Goal: Task Accomplishment & Management: Complete application form

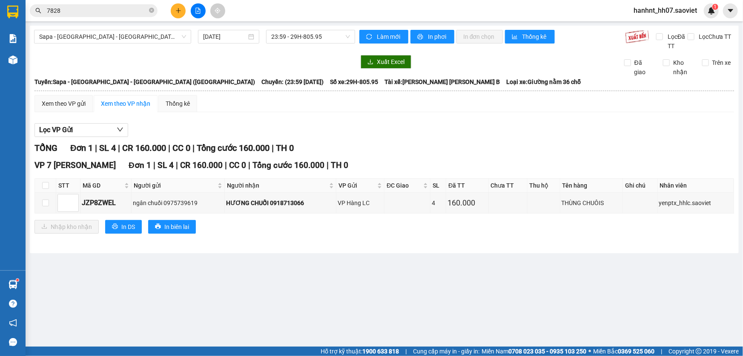
click at [177, 12] on icon "plus" at bounding box center [179, 11] width 6 height 6
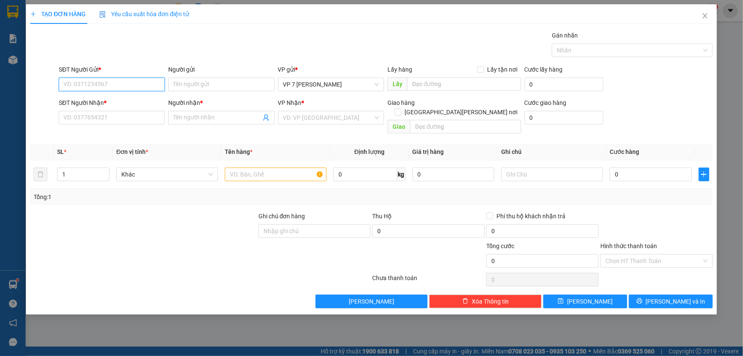
click at [102, 85] on input "SĐT Người Gửi *" at bounding box center [112, 85] width 106 height 14
type input "0335256375"
click at [134, 100] on div "0335256375 - HA" at bounding box center [112, 101] width 96 height 9
type input "HA"
type input "0335256375"
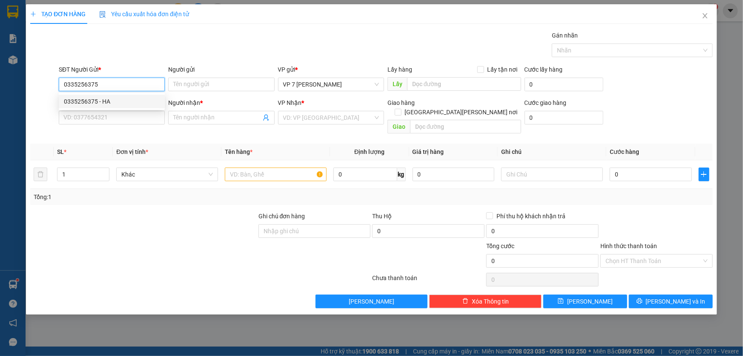
type input "HA"
type input "0335256375"
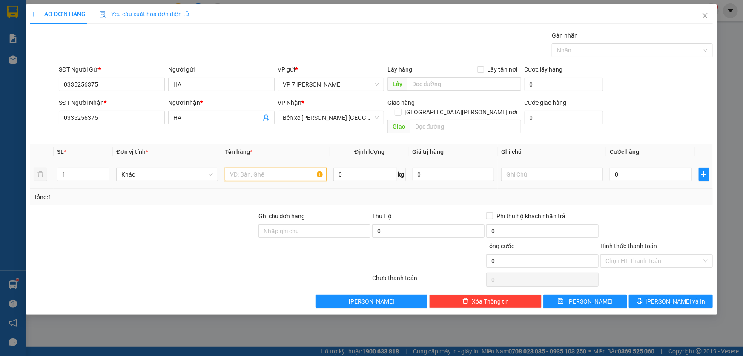
click at [264, 167] on input "text" at bounding box center [276, 174] width 102 height 14
type input "xốp"
click at [651, 167] on input "0" at bounding box center [651, 174] width 82 height 14
type input "7"
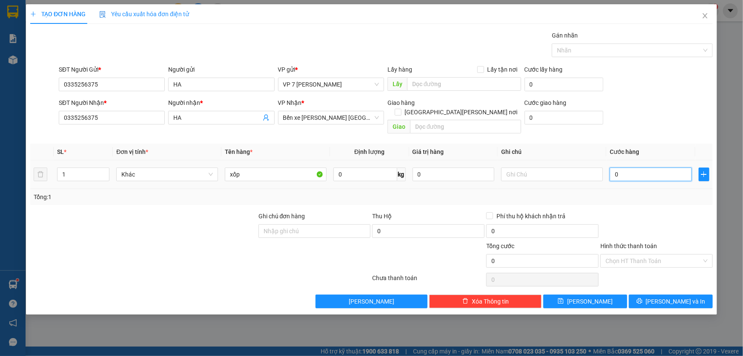
type input "7"
type input "70"
type input "70.000"
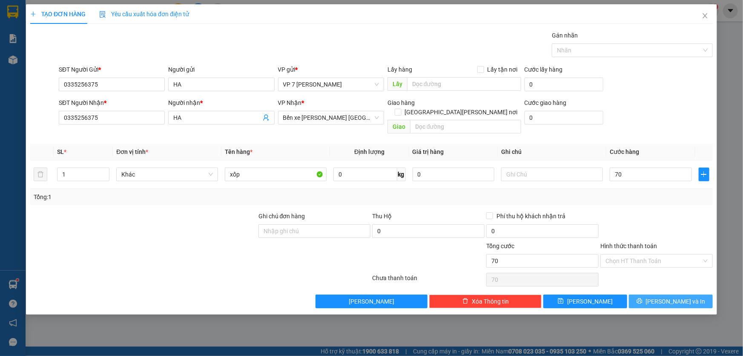
type input "70.000"
click at [669, 296] on button "[PERSON_NAME] và In" at bounding box center [671, 301] width 84 height 14
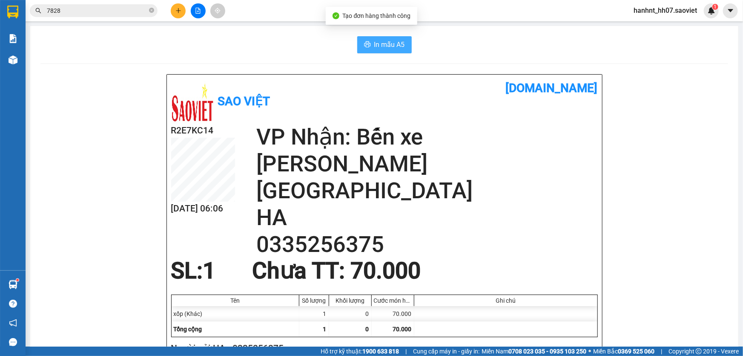
click at [379, 44] on span "In mẫu A5" at bounding box center [389, 44] width 31 height 11
click at [92, 9] on input "7828" at bounding box center [97, 10] width 101 height 9
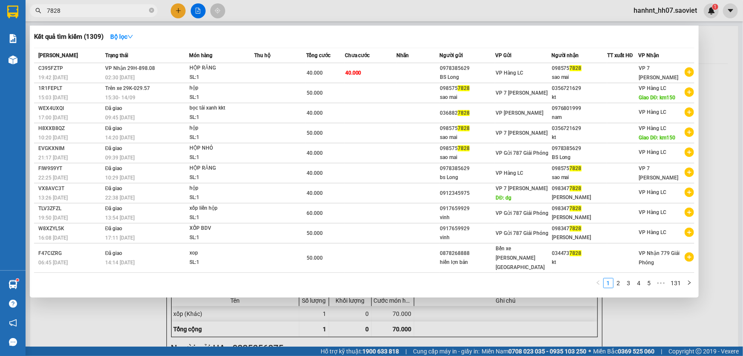
click at [92, 9] on input "7828" at bounding box center [97, 10] width 101 height 9
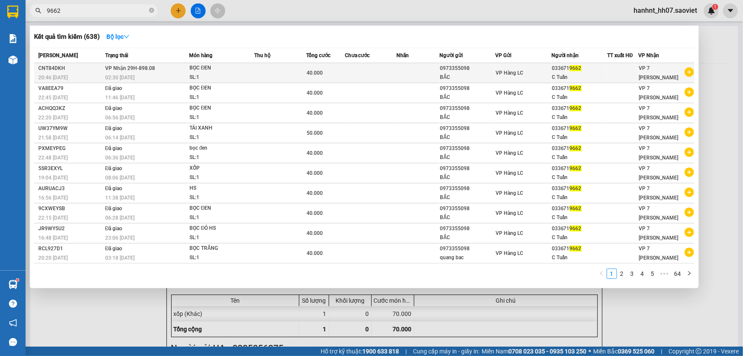
type input "9662"
click at [344, 74] on div "40.000" at bounding box center [326, 72] width 38 height 9
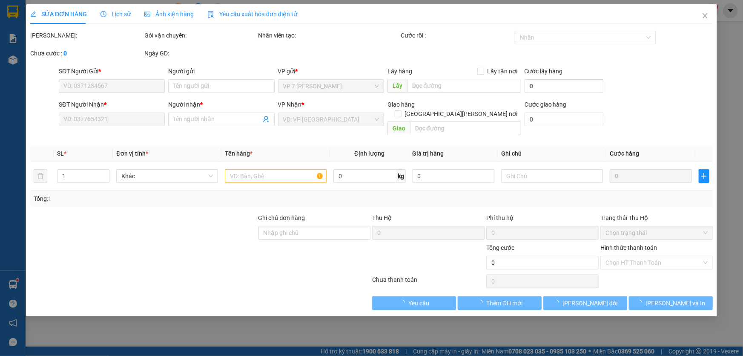
type input "0973355098"
type input "BẮC"
type input "0336719662"
type input "C Tuấn"
type input "40.000"
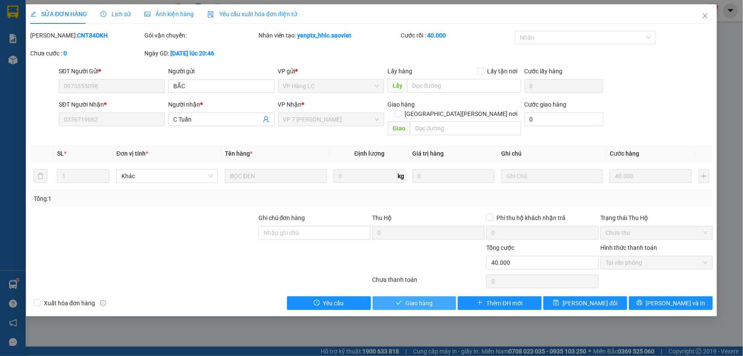
click at [421, 299] on button "Giao hàng" at bounding box center [415, 303] width 84 height 14
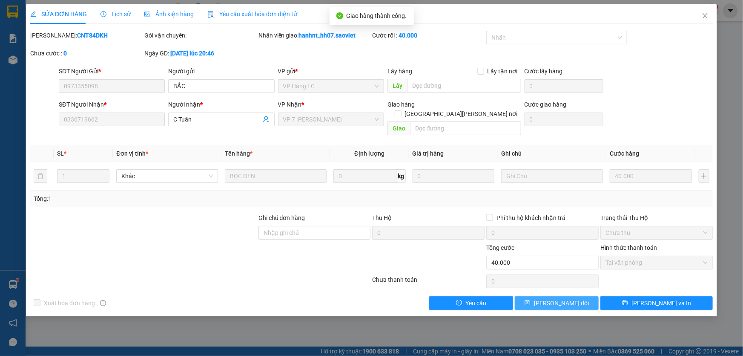
click at [538, 296] on button "[PERSON_NAME] đổi" at bounding box center [557, 303] width 84 height 14
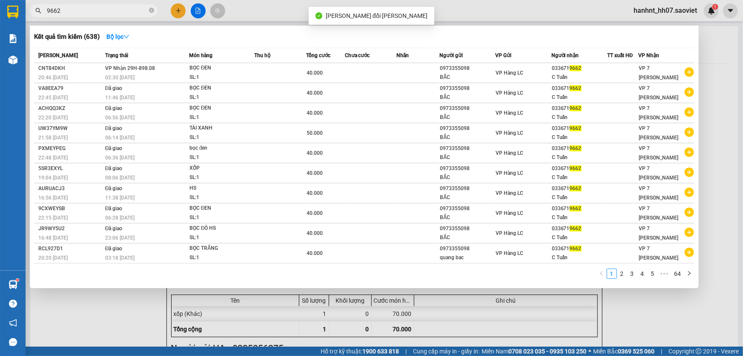
click at [89, 14] on input "9662" at bounding box center [97, 10] width 101 height 9
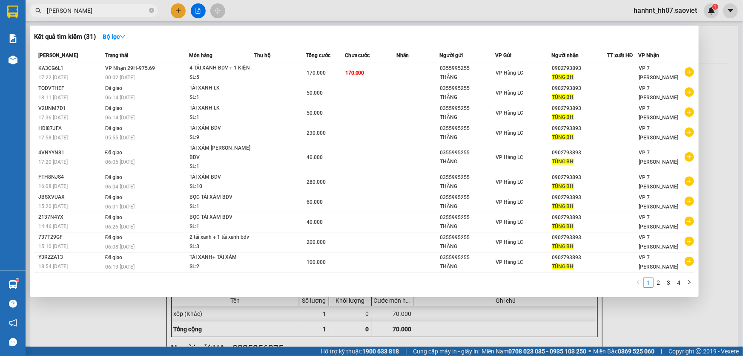
type input "tùng bh"
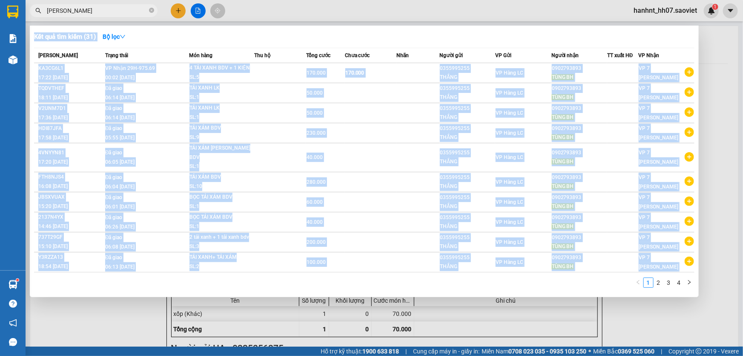
drag, startPoint x: 158, startPoint y: 10, endPoint x: 175, endPoint y: 6, distance: 17.5
click at [166, 6] on div "Kết quả tìm kiếm ( 31 ) Bộ lọc Mã ĐH Trạng thái Món hàng Thu hộ Tổng cước Chưa …" at bounding box center [83, 10] width 166 height 15
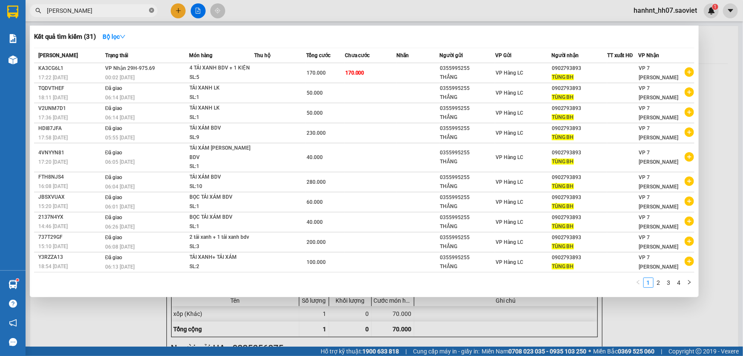
click at [153, 10] on icon "close-circle" at bounding box center [151, 10] width 5 height 5
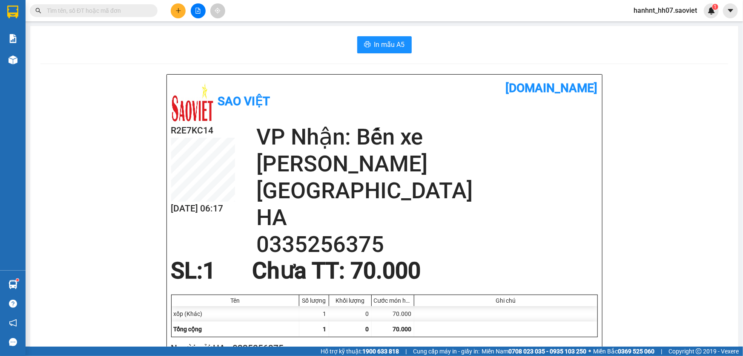
click at [127, 10] on input "text" at bounding box center [97, 10] width 101 height 9
click at [127, 11] on input "text" at bounding box center [97, 10] width 101 height 9
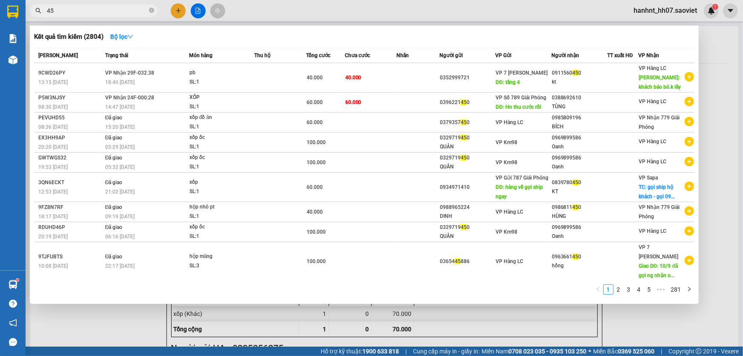
type input "4"
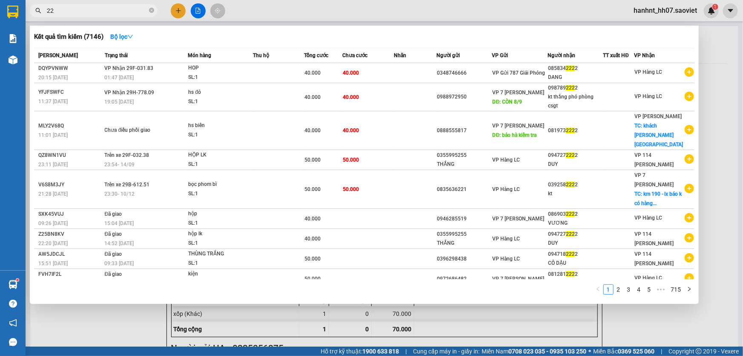
type input "2"
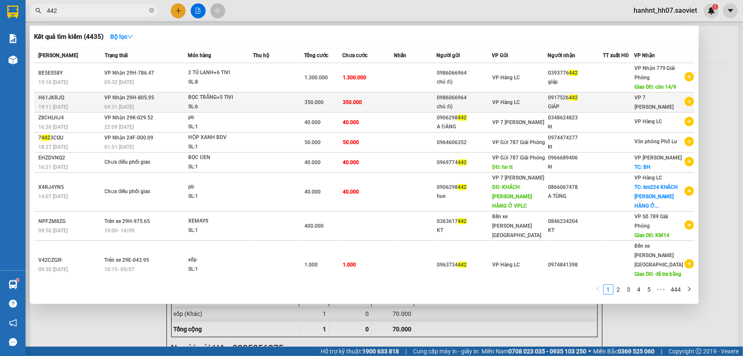
type input "442"
click at [264, 103] on td at bounding box center [278, 102] width 51 height 20
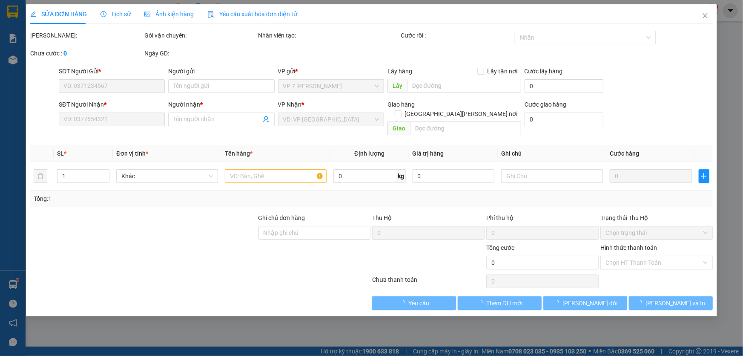
type input "0986066964"
type input "chú độ"
type input "0917526442"
type input "GIÁP"
type input "350.000"
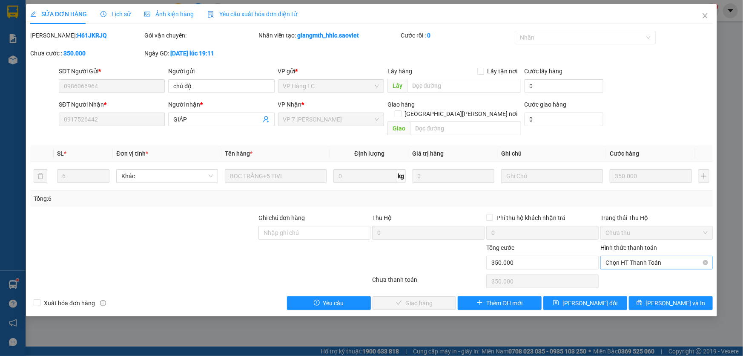
click at [647, 256] on span "Chọn HT Thanh Toán" at bounding box center [657, 262] width 102 height 13
click at [635, 270] on div "Tại văn phòng" at bounding box center [657, 269] width 102 height 9
type input "0"
click at [431, 298] on span "Lưu và Giao hàng" at bounding box center [446, 302] width 115 height 9
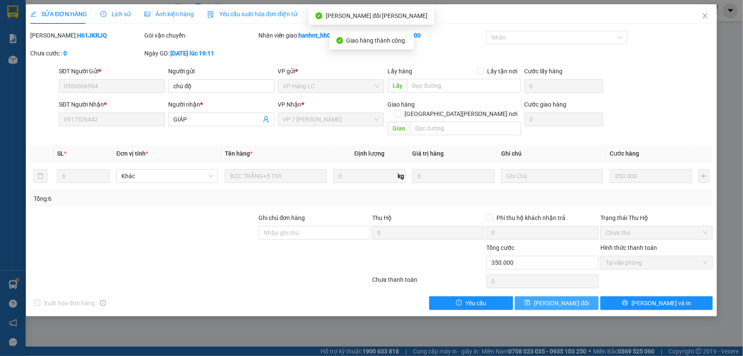
click at [548, 298] on span "Lưu thay đổi" at bounding box center [561, 302] width 55 height 9
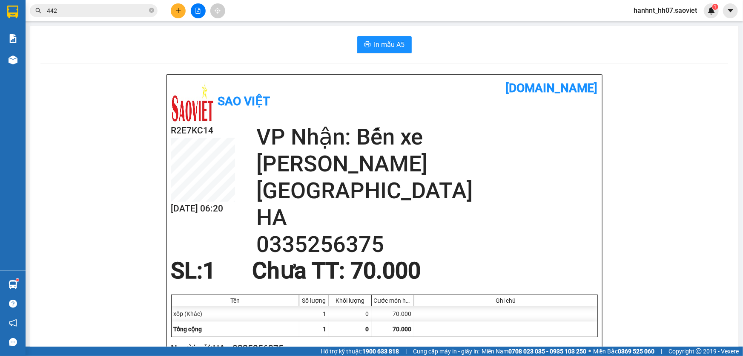
click at [111, 10] on input "442" at bounding box center [97, 10] width 101 height 9
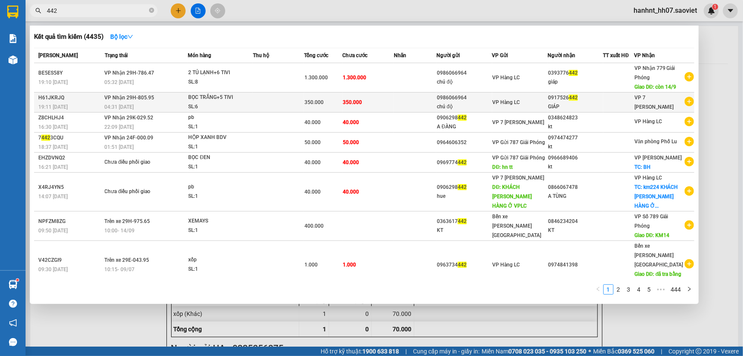
click at [271, 105] on td at bounding box center [278, 102] width 51 height 20
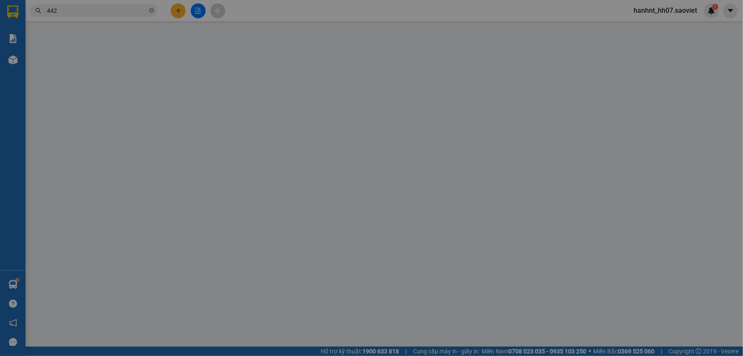
type input "0986066964"
type input "chú độ"
type input "0917526442"
type input "GIÁP"
type input "350.000"
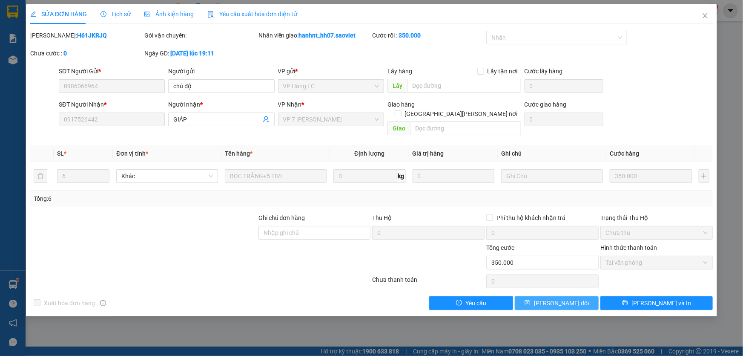
click at [552, 298] on span "Lưu thay đổi" at bounding box center [561, 302] width 55 height 9
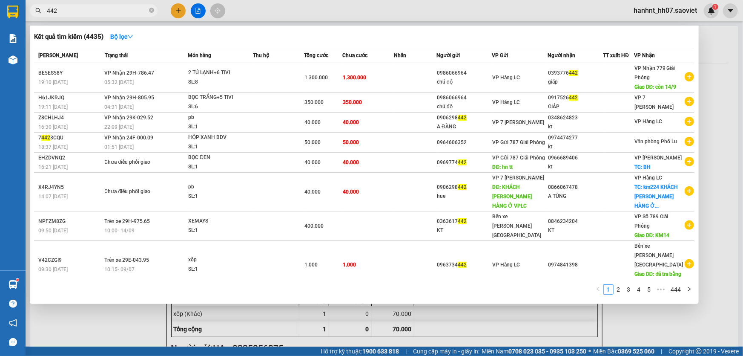
click at [154, 9] on span "442" at bounding box center [94, 10] width 128 height 13
click at [150, 9] on icon "close-circle" at bounding box center [151, 10] width 5 height 5
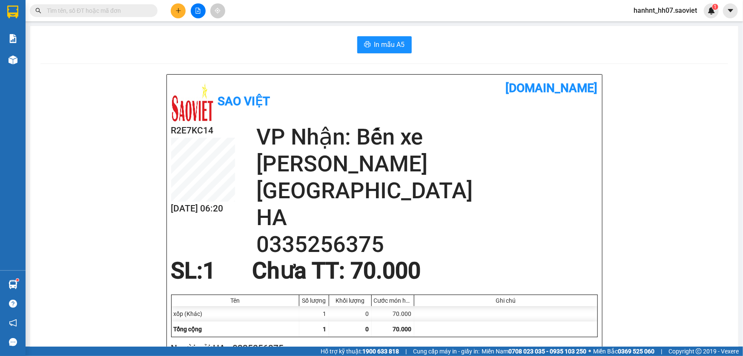
click at [138, 12] on input "text" at bounding box center [97, 10] width 101 height 9
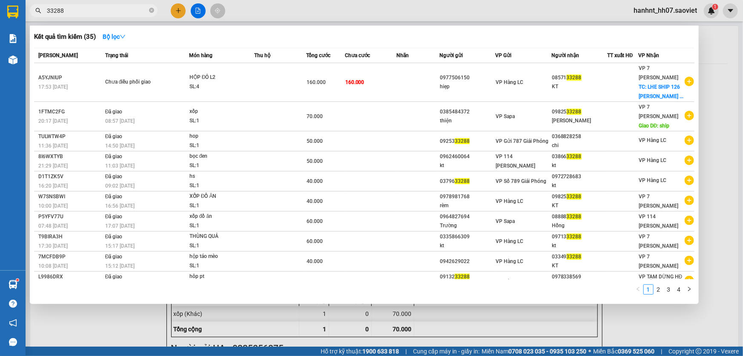
type input "33288"
click at [350, 327] on div at bounding box center [371, 178] width 743 height 356
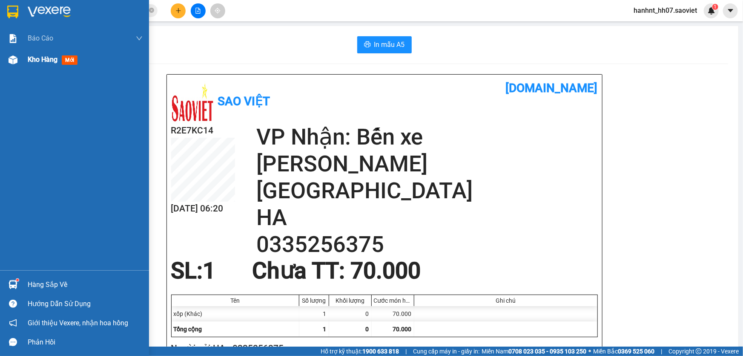
click at [60, 61] on div "Kho hàng mới" at bounding box center [54, 59] width 53 height 11
click at [70, 60] on span "mới" at bounding box center [70, 59] width 16 height 9
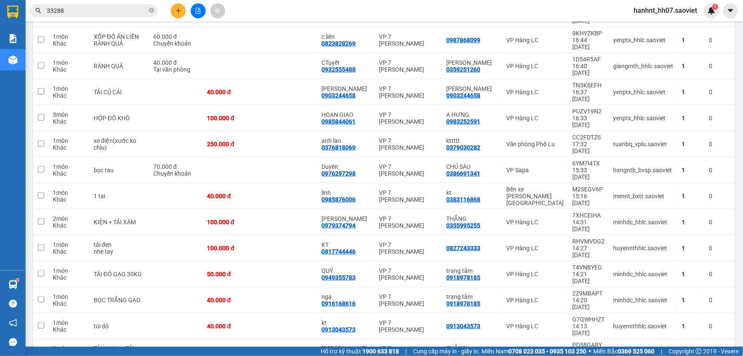
scroll to position [464, 0]
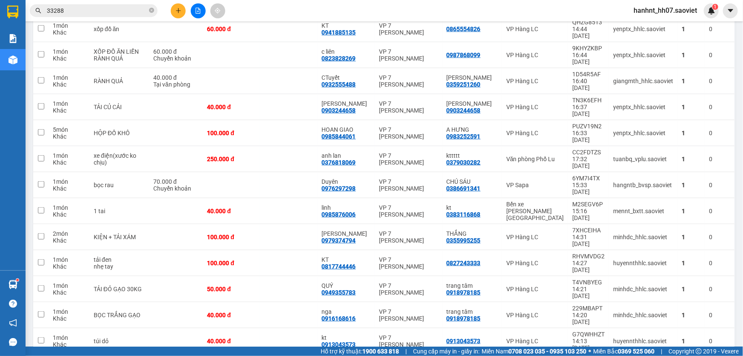
click at [89, 10] on input "33288" at bounding box center [97, 10] width 101 height 9
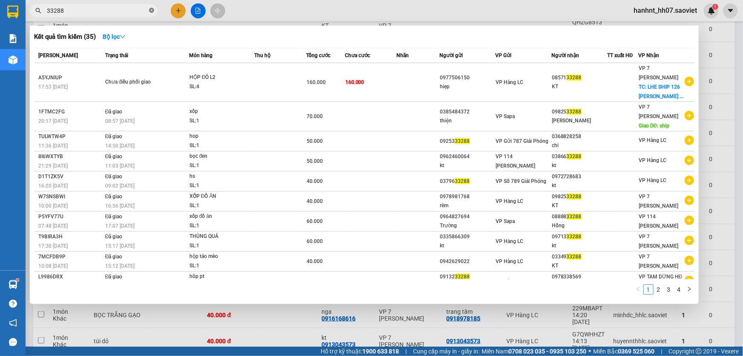
click at [153, 9] on icon "close-circle" at bounding box center [151, 10] width 5 height 5
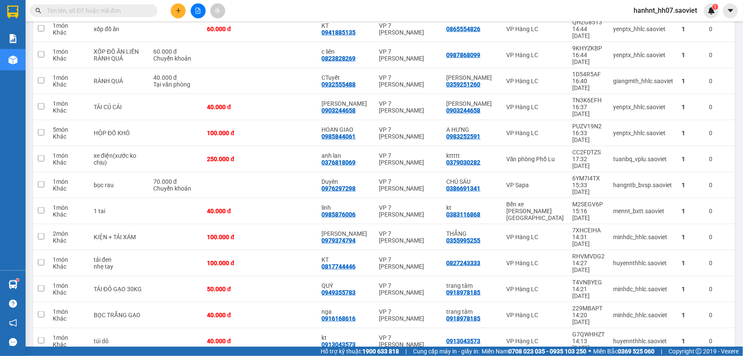
click at [131, 12] on input "text" at bounding box center [97, 10] width 101 height 9
click at [176, 12] on icon "plus" at bounding box center [179, 11] width 6 height 6
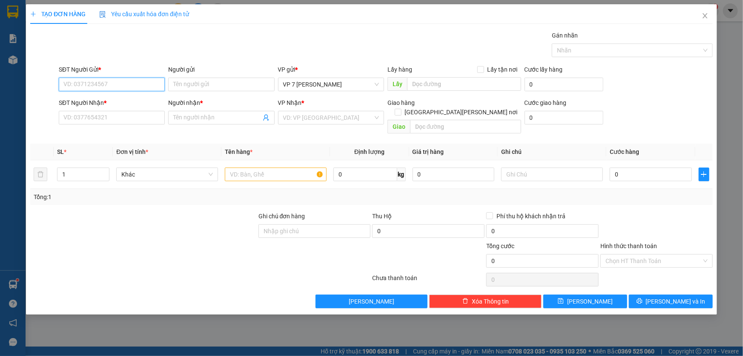
click at [100, 87] on input "SĐT Người Gửi *" at bounding box center [112, 85] width 106 height 14
click at [94, 99] on div "0967069369 - Hoài" at bounding box center [112, 101] width 96 height 9
type input "0967069369"
type input "Hoài"
type input "0967069369"
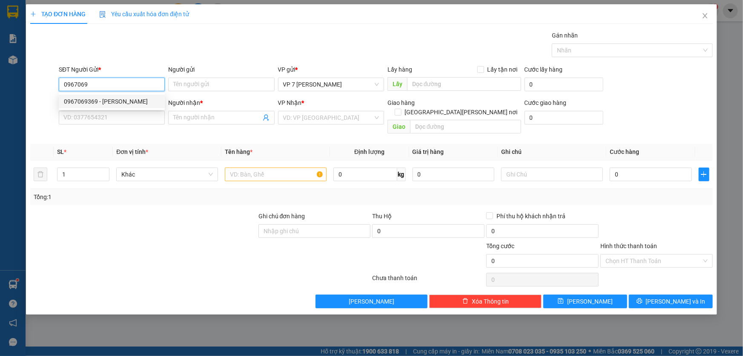
type input "Hoài"
type input "0967069369"
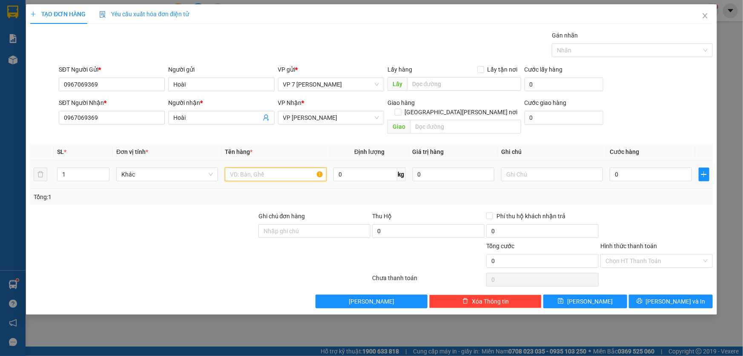
click at [276, 167] on input "text" at bounding box center [276, 174] width 102 height 14
type input "xốp"
click at [627, 167] on input "0" at bounding box center [651, 174] width 82 height 14
type input "8"
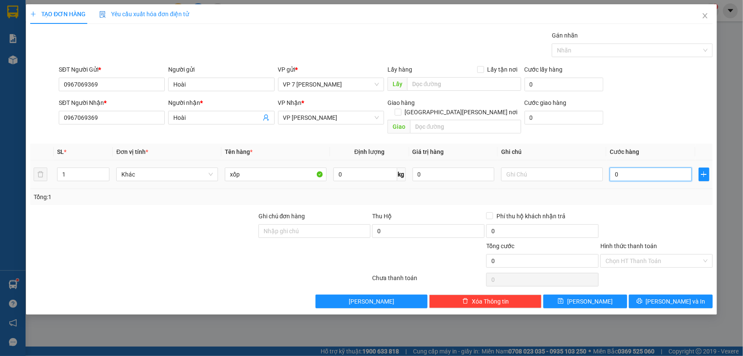
type input "8"
type input "80"
type input "80.000"
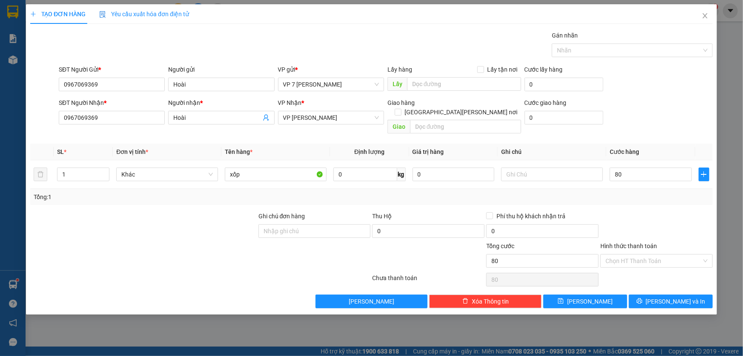
type input "80.000"
click at [622, 192] on div "Tổng: 1" at bounding box center [371, 197] width 683 height 16
click at [643, 298] on icon "printer" at bounding box center [640, 301] width 6 height 6
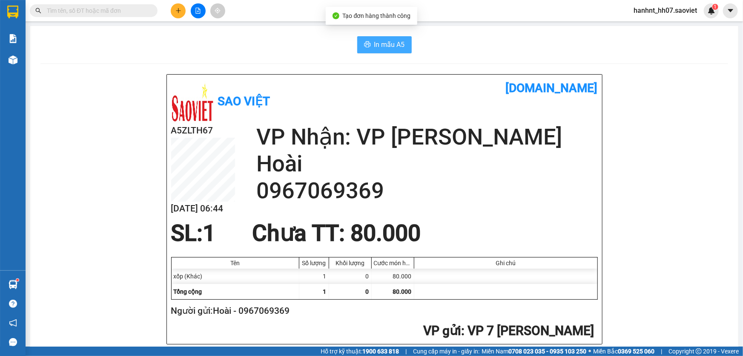
click at [386, 46] on span "In mẫu A5" at bounding box center [389, 44] width 31 height 11
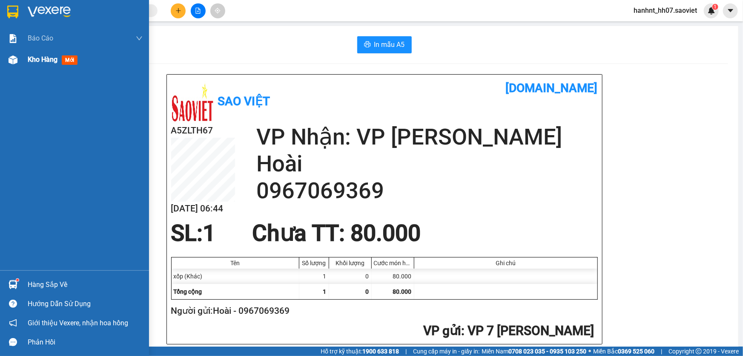
click at [72, 63] on span "mới" at bounding box center [70, 59] width 16 height 9
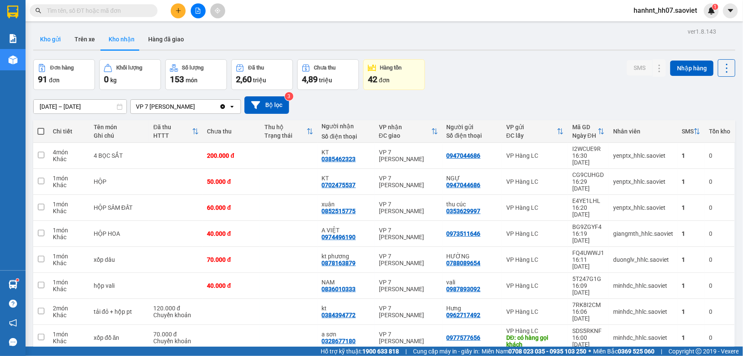
click at [58, 38] on button "Kho gửi" at bounding box center [50, 39] width 35 height 20
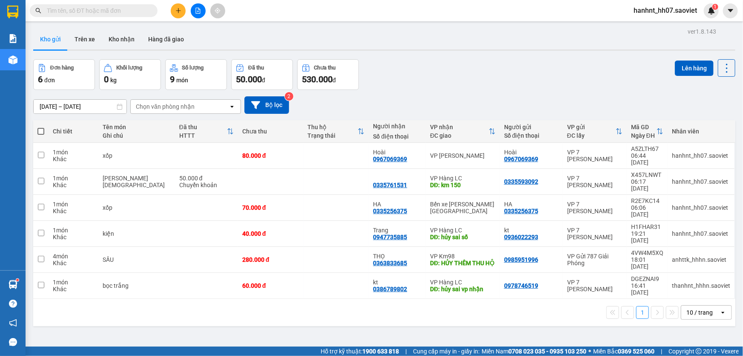
click at [111, 13] on input "text" at bounding box center [97, 10] width 101 height 9
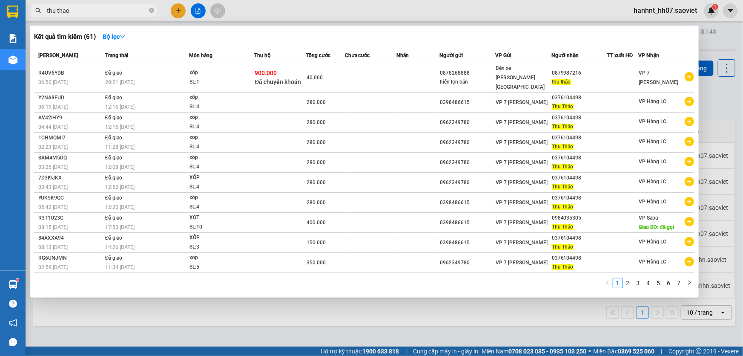
type input "thu thao"
click at [174, 9] on div at bounding box center [371, 178] width 743 height 356
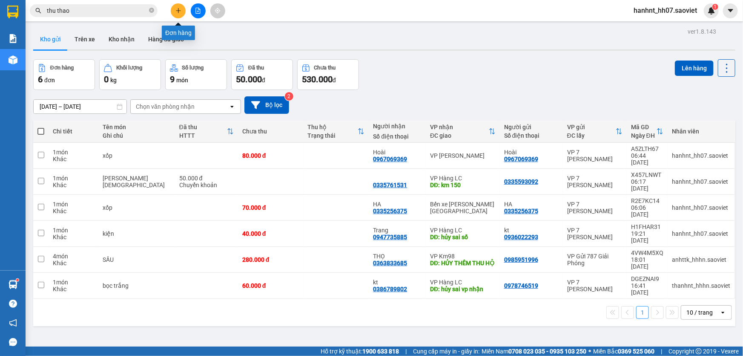
click at [176, 8] on icon "plus" at bounding box center [179, 11] width 6 height 6
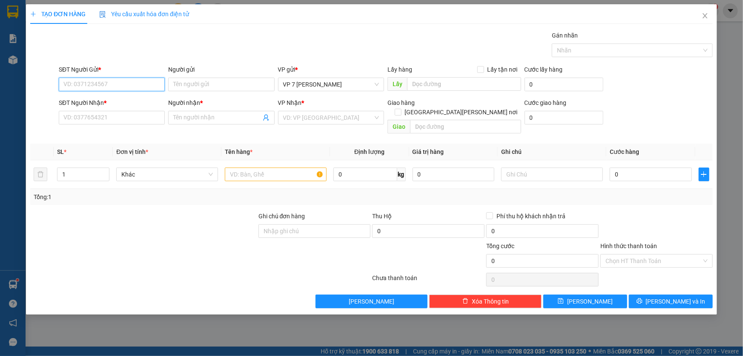
click at [100, 86] on input "SĐT Người Gửi *" at bounding box center [112, 85] width 106 height 14
type input "04498"
click at [90, 118] on input "SĐT Người Nhận *" at bounding box center [112, 118] width 106 height 14
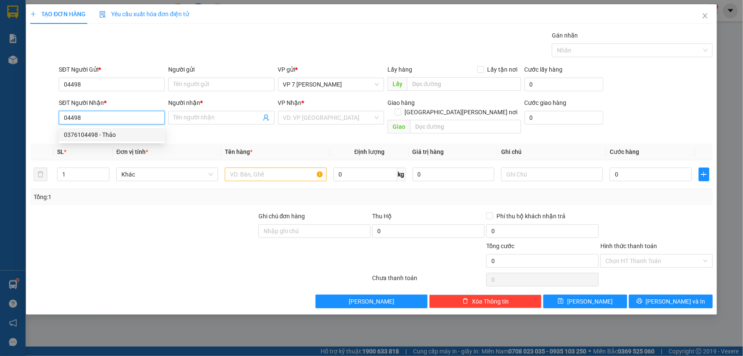
click at [91, 131] on div "0376104498 - Thảo" at bounding box center [112, 134] width 96 height 9
type input "0376104498"
type input "Thảo"
type input "0376104498"
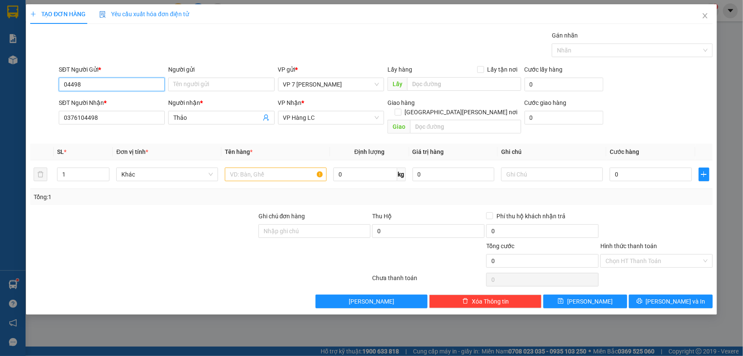
click at [90, 83] on input "04498" at bounding box center [112, 85] width 106 height 14
click at [91, 98] on div "0376104498 - Thảo" at bounding box center [112, 101] width 96 height 9
type input "0376104498"
type input "Thảo"
click at [75, 168] on input "1" at bounding box center [84, 174] width 52 height 13
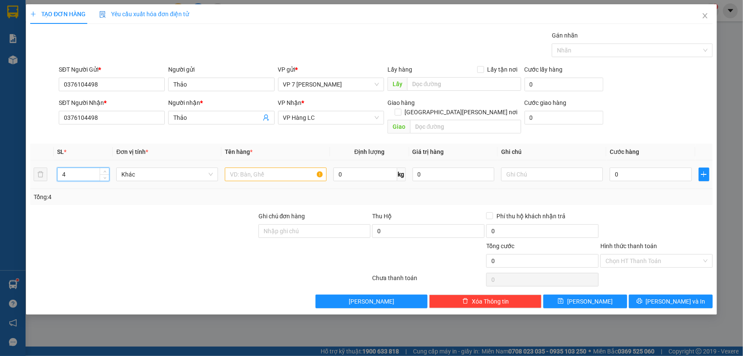
type input "4"
click at [235, 167] on input "text" at bounding box center [276, 174] width 102 height 14
type input "xốp"
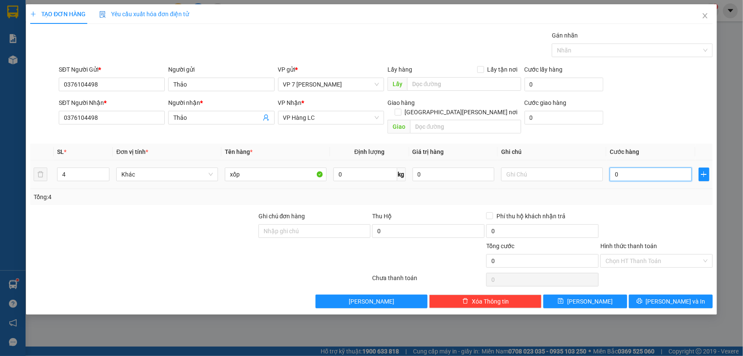
click at [634, 167] on input "0" at bounding box center [651, 174] width 82 height 14
type input "2"
type input "28"
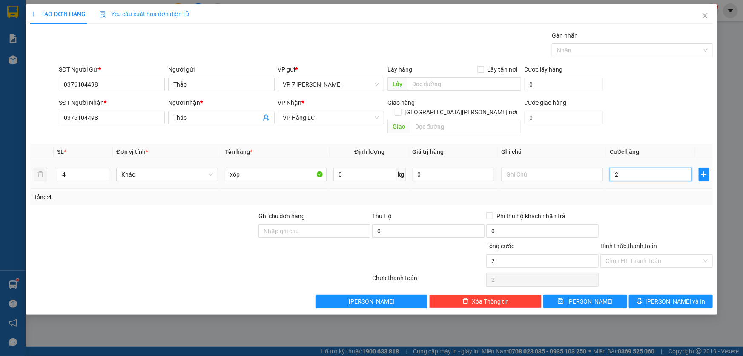
type input "28"
type input "280"
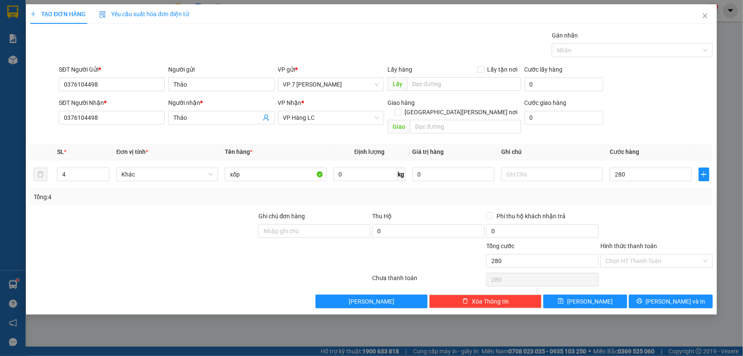
type input "280.000"
click at [636, 194] on div "Tổng: 4" at bounding box center [371, 197] width 683 height 16
click at [650, 294] on button "[PERSON_NAME] và In" at bounding box center [671, 301] width 84 height 14
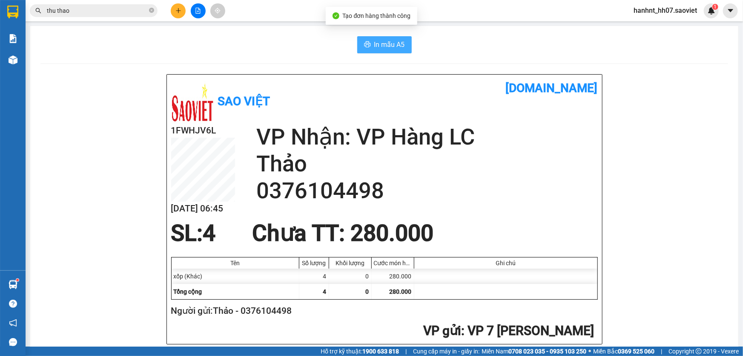
click at [383, 46] on span "In mẫu A5" at bounding box center [389, 44] width 31 height 11
click at [178, 10] on icon "plus" at bounding box center [178, 10] width 5 height 0
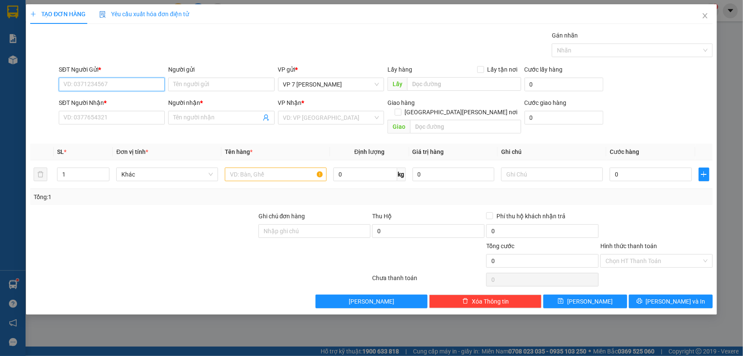
click at [90, 87] on input "SĐT Người Gửi *" at bounding box center [112, 85] width 106 height 14
click at [93, 82] on input "SĐT Người Gửi *" at bounding box center [112, 85] width 106 height 14
click at [84, 84] on input "SĐT Người Gửi *" at bounding box center [112, 85] width 106 height 14
click at [89, 113] on div "0915644910" at bounding box center [112, 114] width 96 height 9
type input "0915644910"
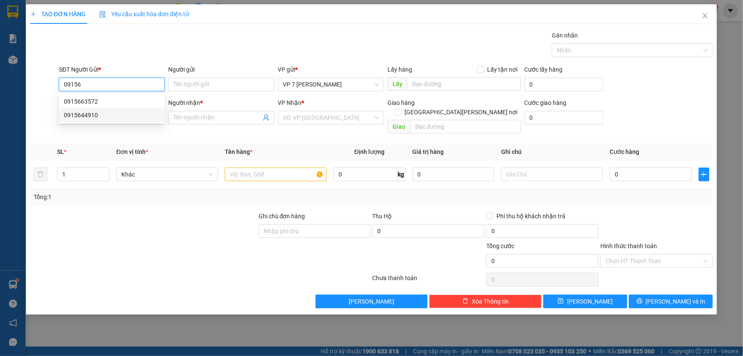
type input "0869946195"
type input "kt"
type input "0915644910"
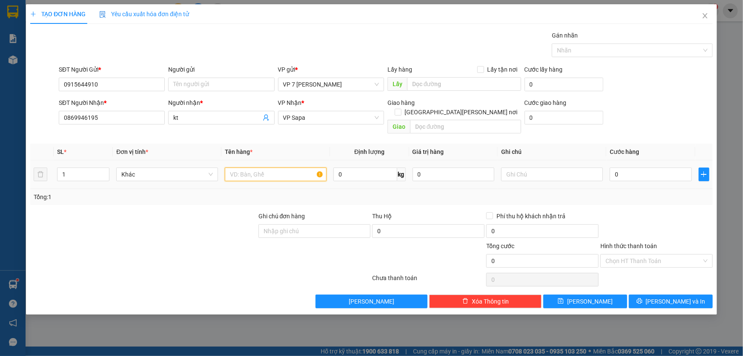
click at [242, 167] on input "text" at bounding box center [276, 174] width 102 height 14
click at [264, 167] on input "text" at bounding box center [276, 174] width 102 height 14
click at [86, 168] on input "1" at bounding box center [84, 174] width 52 height 13
type input "2"
click at [267, 167] on input "text" at bounding box center [276, 174] width 102 height 14
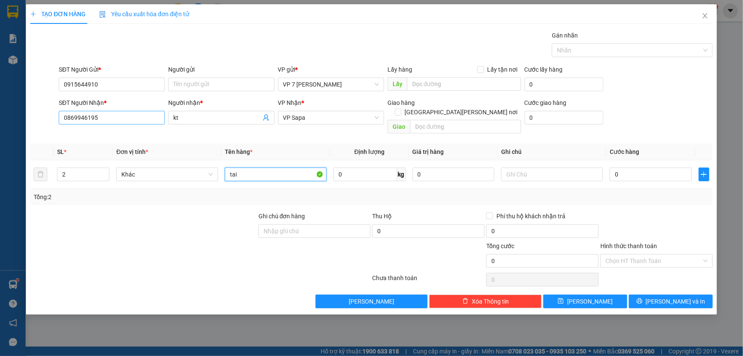
type input "tai"
click at [121, 117] on input "0869946195" at bounding box center [112, 118] width 106 height 14
type input "0"
type input "0377123350"
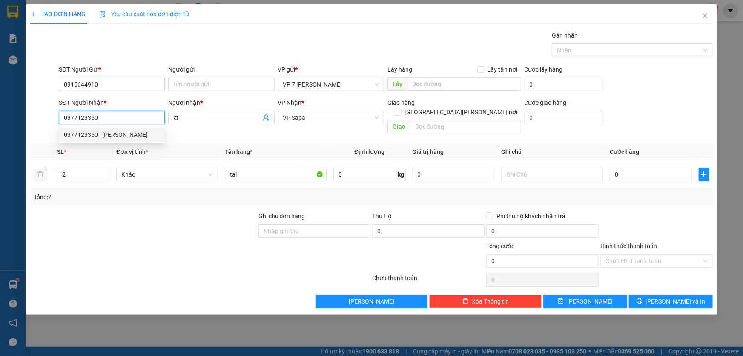
click at [99, 134] on div "0377123350 - hanh" at bounding box center [112, 134] width 96 height 9
type input "hanh"
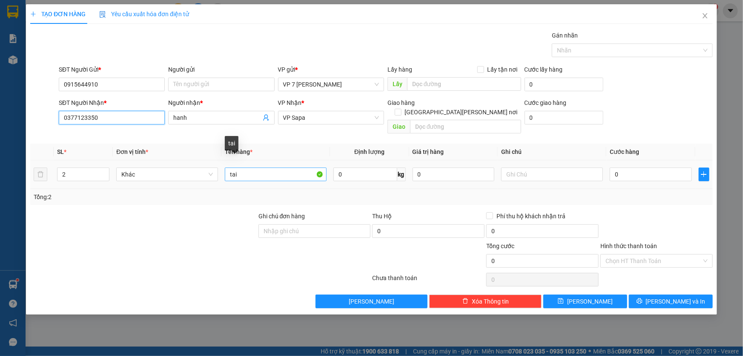
type input "0377123350"
click at [243, 167] on input "tai" at bounding box center [276, 174] width 102 height 14
type input "tai"
click at [634, 167] on input "0" at bounding box center [651, 174] width 82 height 14
type input "1"
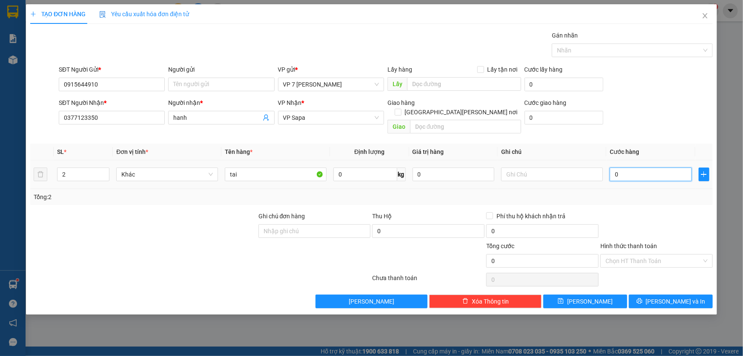
type input "1"
type input "10"
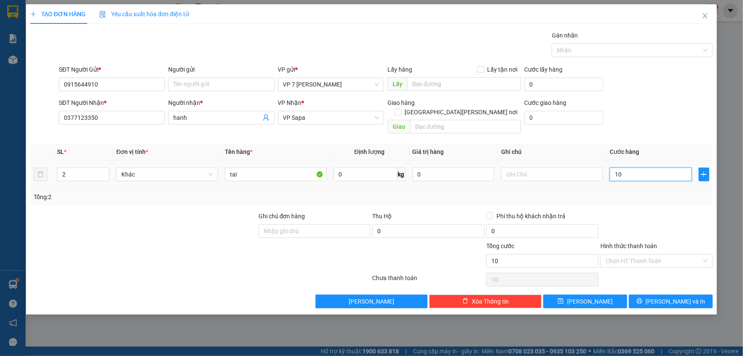
type input "100"
type input "100.000"
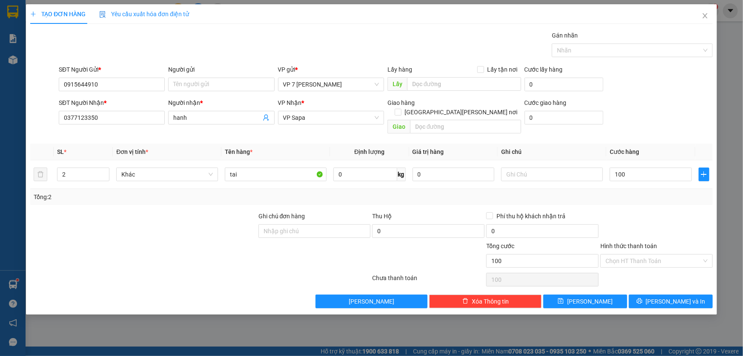
type input "100.000"
click at [672, 211] on div at bounding box center [657, 226] width 114 height 30
click at [643, 298] on icon "printer" at bounding box center [640, 301] width 6 height 6
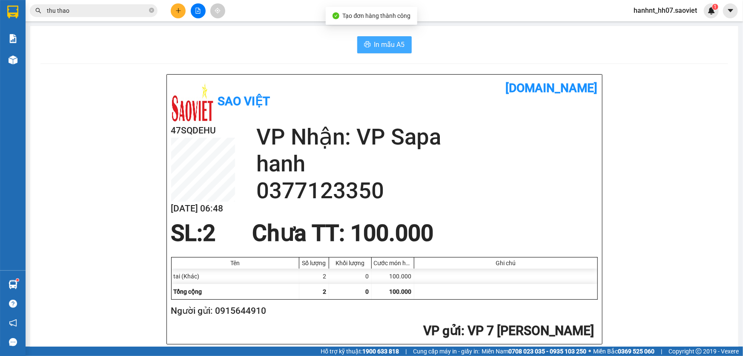
click at [378, 40] on span "In mẫu A5" at bounding box center [389, 44] width 31 height 11
click at [132, 9] on input "thu thao" at bounding box center [97, 10] width 101 height 9
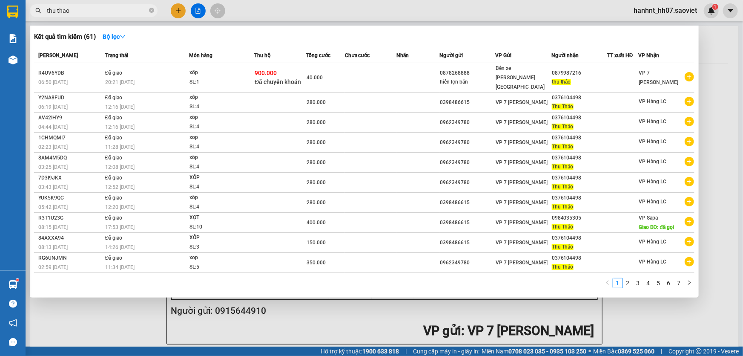
paste input "0978668822"
type input "thu 0978668822"
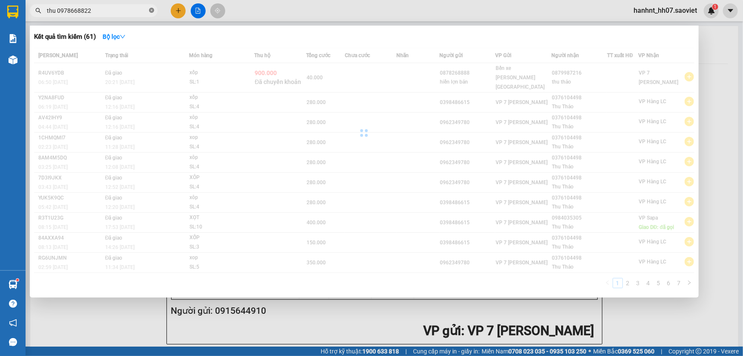
click at [149, 12] on icon "close-circle" at bounding box center [151, 10] width 5 height 5
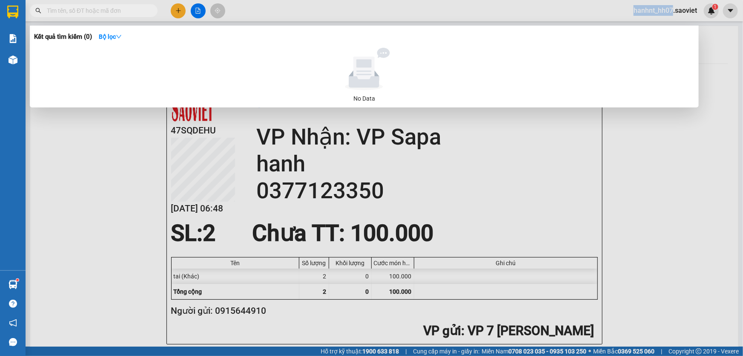
click at [149, 12] on span at bounding box center [151, 10] width 5 height 9
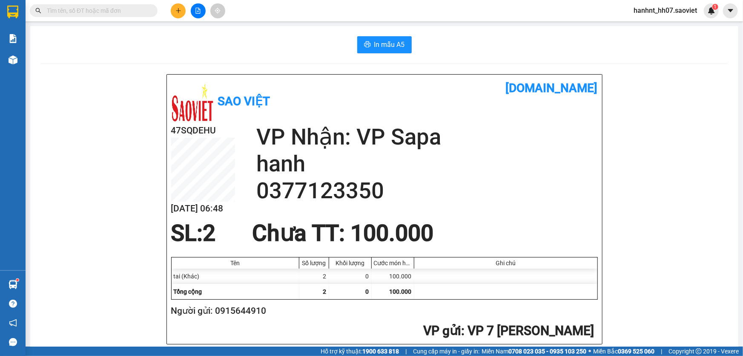
click at [109, 4] on span at bounding box center [94, 10] width 128 height 13
click at [111, 9] on input "text" at bounding box center [97, 10] width 101 height 9
paste input "0978668822"
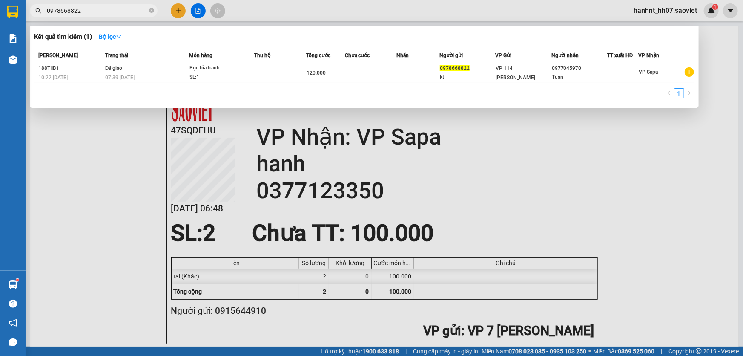
type input "0978668822"
drag, startPoint x: 224, startPoint y: 132, endPoint x: 217, endPoint y: 116, distance: 17.6
click at [222, 130] on div at bounding box center [371, 178] width 743 height 356
click at [98, 11] on input "0978668822" at bounding box center [97, 10] width 101 height 9
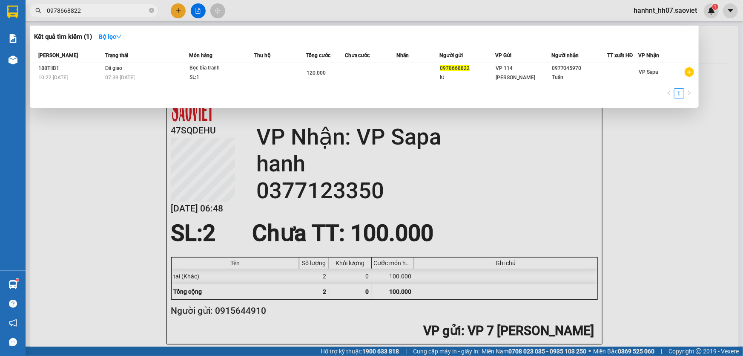
click at [175, 9] on div at bounding box center [371, 178] width 743 height 356
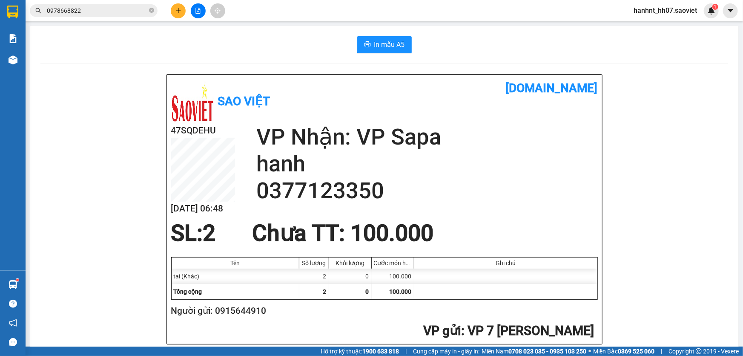
click at [175, 9] on button at bounding box center [178, 10] width 15 height 15
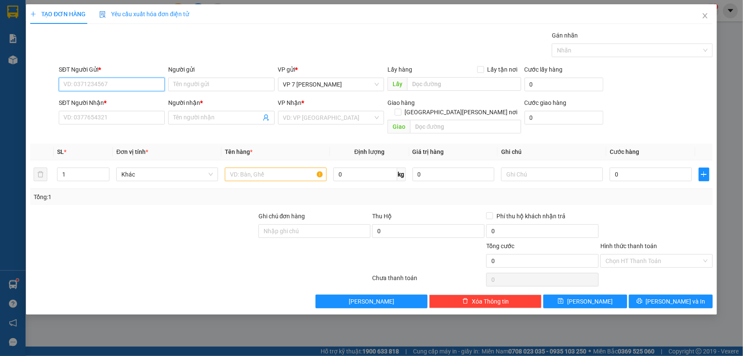
click at [106, 83] on input "SĐT Người Gửi *" at bounding box center [112, 85] width 106 height 14
type input "0972444802"
click at [86, 123] on input "SĐT Người Nhận *" at bounding box center [112, 118] width 106 height 14
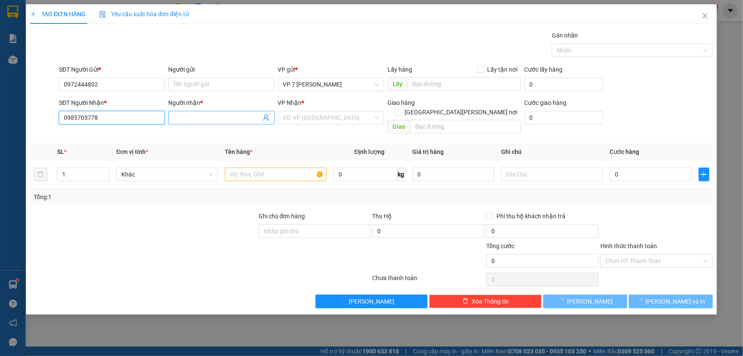
type input "0985705778"
click at [219, 118] on input "Người nhận *" at bounding box center [216, 117] width 87 height 9
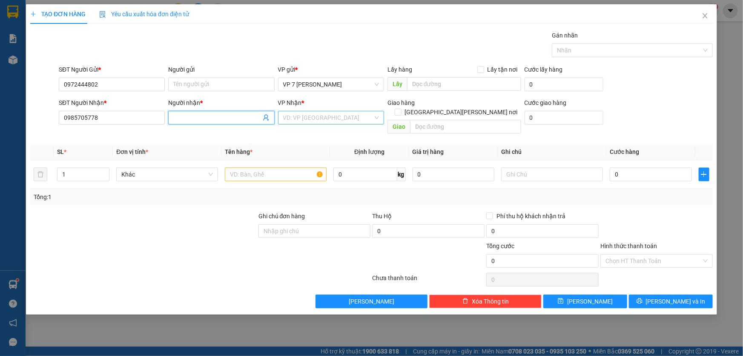
click at [345, 117] on input "search" at bounding box center [328, 117] width 90 height 13
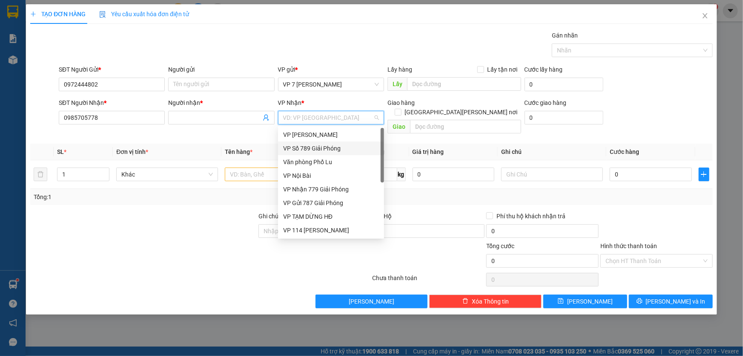
scroll to position [95, 0]
click at [316, 215] on div "VP Hàng LC" at bounding box center [331, 216] width 96 height 9
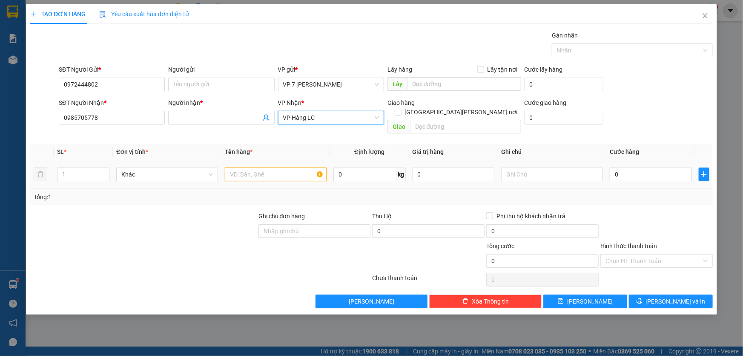
click at [254, 167] on input "text" at bounding box center [276, 174] width 102 height 14
type input "tải gạo trắng"
click at [90, 168] on input "1" at bounding box center [84, 174] width 52 height 13
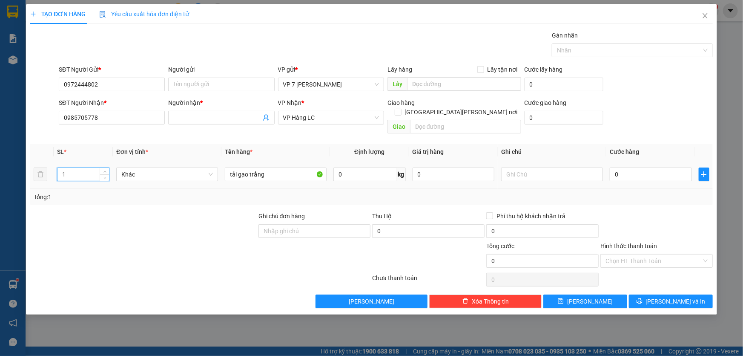
type input "2"
click at [627, 167] on input "0" at bounding box center [651, 174] width 82 height 14
type input "1"
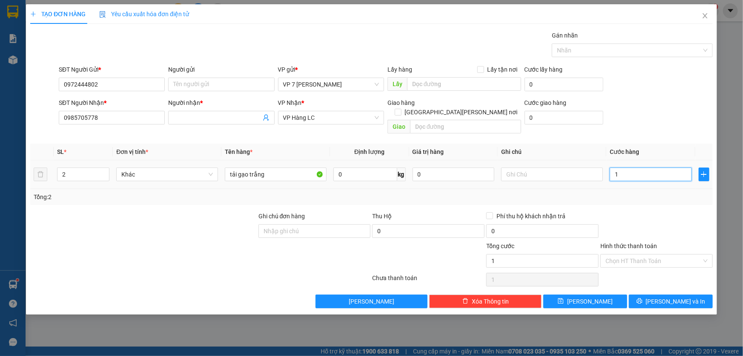
type input "14"
type input "141"
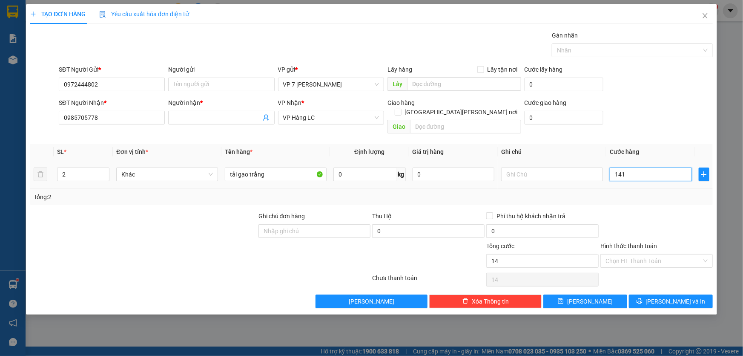
type input "141"
type input "1.410"
type input "141"
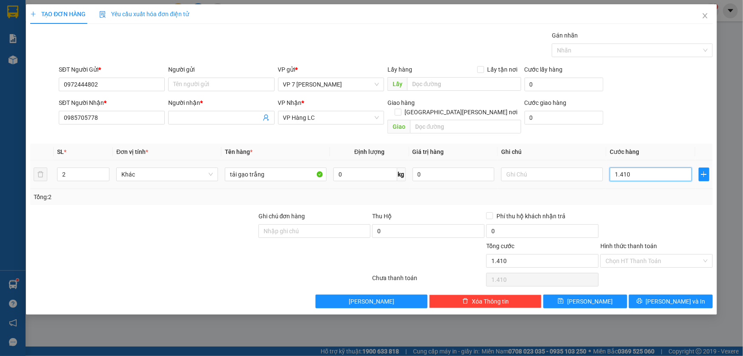
type input "141"
type input "14"
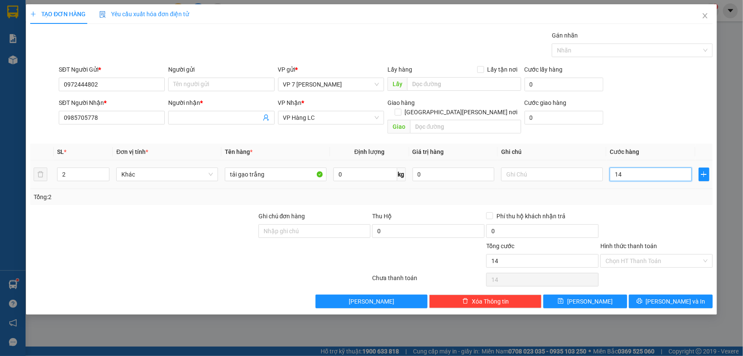
type input "1"
type input "14"
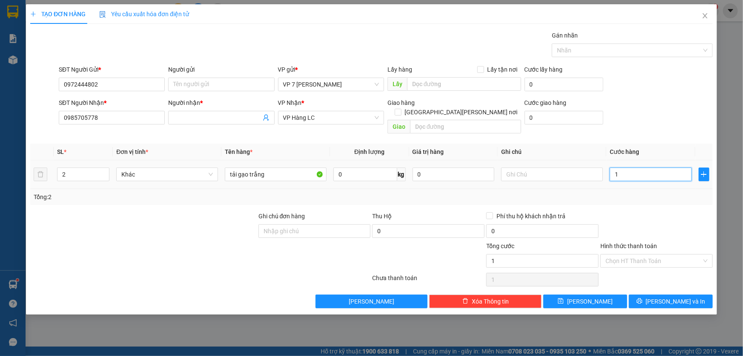
type input "14"
type input "140"
type input "140.000"
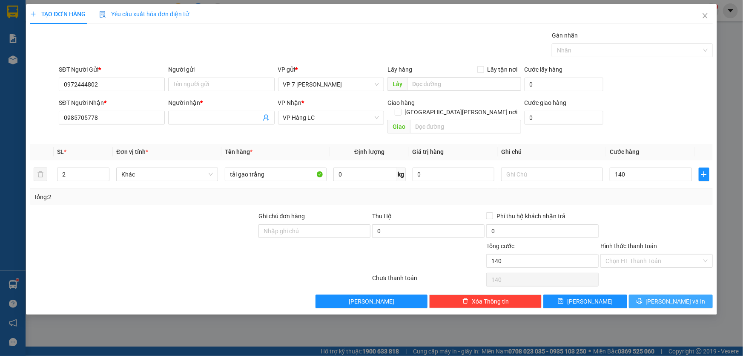
type input "140.000"
click at [664, 296] on span "[PERSON_NAME] và In" at bounding box center [676, 300] width 60 height 9
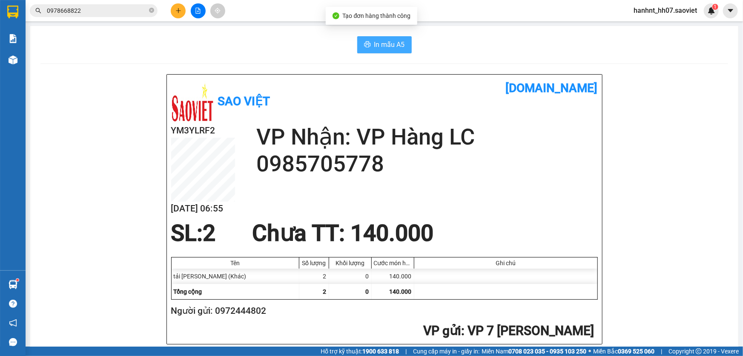
click at [381, 41] on span "In mẫu A5" at bounding box center [389, 44] width 31 height 11
click at [115, 14] on input "0978668822" at bounding box center [97, 10] width 101 height 9
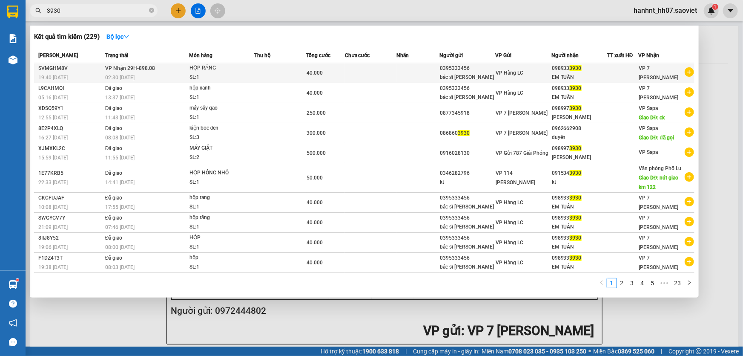
type input "3930"
click at [273, 65] on td at bounding box center [280, 73] width 52 height 20
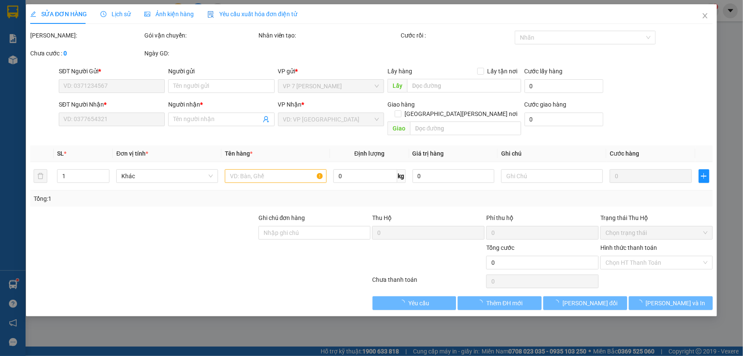
type input "0395333456"
type input "bác sĩ ngọ"
type input "0989333930"
type input "EM TUẤN"
type input "40.000"
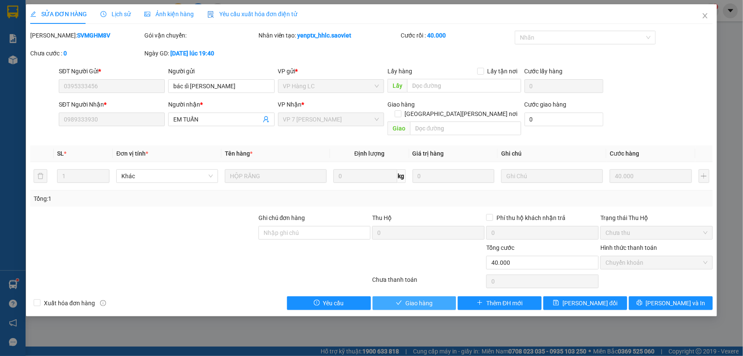
click at [417, 298] on span "Giao hàng" at bounding box center [419, 302] width 27 height 9
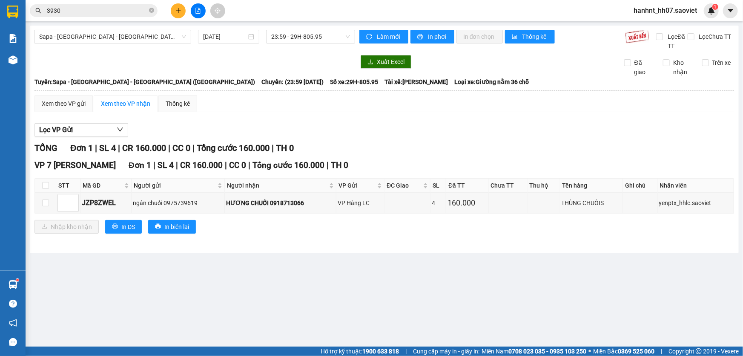
click at [138, 14] on input "3930" at bounding box center [97, 10] width 101 height 9
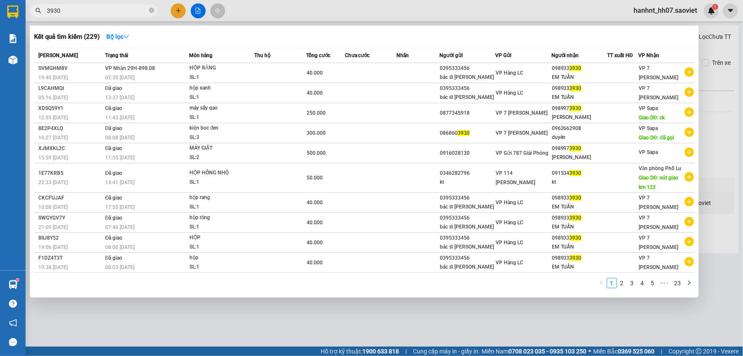
click at [138, 14] on input "3930" at bounding box center [97, 10] width 101 height 9
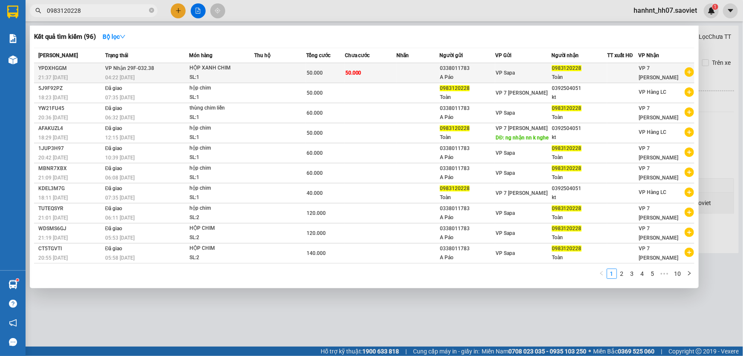
type input "0983120228"
click at [276, 75] on td at bounding box center [280, 73] width 52 height 20
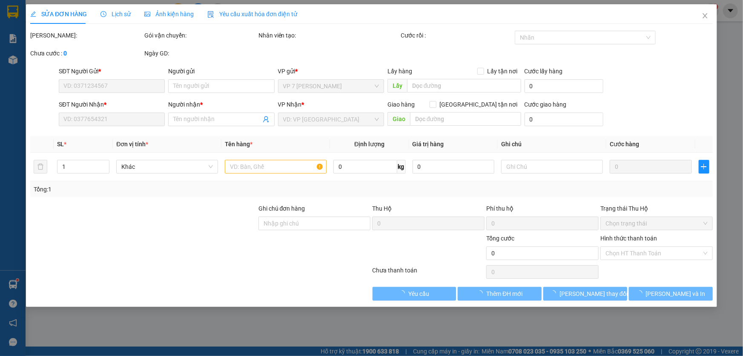
type input "0338011783"
type input "A Páo"
type input "0983120228"
type input "Toàn"
type input "50.000"
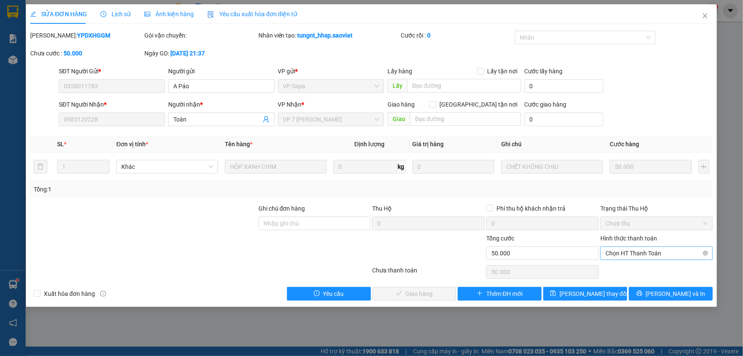
click at [610, 254] on span "Chọn HT Thanh Toán" at bounding box center [657, 253] width 102 height 13
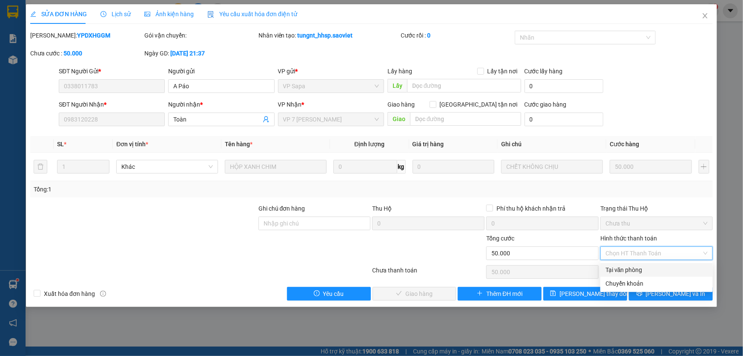
click at [610, 265] on div "Tại văn phòng" at bounding box center [657, 269] width 102 height 9
type input "0"
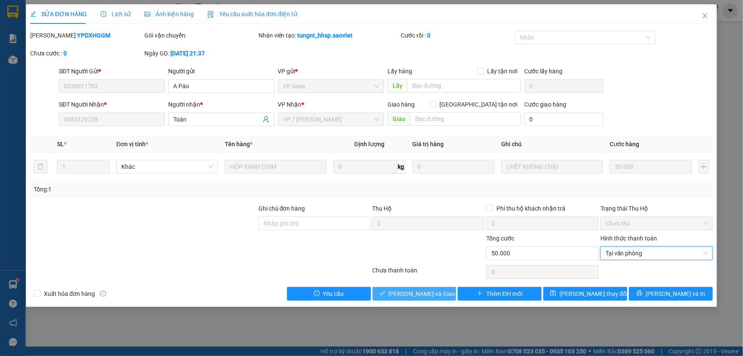
click at [424, 291] on span "[PERSON_NAME] và [PERSON_NAME] hàng" at bounding box center [430, 293] width 82 height 9
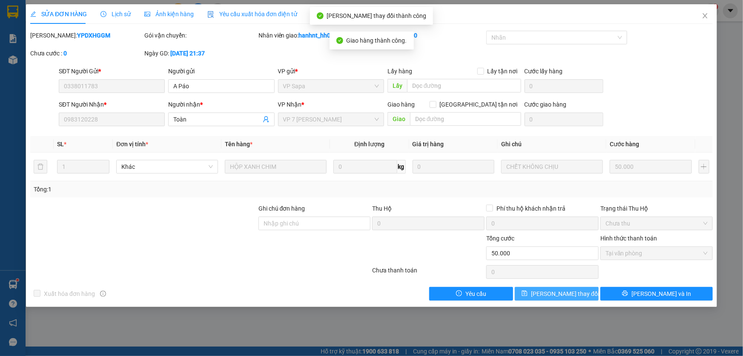
click at [550, 292] on span "[PERSON_NAME] đổi" at bounding box center [565, 293] width 68 height 9
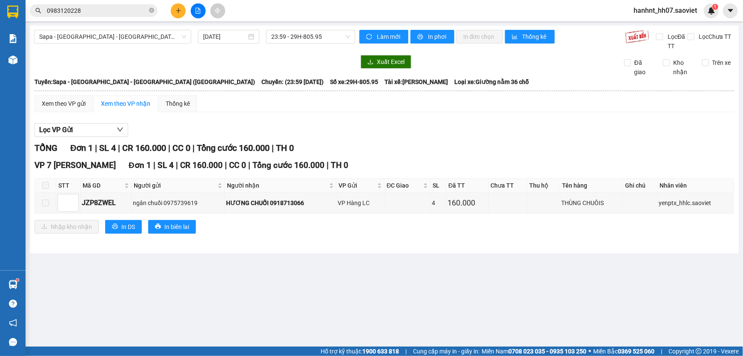
click at [107, 9] on input "0983120228" at bounding box center [97, 10] width 101 height 9
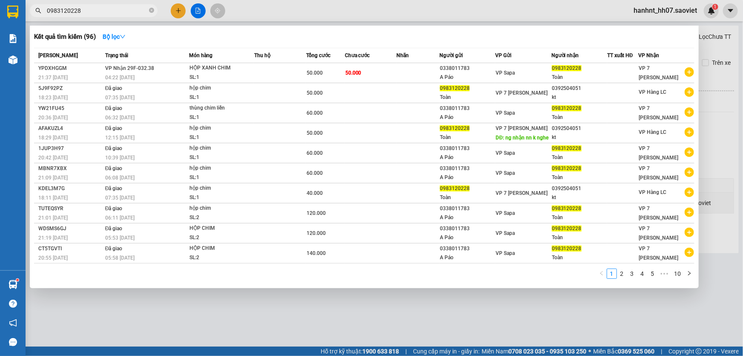
click at [107, 9] on input "0983120228" at bounding box center [97, 10] width 101 height 9
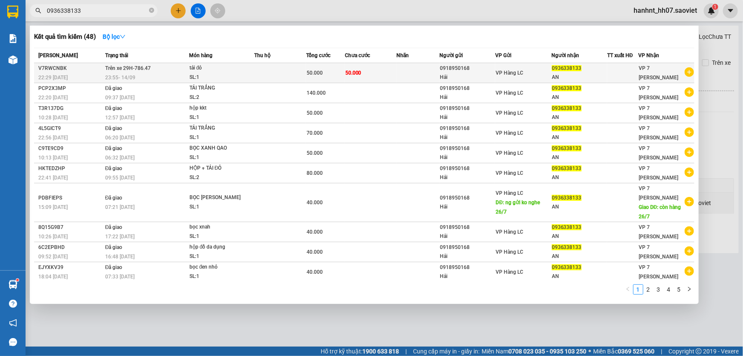
type input "0936338133"
click at [236, 74] on div "SL: 1" at bounding box center [222, 77] width 64 height 9
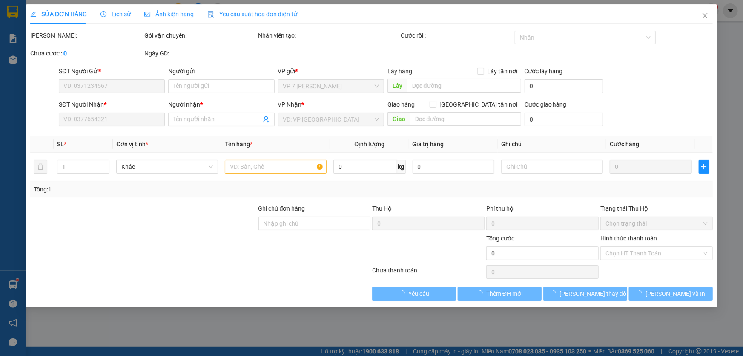
type input "0918950168"
type input "Hải"
type input "0936338133"
type input "AN"
type input "50.000"
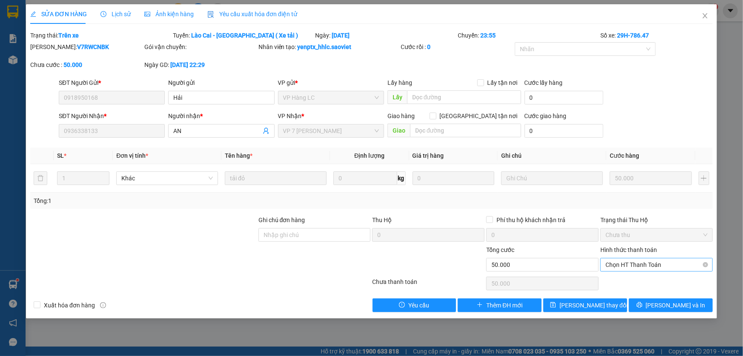
click at [650, 263] on span "Chọn HT Thanh Toán" at bounding box center [657, 264] width 102 height 13
click at [647, 300] on div "Chuyển khoản" at bounding box center [657, 295] width 112 height 14
type input "0"
click at [643, 305] on icon "printer" at bounding box center [640, 305] width 6 height 6
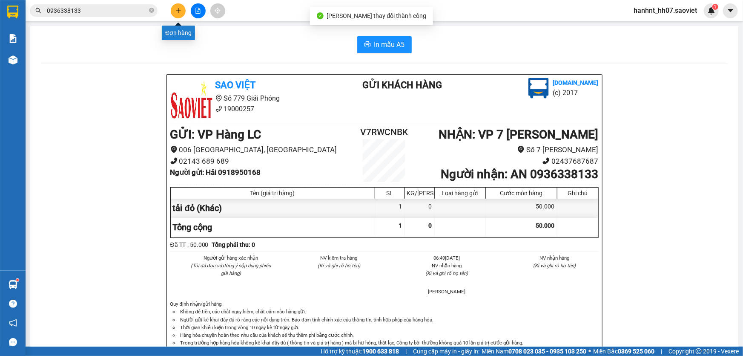
click at [181, 12] on icon "plus" at bounding box center [179, 11] width 6 height 6
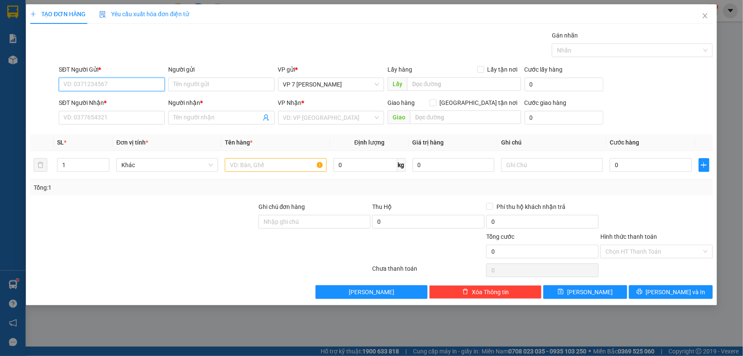
click at [96, 85] on input "SĐT Người Gửi *" at bounding box center [112, 85] width 106 height 14
click at [101, 104] on div "0393776442 - giáp" at bounding box center [112, 101] width 96 height 9
type input "0393776442"
type input "giáp"
type input "0986066964"
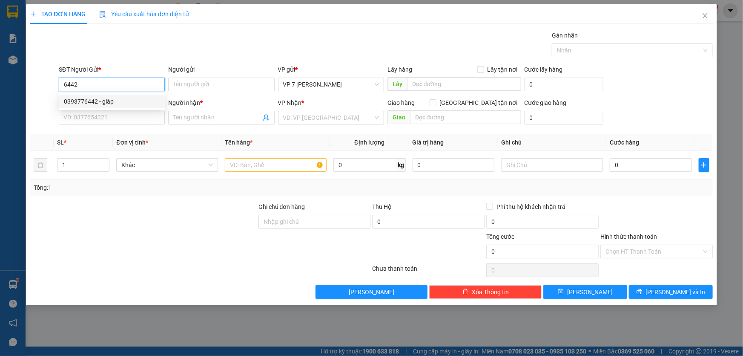
type input "chú độ"
type input "0393776442"
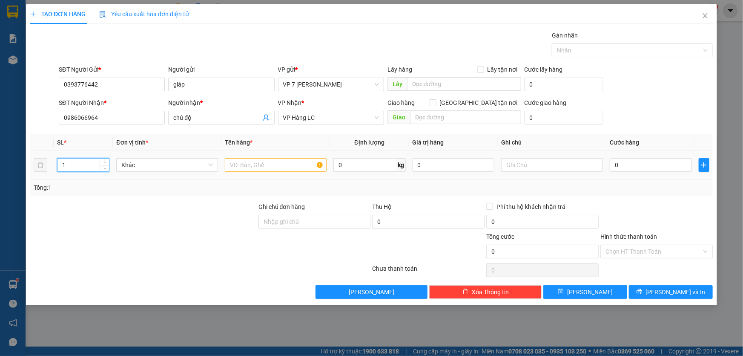
click at [75, 165] on input "1" at bounding box center [84, 164] width 52 height 13
type input "2"
click at [251, 166] on input "text" at bounding box center [276, 165] width 102 height 14
type input "1ti vi+1hop boc"
click at [633, 162] on input "0" at bounding box center [651, 165] width 82 height 14
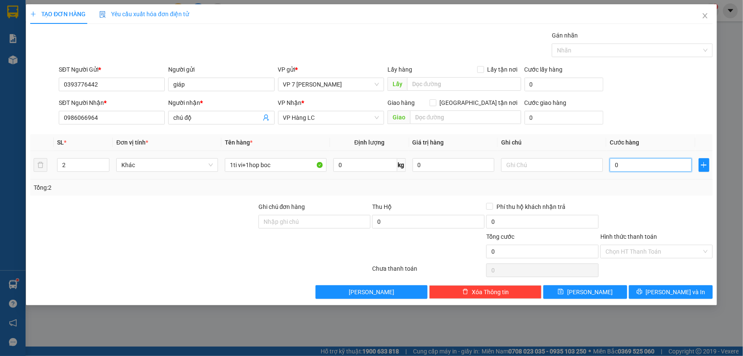
type input "1"
type input "10"
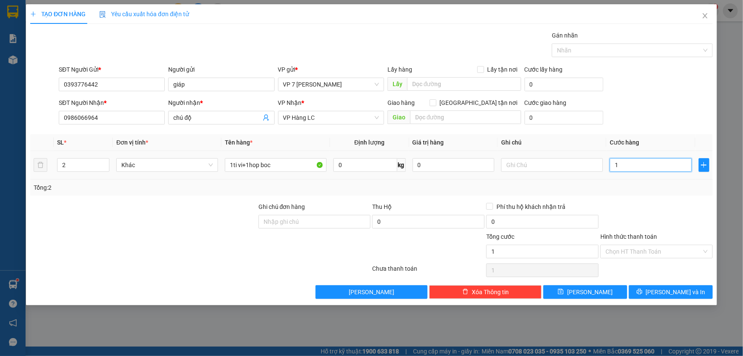
type input "10"
type input "100"
type input "100.000"
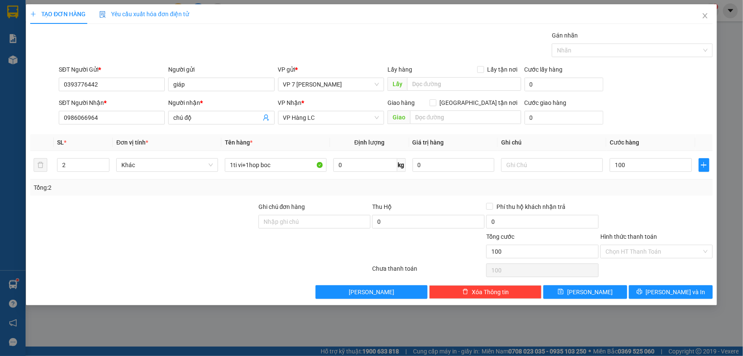
type input "100.000"
click at [629, 187] on div "Tổng: 2" at bounding box center [372, 187] width 676 height 9
click at [634, 237] on label "Hình thức thanh toán" at bounding box center [629, 236] width 57 height 7
click at [634, 245] on input "Hình thức thanh toán" at bounding box center [654, 251] width 96 height 13
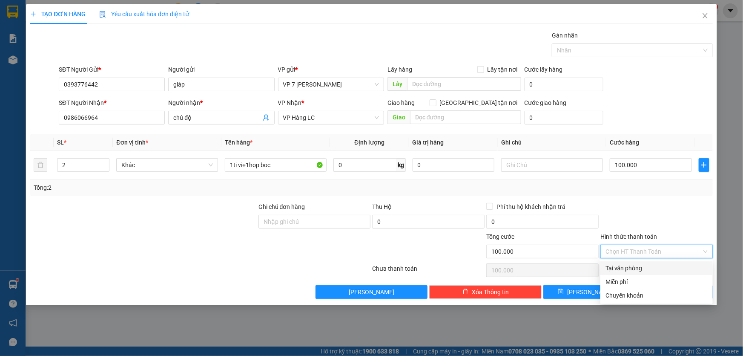
click at [631, 268] on div "Tại văn phòng" at bounding box center [657, 267] width 102 height 9
type input "0"
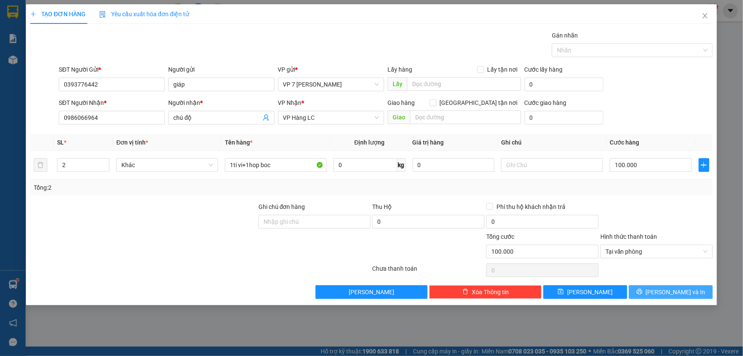
click at [652, 291] on button "[PERSON_NAME] và In" at bounding box center [671, 292] width 84 height 14
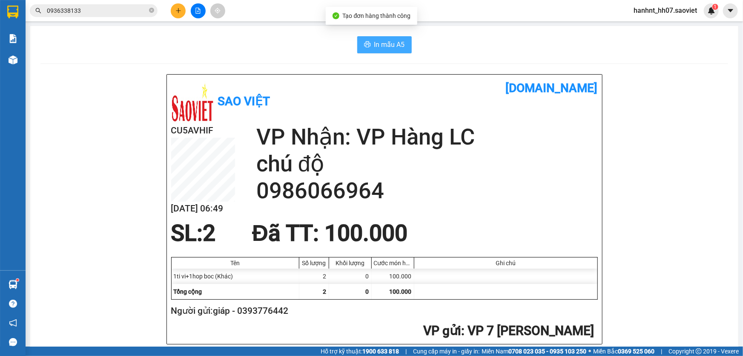
click at [382, 41] on span "In mẫu A5" at bounding box center [389, 44] width 31 height 11
click at [177, 9] on icon "plus" at bounding box center [179, 11] width 6 height 6
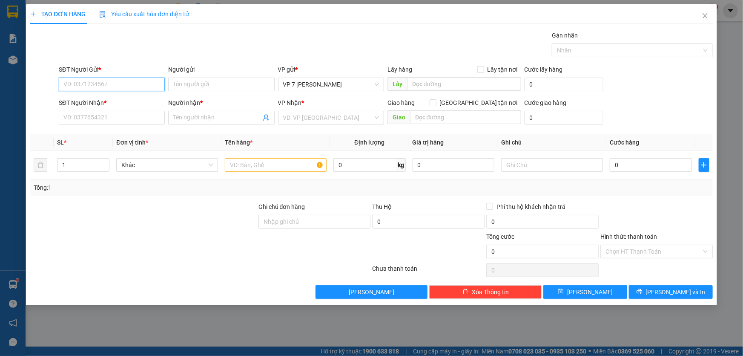
click at [89, 85] on input "SĐT Người Gửi *" at bounding box center [112, 85] width 106 height 14
click at [82, 98] on div "0836786666" at bounding box center [112, 101] width 96 height 9
type input "0836786666"
type input "0377806296"
type input "0836786666"
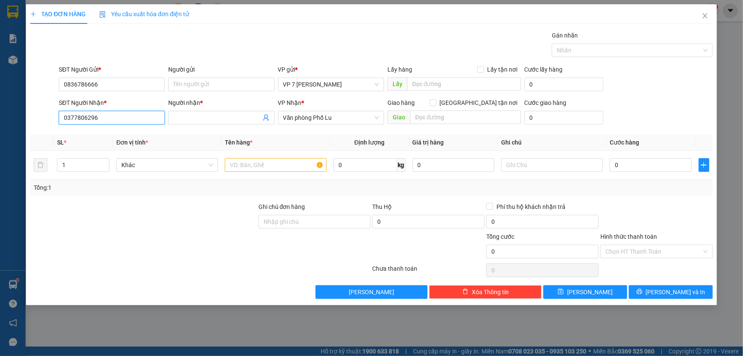
click at [115, 119] on input "0377806296" at bounding box center [112, 118] width 106 height 14
type input "0"
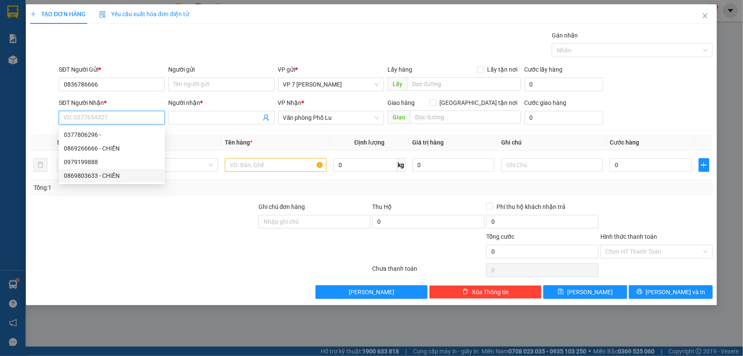
click at [95, 173] on div "0869803633 - CHIẾN" at bounding box center [112, 175] width 96 height 9
type input "0869803633"
type input "CHIẾN"
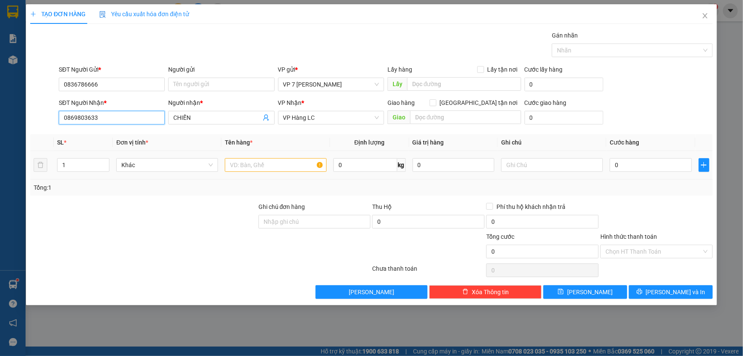
type input "0869803633"
click at [256, 166] on input "text" at bounding box center [276, 165] width 102 height 14
type input "bọc hoa"
click at [630, 165] on input "0" at bounding box center [651, 165] width 82 height 14
type input "4"
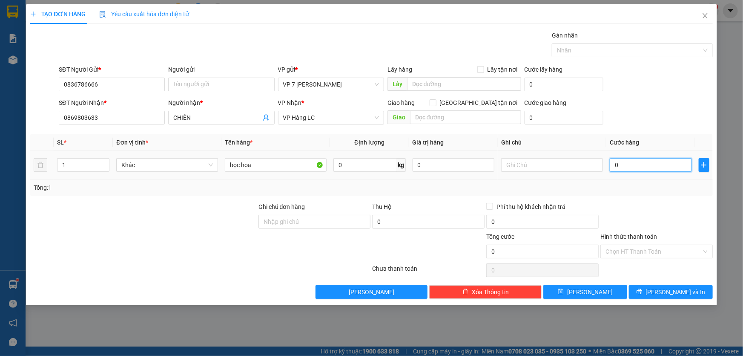
type input "4"
type input "40"
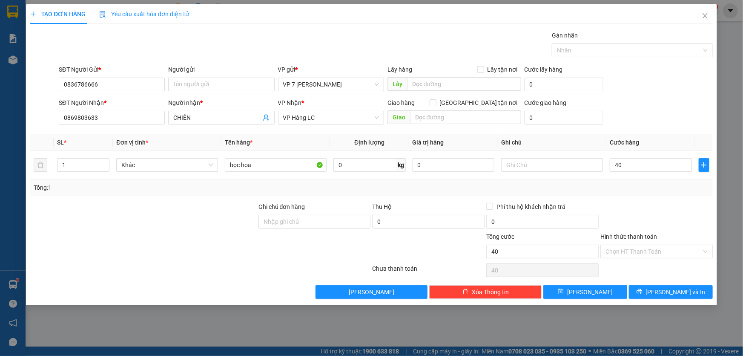
type input "40.000"
click at [637, 188] on div "Tổng: 1" at bounding box center [372, 187] width 676 height 9
click at [522, 221] on input "0" at bounding box center [542, 222] width 112 height 14
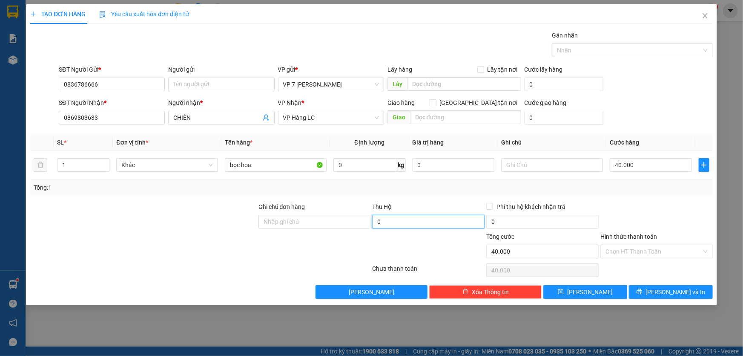
click at [426, 223] on input "0" at bounding box center [428, 222] width 112 height 14
type input "560.000"
type input "15.000"
click at [427, 241] on div at bounding box center [428, 247] width 114 height 30
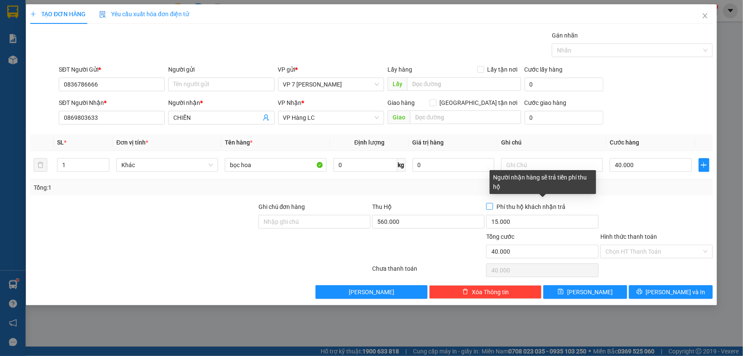
click at [492, 207] on input "Phí thu hộ khách nhận trả" at bounding box center [489, 206] width 6 height 6
checkbox input "true"
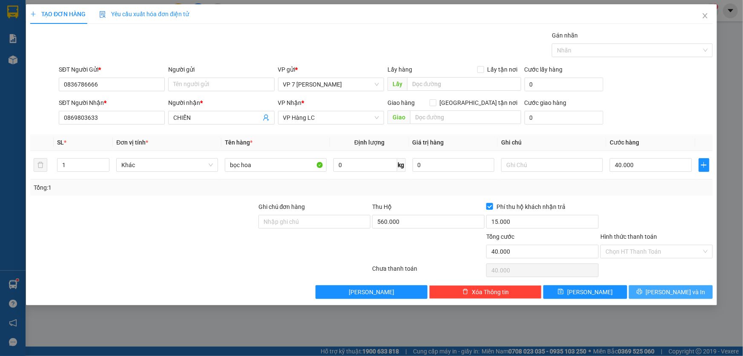
click at [649, 288] on button "[PERSON_NAME] và In" at bounding box center [671, 292] width 84 height 14
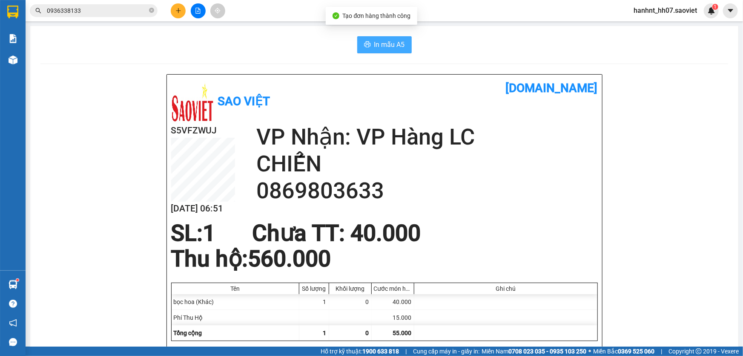
click at [391, 45] on span "In mẫu A5" at bounding box center [389, 44] width 31 height 11
click at [175, 9] on button at bounding box center [178, 10] width 15 height 15
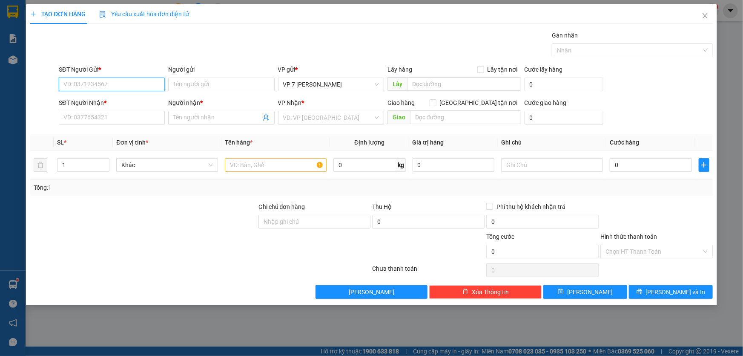
click at [88, 85] on input "SĐT Người Gửi *" at bounding box center [112, 85] width 106 height 14
type input "0798310434"
click at [87, 116] on input "SĐT Người Nhận *" at bounding box center [112, 118] width 106 height 14
click at [116, 117] on input "0978668822" at bounding box center [112, 118] width 106 height 14
click at [115, 117] on input "0978668822" at bounding box center [112, 118] width 106 height 14
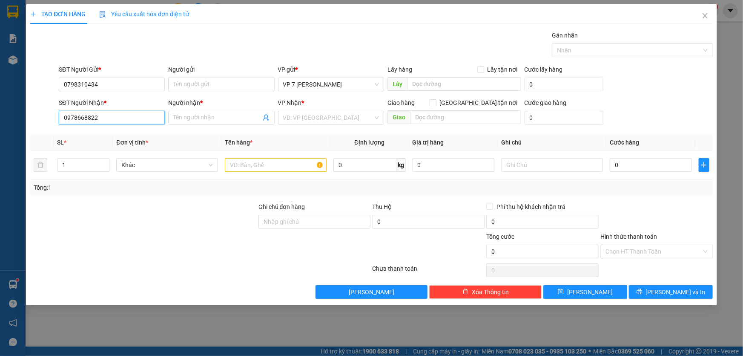
click at [116, 117] on input "0978668822" at bounding box center [112, 118] width 106 height 14
type input "0978668822"
click at [161, 19] on div "Yêu cầu xuất hóa đơn điện tử" at bounding box center [144, 14] width 90 height 20
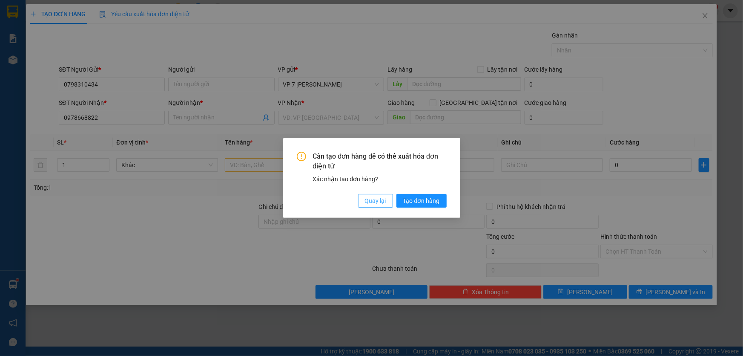
click at [361, 201] on button "Quay lại" at bounding box center [375, 201] width 35 height 14
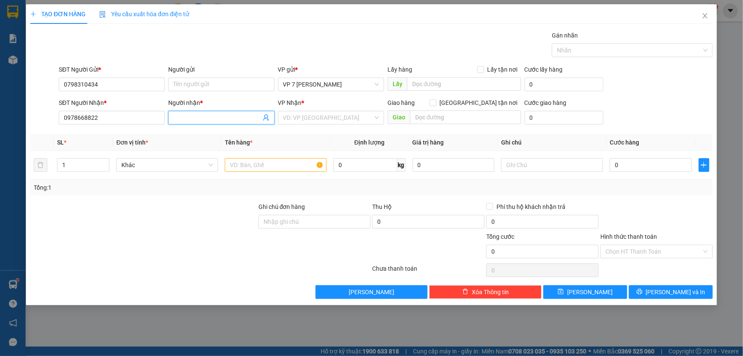
click at [224, 121] on input "Người nhận *" at bounding box center [216, 117] width 87 height 9
click at [339, 120] on input "search" at bounding box center [328, 117] width 90 height 13
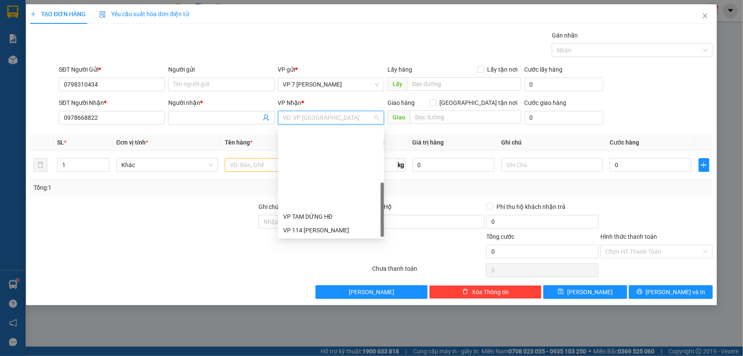
scroll to position [95, 0]
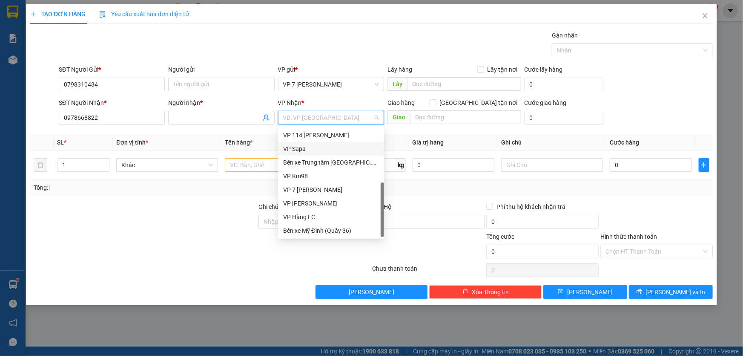
click at [321, 145] on div "VP Sapa" at bounding box center [331, 148] width 96 height 9
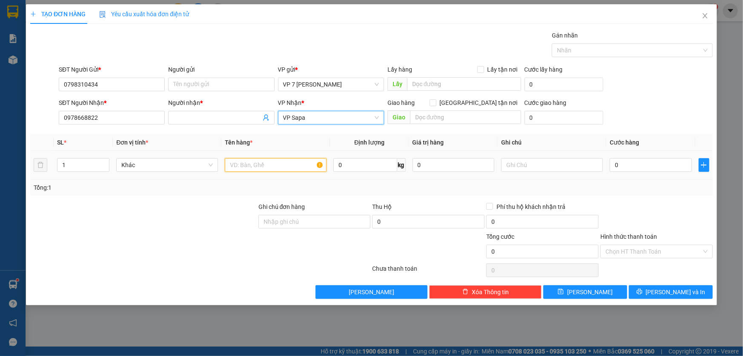
click at [291, 167] on input "text" at bounding box center [276, 165] width 102 height 14
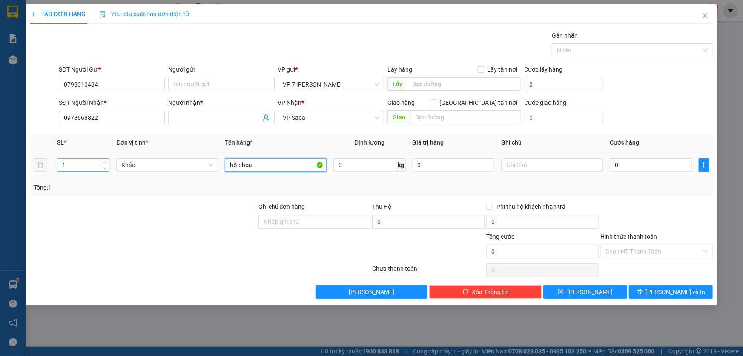
type input "hộp hoa"
click at [82, 164] on input "1" at bounding box center [84, 164] width 52 height 13
type input "2"
click at [636, 161] on input "0" at bounding box center [651, 165] width 82 height 14
type input "3"
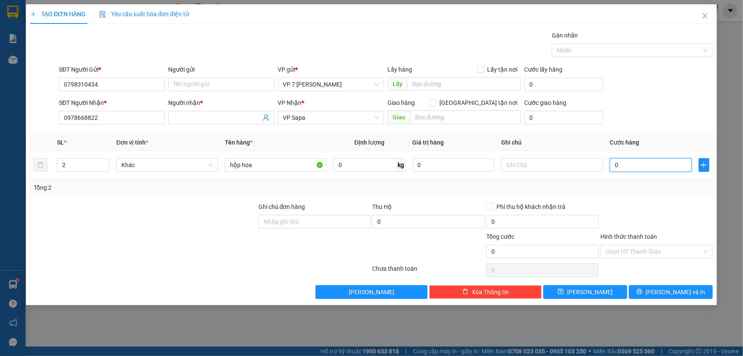
type input "3"
type input "30"
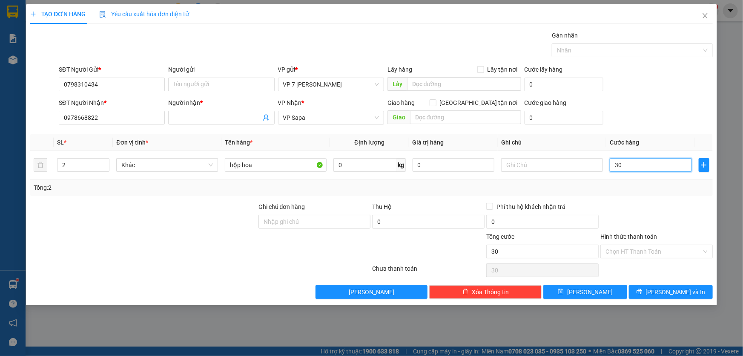
type input "300"
type input "300.000"
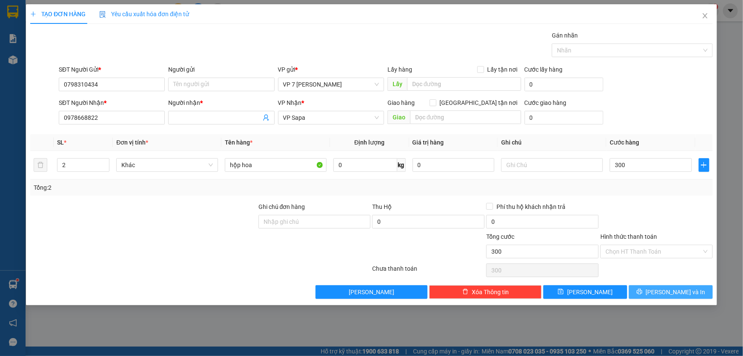
type input "300.000"
click at [645, 286] on button "[PERSON_NAME] và In" at bounding box center [671, 292] width 84 height 14
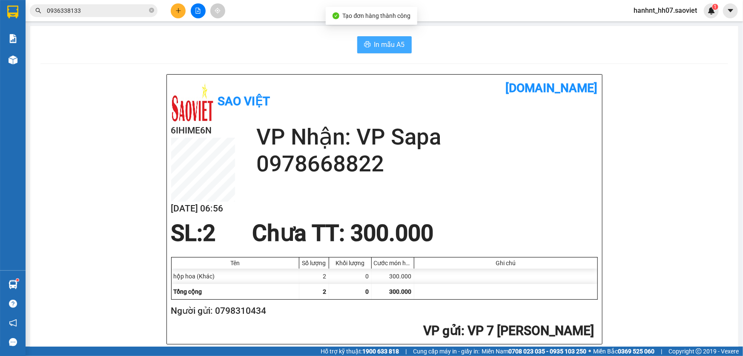
click at [397, 46] on span "In mẫu A5" at bounding box center [389, 44] width 31 height 11
click at [377, 45] on span "In mẫu A5" at bounding box center [389, 44] width 31 height 11
drag, startPoint x: 151, startPoint y: 11, endPoint x: 115, endPoint y: 25, distance: 38.8
click at [149, 11] on span "0936338133" at bounding box center [94, 10] width 128 height 13
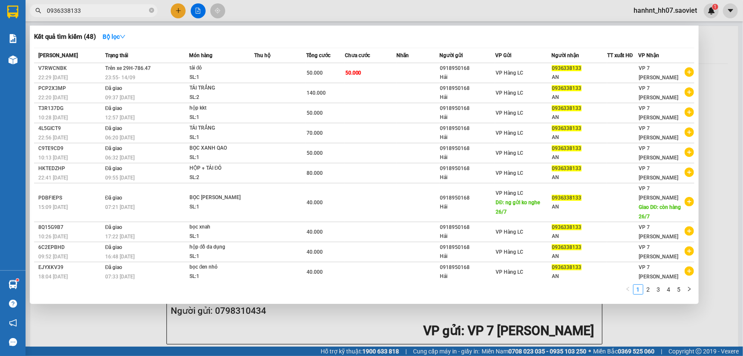
click at [104, 11] on input "0936338133" at bounding box center [97, 10] width 101 height 9
click at [177, 11] on div at bounding box center [371, 178] width 743 height 356
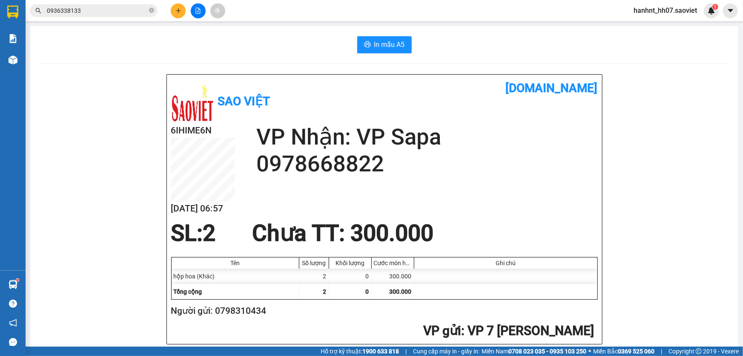
click at [177, 11] on icon "plus" at bounding box center [179, 11] width 6 height 6
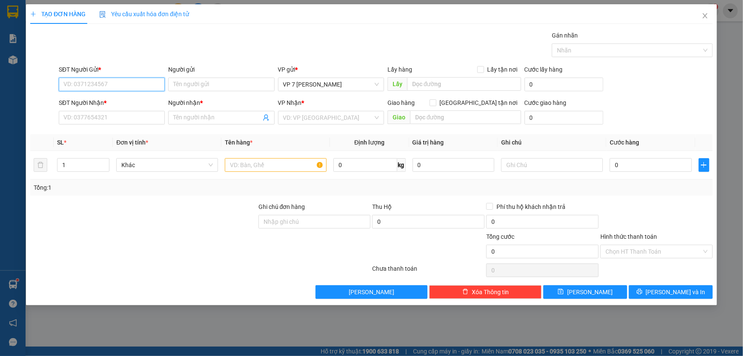
click at [83, 86] on input "SĐT Người Gửi *" at bounding box center [112, 85] width 106 height 14
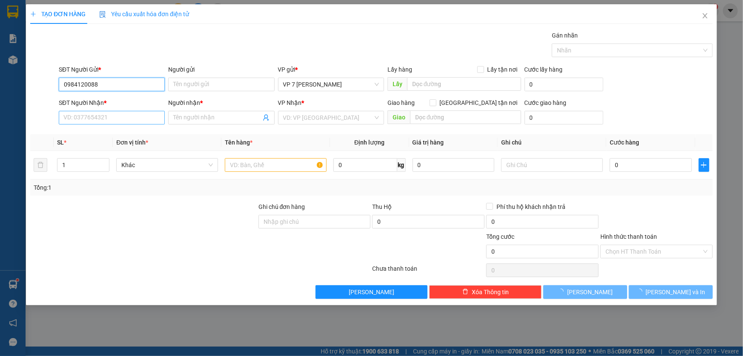
type input "0984120088"
click at [125, 115] on input "SĐT Người Nhận *" at bounding box center [112, 118] width 106 height 14
click at [119, 133] on div "0987200846 - lan anh" at bounding box center [112, 134] width 96 height 9
type input "0987200846"
type input "lan anh"
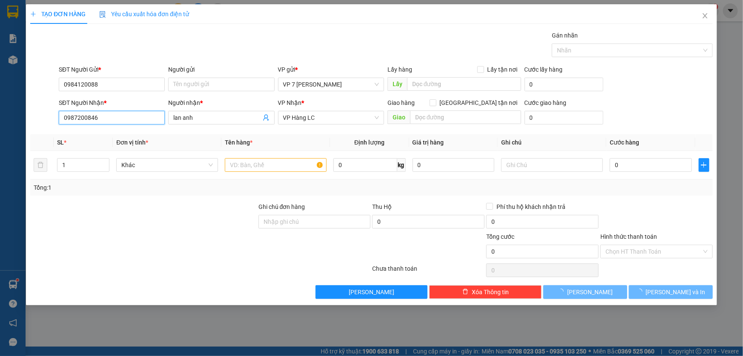
click at [125, 119] on input "0987200846" at bounding box center [112, 118] width 106 height 14
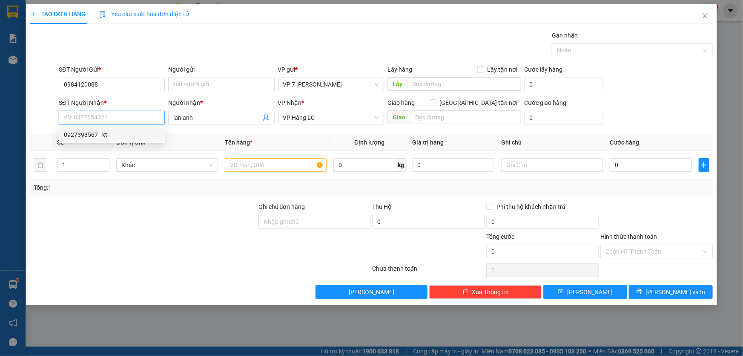
click at [109, 135] on div "0927393567 - kt" at bounding box center [112, 134] width 96 height 9
type input "0927393567"
type input "kt"
type input "0927393567"
click at [294, 163] on input "text" at bounding box center [276, 165] width 102 height 14
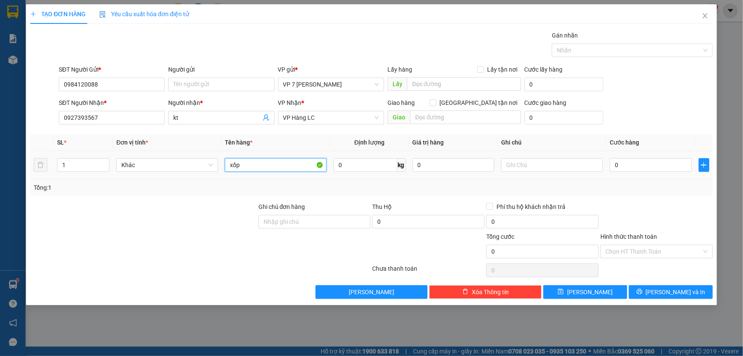
type input "xốp"
click at [633, 172] on div "0" at bounding box center [651, 164] width 82 height 17
click at [635, 166] on input "0" at bounding box center [651, 165] width 82 height 14
type input "1"
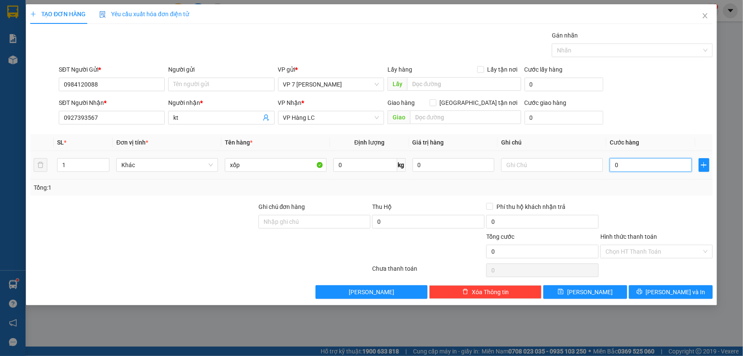
type input "1"
type input "10"
type input "100"
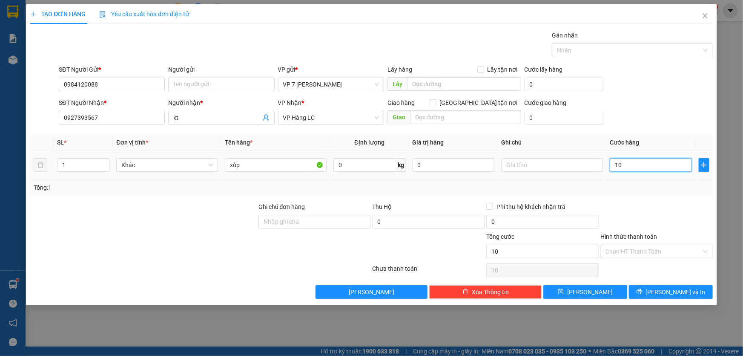
type input "100"
type input "100.000"
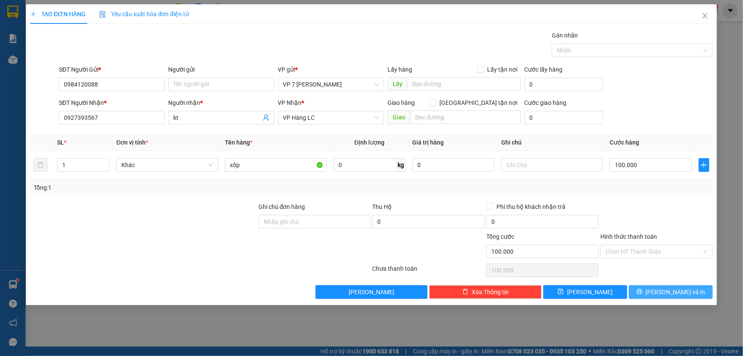
click at [665, 288] on span "[PERSON_NAME] và In" at bounding box center [676, 291] width 60 height 9
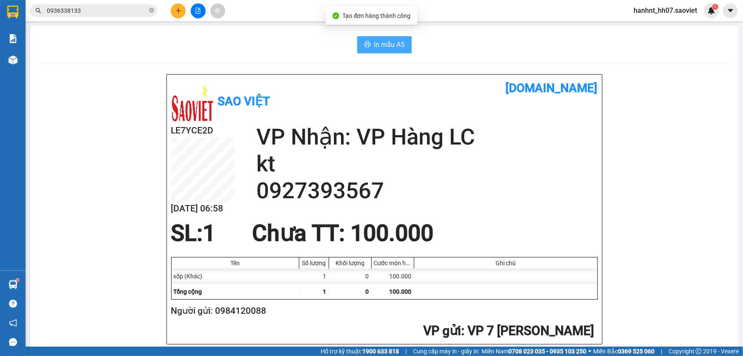
click at [406, 45] on button "In mẫu A5" at bounding box center [384, 44] width 55 height 17
click at [119, 11] on input "0936338133" at bounding box center [97, 10] width 101 height 9
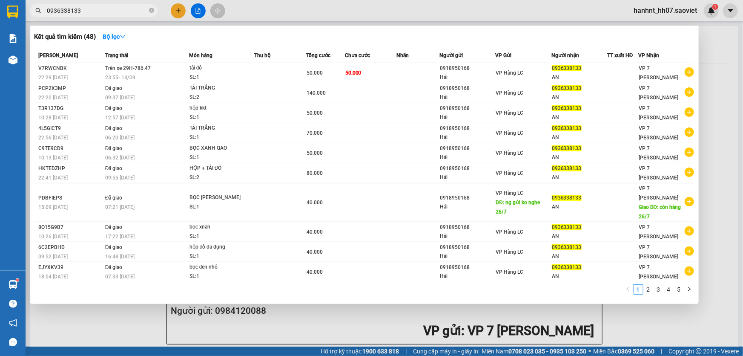
click at [119, 11] on input "0936338133" at bounding box center [97, 10] width 101 height 9
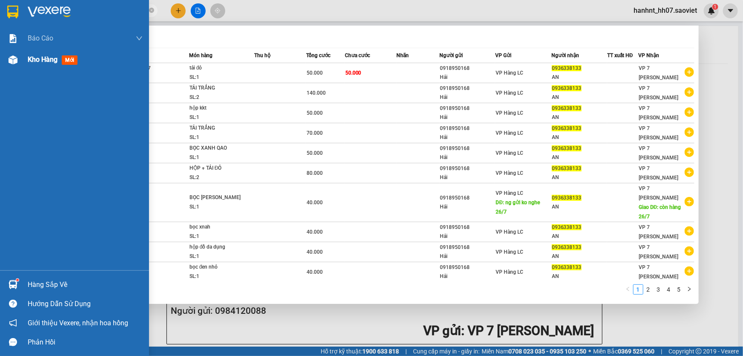
click at [18, 66] on div at bounding box center [13, 59] width 15 height 15
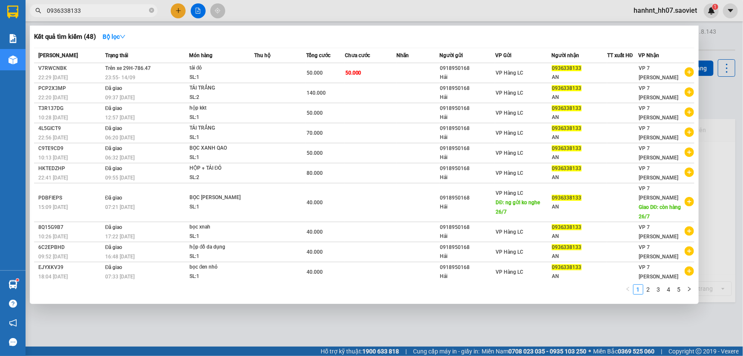
click at [296, 15] on div at bounding box center [371, 178] width 743 height 356
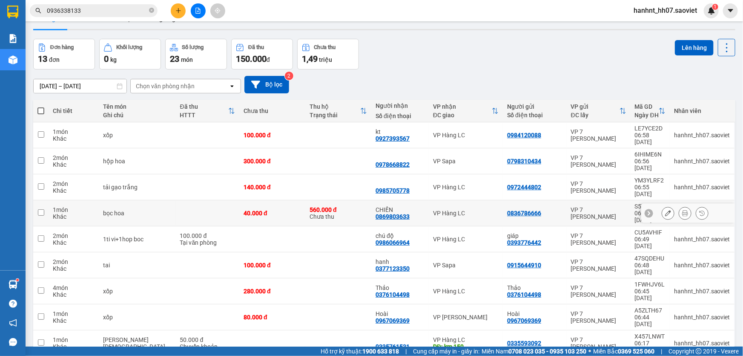
scroll to position [39, 0]
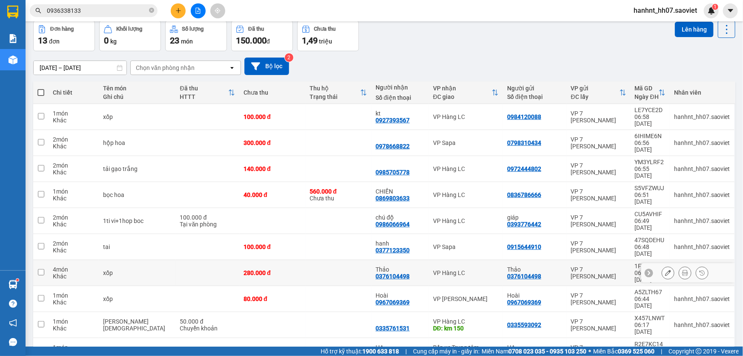
click at [682, 270] on icon at bounding box center [685, 273] width 6 height 6
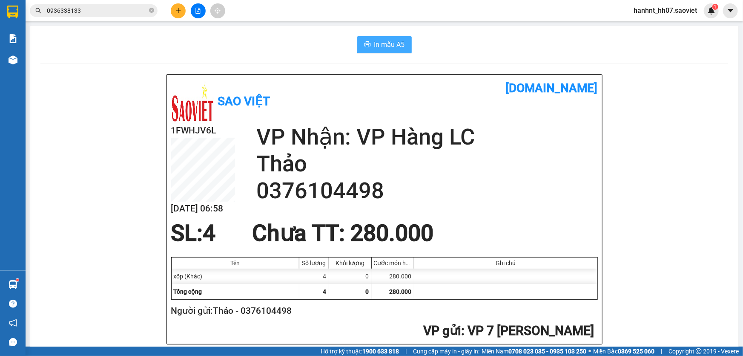
click at [391, 45] on span "In mẫu A5" at bounding box center [389, 44] width 31 height 11
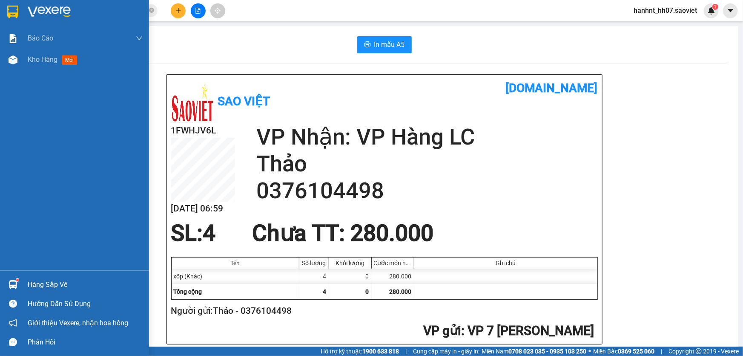
click at [23, 285] on div "Hàng sắp về" at bounding box center [74, 284] width 149 height 19
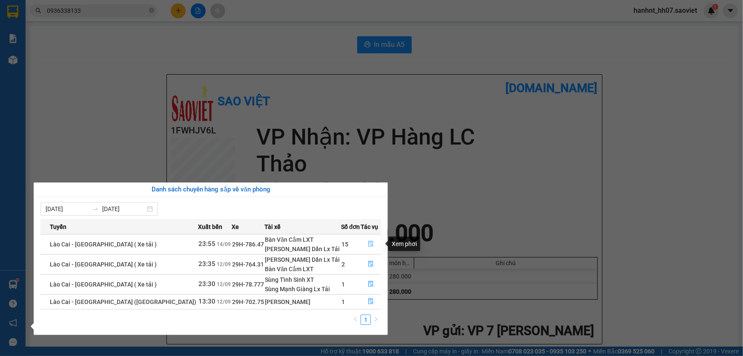
click at [374, 245] on button "button" at bounding box center [371, 244] width 20 height 14
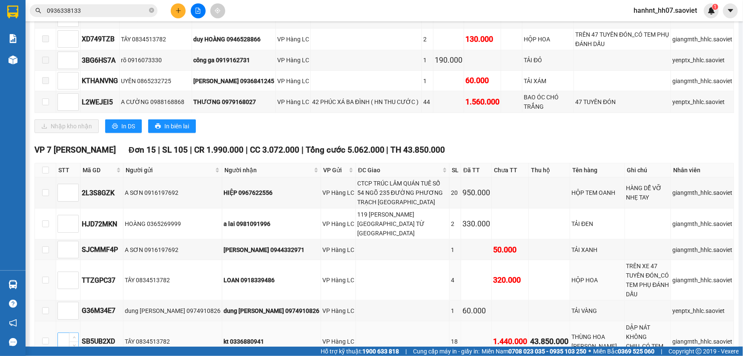
scroll to position [464, 0]
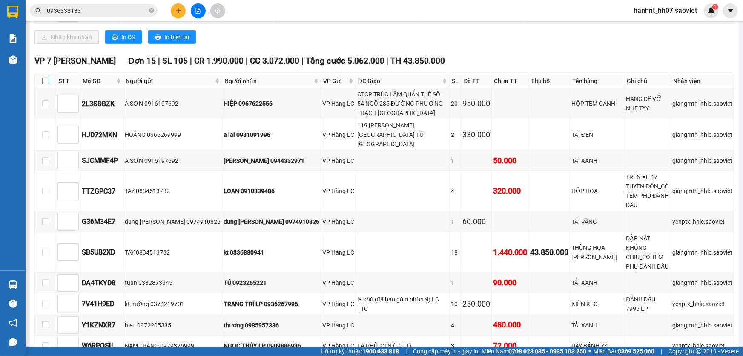
click at [44, 78] on input "checkbox" at bounding box center [45, 81] width 7 height 7
checkbox input "true"
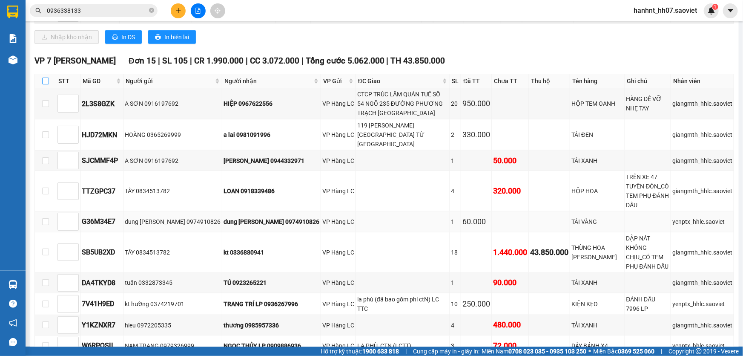
checkbox input "true"
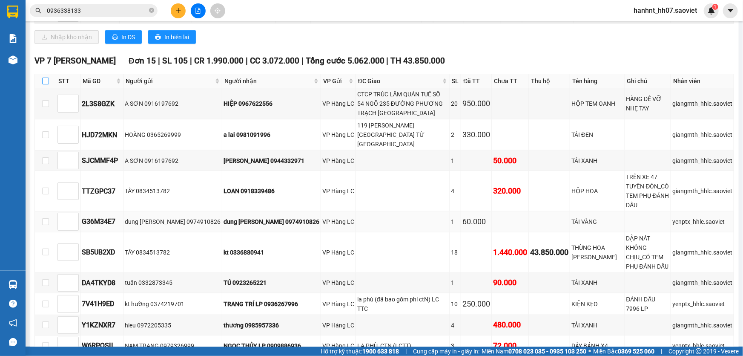
checkbox input "true"
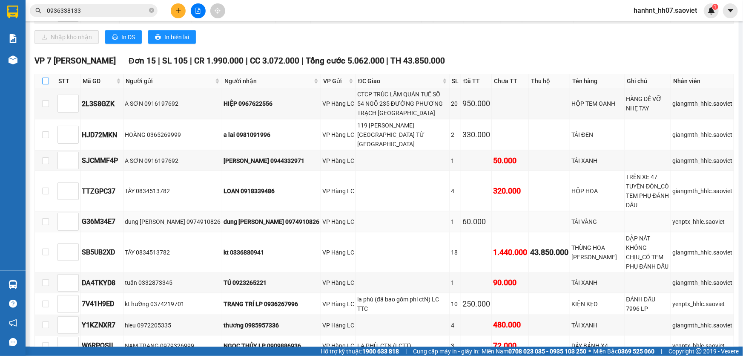
checkbox input "true"
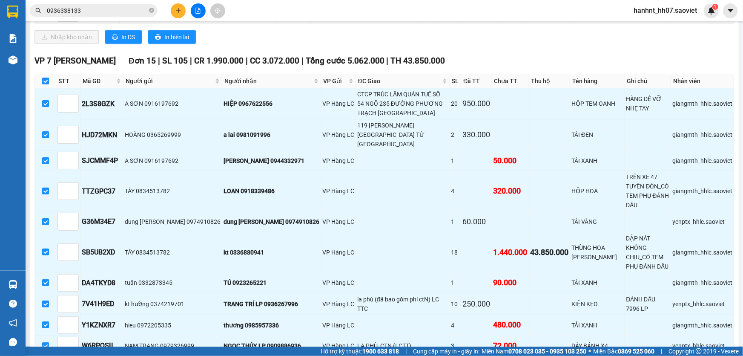
scroll to position [697, 0]
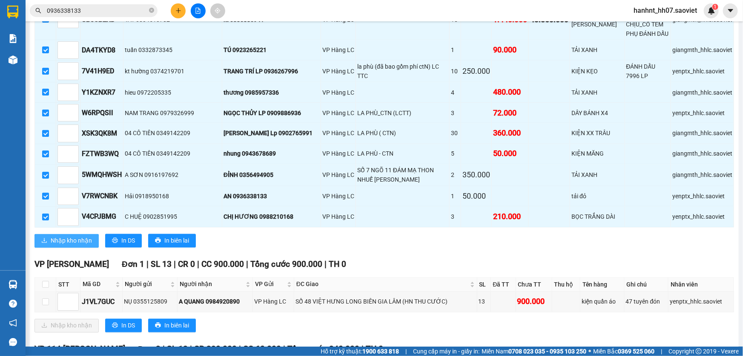
click at [76, 236] on span "Nhập kho nhận" at bounding box center [71, 240] width 41 height 9
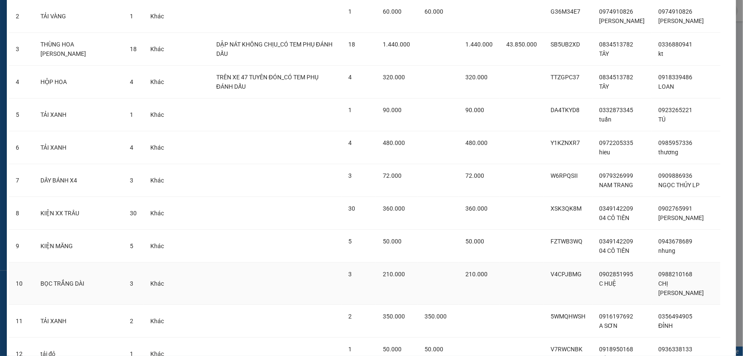
scroll to position [269, 0]
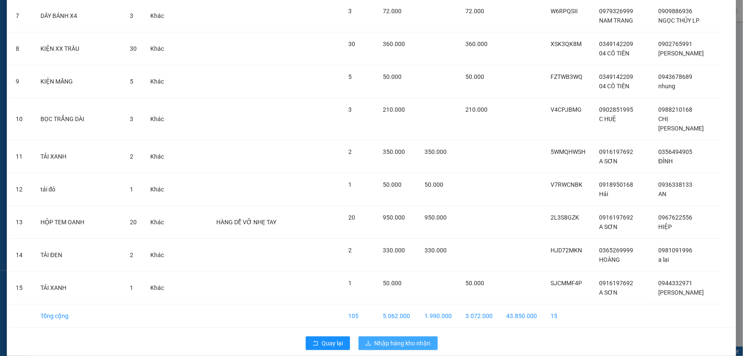
click at [399, 338] on span "Nhập hàng kho nhận" at bounding box center [403, 342] width 56 height 9
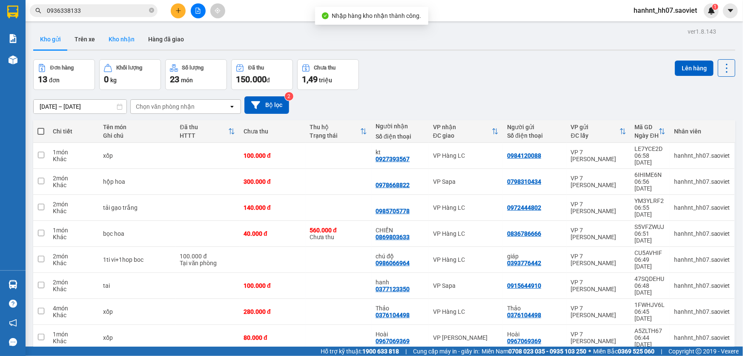
click at [127, 40] on button "Kho nhận" at bounding box center [122, 39] width 40 height 20
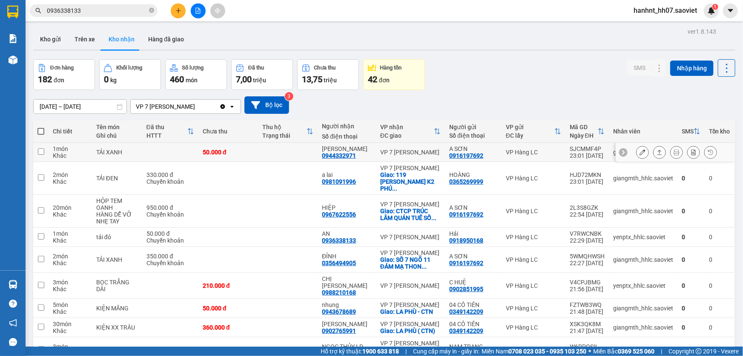
click at [279, 148] on td at bounding box center [288, 152] width 60 height 19
checkbox input "true"
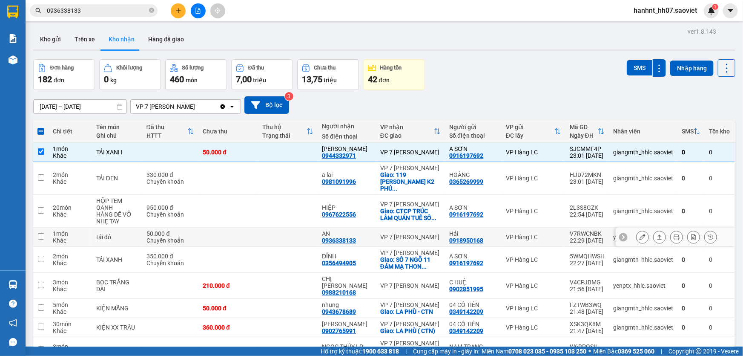
click at [284, 227] on td at bounding box center [288, 236] width 60 height 19
checkbox input "true"
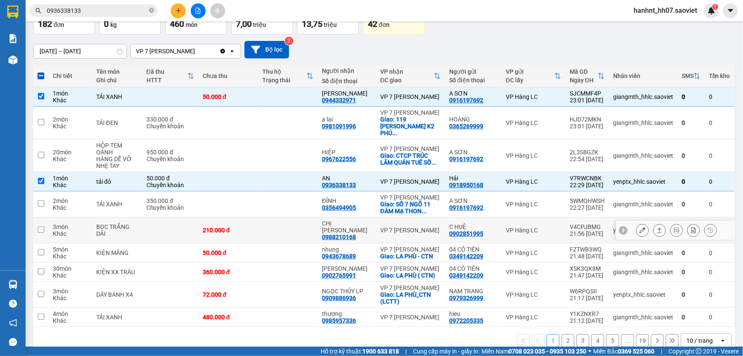
scroll to position [56, 0]
click at [289, 217] on td at bounding box center [288, 230] width 60 height 26
checkbox input "true"
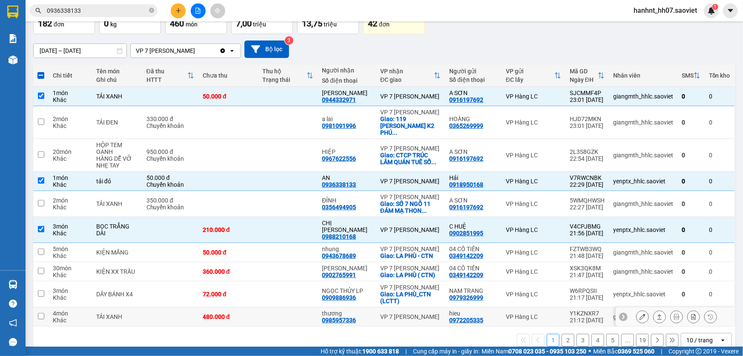
click at [296, 307] on td at bounding box center [288, 316] width 60 height 19
checkbox input "true"
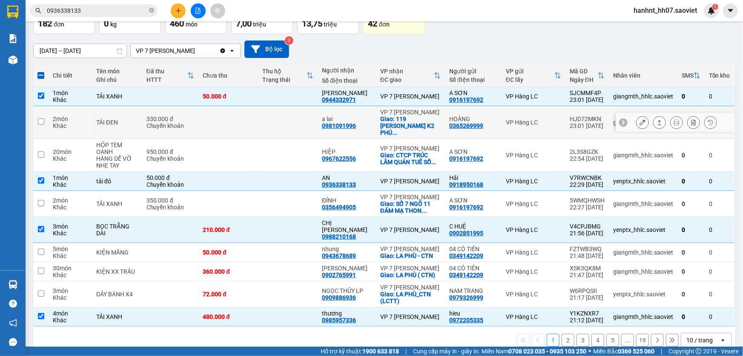
scroll to position [0, 0]
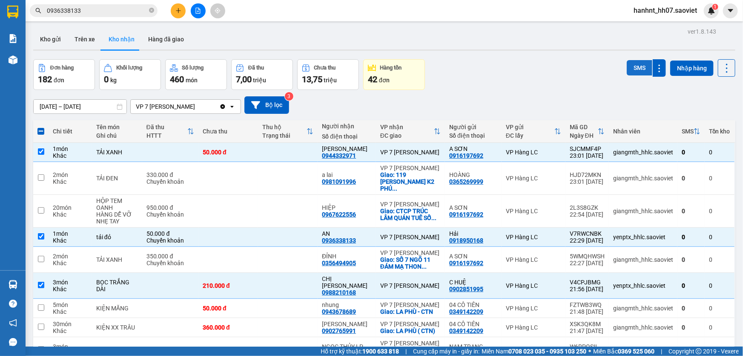
click at [627, 67] on button "SMS" at bounding box center [640, 67] width 26 height 15
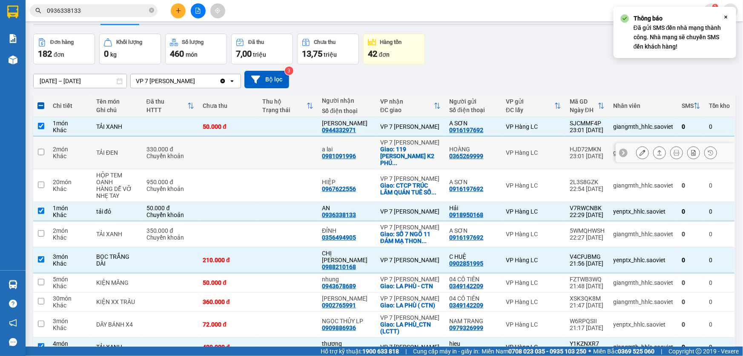
scroll to position [56, 0]
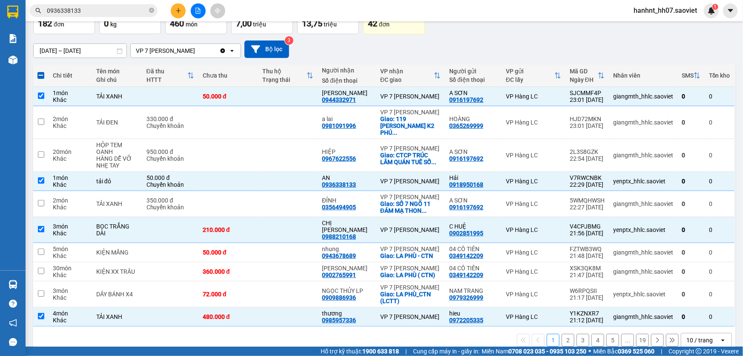
click at [562, 334] on button "2" at bounding box center [568, 340] width 13 height 13
checkbox input "false"
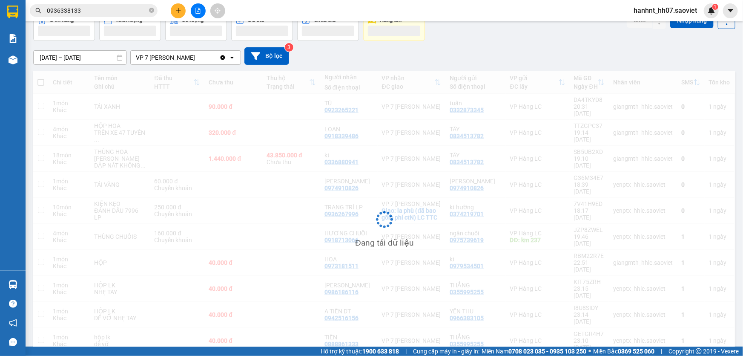
scroll to position [49, 0]
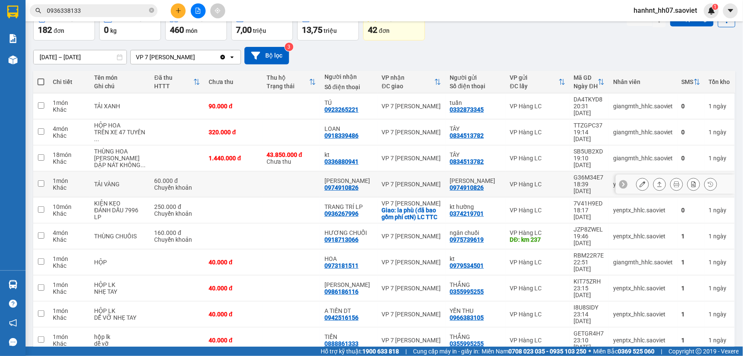
click at [312, 181] on td at bounding box center [291, 184] width 58 height 26
checkbox input "true"
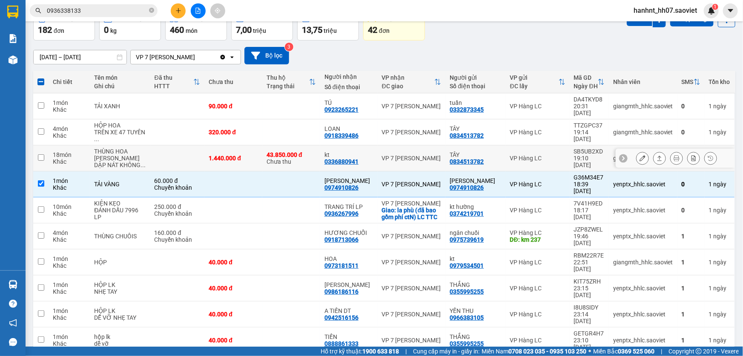
click at [319, 163] on td "43.850.000 đ Chưa thu" at bounding box center [291, 158] width 58 height 26
checkbox input "true"
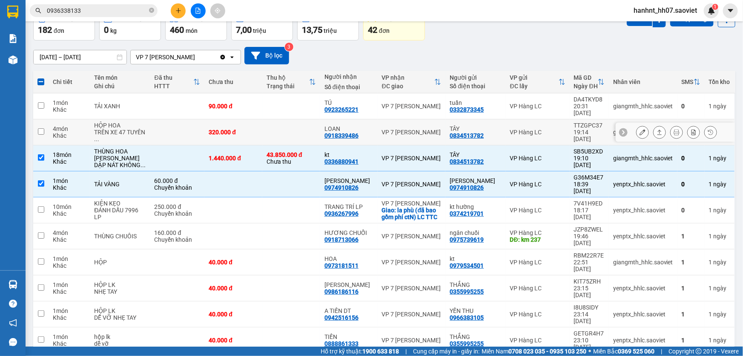
click at [306, 130] on td at bounding box center [291, 132] width 58 height 26
checkbox input "true"
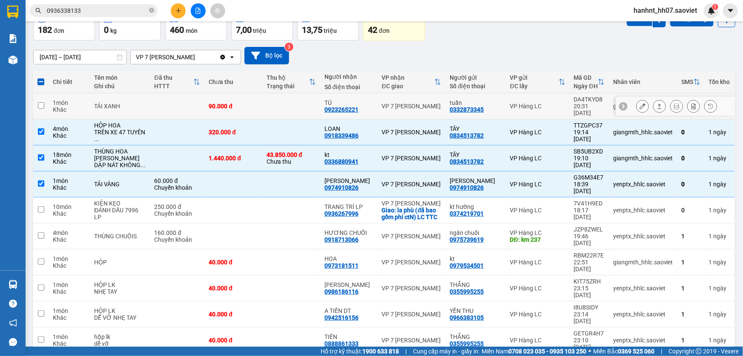
click at [305, 111] on td at bounding box center [291, 106] width 58 height 26
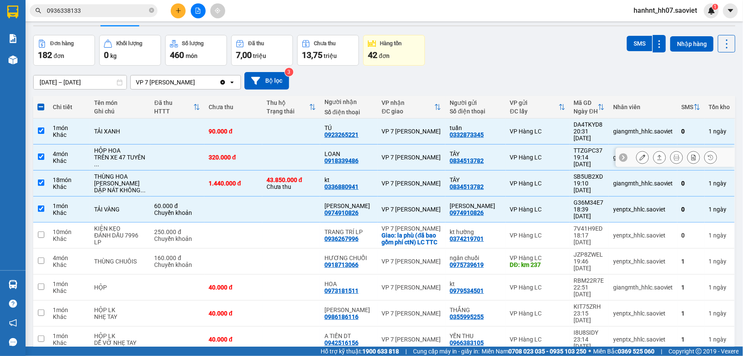
scroll to position [11, 0]
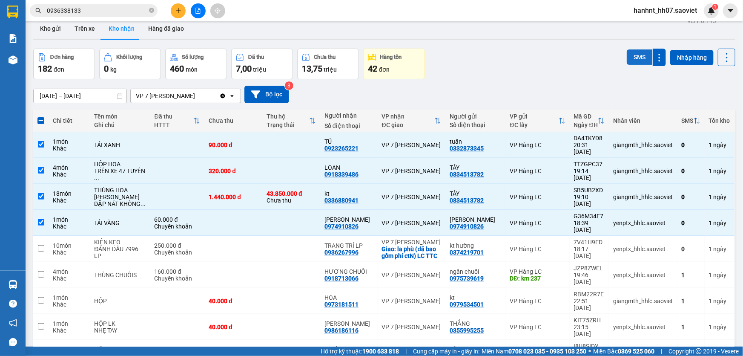
click at [629, 57] on button "SMS" at bounding box center [640, 56] width 26 height 15
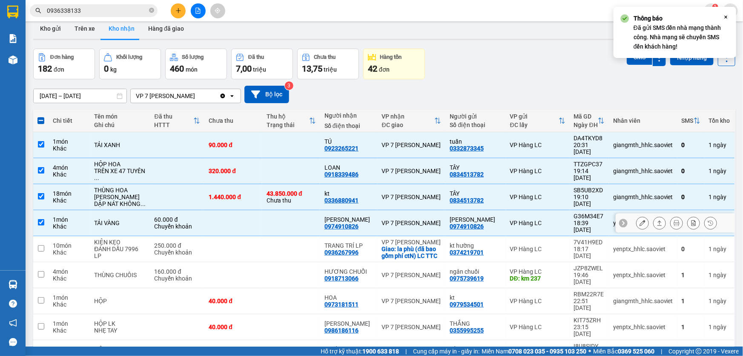
scroll to position [49, 0]
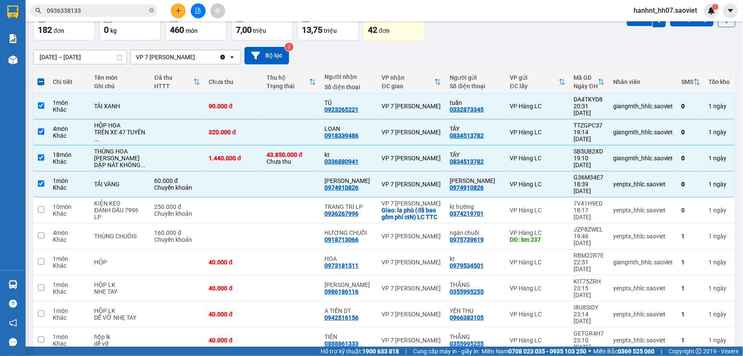
checkbox input "false"
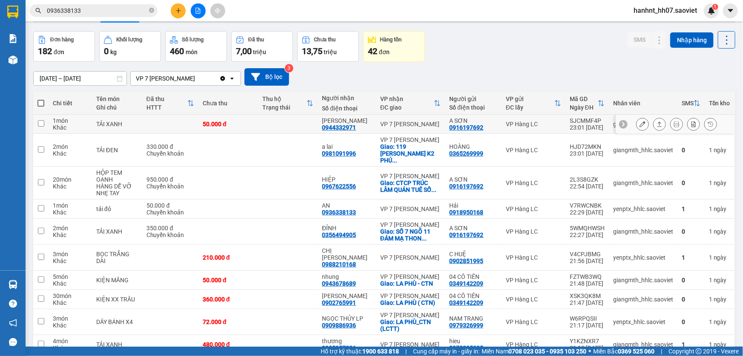
scroll to position [0, 0]
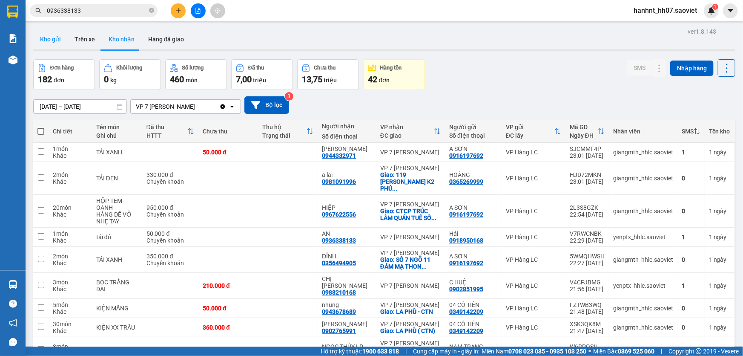
click at [52, 41] on button "Kho gửi" at bounding box center [50, 39] width 35 height 20
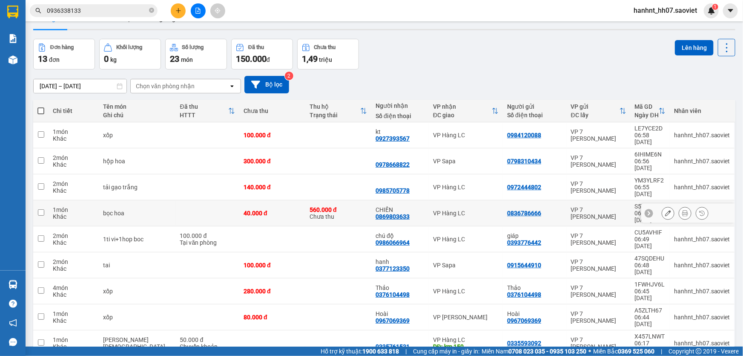
scroll to position [39, 0]
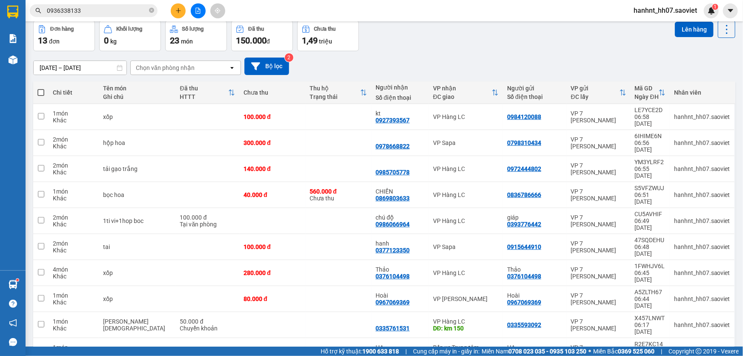
click at [199, 10] on icon "file-add" at bounding box center [198, 11] width 6 height 6
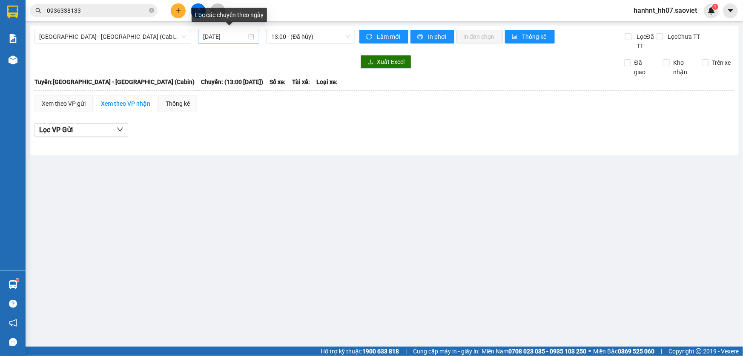
click at [228, 38] on input "15/09/2025" at bounding box center [224, 36] width 43 height 9
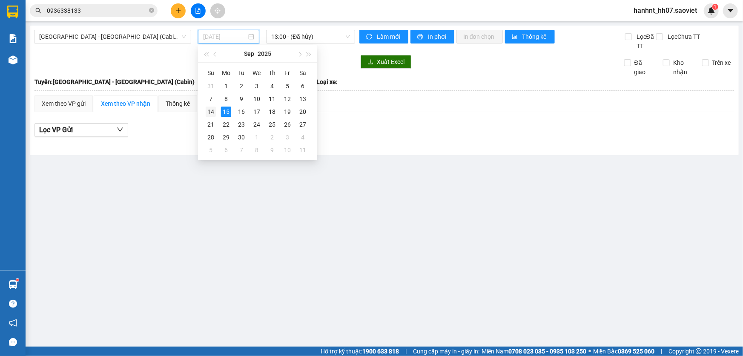
click at [206, 111] on div "14" at bounding box center [211, 111] width 10 height 10
type input "[DATE]"
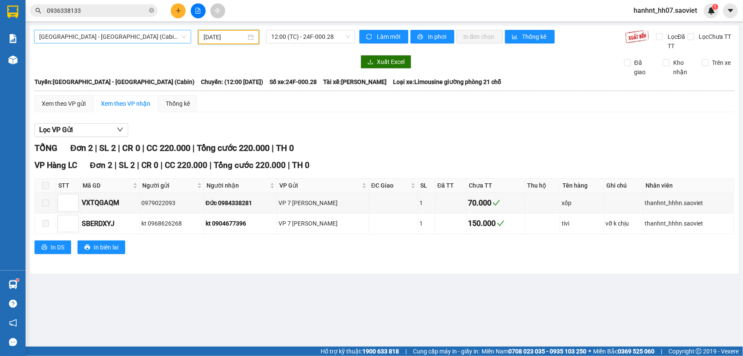
click at [170, 37] on span "Hà Nội - Lào Cai (Cabin)" at bounding box center [112, 36] width 147 height 13
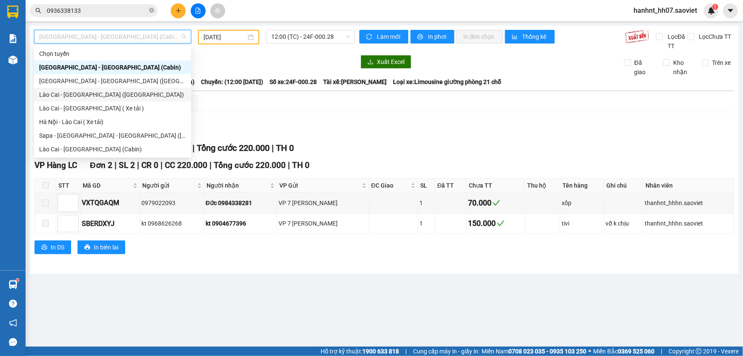
drag, startPoint x: 117, startPoint y: 95, endPoint x: 214, endPoint y: 60, distance: 103.5
click at [120, 95] on div "Lào Cai - [GEOGRAPHIC_DATA] ([GEOGRAPHIC_DATA])" at bounding box center [112, 94] width 147 height 9
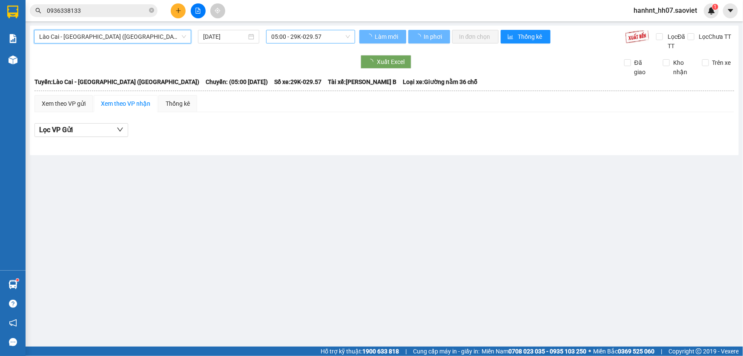
click at [322, 32] on span "05:00 - 29K-029.57" at bounding box center [310, 36] width 79 height 13
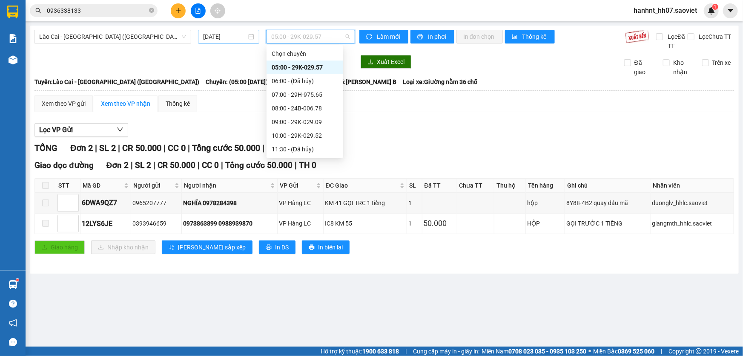
click at [216, 38] on input "15/09/2025" at bounding box center [224, 36] width 43 height 9
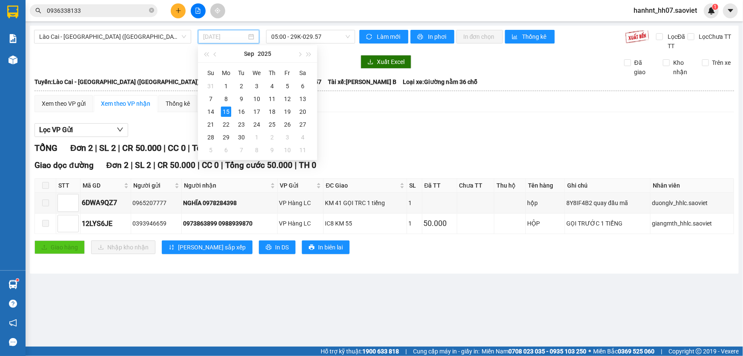
drag, startPoint x: 213, startPoint y: 108, endPoint x: 245, endPoint y: 74, distance: 47.0
click at [213, 108] on div "14" at bounding box center [211, 111] width 10 height 10
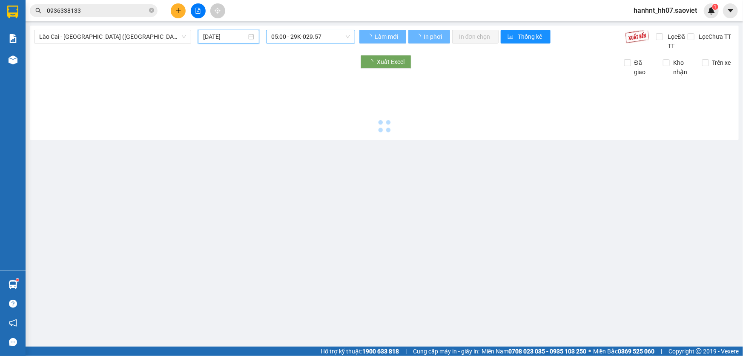
type input "[DATE]"
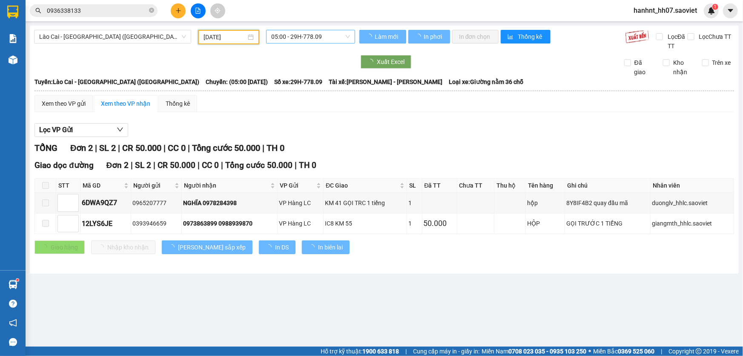
click at [294, 33] on span "05:00 - 29H-778.09" at bounding box center [310, 36] width 79 height 13
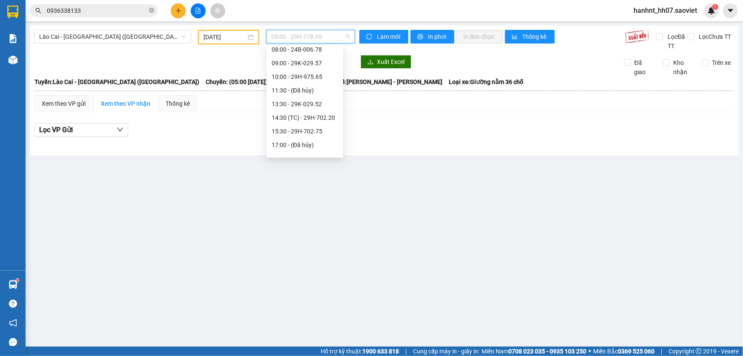
scroll to position [20, 0]
click at [162, 35] on span "Lào Cai - [GEOGRAPHIC_DATA] ([GEOGRAPHIC_DATA])" at bounding box center [112, 36] width 147 height 13
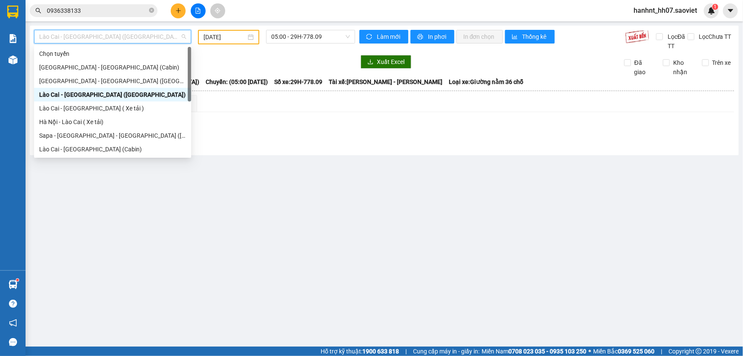
scroll to position [68, 0]
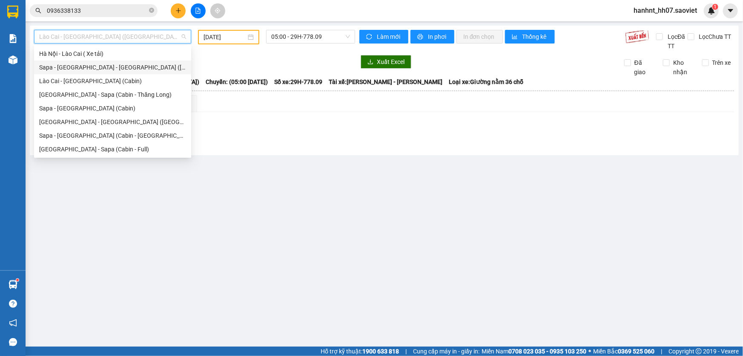
click at [120, 67] on div "Sapa - [GEOGRAPHIC_DATA] - [GEOGRAPHIC_DATA] ([GEOGRAPHIC_DATA])" at bounding box center [112, 67] width 147 height 9
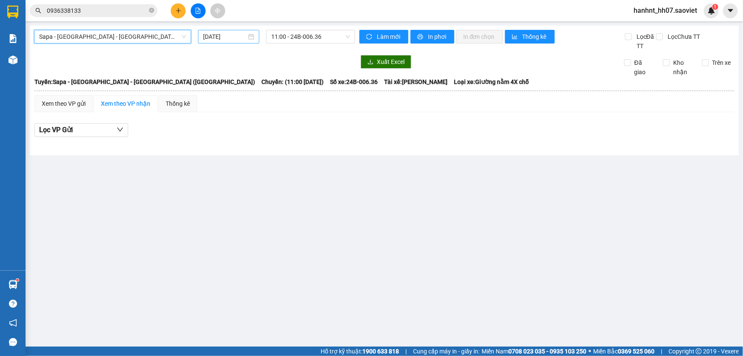
click at [226, 35] on input "15/09/2025" at bounding box center [224, 36] width 43 height 9
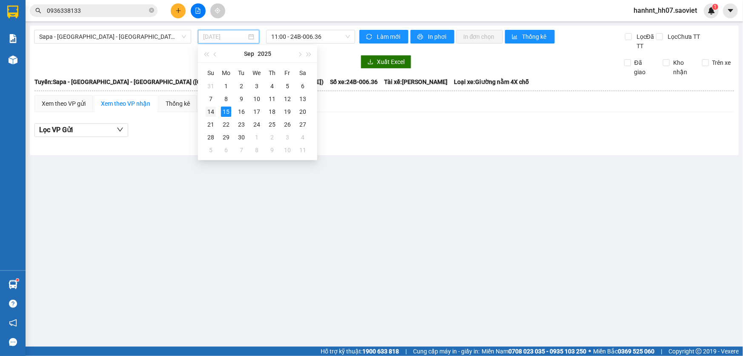
click at [212, 114] on div "14" at bounding box center [211, 111] width 10 height 10
type input "[DATE]"
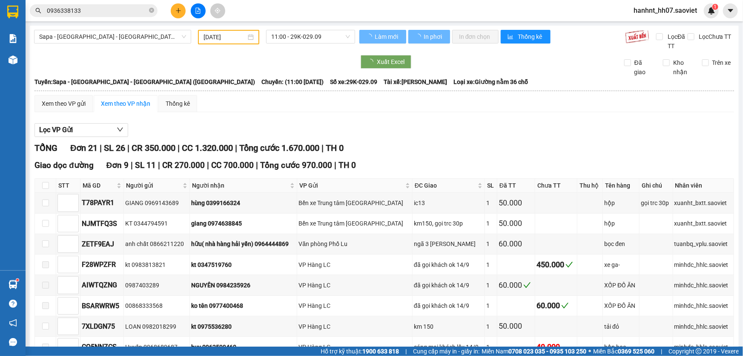
drag, startPoint x: 314, startPoint y: 23, endPoint x: 313, endPoint y: 59, distance: 35.4
click at [314, 30] on main "Sapa - Lào Cai - Hà Nội (Giường) 14/09/2025 11:00 - 29K-029.09 Làm mới In phơi …" at bounding box center [371, 173] width 743 height 346
click at [314, 34] on span "11:00 - 29K-029.09" at bounding box center [310, 36] width 79 height 13
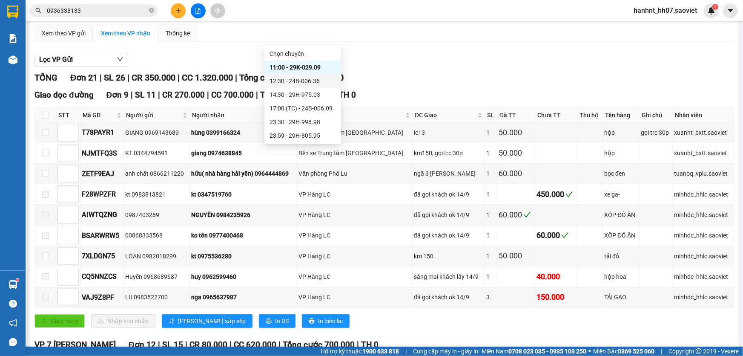
scroll to position [77, 0]
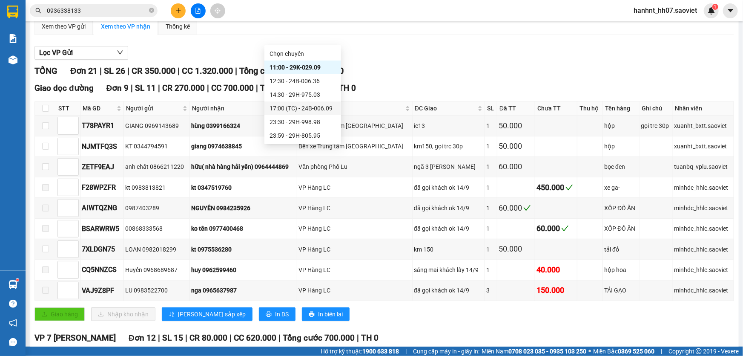
click at [325, 107] on div "17:00 (TC) - 24B-006.09" at bounding box center [303, 108] width 66 height 9
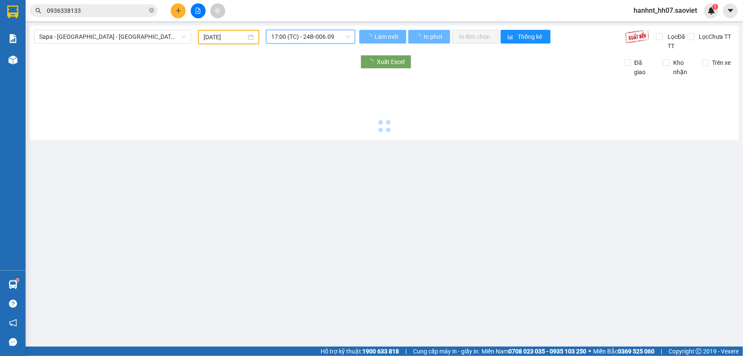
scroll to position [0, 0]
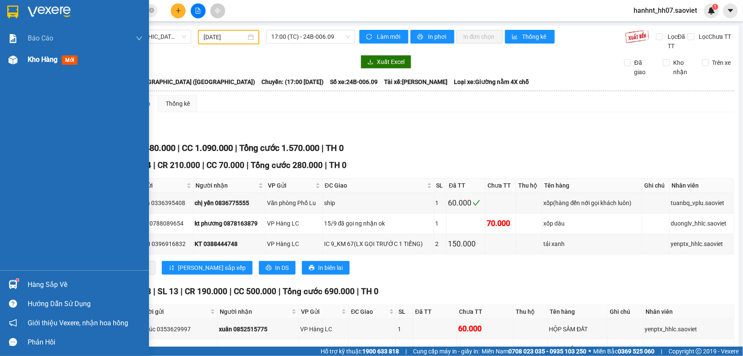
click at [12, 62] on img at bounding box center [13, 59] width 9 height 9
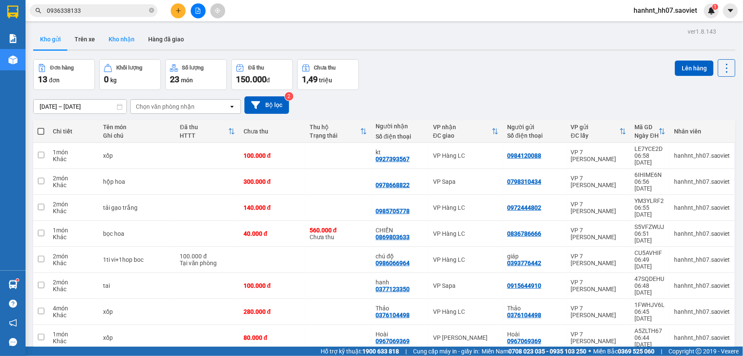
click at [127, 40] on button "Kho nhận" at bounding box center [122, 39] width 40 height 20
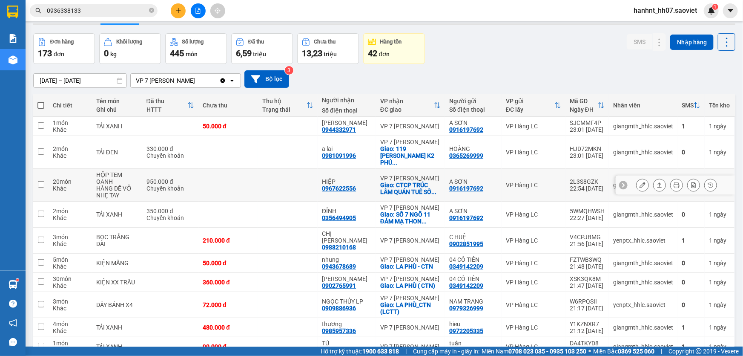
scroll to position [56, 0]
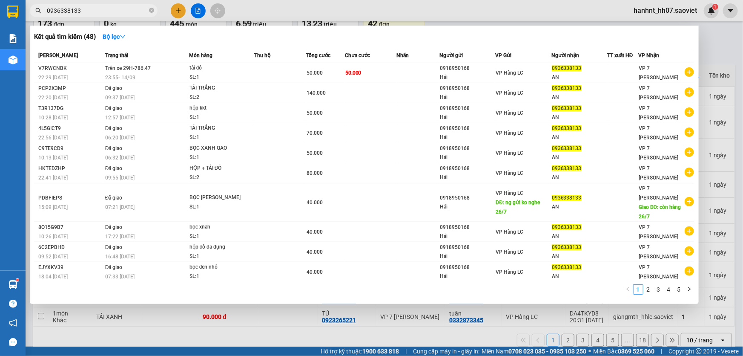
click at [93, 9] on input "0936338133" at bounding box center [97, 10] width 101 height 9
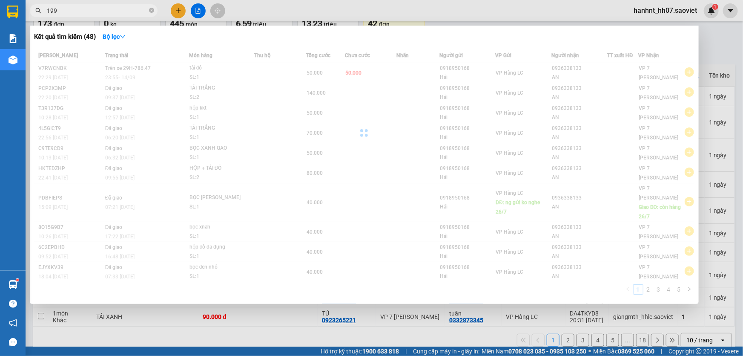
type input "1996"
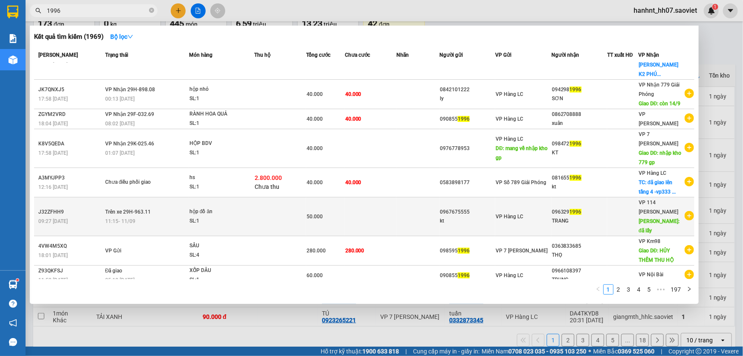
scroll to position [0, 0]
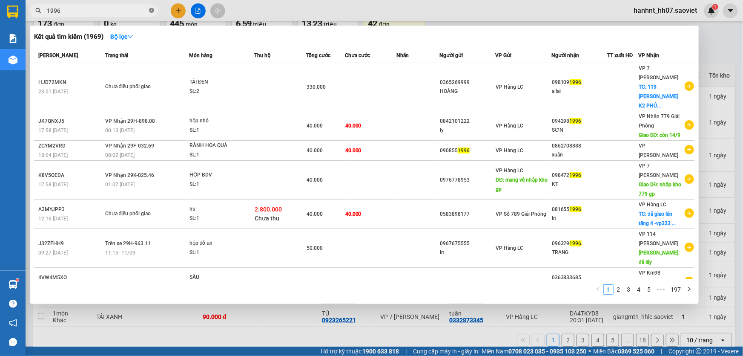
click at [153, 9] on icon "close-circle" at bounding box center [151, 10] width 5 height 5
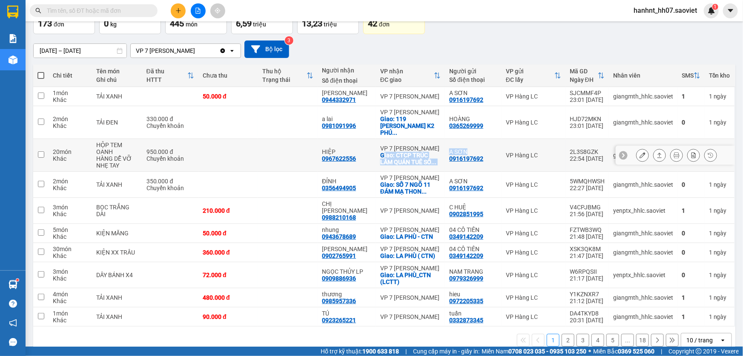
drag, startPoint x: 439, startPoint y: 153, endPoint x: 378, endPoint y: 150, distance: 61.0
click at [378, 150] on tr "20 món Khác HỘP TEM OANH HÀNG DỄ VỠ NHẸ TAY 950.000 đ Chuyển khoản HIỆP 0967622…" at bounding box center [384, 155] width 702 height 33
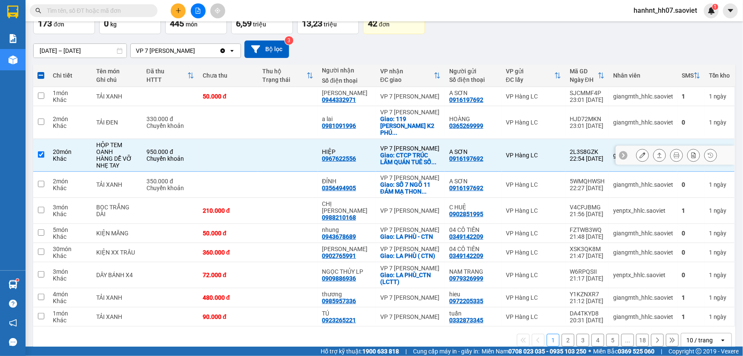
click at [291, 150] on td at bounding box center [288, 155] width 60 height 33
checkbox input "false"
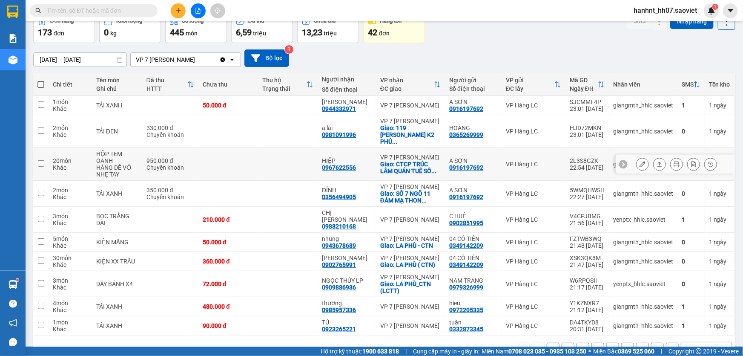
scroll to position [56, 0]
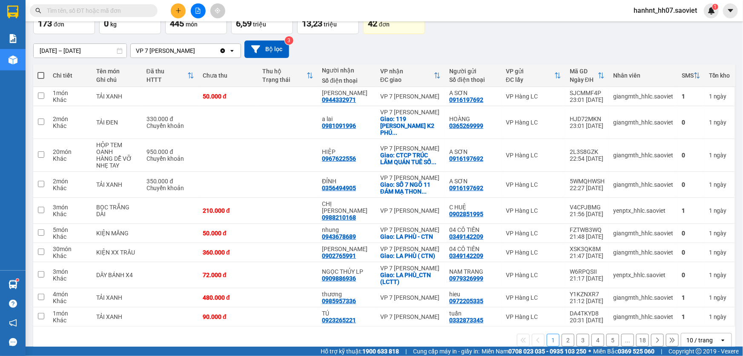
click at [698, 336] on div "10 / trang" at bounding box center [700, 340] width 26 height 9
click at [699, 307] on span "100 / trang" at bounding box center [697, 307] width 31 height 9
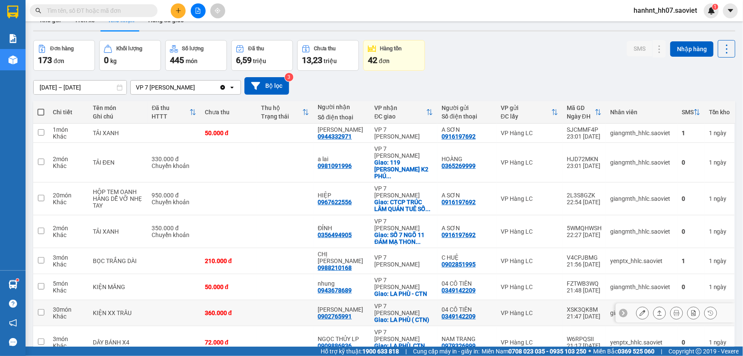
scroll to position [38, 0]
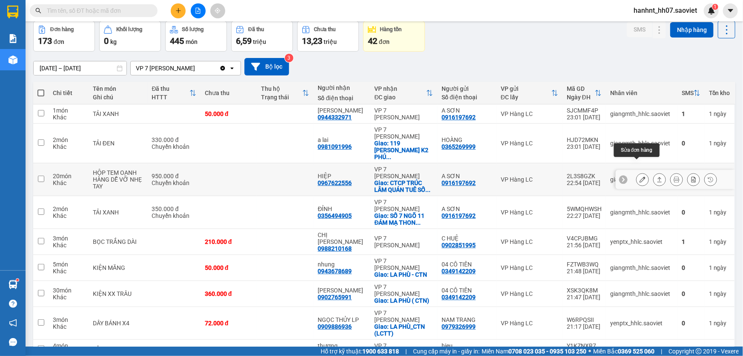
click at [641, 172] on button at bounding box center [643, 179] width 12 height 15
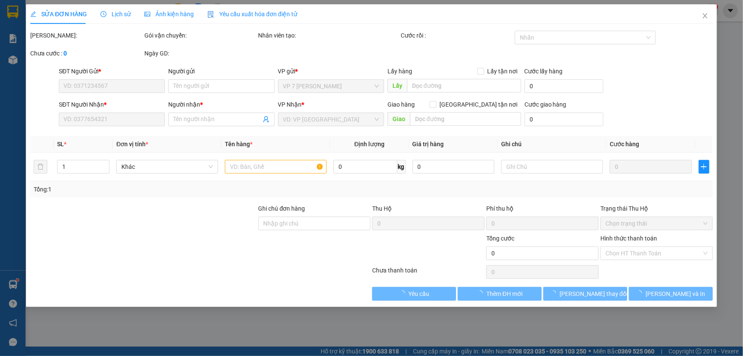
type input "0916197692"
type input "A SƠN"
type input "0967622556"
type input "HIỆP"
checkbox input "true"
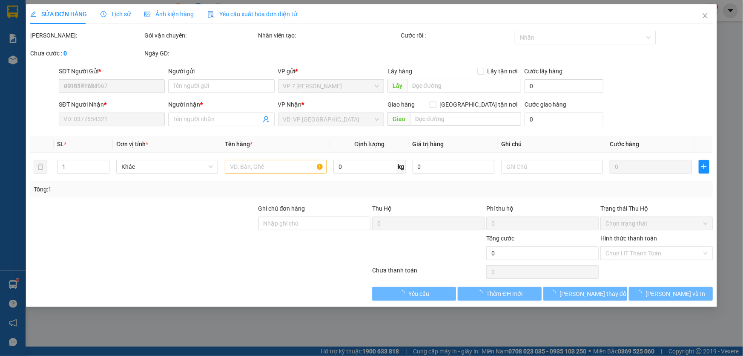
type input "CTCP TRÚC LÂM QUÁN TUÊ SỐ 54 NGÕ 235 ĐƯỜNG PHƯƠNG TRẠCH VĨNH NGỌC ĐÔNG ANH HN"
type input "950.000"
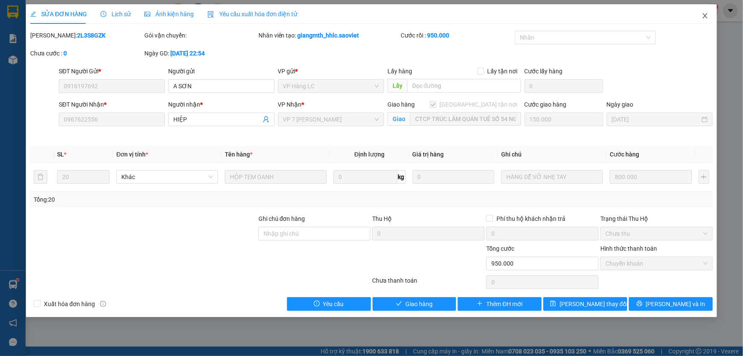
click at [707, 18] on icon "close" at bounding box center [705, 15] width 5 height 5
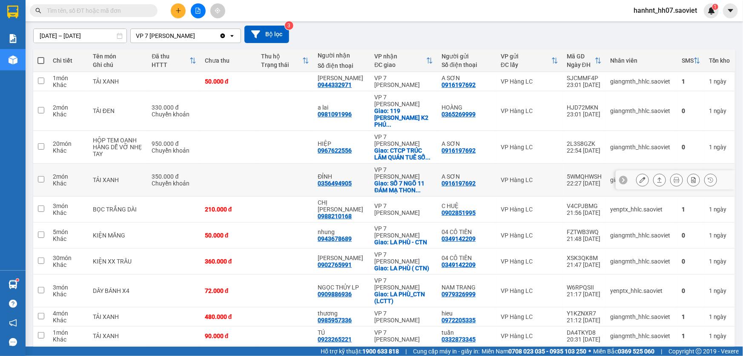
scroll to position [77, 0]
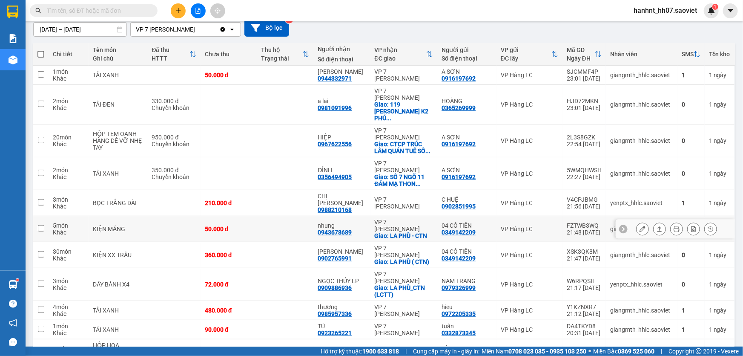
click at [335, 229] on div "0943678689" at bounding box center [335, 232] width 34 height 7
click at [640, 226] on icon at bounding box center [643, 229] width 6 height 6
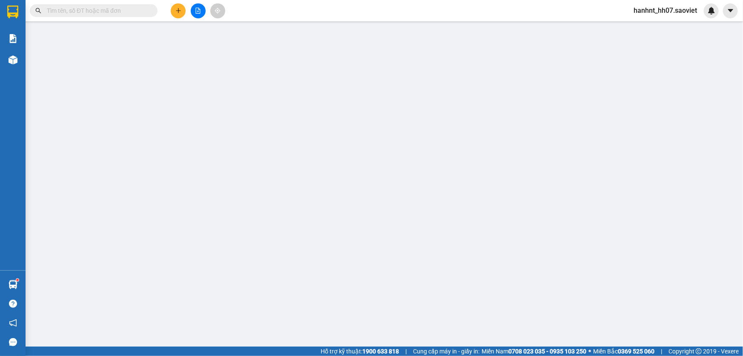
type input "0349142209"
type input "04 CÔ TIÊN"
type input "0943678689"
type input "nhung"
checkbox input "true"
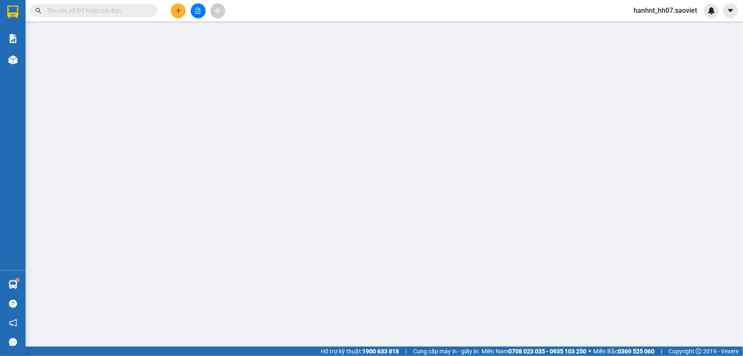
type input "LA PHÙ - CTN"
type input "50.000"
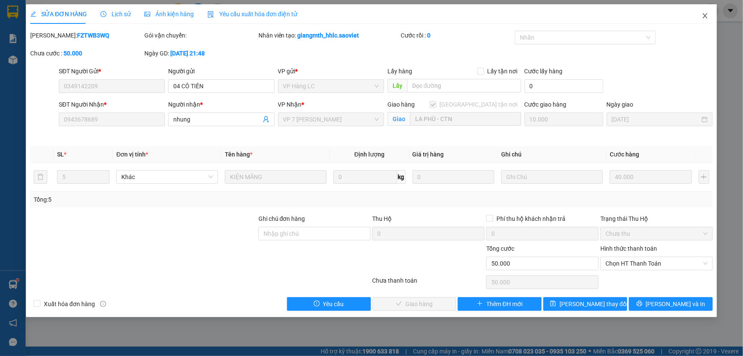
click at [707, 17] on icon "close" at bounding box center [705, 15] width 7 height 7
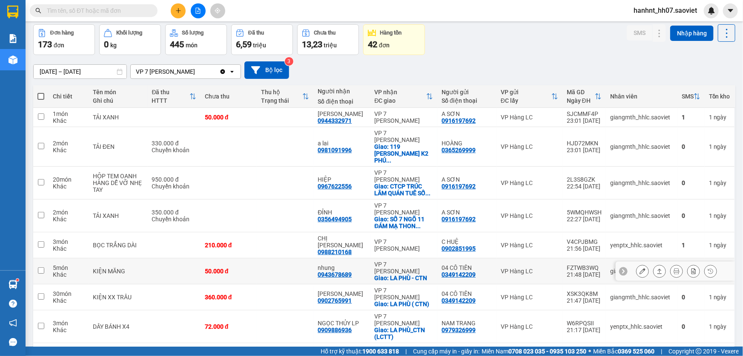
scroll to position [38, 0]
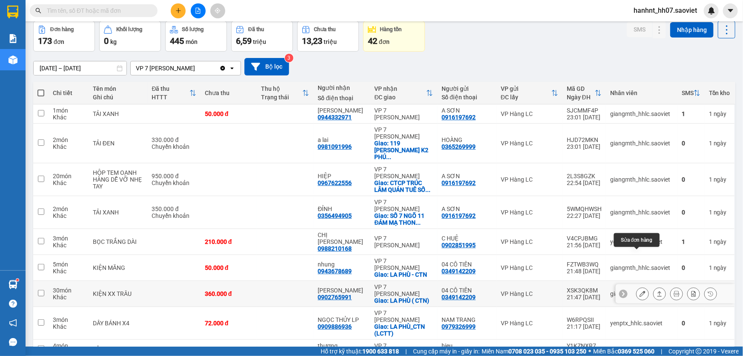
click at [640, 291] on icon at bounding box center [643, 294] width 6 height 6
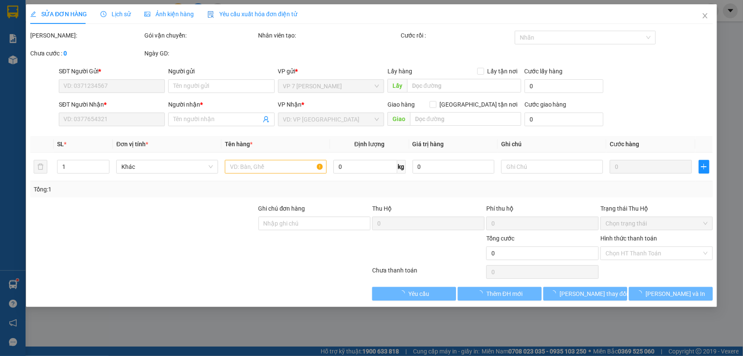
type input "0349142209"
type input "04 CÔ TIÊN"
type input "0902765991"
type input "[PERSON_NAME]"
checkbox input "true"
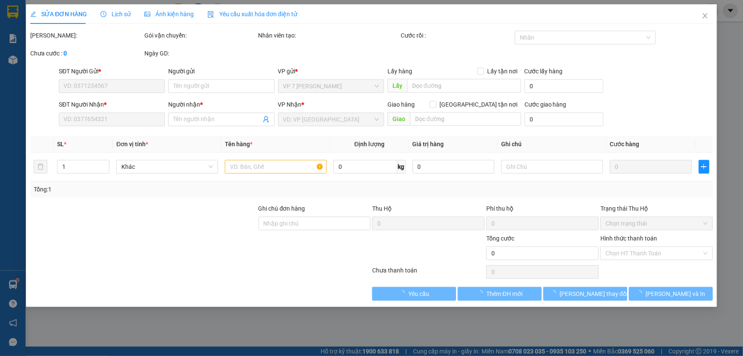
type input "LA PHÙ ( CTN)"
type input "360.000"
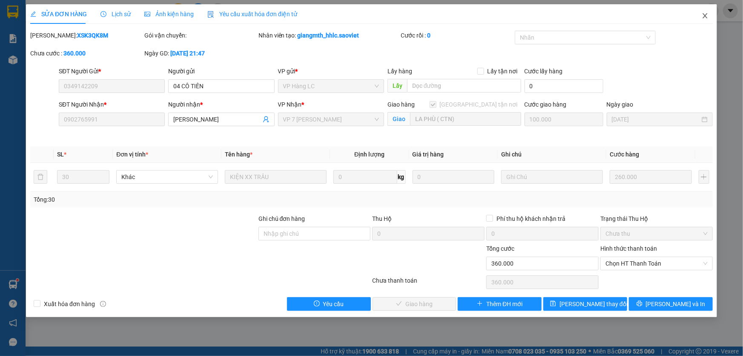
click at [710, 15] on span "Close" at bounding box center [706, 16] width 24 height 24
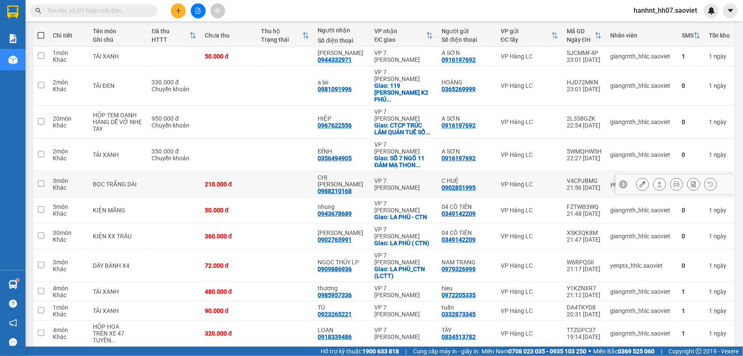
scroll to position [116, 0]
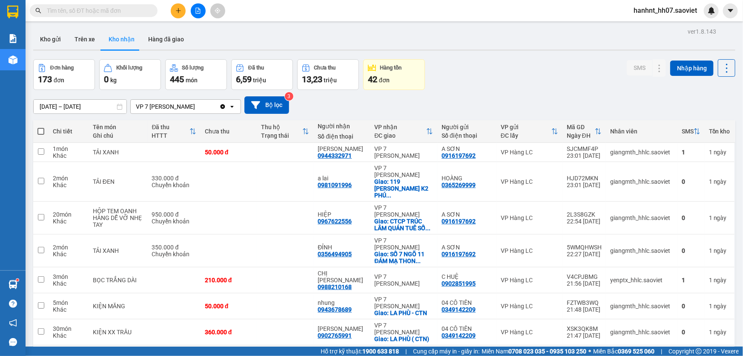
scroll to position [116, 0]
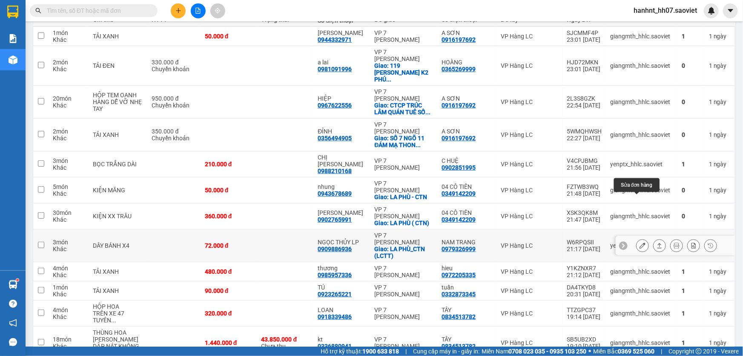
click at [640, 242] on icon at bounding box center [643, 245] width 6 height 6
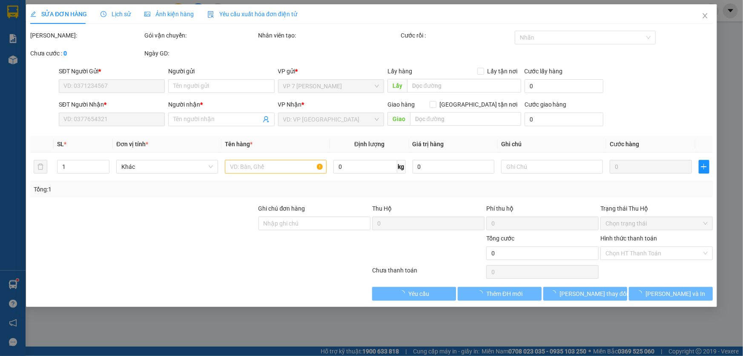
type input "0979326999"
type input "NAM TRANG"
type input "0909886936"
type input "NGỌC THỦY LP"
checkbox input "true"
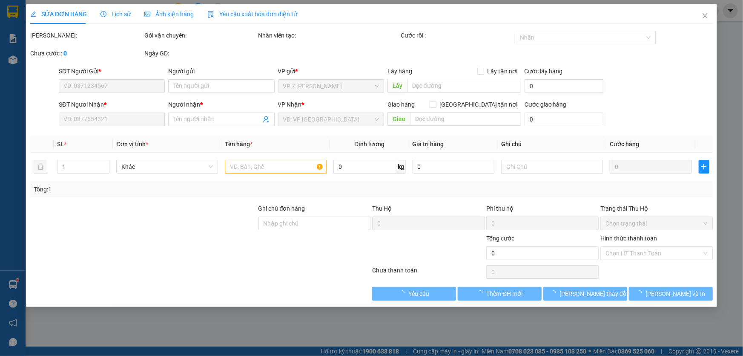
type input "LA PHÙ_CTN (LCTT)"
type input "72.000"
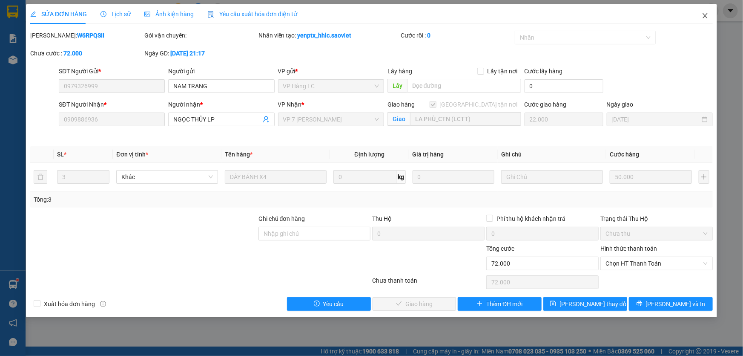
click at [707, 15] on icon "close" at bounding box center [705, 15] width 5 height 5
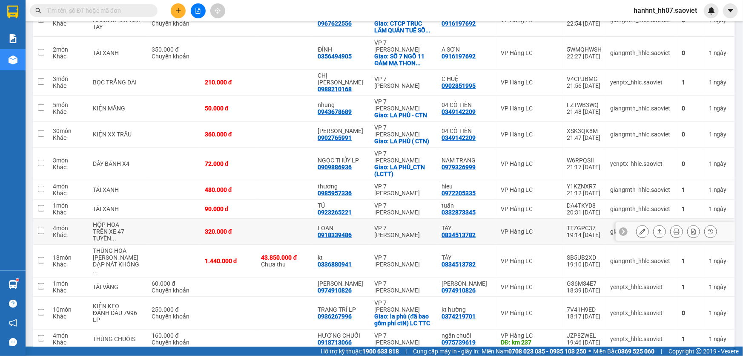
scroll to position [233, 0]
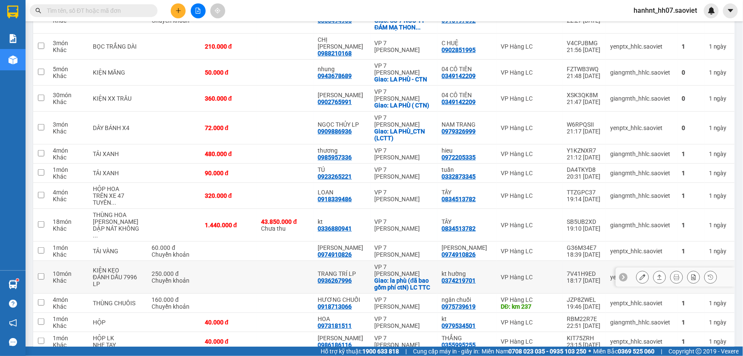
click at [640, 274] on icon at bounding box center [643, 277] width 6 height 6
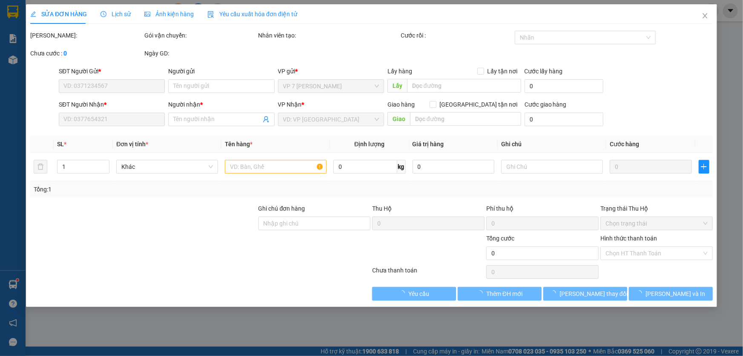
type input "0374219701"
type input "kt hường"
type input "0936267996"
type input "TRANG TRÍ LP"
checkbox input "true"
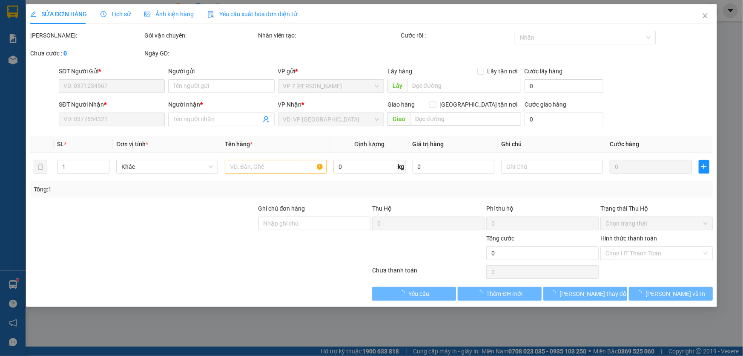
type input "la phù (đã bao gồm phí ctN) LC TTC"
type input "250.000"
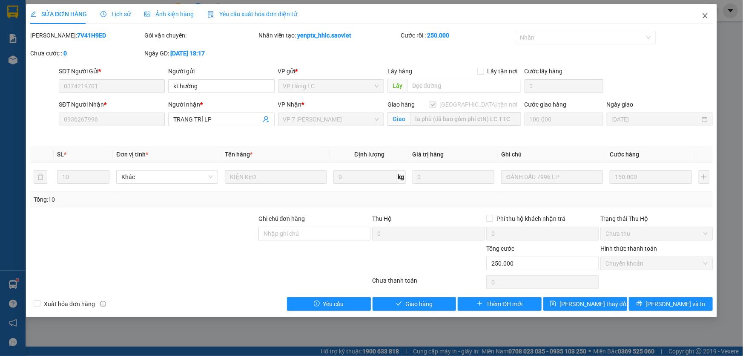
click at [698, 15] on span "Close" at bounding box center [706, 16] width 24 height 24
click at [701, 17] on div "hanhnt_hh07.saoviet" at bounding box center [673, 10] width 92 height 15
click at [704, 17] on div "hanhnt_hh07.saoviet" at bounding box center [673, 10] width 92 height 15
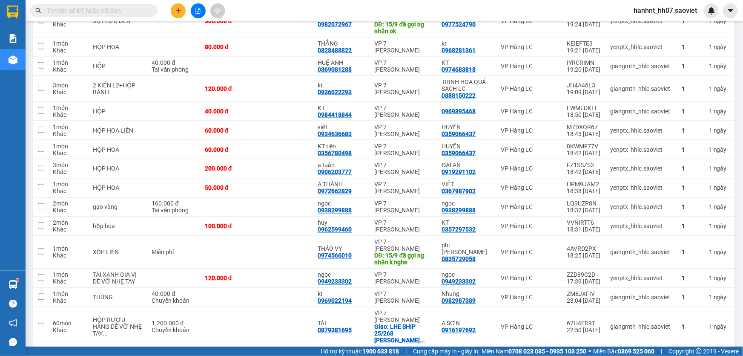
scroll to position [737, 0]
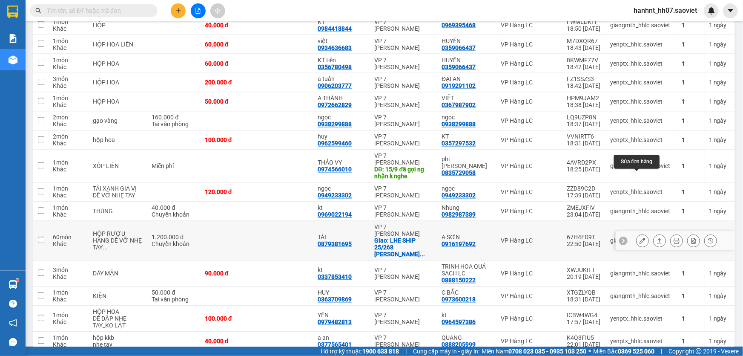
click at [640, 238] on icon at bounding box center [643, 241] width 6 height 6
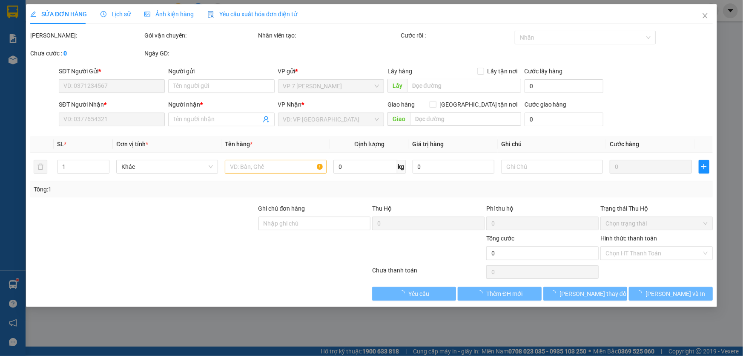
type input "0916197692"
type input "A SƠN"
type input "0879381695"
type input "TÀI"
checkbox input "true"
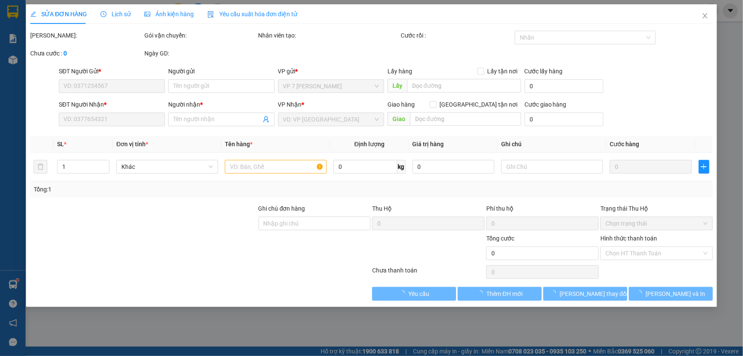
type input "LHE SHIP 25/268 LÊ TRỌNG TẤN THANH XUÂN"
type input "1.200.000"
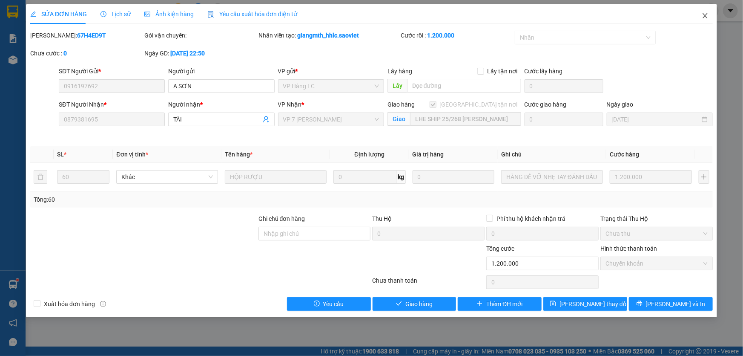
click at [708, 16] on icon "close" at bounding box center [705, 15] width 7 height 7
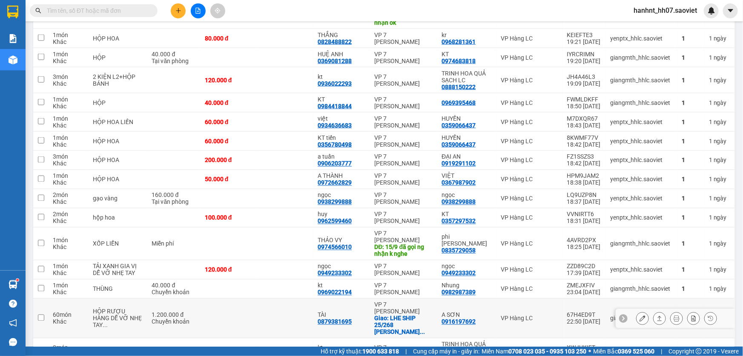
scroll to position [853, 0]
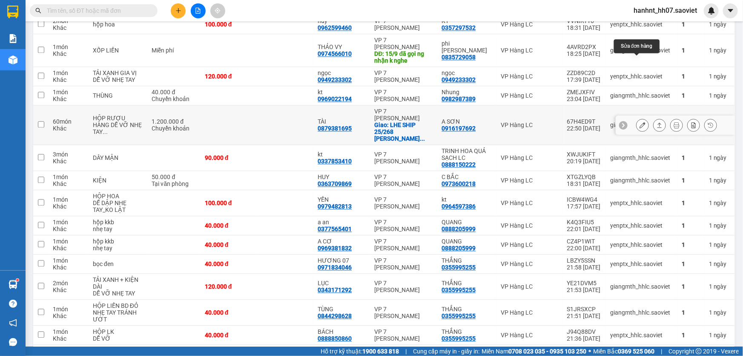
click at [640, 118] on button at bounding box center [643, 125] width 12 height 15
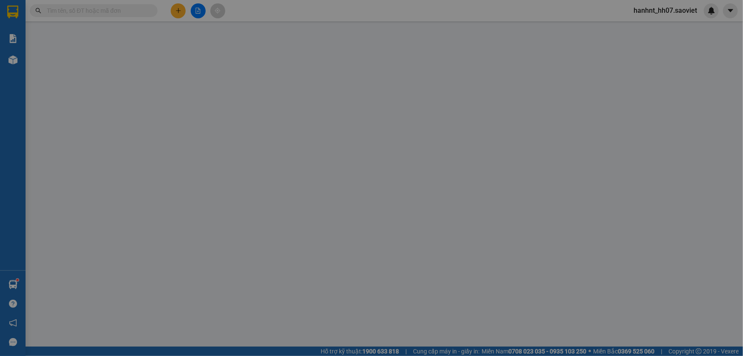
type input "0916197692"
type input "A SƠN"
type input "0879381695"
type input "TÀI"
checkbox input "true"
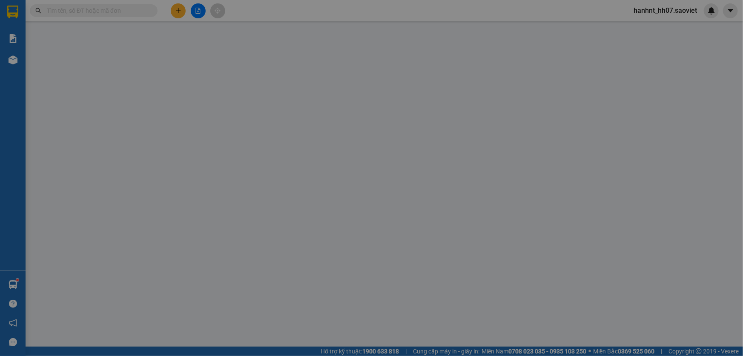
type input "LHE SHIP 25/268 LÊ TRỌNG TẤN THANH XUÂN"
type input "1.200.000"
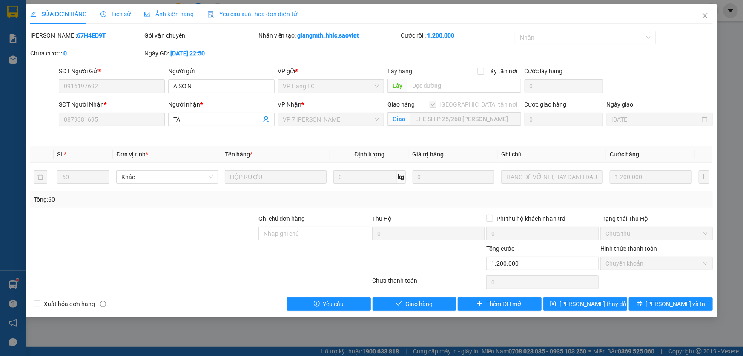
click at [115, 16] on span "Lịch sử" at bounding box center [116, 14] width 30 height 7
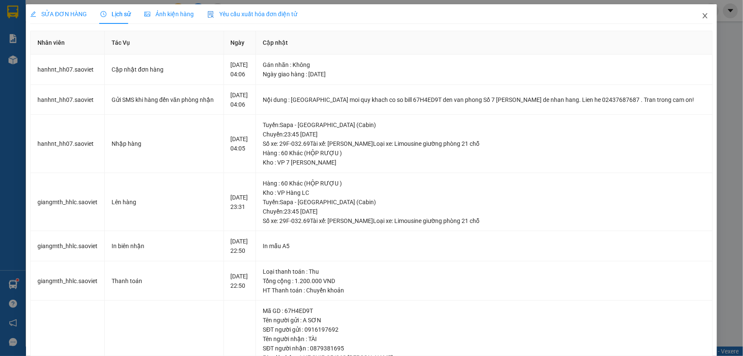
click at [702, 17] on icon "close" at bounding box center [705, 15] width 7 height 7
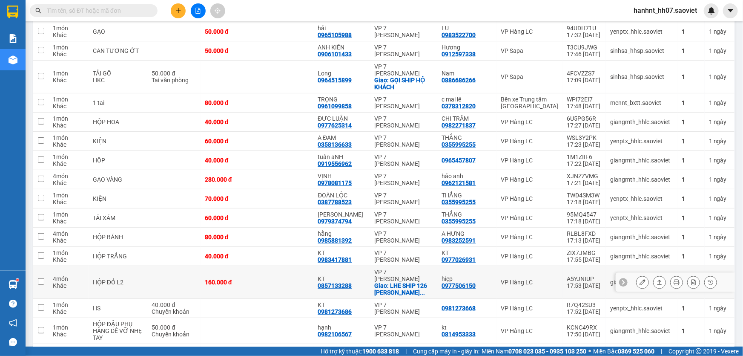
scroll to position [1783, 0]
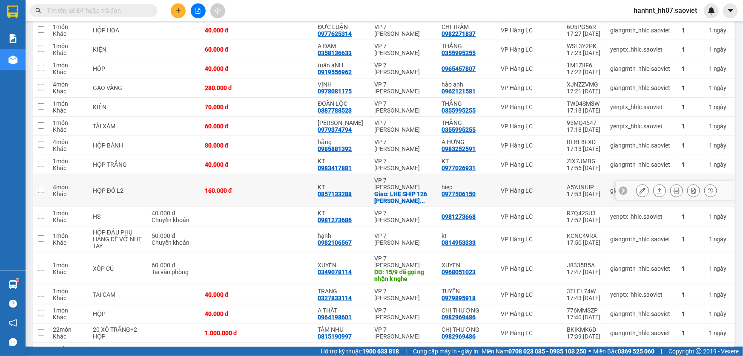
click at [641, 183] on button at bounding box center [643, 190] width 12 height 15
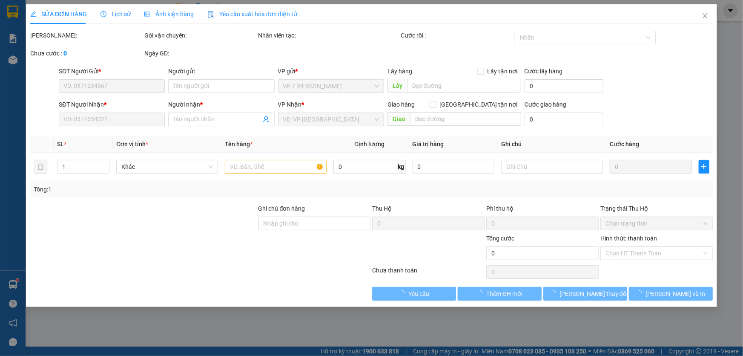
type input "0977506150"
type input "hiẹp"
type input "0857133288"
type input "KT"
checkbox input "true"
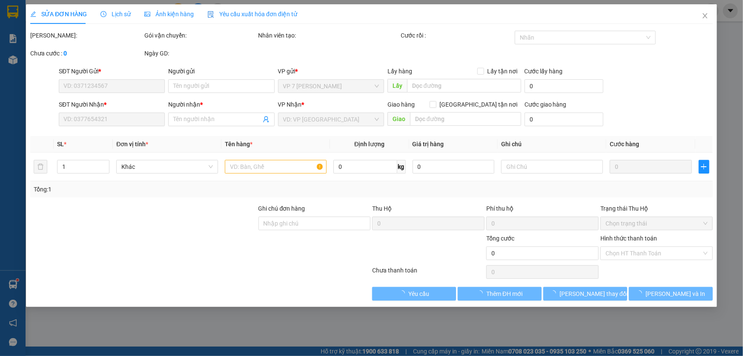
type input "LHE SHIP 126 LÊ TRỌNG TẤN HÀ ĐÔNG"
type input "160.000"
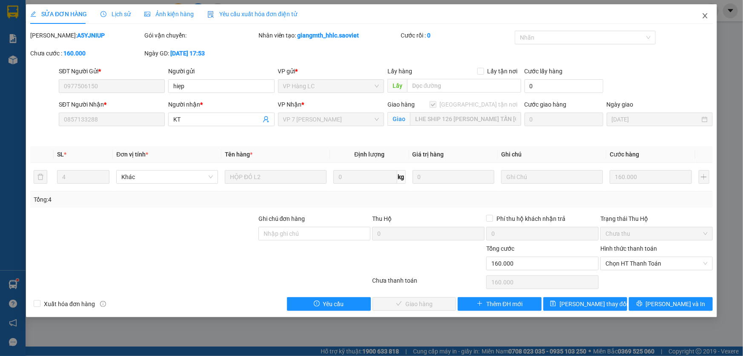
click at [707, 17] on icon "close" at bounding box center [705, 15] width 7 height 7
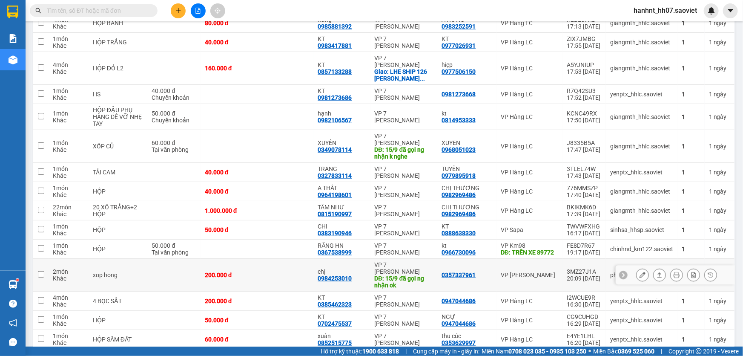
scroll to position [1988, 0]
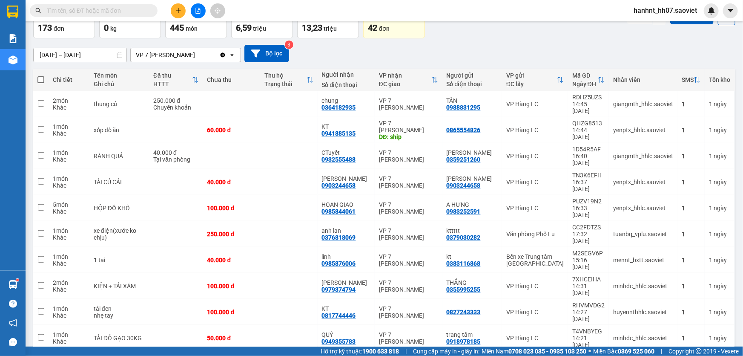
scroll to position [0, 0]
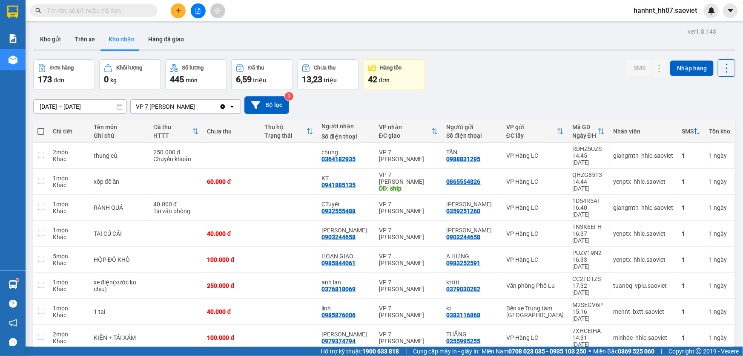
click at [669, 13] on span "hanhnt_hh07.saoviet" at bounding box center [665, 10] width 77 height 11
click at [654, 28] on span "Đăng xuất" at bounding box center [670, 26] width 58 height 9
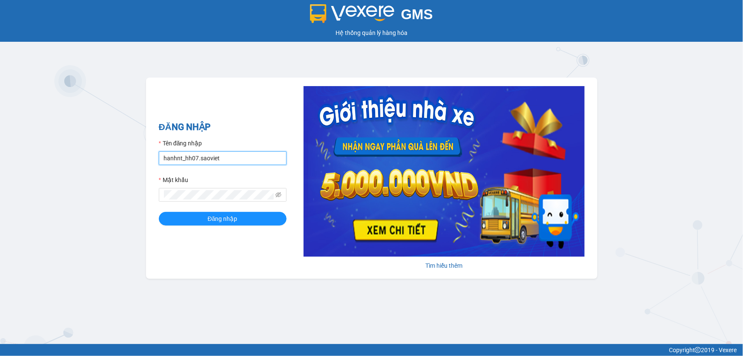
drag, startPoint x: 232, startPoint y: 161, endPoint x: 234, endPoint y: 164, distance: 4.6
click at [232, 161] on input "hanhnt_hh07.saoviet" at bounding box center [223, 158] width 128 height 14
type input "thanhnt_hhhn.saoviet"
click at [230, 226] on div "ĐĂNG NHẬP Tên đăng nhập thanhnt_hhhn.saoviet Mật khẩu Đăng nhập" at bounding box center [223, 178] width 128 height 116
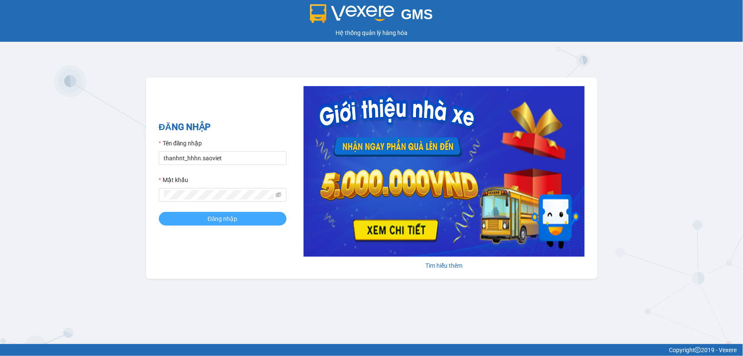
click at [224, 218] on span "Đăng nhập" at bounding box center [223, 218] width 30 height 9
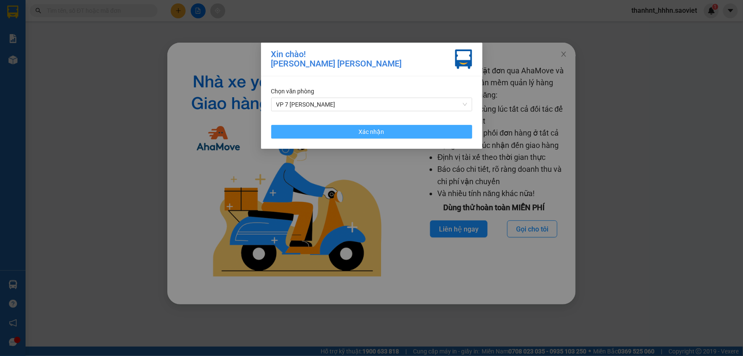
click at [347, 126] on button "Xác nhận" at bounding box center [371, 132] width 201 height 14
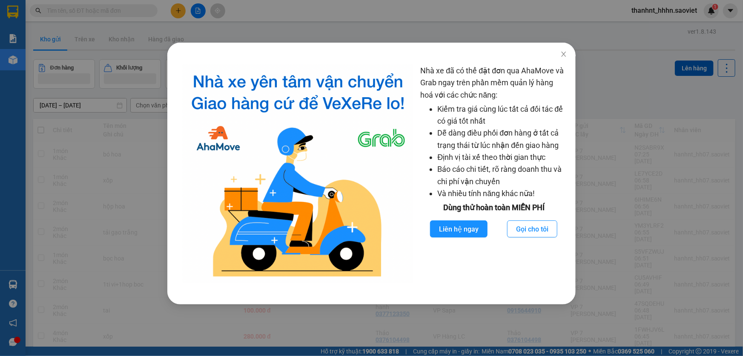
click at [137, 158] on div "Nhà xe đã có thể đặt đơn qua AhaMove và Grab ngay trên phần mềm quản lý hàng ho…" at bounding box center [371, 178] width 743 height 356
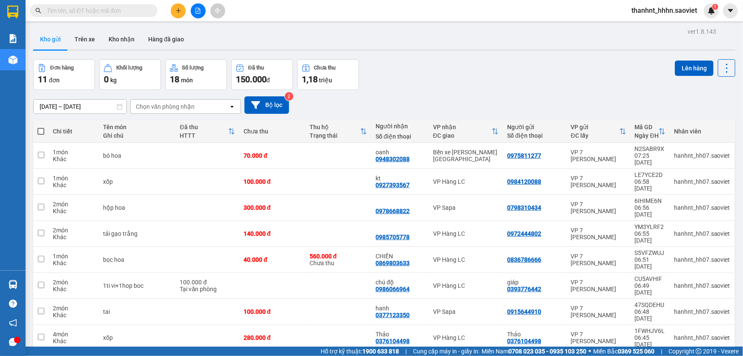
click at [111, 11] on input "text" at bounding box center [97, 10] width 101 height 9
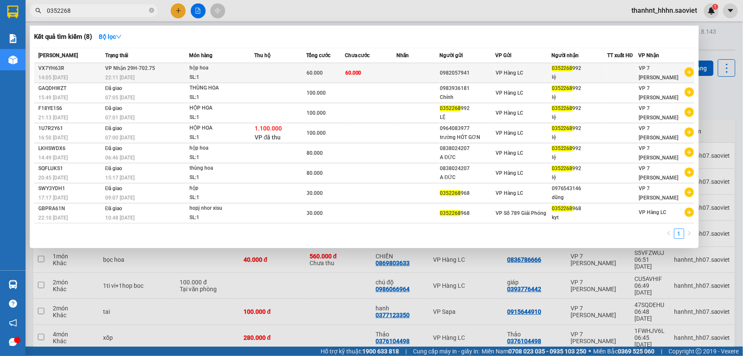
type input "0352268"
click at [269, 66] on td at bounding box center [280, 73] width 52 height 20
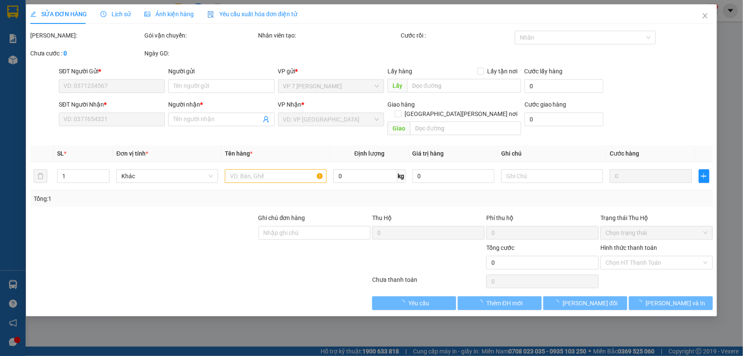
type input "0982057941"
type input "0352268992"
type input "lệ"
type input "60.000"
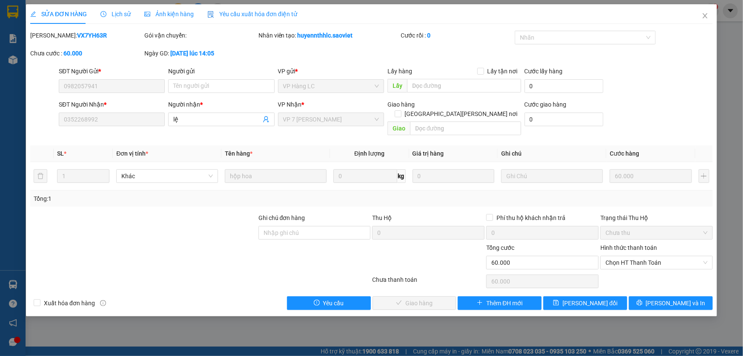
click at [624, 213] on div "Trạng thái Thu Hộ" at bounding box center [657, 217] width 112 height 9
click at [633, 244] on label "Hình thức thanh toán" at bounding box center [629, 247] width 57 height 7
click at [633, 256] on input "Hình thức thanh toán" at bounding box center [654, 262] width 96 height 13
click at [628, 268] on div "Tại văn phòng" at bounding box center [657, 269] width 102 height 9
type input "0"
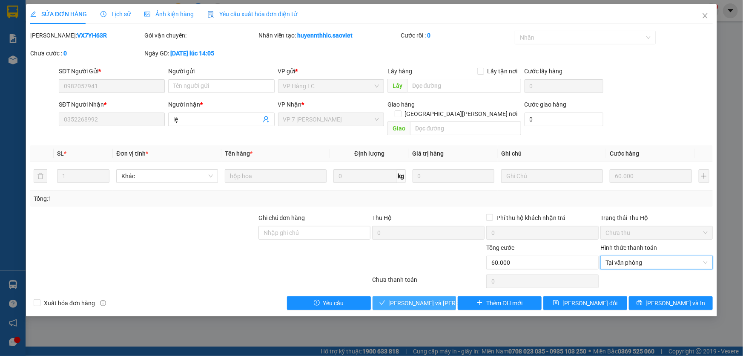
click at [430, 298] on span "[PERSON_NAME] và [PERSON_NAME] hàng" at bounding box center [446, 302] width 115 height 9
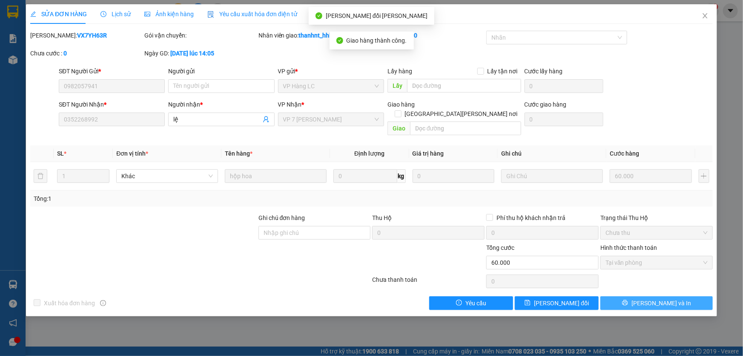
click at [627, 296] on button "[PERSON_NAME] và In" at bounding box center [657, 303] width 112 height 14
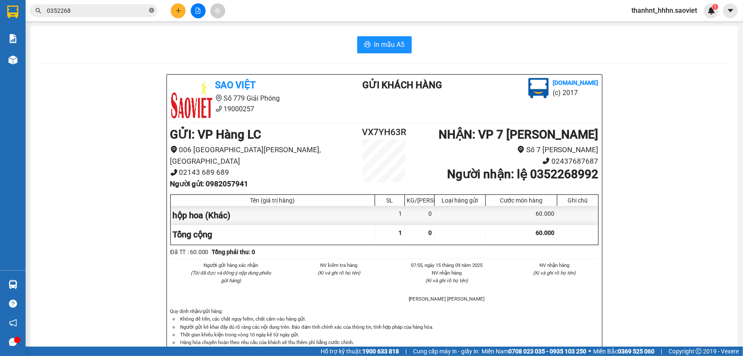
click at [152, 12] on icon "close-circle" at bounding box center [151, 10] width 5 height 5
click at [136, 9] on input "text" at bounding box center [97, 10] width 101 height 9
click at [99, 11] on input "text" at bounding box center [97, 10] width 101 height 9
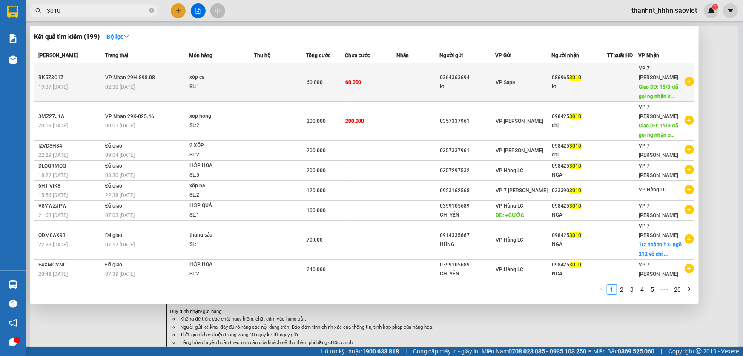
type input "3010"
click at [341, 82] on div "60.000" at bounding box center [326, 82] width 38 height 9
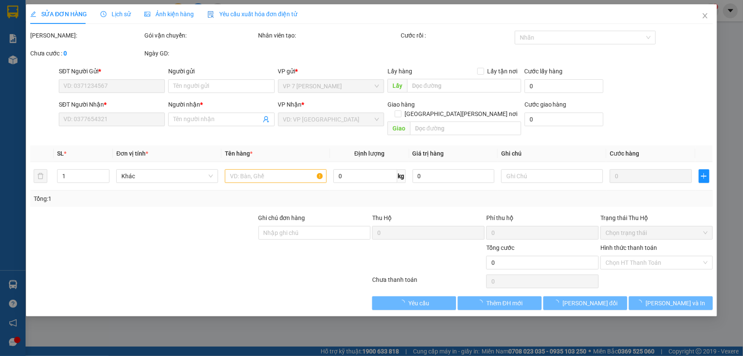
type input "0364363694"
type input "kt"
type input "0869653010"
type input "kt"
type input "15/9 đã gọi ng nhận k nghe"
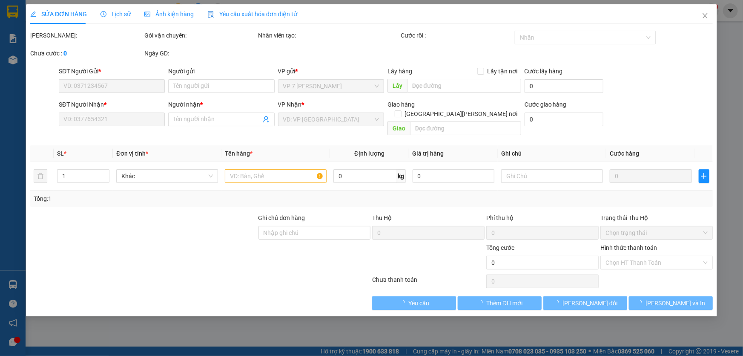
type input "60.000"
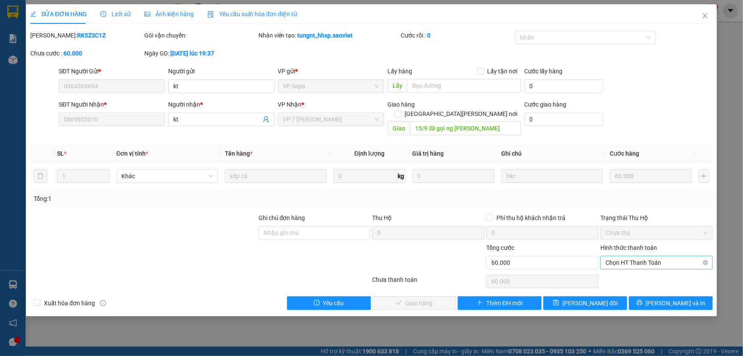
click at [627, 256] on span "Chọn HT Thanh Toán" at bounding box center [657, 262] width 102 height 13
click at [626, 271] on div "Tại văn phòng" at bounding box center [657, 269] width 102 height 9
type input "0"
click at [421, 298] on span "[PERSON_NAME] và [PERSON_NAME] hàng" at bounding box center [446, 302] width 115 height 9
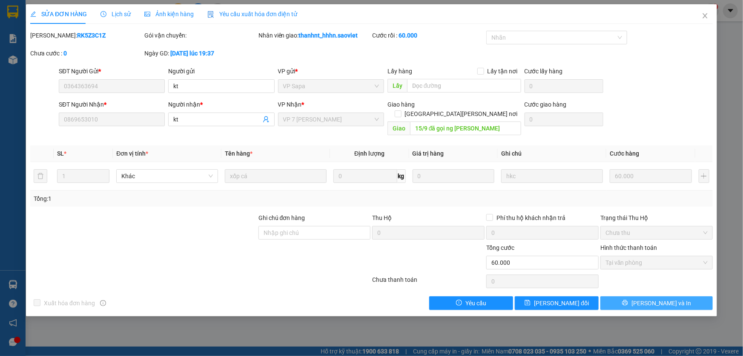
click at [628, 300] on icon "printer" at bounding box center [625, 303] width 6 height 6
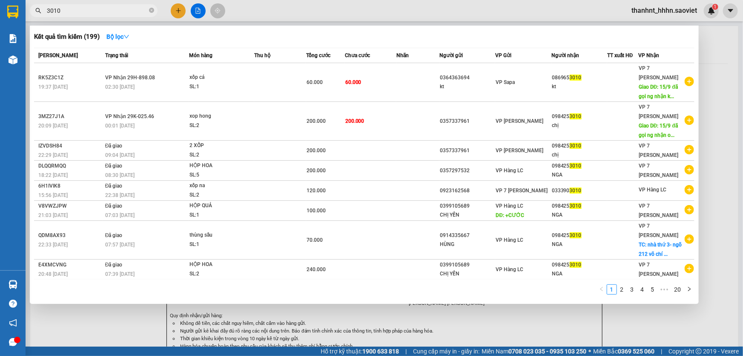
click at [140, 10] on input "3010" at bounding box center [97, 10] width 101 height 9
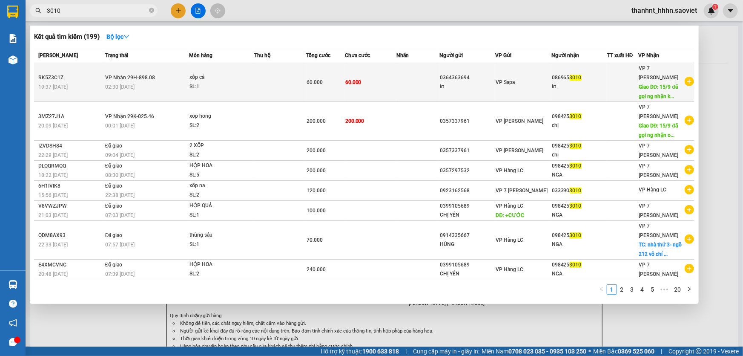
click at [217, 77] on div "xốp cá" at bounding box center [222, 77] width 64 height 9
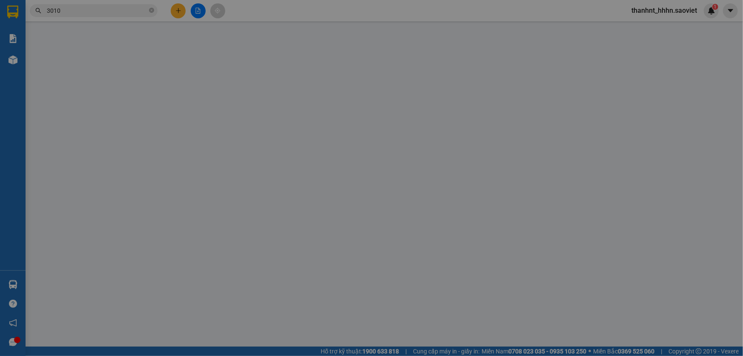
type input "0364363694"
type input "kt"
type input "0869653010"
type input "kt"
type input "15/9 đã gọi ng nhận k nghe"
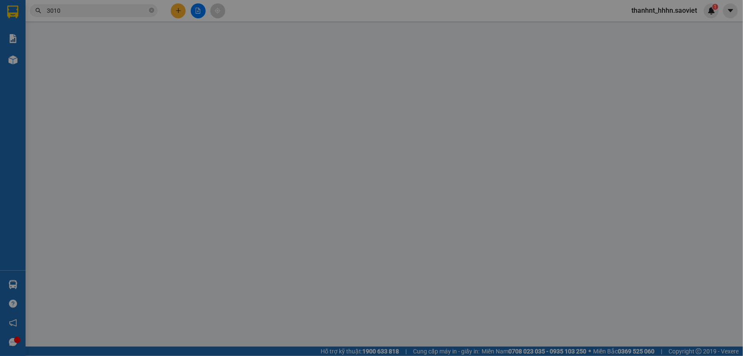
type input "60.000"
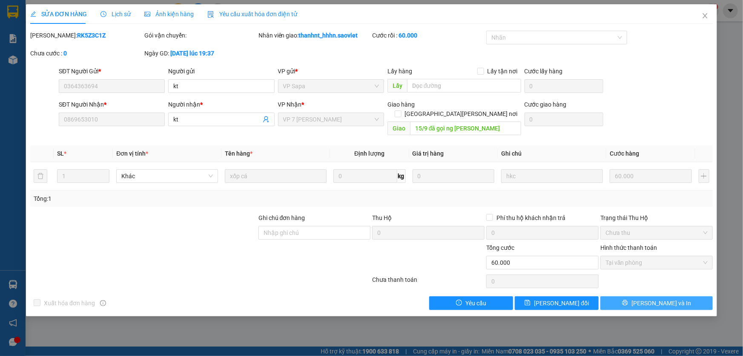
click at [636, 296] on button "[PERSON_NAME] và In" at bounding box center [657, 303] width 112 height 14
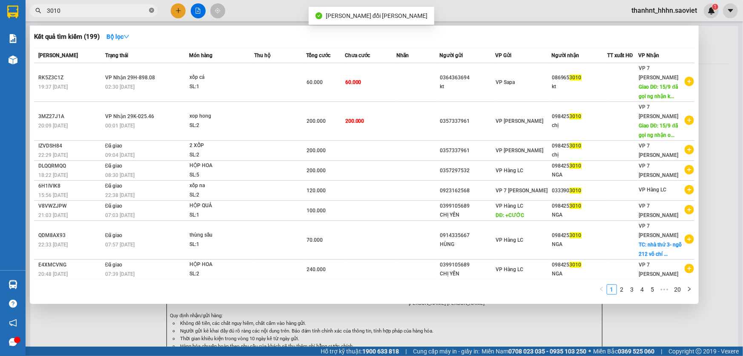
click at [152, 10] on icon "close-circle" at bounding box center [151, 10] width 5 height 5
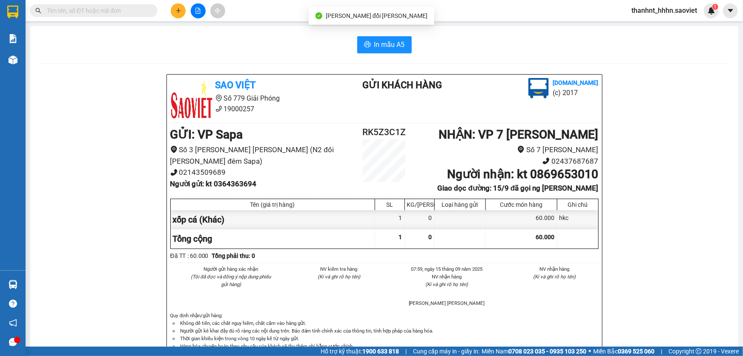
click at [133, 11] on input "text" at bounding box center [97, 10] width 101 height 9
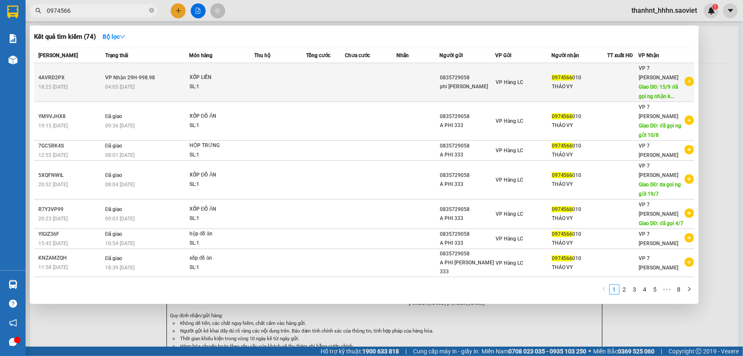
type input "0974566"
click at [518, 79] on span "VP Hàng LC" at bounding box center [510, 82] width 28 height 6
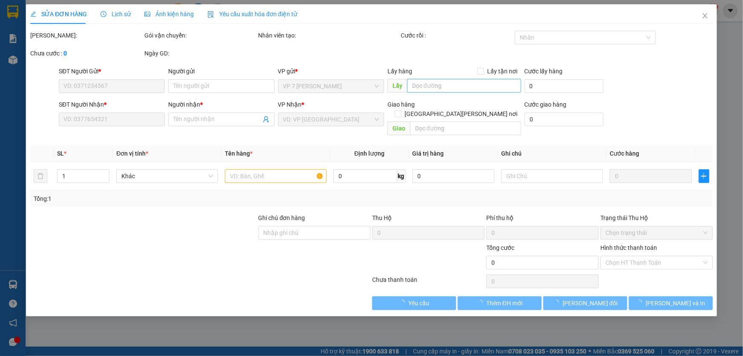
type input "0835729058"
type input "phi lao cai"
type input "0974566010"
type input "THẢO VY"
type input "15/9 đã gọi ng nhận k nghe"
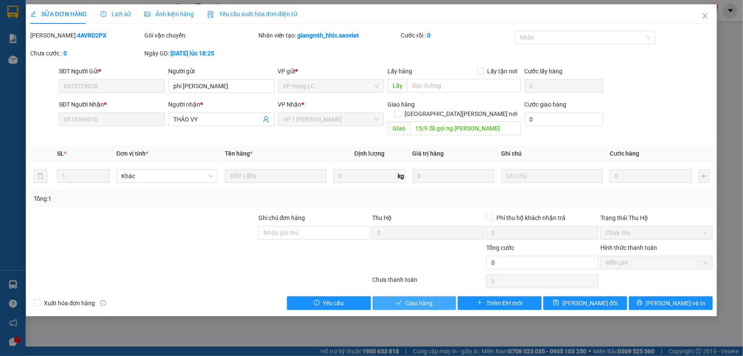
click at [420, 298] on span "Giao hàng" at bounding box center [419, 302] width 27 height 9
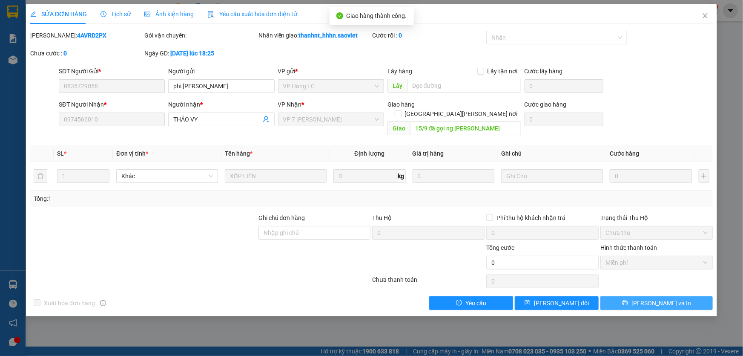
click at [637, 296] on button "[PERSON_NAME] và In" at bounding box center [657, 303] width 112 height 14
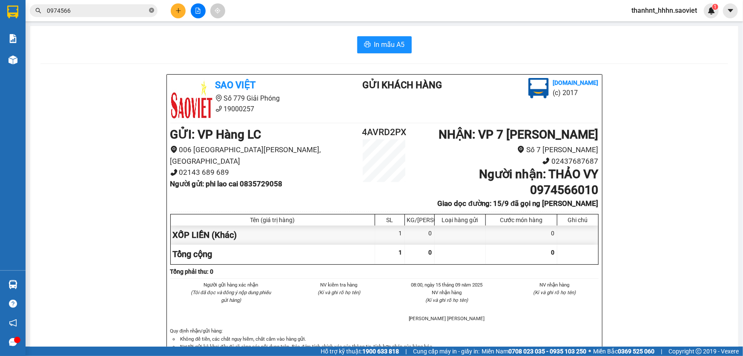
click at [151, 9] on icon "close-circle" at bounding box center [151, 10] width 5 height 5
click at [129, 11] on input "text" at bounding box center [97, 10] width 101 height 9
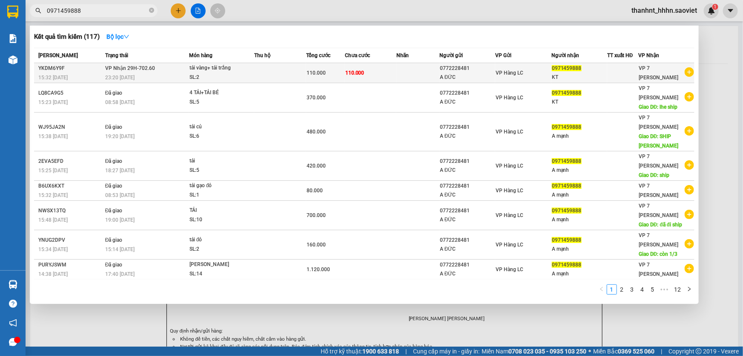
type input "0971459888"
click at [237, 70] on div "tải vàng+ tải trắng" at bounding box center [222, 67] width 64 height 9
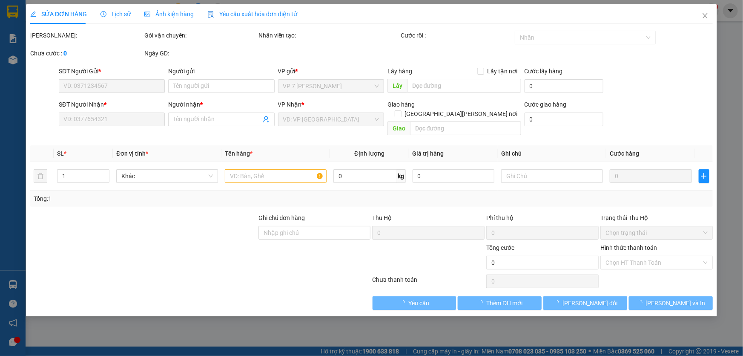
type input "0772228481"
type input "A ĐỨC"
type input "0971459888"
type input "KT"
type input "110.000"
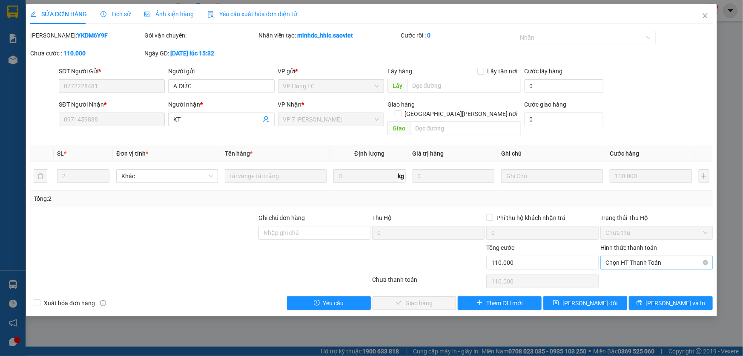
click at [616, 256] on span "Chọn HT Thanh Toán" at bounding box center [657, 262] width 102 height 13
click at [630, 281] on div "Chuyển khoản" at bounding box center [657, 283] width 102 height 9
type input "0"
click at [416, 298] on span "[PERSON_NAME] và [PERSON_NAME] hàng" at bounding box center [446, 302] width 115 height 9
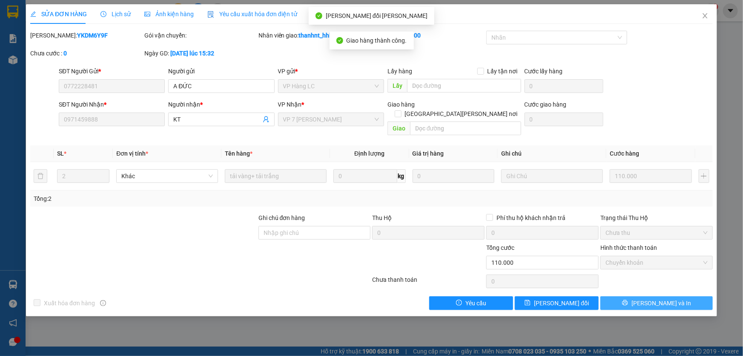
click at [636, 296] on button "[PERSON_NAME] và In" at bounding box center [657, 303] width 112 height 14
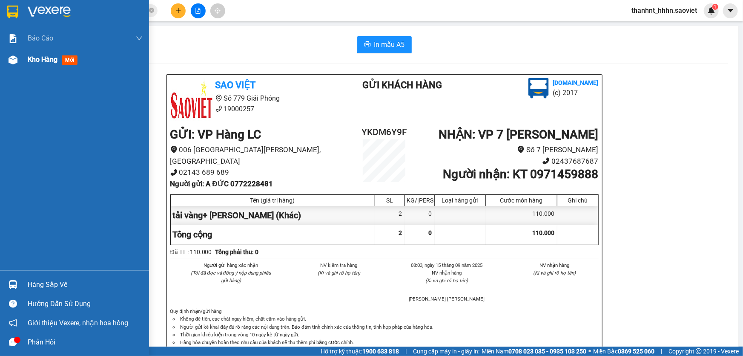
click at [66, 60] on span "mới" at bounding box center [70, 59] width 16 height 9
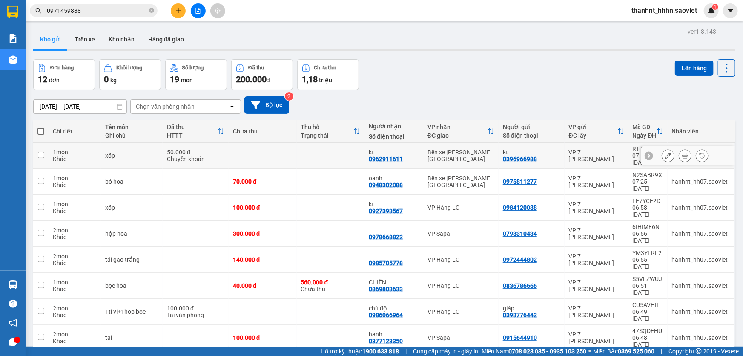
scroll to position [39, 0]
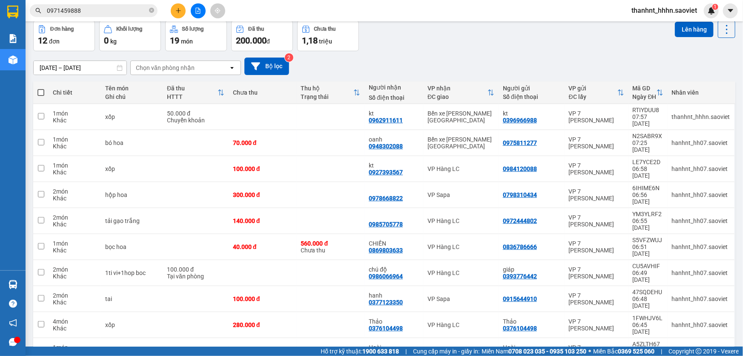
click at [696, 290] on span "100 / trang" at bounding box center [697, 290] width 31 height 9
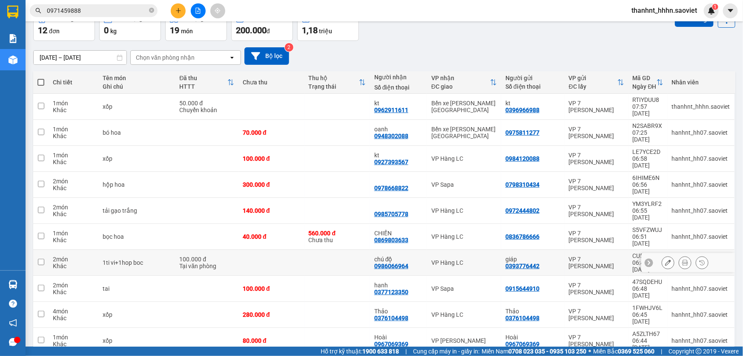
scroll to position [60, 0]
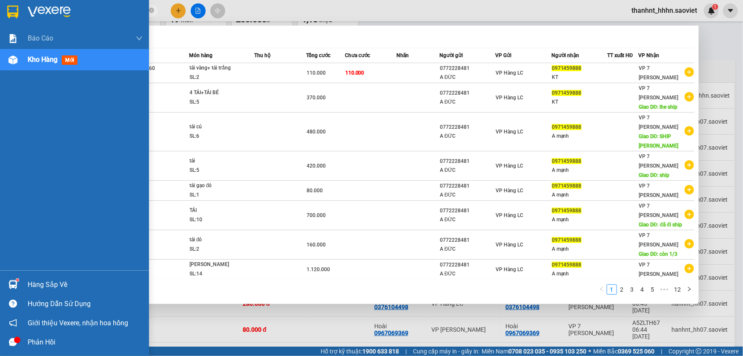
drag, startPoint x: 94, startPoint y: 9, endPoint x: 0, endPoint y: 0, distance: 94.5
click at [0, 0] on section "Kết quả tìm kiếm ( 117 ) Bộ lọc Mã ĐH Trạng thái Món hàng Thu hộ Tổng cước Chưa…" at bounding box center [371, 178] width 743 height 356
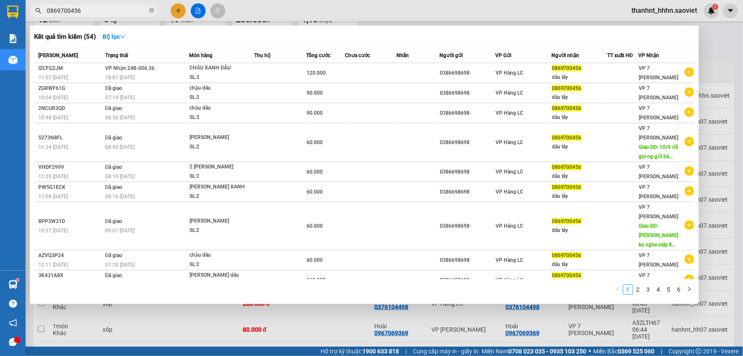
click at [720, 66] on div at bounding box center [371, 178] width 743 height 356
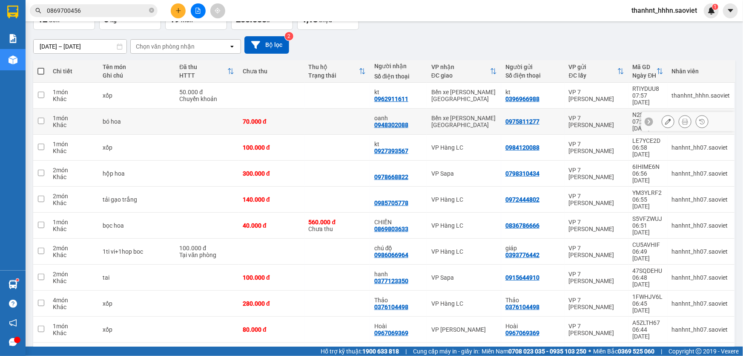
scroll to position [0, 0]
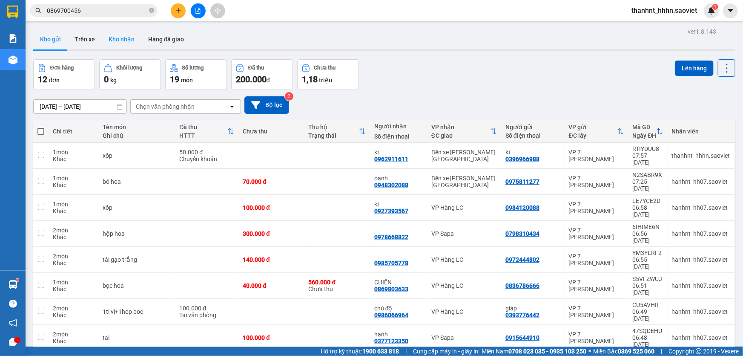
click at [119, 36] on button "Kho nhận" at bounding box center [122, 39] width 40 height 20
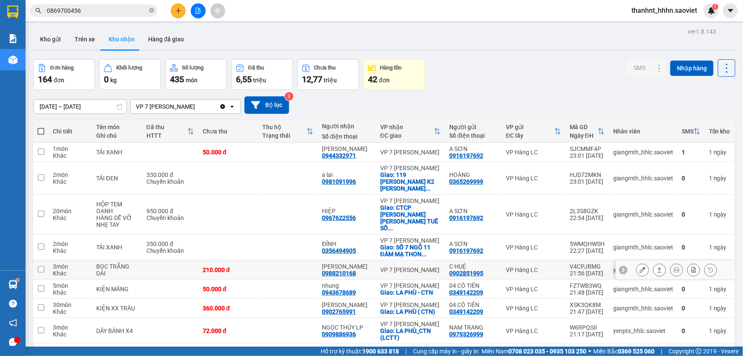
scroll to position [56, 0]
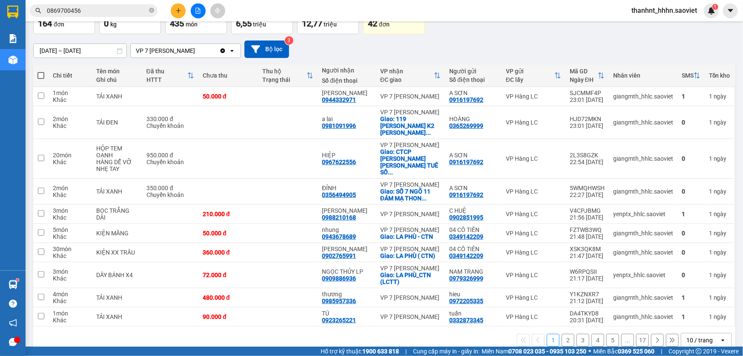
click at [694, 336] on div "10 / trang" at bounding box center [700, 340] width 26 height 9
click at [694, 308] on span "100 / trang" at bounding box center [697, 307] width 31 height 9
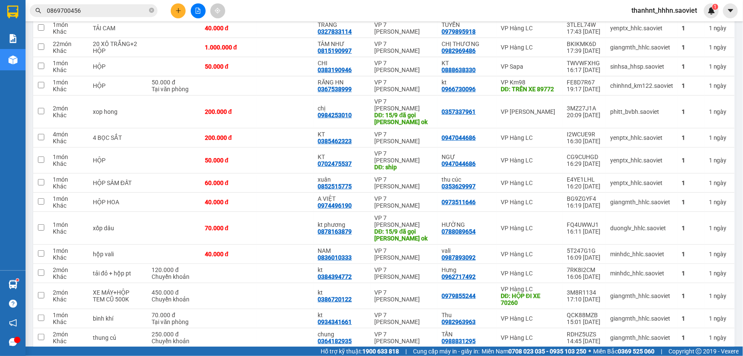
scroll to position [1961, 0]
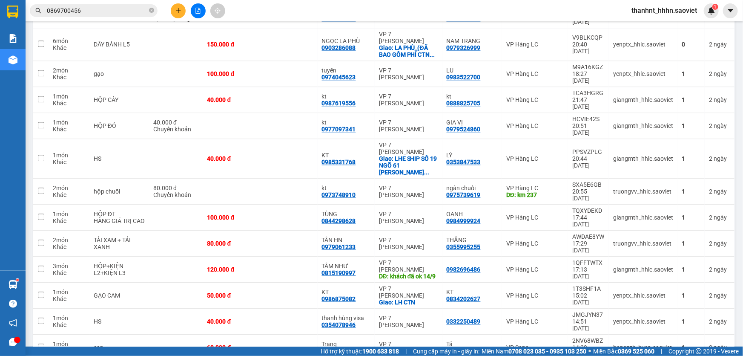
scroll to position [1117, 0]
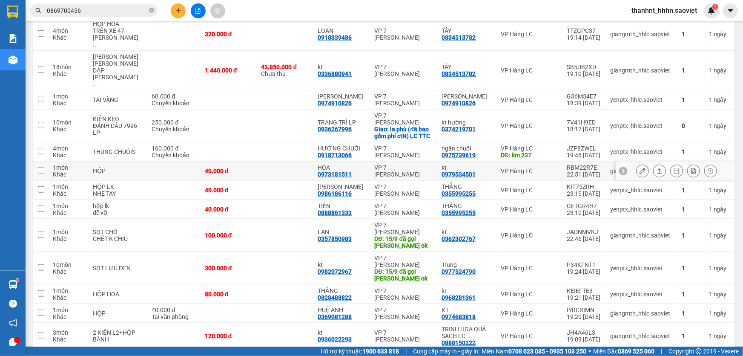
scroll to position [424, 0]
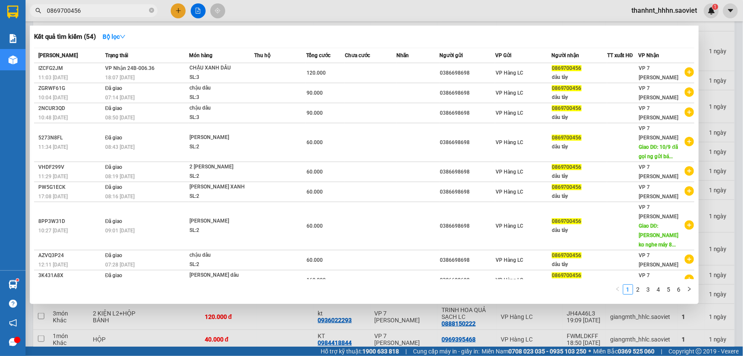
drag, startPoint x: 101, startPoint y: 10, endPoint x: 0, endPoint y: -11, distance: 102.6
click at [0, 0] on html "Kết quả tìm kiếm ( 54 ) Bộ lọc Mã ĐH Trạng thái Món hàng Thu hộ Tổng cước Chưa …" at bounding box center [371, 178] width 743 height 356
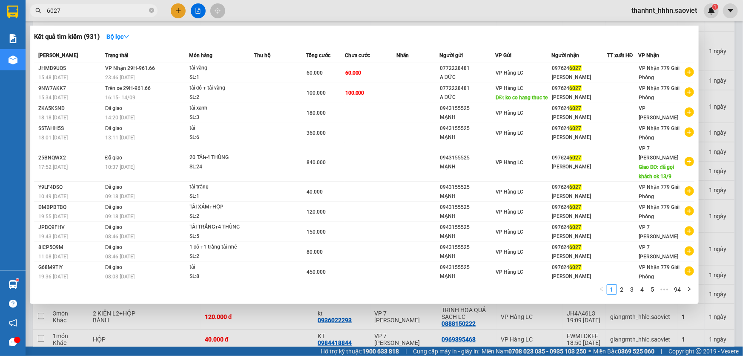
click at [740, 104] on div at bounding box center [371, 178] width 743 height 356
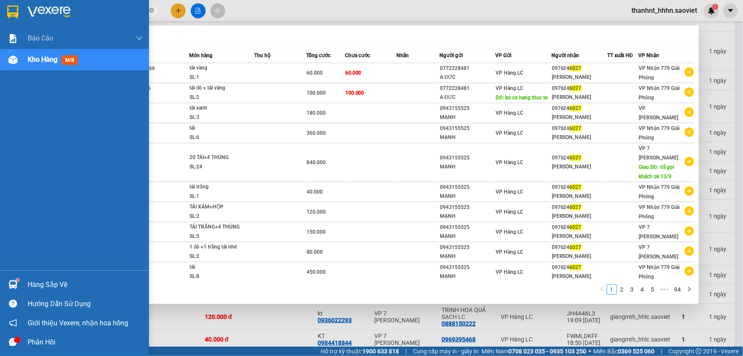
drag, startPoint x: 67, startPoint y: 6, endPoint x: 0, endPoint y: 9, distance: 67.4
click at [0, 7] on section "Kết quả tìm kiếm ( 931 ) Bộ lọc Mã ĐH Trạng thái Món hàng Thu hộ Tổng cước Chưa…" at bounding box center [371, 178] width 743 height 356
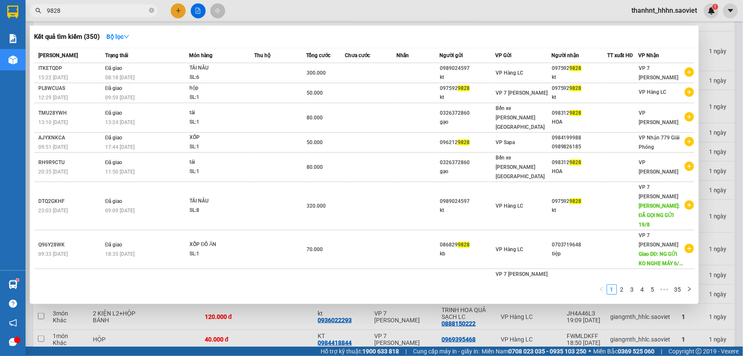
drag, startPoint x: 67, startPoint y: 9, endPoint x: 0, endPoint y: 1, distance: 67.3
click at [0, 2] on section "Kết quả tìm kiếm ( 350 ) Bộ lọc Mã ĐH Trạng thái Món hàng Thu hộ Tổng cước Chưa…" at bounding box center [371, 178] width 743 height 356
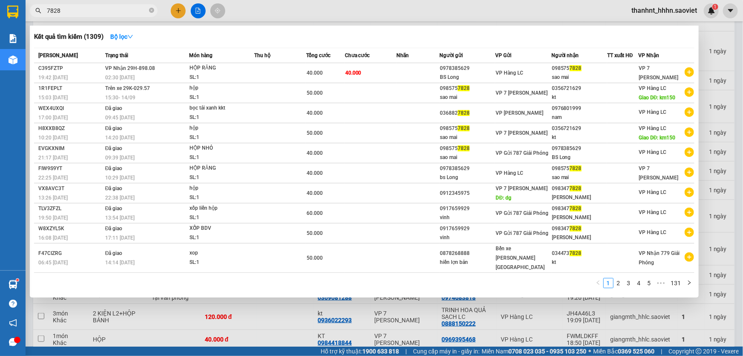
drag, startPoint x: 110, startPoint y: 9, endPoint x: 0, endPoint y: -13, distance: 112.4
click at [0, 0] on html "Kết quả tìm kiếm ( 1309 ) Bộ lọc Mã ĐH Trạng thái Món hàng Thu hộ Tổng cước Chư…" at bounding box center [371, 178] width 743 height 356
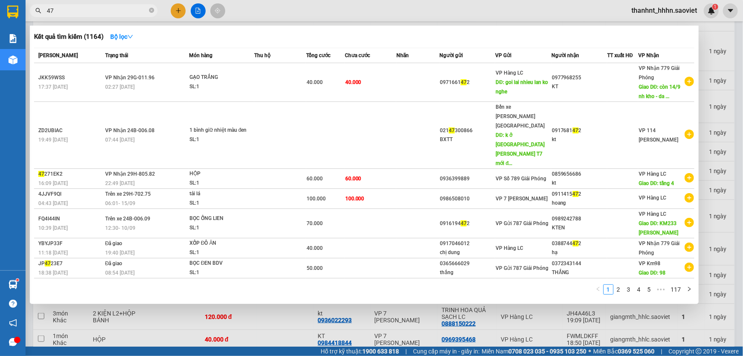
type input "4"
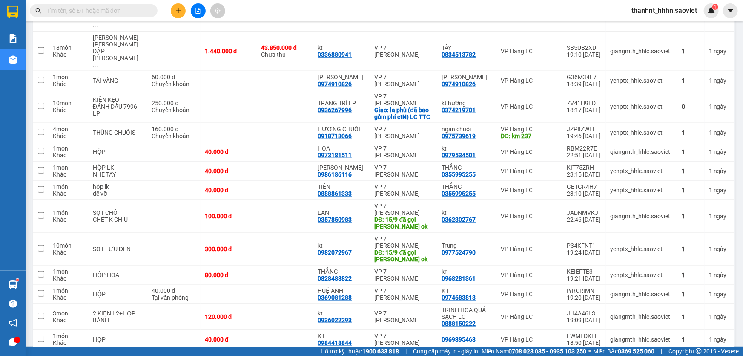
click at [179, 12] on icon "plus" at bounding box center [179, 11] width 6 height 6
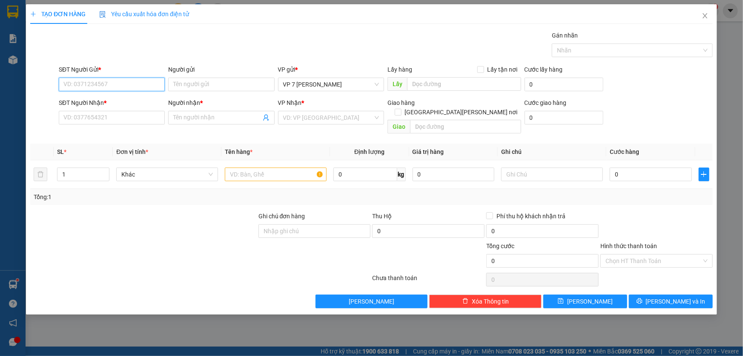
click at [98, 83] on input "SĐT Người Gửi *" at bounding box center [112, 85] width 106 height 14
type input "0972636513"
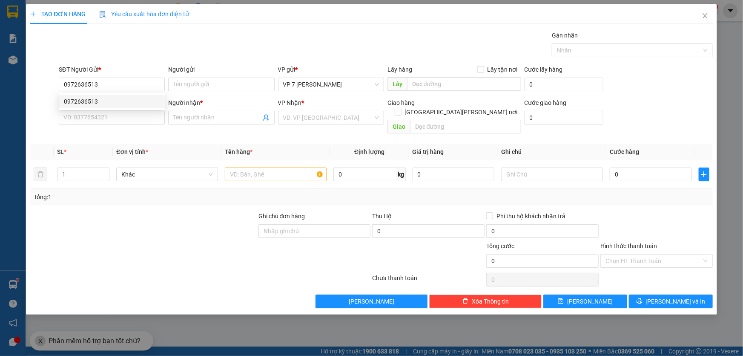
click at [114, 93] on div "0972636513 0972636513" at bounding box center [112, 101] width 106 height 17
click at [111, 100] on div "SĐT Người Nhận *" at bounding box center [112, 102] width 106 height 9
click at [111, 111] on input "SĐT Người Nhận *" at bounding box center [112, 118] width 106 height 14
click at [106, 87] on input "0972636513" at bounding box center [112, 85] width 106 height 14
click at [104, 104] on div "0972636513" at bounding box center [112, 101] width 96 height 9
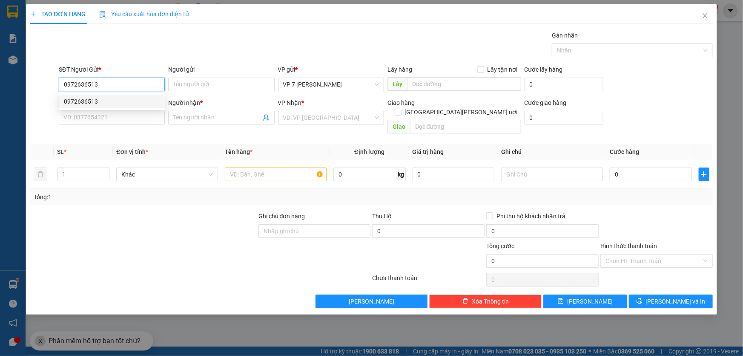
type input "0964338590"
type input "kt"
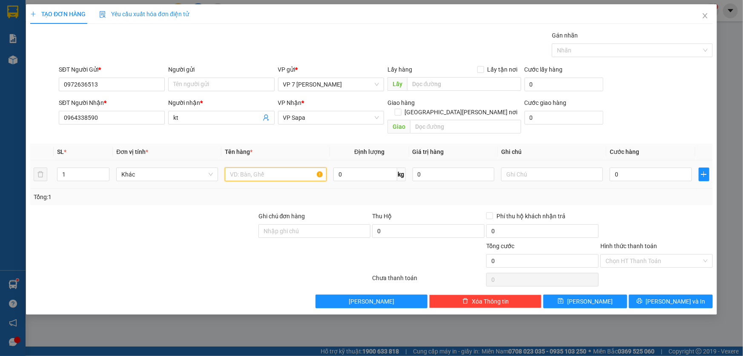
click at [256, 169] on input "text" at bounding box center [276, 174] width 102 height 14
type input "xốp"
click at [635, 167] on input "0" at bounding box center [651, 174] width 82 height 14
type input "5"
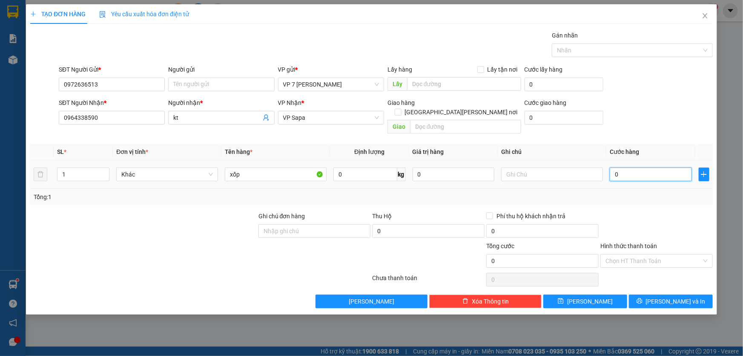
type input "5"
type input "50"
type input "500"
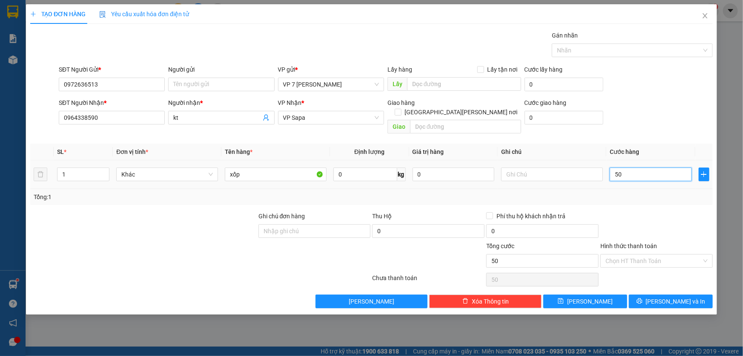
type input "500"
type input "5.000"
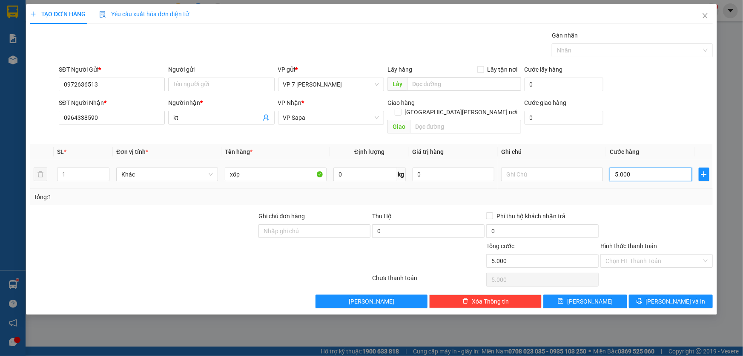
type input "50.000"
click at [645, 294] on button "[PERSON_NAME] và In" at bounding box center [671, 301] width 84 height 14
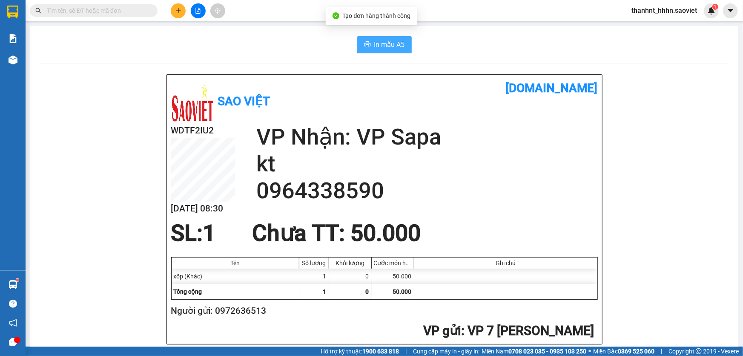
click at [375, 45] on span "In mẫu A5" at bounding box center [389, 44] width 31 height 11
click at [114, 9] on input "text" at bounding box center [97, 10] width 101 height 9
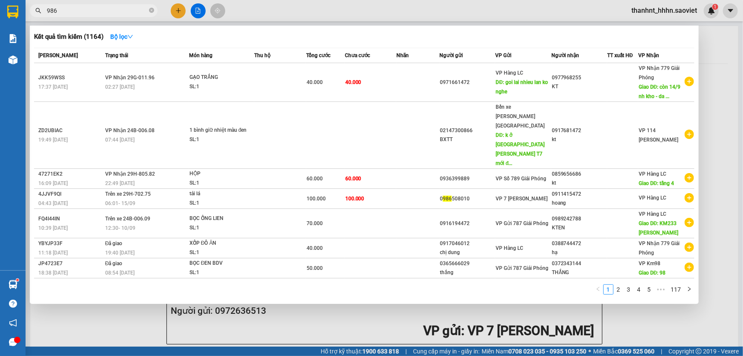
type input "9869"
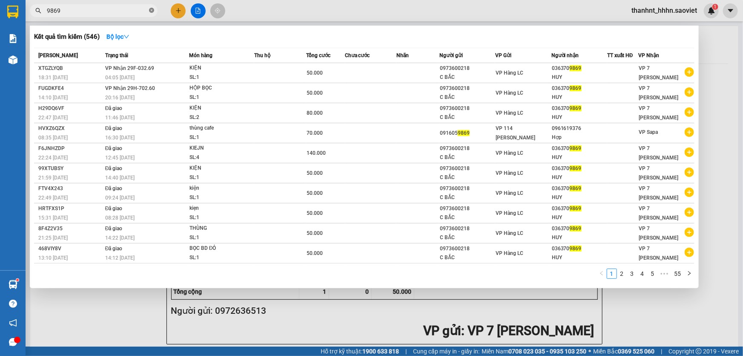
click at [153, 12] on icon "close-circle" at bounding box center [151, 10] width 5 height 5
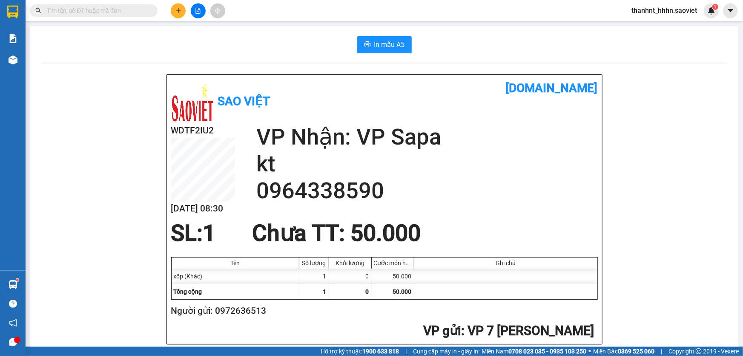
click at [124, 14] on input "text" at bounding box center [97, 10] width 101 height 9
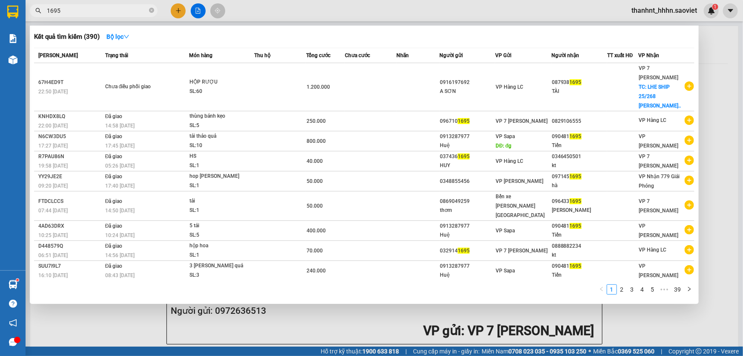
type input "1695"
click at [180, 16] on div at bounding box center [371, 178] width 743 height 356
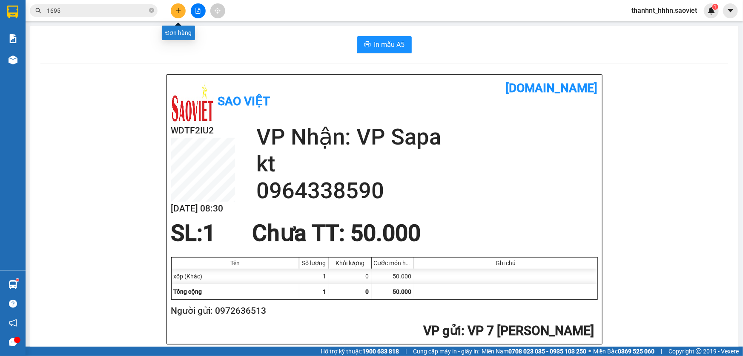
click at [180, 14] on button at bounding box center [178, 10] width 15 height 15
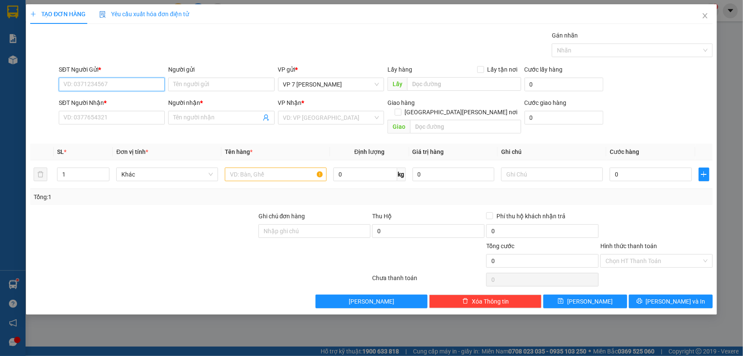
click at [83, 82] on input "SĐT Người Gửi *" at bounding box center [112, 85] width 106 height 14
click at [93, 81] on input "SĐT Người Gửi *" at bounding box center [112, 85] width 106 height 14
type input "0912649779"
click at [107, 121] on input "SĐT Người Nhận *" at bounding box center [112, 118] width 106 height 14
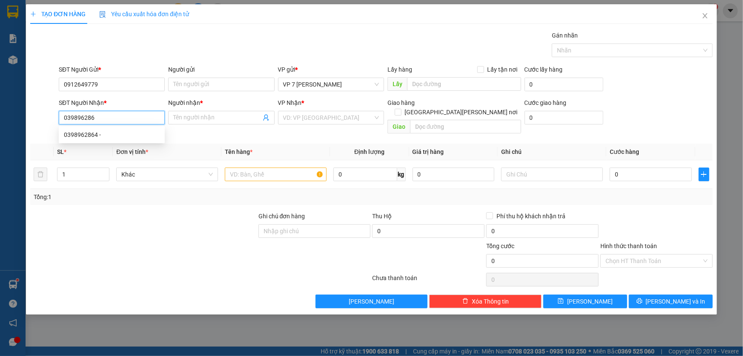
type input "0398962864"
click at [106, 132] on div "0398962864 -" at bounding box center [112, 134] width 96 height 9
type input "0398962864"
click at [277, 167] on input "text" at bounding box center [276, 174] width 102 height 14
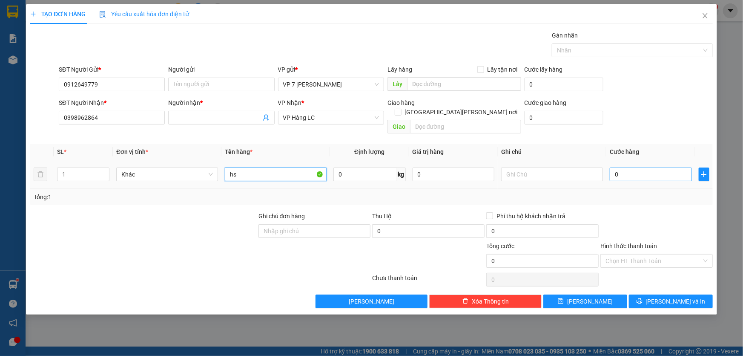
type input "hs"
click at [647, 169] on input "0" at bounding box center [651, 174] width 82 height 14
type input "4"
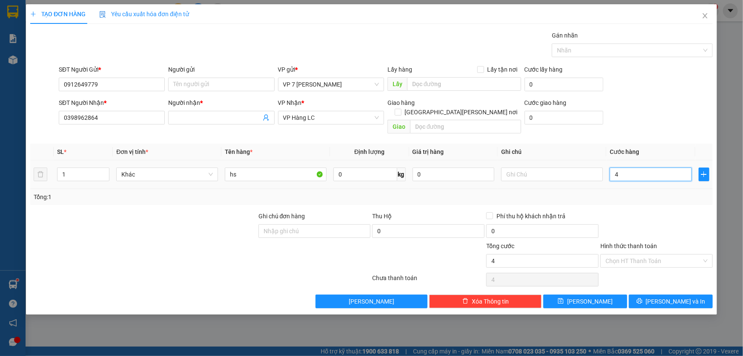
type input "40"
type input "400"
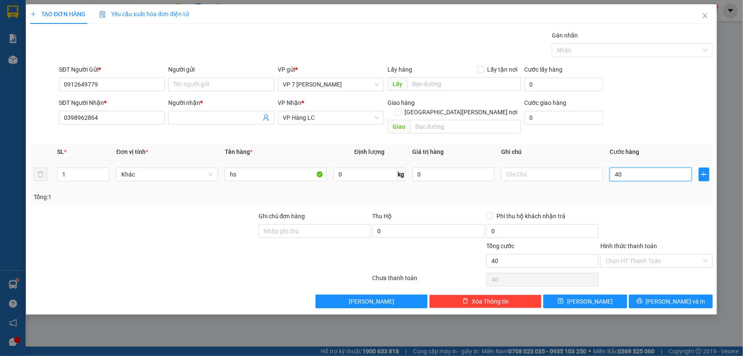
type input "400"
type input "4.000"
type input "40.000"
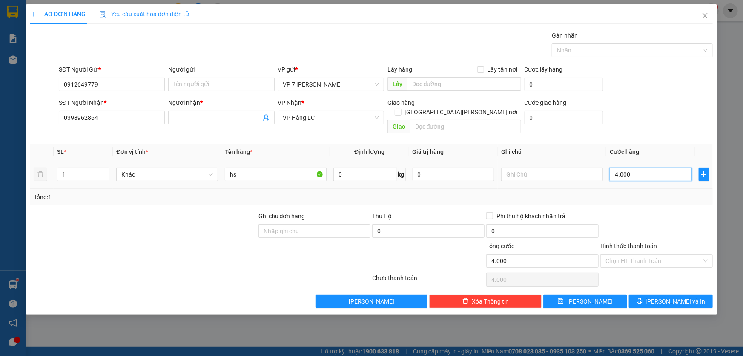
type input "40.000"
click at [661, 294] on button "[PERSON_NAME] và In" at bounding box center [671, 301] width 84 height 14
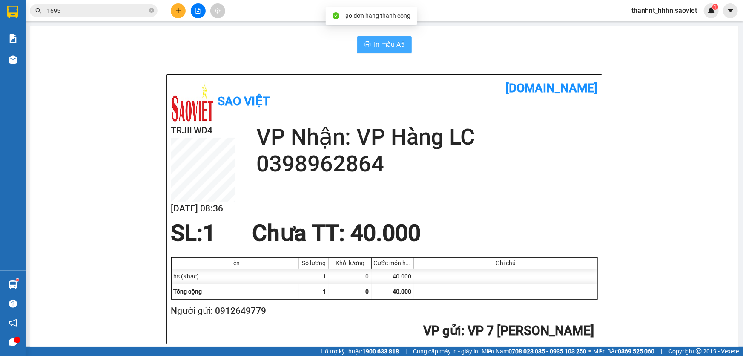
click at [369, 48] on button "In mẫu A5" at bounding box center [384, 44] width 55 height 17
click at [184, 349] on div "Hỗ trợ kỹ thuật: 1900 633 818 | Cung cấp máy in - giấy in: Miền Nam 0708 023 03…" at bounding box center [369, 350] width 739 height 9
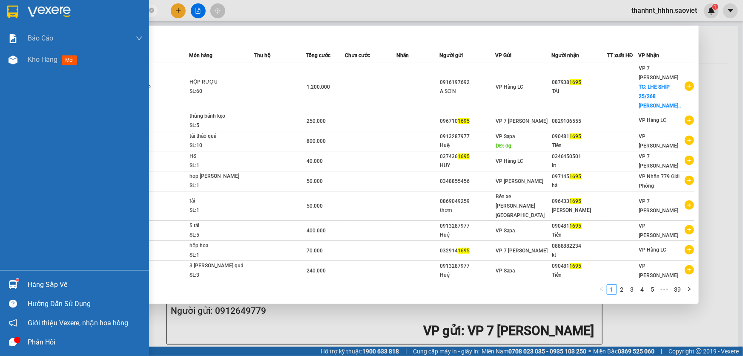
drag, startPoint x: 111, startPoint y: 14, endPoint x: 0, endPoint y: 21, distance: 111.0
click at [0, 20] on section "Kết quả tìm kiếm ( 390 ) Bộ lọc Mã ĐH Trạng thái Món hàng Thu hộ Tổng cước Chưa…" at bounding box center [371, 178] width 743 height 356
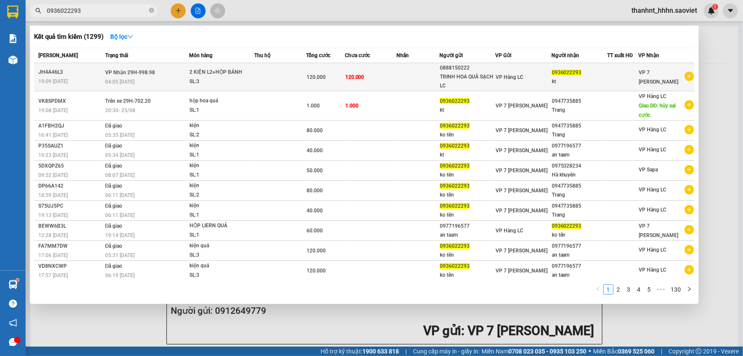
type input "0936022293"
click at [284, 75] on td at bounding box center [280, 77] width 52 height 28
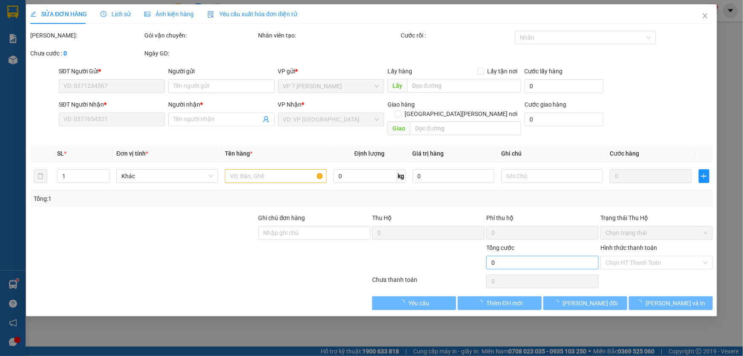
type input "0888150222"
type input "TRINH HOA QUẢ SẠCH LC"
type input "0936022293"
type input "kt"
type input "120.000"
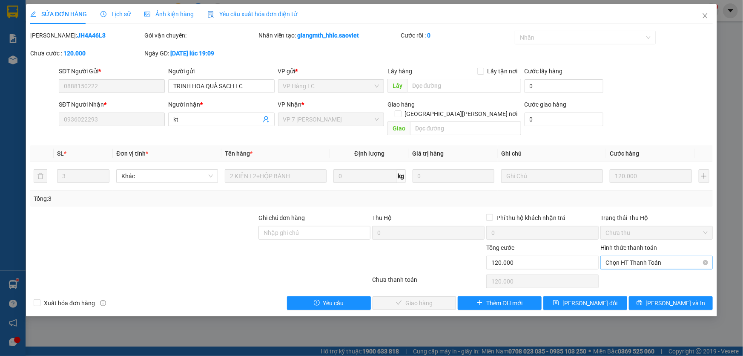
click at [639, 259] on span "Chọn HT Thanh Toán" at bounding box center [657, 262] width 102 height 13
click at [638, 270] on div "Tại văn phòng" at bounding box center [657, 269] width 102 height 9
type input "0"
click at [423, 298] on span "[PERSON_NAME] và [PERSON_NAME] hàng" at bounding box center [446, 302] width 115 height 9
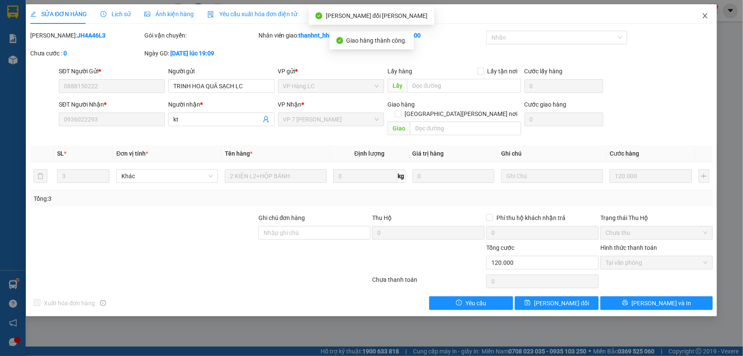
click at [708, 18] on icon "close" at bounding box center [705, 15] width 7 height 7
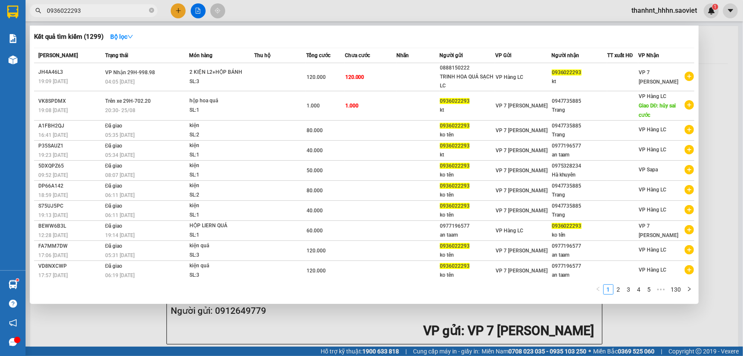
click at [123, 17] on span "0936022293" at bounding box center [94, 10] width 128 height 13
click at [125, 12] on input "0936022293" at bounding box center [97, 10] width 101 height 9
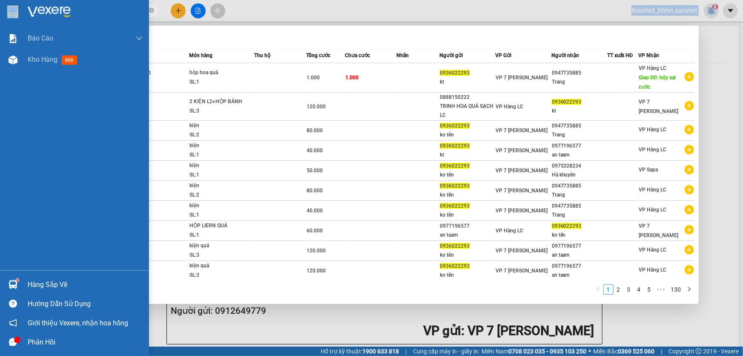
drag, startPoint x: 104, startPoint y: 4, endPoint x: 0, endPoint y: 0, distance: 104.5
click at [0, 14] on section "Kết quả tìm kiếm ( 1299 ) Bộ lọc Mã ĐH Trạng thái Món hàng Thu hộ Tổng cước Chư…" at bounding box center [371, 178] width 743 height 356
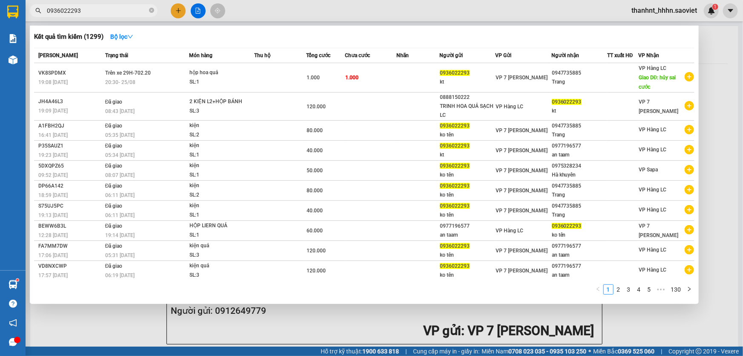
drag, startPoint x: 106, startPoint y: 6, endPoint x: 9, endPoint y: 9, distance: 97.2
click at [13, 9] on section "Kết quả tìm kiếm ( 1299 ) Bộ lọc Mã ĐH Trạng thái Món hàng Thu hộ Tổng cước Chư…" at bounding box center [371, 178] width 743 height 356
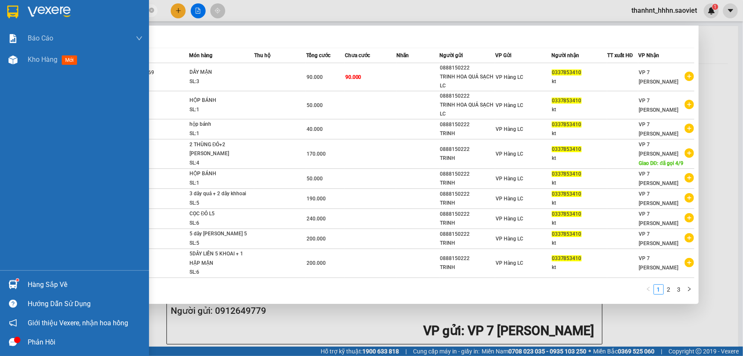
drag, startPoint x: 85, startPoint y: 10, endPoint x: 0, endPoint y: 6, distance: 85.3
click at [0, 9] on section "Kết quả tìm kiếm ( 26 ) Bộ lọc Mã ĐH Trạng thái Món hàng Thu hộ Tổng cước Chưa …" at bounding box center [371, 178] width 743 height 356
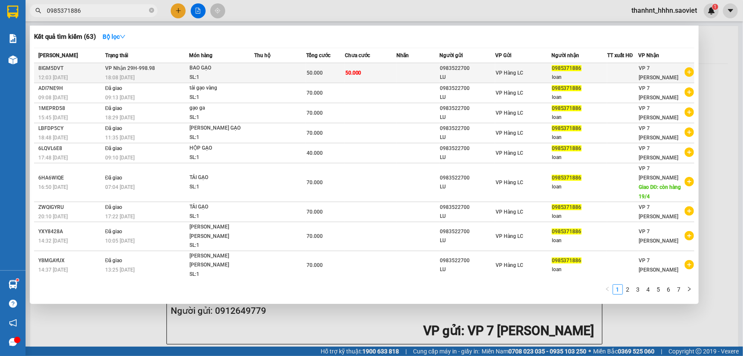
type input "0985371886"
click at [413, 73] on td at bounding box center [418, 73] width 43 height 20
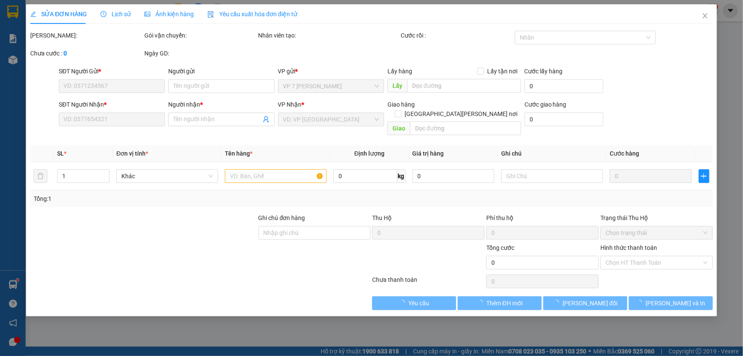
type input "0983522700"
type input "LU"
type input "0985371886"
type input "loan"
type input "50.000"
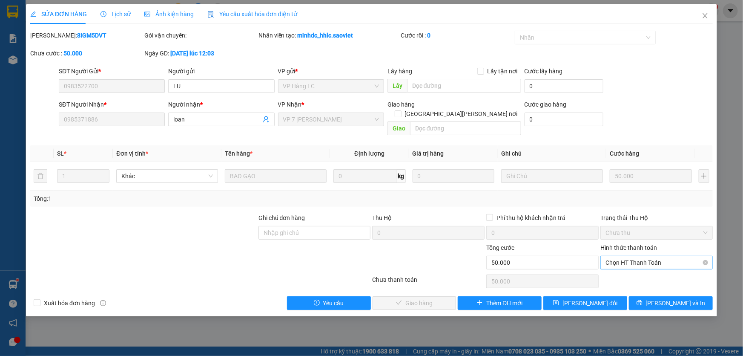
click at [618, 256] on span "Chọn HT Thanh Toán" at bounding box center [657, 262] width 102 height 13
click at [615, 269] on div "Tại văn phòng" at bounding box center [657, 269] width 102 height 9
type input "0"
click at [618, 256] on span "Tại văn phòng" at bounding box center [657, 262] width 102 height 13
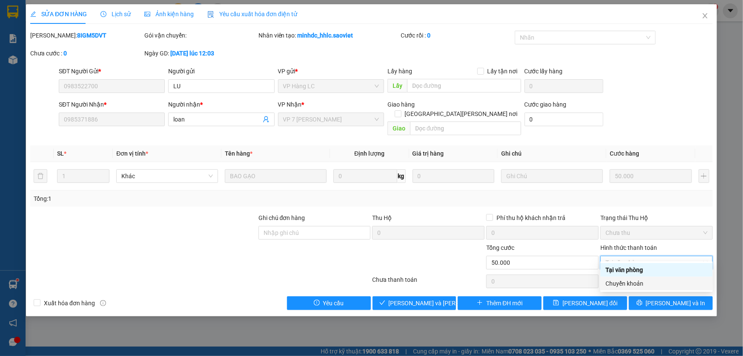
click at [622, 280] on div "Chuyển khoản" at bounding box center [657, 283] width 102 height 9
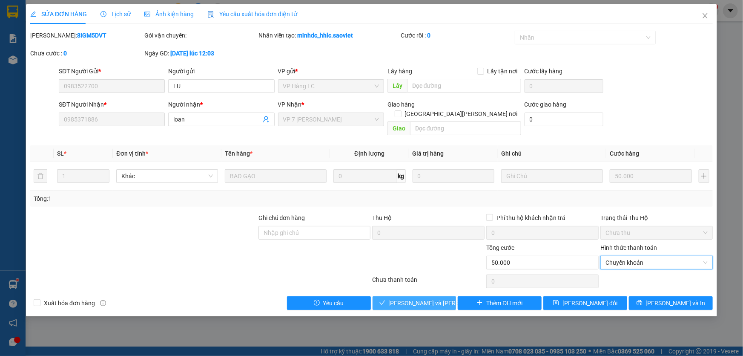
click at [426, 298] on span "[PERSON_NAME] và [PERSON_NAME] hàng" at bounding box center [446, 302] width 115 height 9
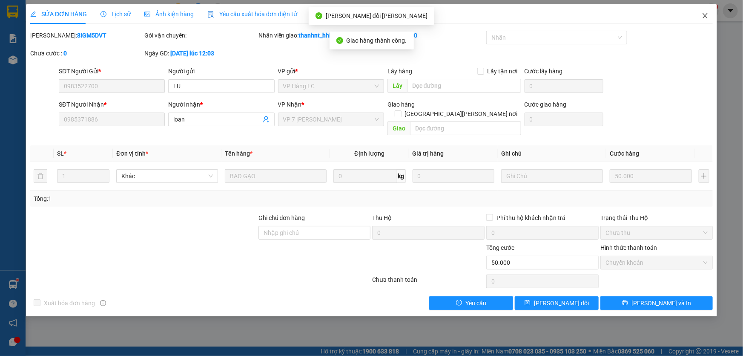
click at [708, 18] on icon "close" at bounding box center [705, 15] width 7 height 7
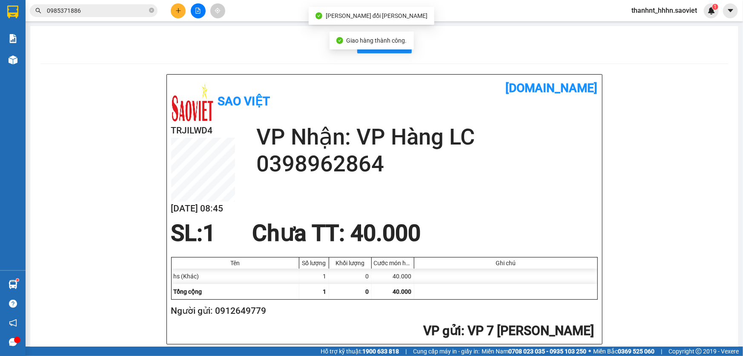
click at [131, 8] on input "0985371886" at bounding box center [97, 10] width 101 height 9
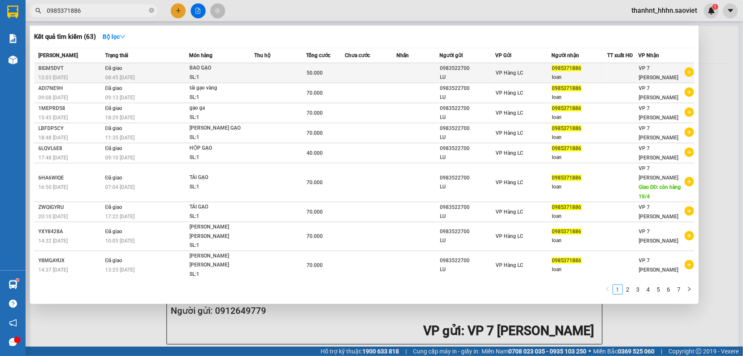
click at [255, 74] on td at bounding box center [280, 73] width 52 height 20
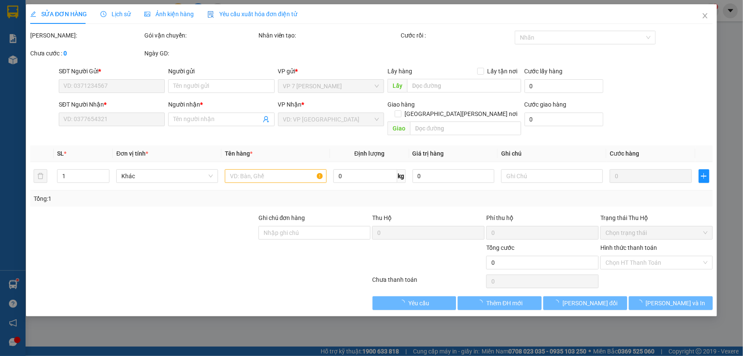
click at [126, 13] on span "Lịch sử" at bounding box center [116, 14] width 30 height 7
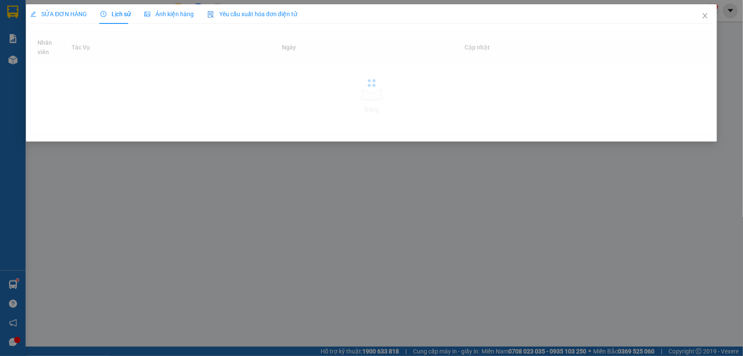
click at [124, 16] on span "Lịch sử" at bounding box center [116, 14] width 30 height 7
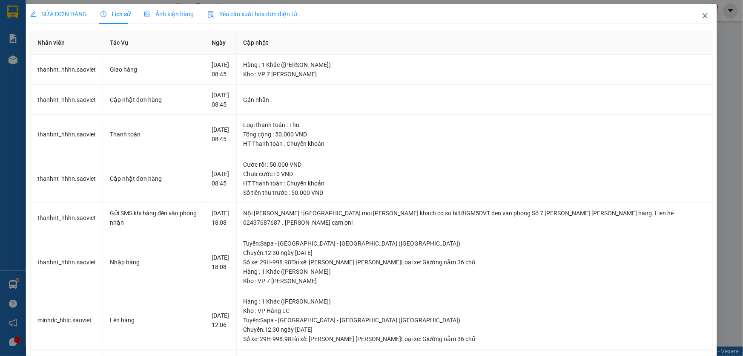
click at [702, 15] on icon "close" at bounding box center [705, 15] width 7 height 7
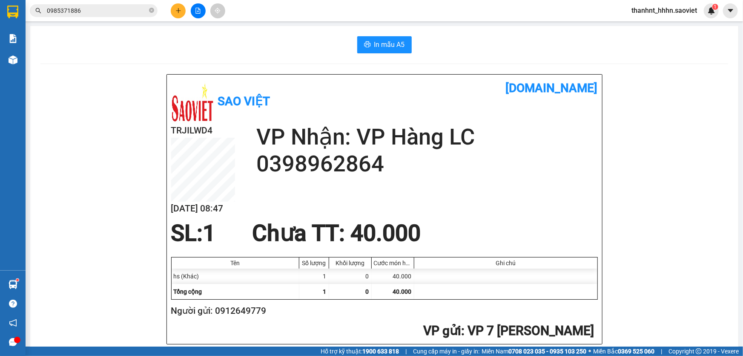
click at [120, 8] on input "0985371886" at bounding box center [97, 10] width 101 height 9
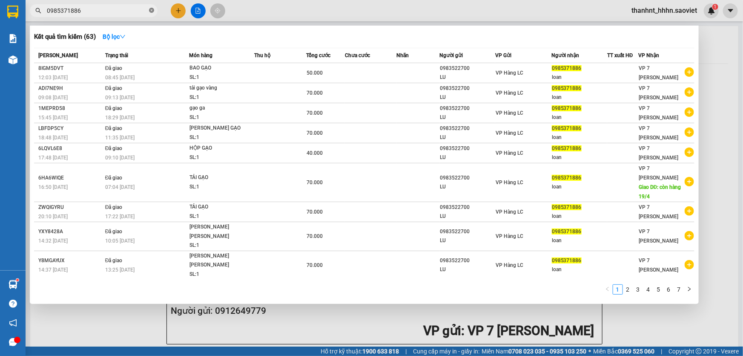
click at [151, 12] on icon "close-circle" at bounding box center [151, 10] width 5 height 5
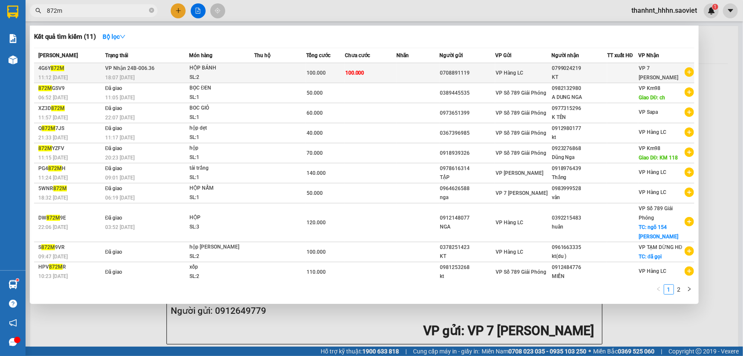
type input "872m"
click at [331, 76] on div "100.000" at bounding box center [326, 72] width 38 height 9
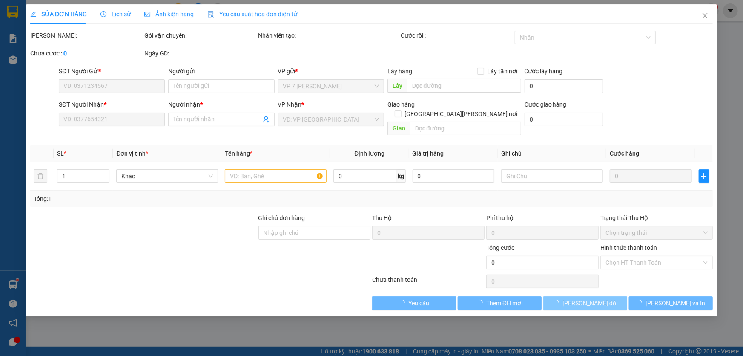
type input "0708891119"
type input "0799024219"
type input "KT"
type input "100.000"
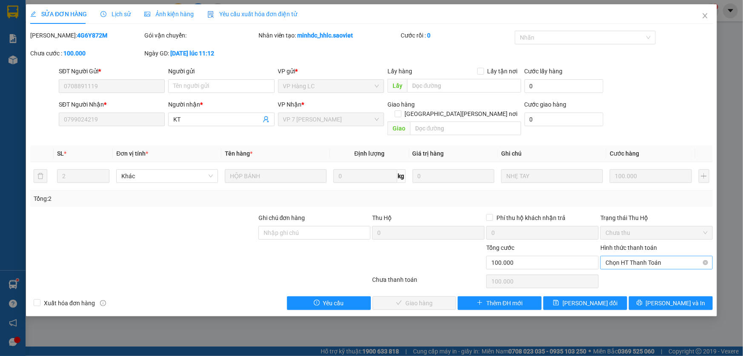
click at [643, 256] on span "Chọn HT Thanh Toán" at bounding box center [657, 262] width 102 height 13
click at [628, 283] on div "Chuyển khoản" at bounding box center [657, 283] width 102 height 9
type input "0"
click at [435, 298] on span "[PERSON_NAME] và [PERSON_NAME] hàng" at bounding box center [446, 302] width 115 height 9
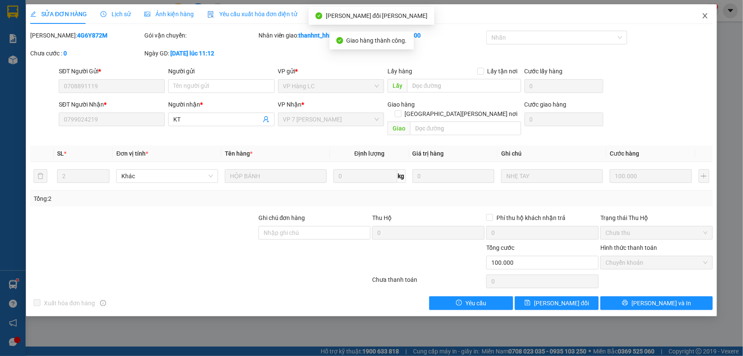
click at [706, 19] on icon "close" at bounding box center [705, 15] width 7 height 7
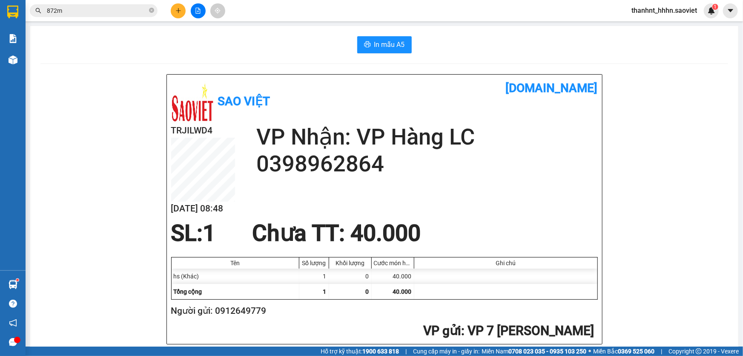
click at [115, 15] on span "872m" at bounding box center [94, 10] width 128 height 13
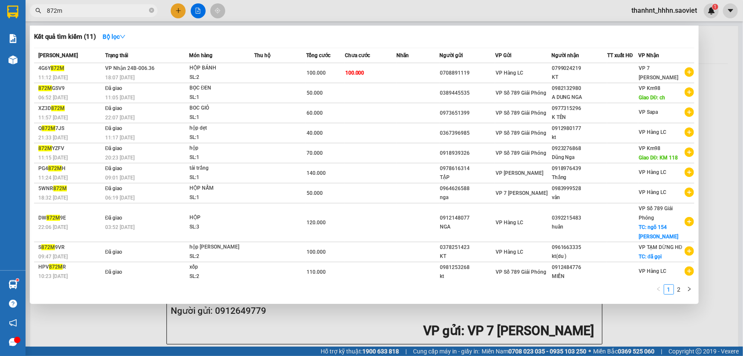
click at [70, 10] on input "872m" at bounding box center [97, 10] width 101 height 9
click at [153, 13] on span at bounding box center [151, 11] width 5 height 8
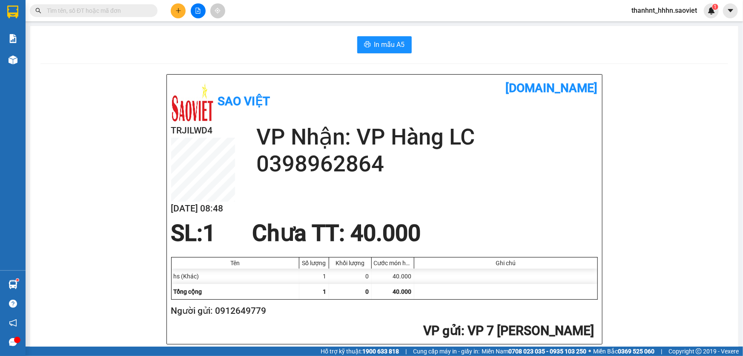
click at [90, 12] on input "text" at bounding box center [97, 10] width 101 height 9
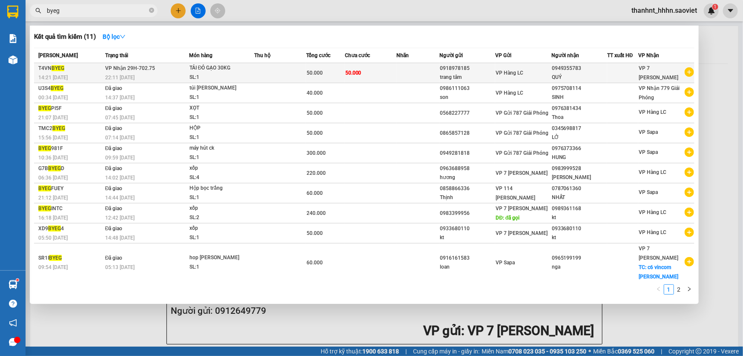
type input "byeg"
click at [221, 69] on div "TẢI ĐỎ GẠO 30KG" at bounding box center [222, 67] width 64 height 9
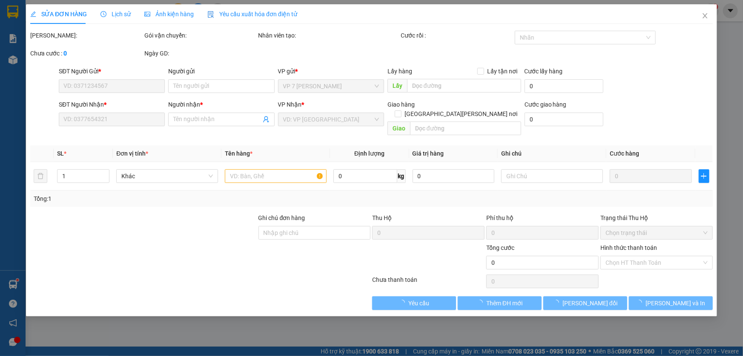
type input "0918978185"
type input "trang tâm"
type input "0949355783"
type input "QUÝ"
type input "50.000"
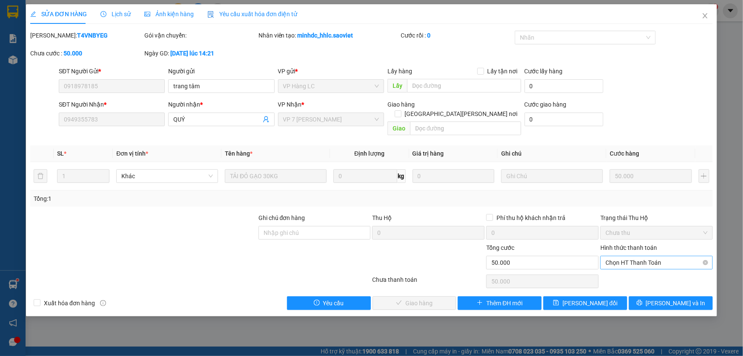
click at [613, 259] on span "Chọn HT Thanh Toán" at bounding box center [657, 262] width 102 height 13
click at [616, 268] on div "Tại văn phòng" at bounding box center [657, 269] width 102 height 9
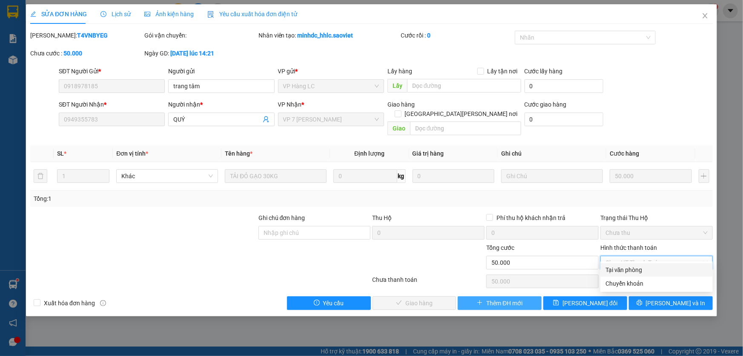
type input "0"
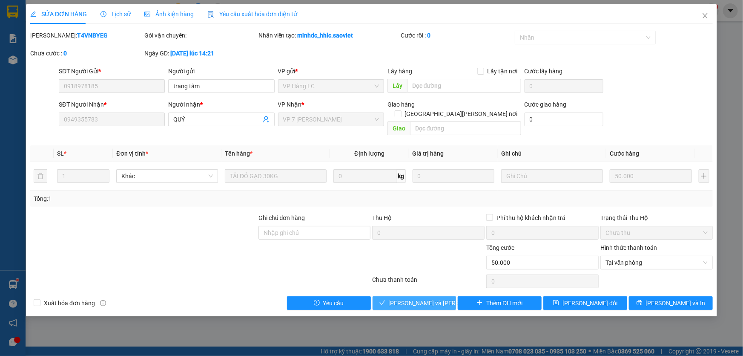
click at [417, 298] on span "[PERSON_NAME] và [PERSON_NAME] hàng" at bounding box center [446, 302] width 115 height 9
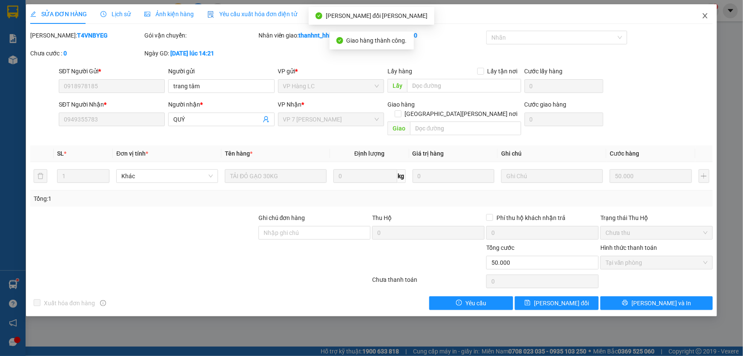
click at [706, 16] on icon "close" at bounding box center [705, 15] width 5 height 5
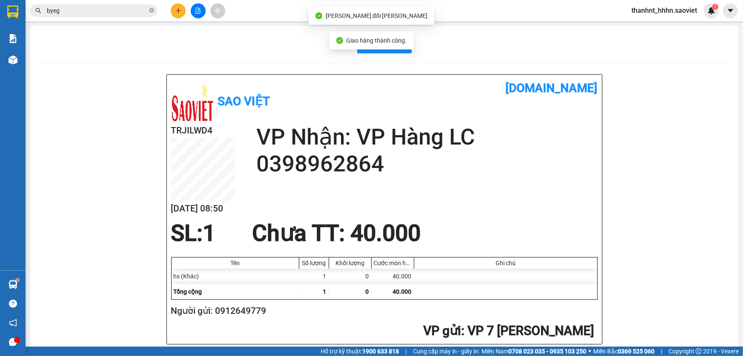
click at [109, 12] on input "byeg" at bounding box center [97, 10] width 101 height 9
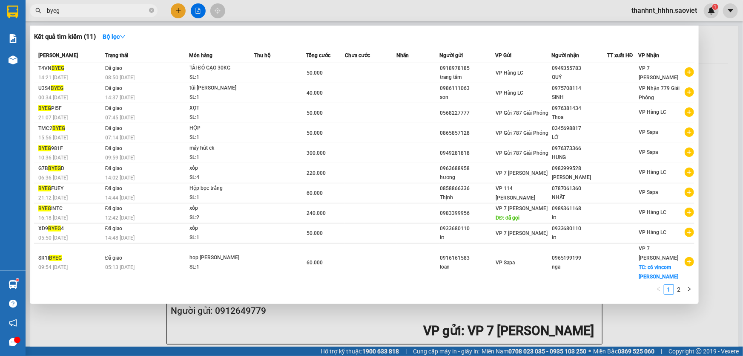
click at [181, 12] on div at bounding box center [371, 178] width 743 height 356
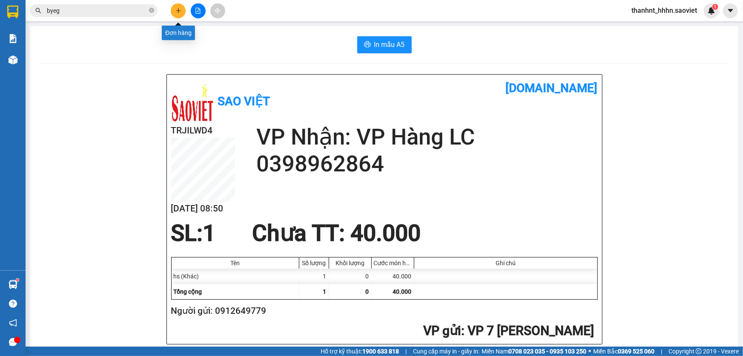
click at [181, 12] on icon "plus" at bounding box center [179, 11] width 6 height 6
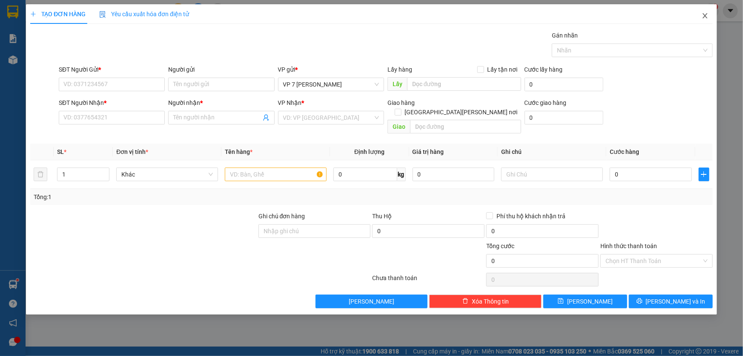
click at [705, 17] on icon "close" at bounding box center [705, 15] width 7 height 7
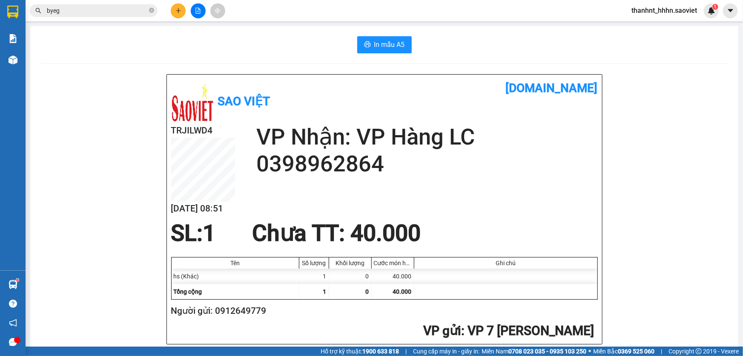
click at [124, 13] on input "byeg" at bounding box center [97, 10] width 101 height 9
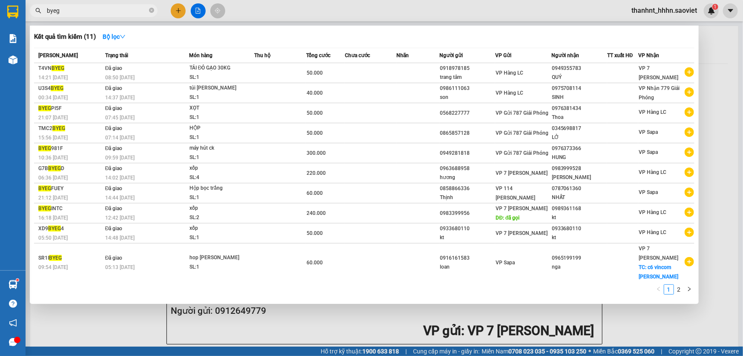
click at [176, 9] on div at bounding box center [371, 178] width 743 height 356
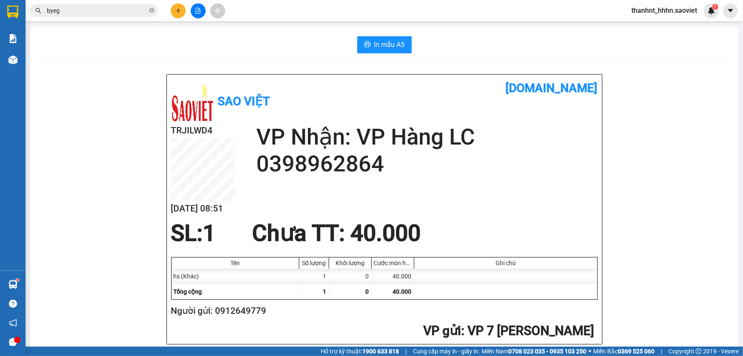
click at [176, 9] on icon "plus" at bounding box center [179, 11] width 6 height 6
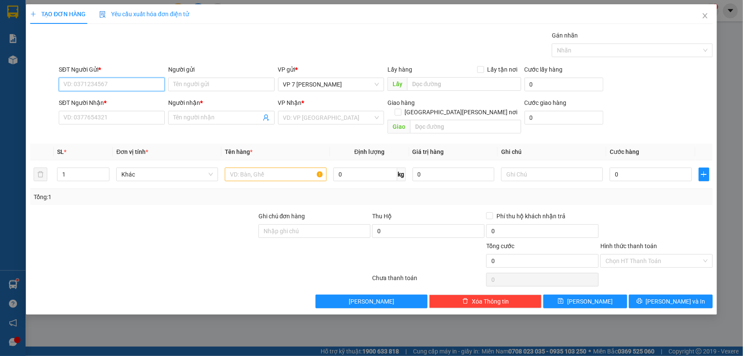
click at [79, 80] on input "SĐT Người Gửi *" at bounding box center [112, 85] width 106 height 14
click at [81, 88] on input "SĐT Người Gửi *" at bounding box center [112, 85] width 106 height 14
type input "0363808849"
click at [81, 101] on div "0363808849" at bounding box center [112, 101] width 96 height 9
type input "0878738989"
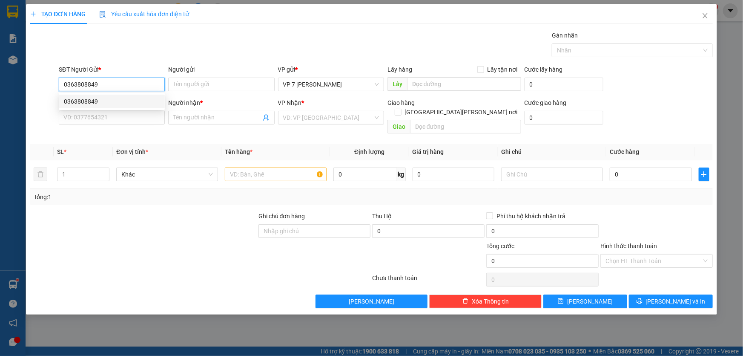
type input "Giang"
type input "0363808849"
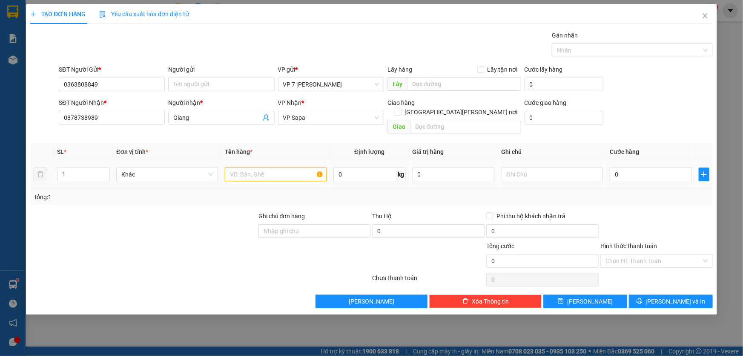
click at [259, 167] on input "text" at bounding box center [276, 174] width 102 height 14
type input "hộp quả"
click at [35, 168] on tr "1 Khác hộp quả 0 kg 0 0" at bounding box center [371, 174] width 683 height 29
click at [82, 171] on div "1" at bounding box center [83, 174] width 52 height 14
drag, startPoint x: 81, startPoint y: 164, endPoint x: 31, endPoint y: 160, distance: 50.8
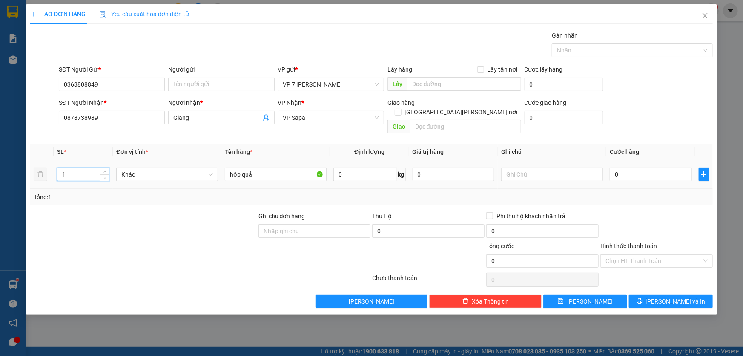
click at [31, 160] on tr "1 Khác hộp quả 0 kg 0 0" at bounding box center [371, 174] width 683 height 29
type input "2"
click at [624, 169] on input "0" at bounding box center [651, 174] width 82 height 14
type input "1"
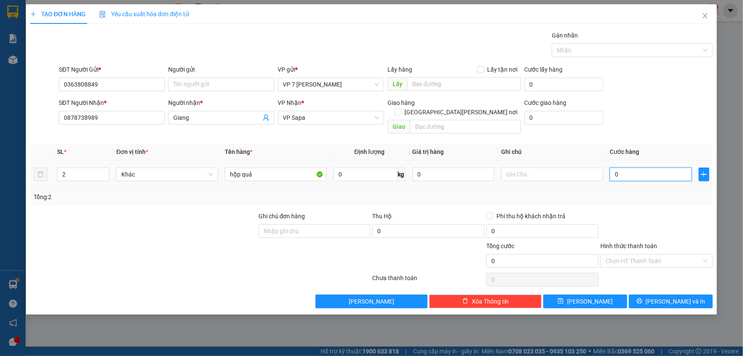
type input "1"
type input "10"
type input "100"
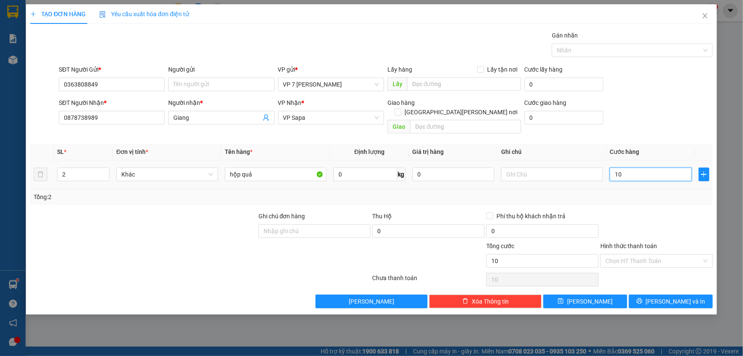
type input "100"
type input "1.000"
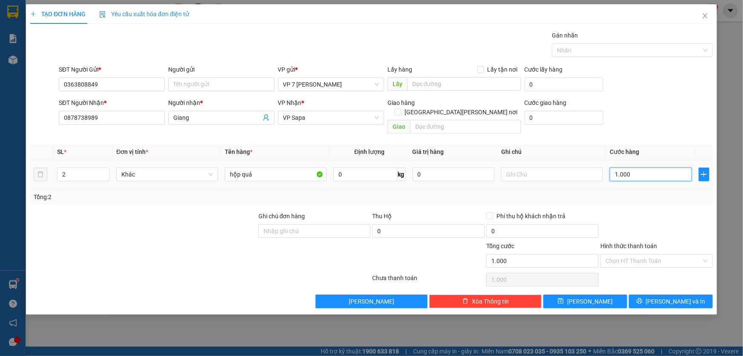
type input "10.000"
type input "100.000"
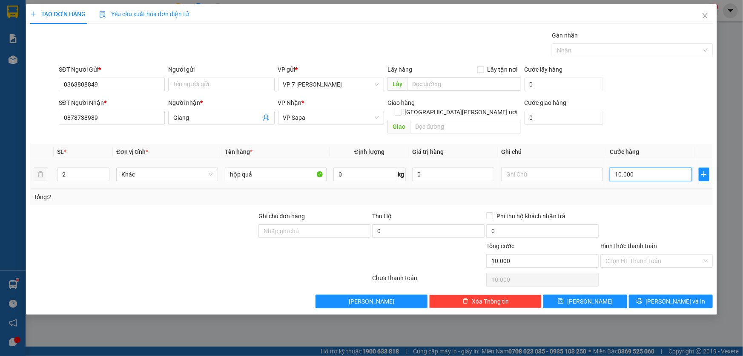
type input "100.000"
click at [667, 296] on span "[PERSON_NAME] và In" at bounding box center [676, 300] width 60 height 9
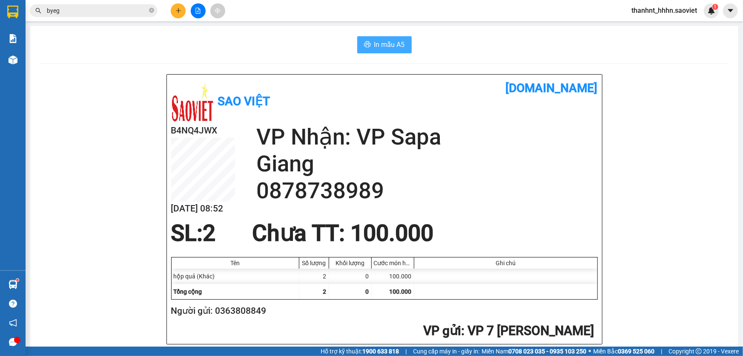
click at [392, 51] on button "In mẫu A5" at bounding box center [384, 44] width 55 height 17
click at [396, 50] on button "In mẫu A5" at bounding box center [384, 44] width 55 height 17
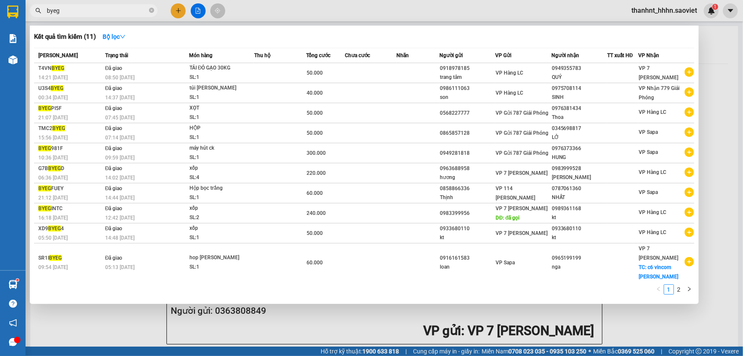
drag, startPoint x: 106, startPoint y: 14, endPoint x: 0, endPoint y: 8, distance: 106.3
click at [0, 7] on section "Kết quả tìm kiếm ( 11 ) Bộ lọc Mã ĐH Trạng thái Món hàng Thu hộ Tổng cước Chưa …" at bounding box center [371, 178] width 743 height 356
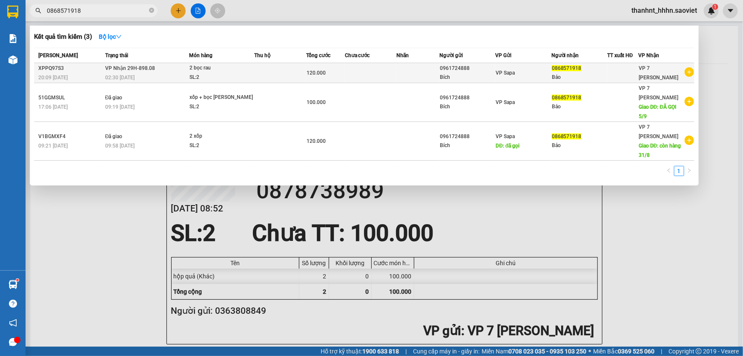
type input "0868571918"
click at [354, 73] on td at bounding box center [371, 73] width 52 height 20
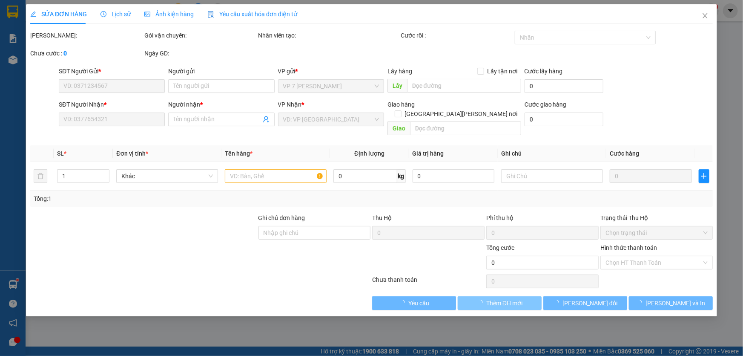
type input "0961724888"
type input "Bích"
type input "0868571918"
type input "Bảo"
type input "120.000"
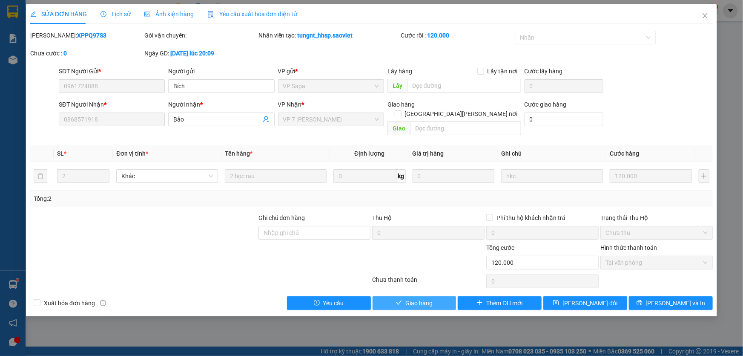
click at [432, 298] on span "Giao hàng" at bounding box center [419, 302] width 27 height 9
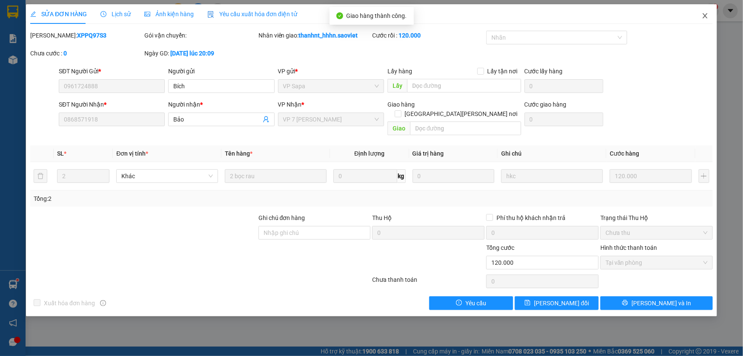
click at [706, 19] on icon "close" at bounding box center [705, 15] width 7 height 7
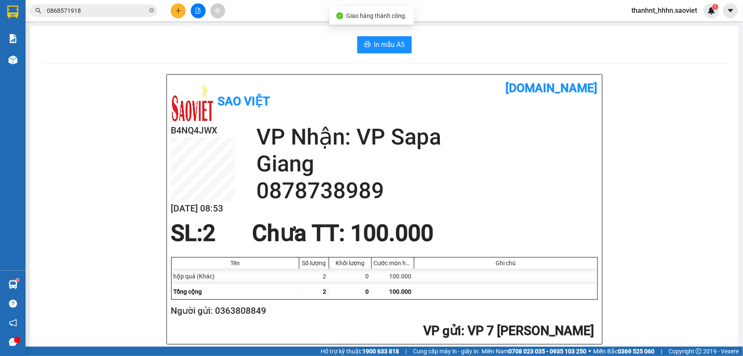
click at [121, 9] on input "0868571918" at bounding box center [97, 10] width 101 height 9
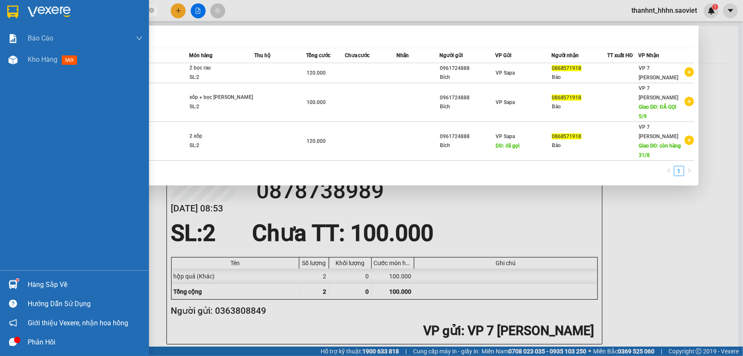
drag, startPoint x: 126, startPoint y: 14, endPoint x: 0, endPoint y: 0, distance: 126.8
click at [0, 5] on section "Kết quả tìm kiếm ( 3 ) Bộ lọc Mã ĐH Trạng thái Món hàng Thu hộ Tổng cước Chưa c…" at bounding box center [371, 178] width 743 height 356
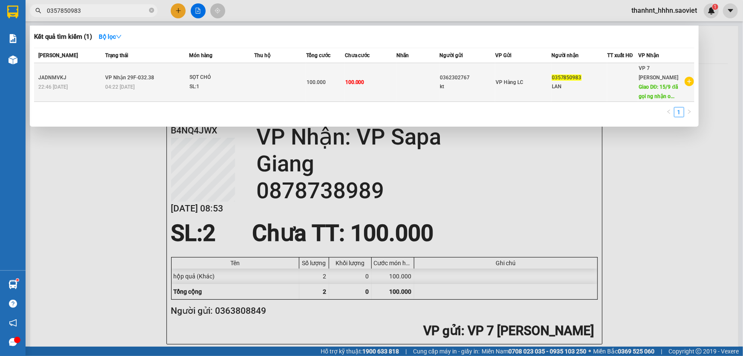
type input "0357850983"
click at [327, 86] on div "100.000" at bounding box center [326, 82] width 38 height 9
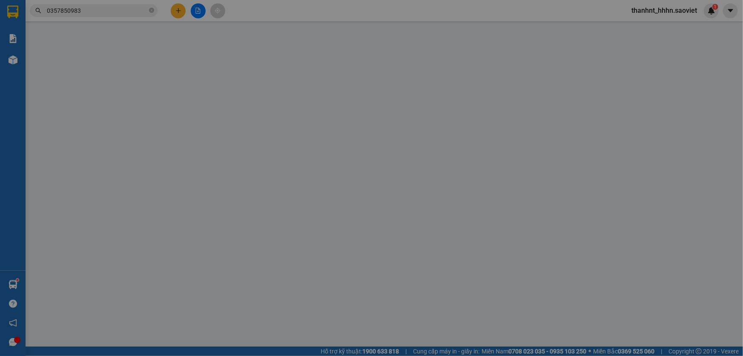
type input "0362302767"
type input "kt"
type input "0357850983"
type input "LAN"
type input "15/9 đã gọi ng nhận ok"
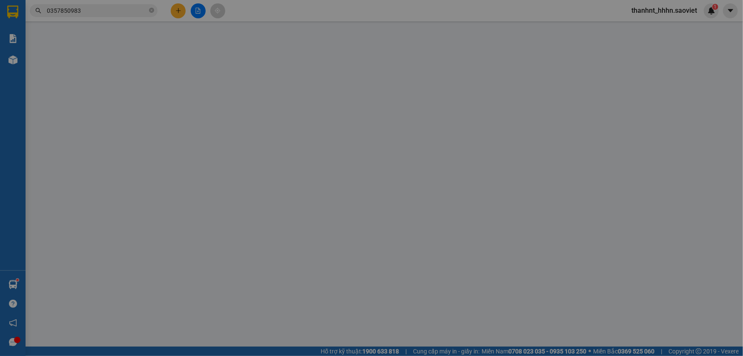
type input "100.000"
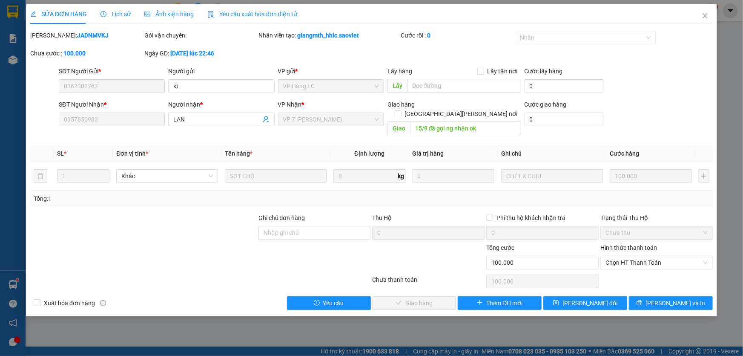
click at [658, 262] on div "Hình thức thanh toán Chọn HT Thanh Toán" at bounding box center [657, 258] width 112 height 30
click at [652, 256] on span "Chọn HT Thanh Toán" at bounding box center [657, 262] width 102 height 13
click at [628, 267] on div "Tại văn phòng" at bounding box center [657, 269] width 102 height 9
type input "0"
click at [429, 298] on span "Lưu và Giao hàng" at bounding box center [446, 302] width 115 height 9
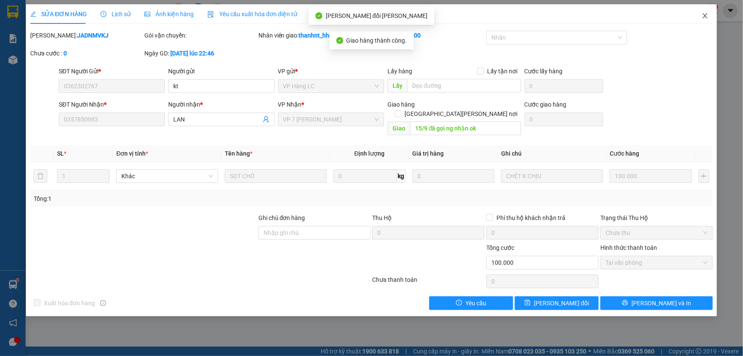
click at [702, 16] on icon "close" at bounding box center [705, 15] width 7 height 7
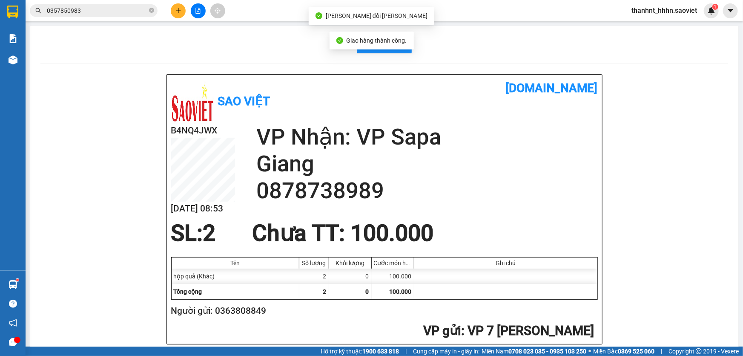
click at [102, 6] on input "0357850983" at bounding box center [97, 10] width 101 height 9
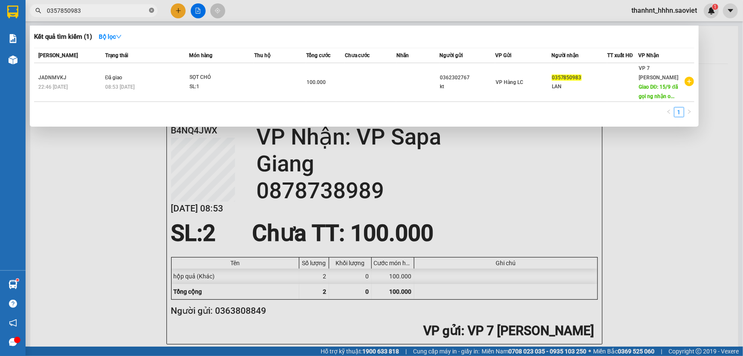
click at [150, 11] on icon "close-circle" at bounding box center [151, 10] width 5 height 5
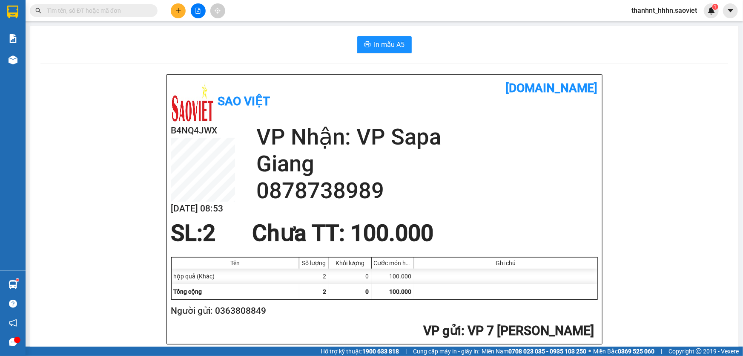
click at [125, 9] on input "text" at bounding box center [97, 10] width 101 height 9
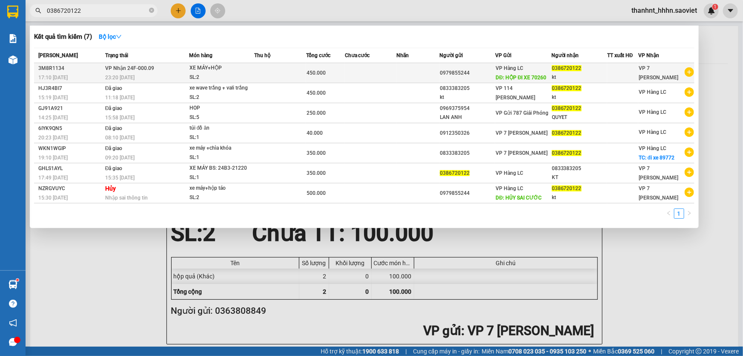
type input "0386720122"
click at [370, 69] on td at bounding box center [371, 73] width 52 height 20
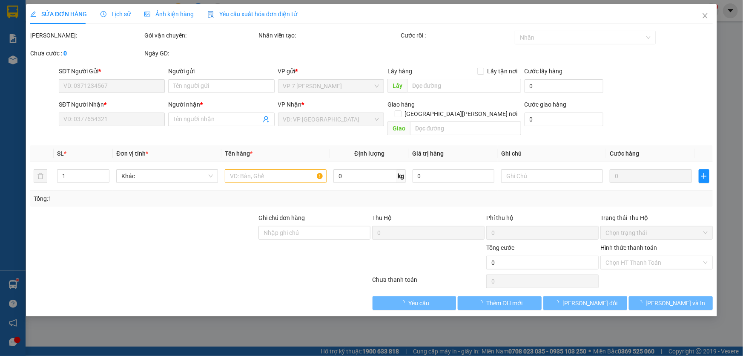
type input "0979855244"
type input "HỘP ĐI XE 70260"
type input "0386720122"
type input "kt"
type input "450.000"
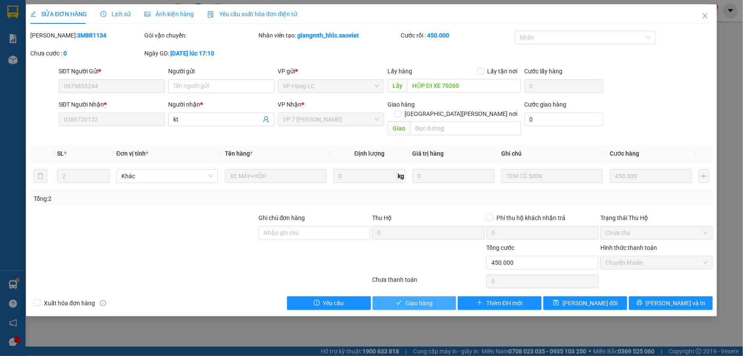
click at [423, 298] on span "Giao hàng" at bounding box center [419, 302] width 27 height 9
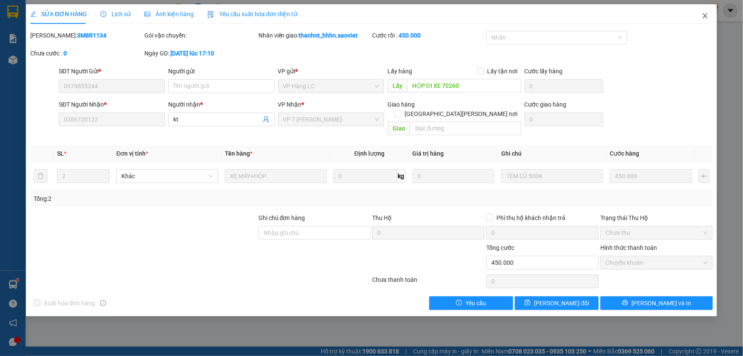
click at [708, 19] on icon "close" at bounding box center [705, 15] width 7 height 7
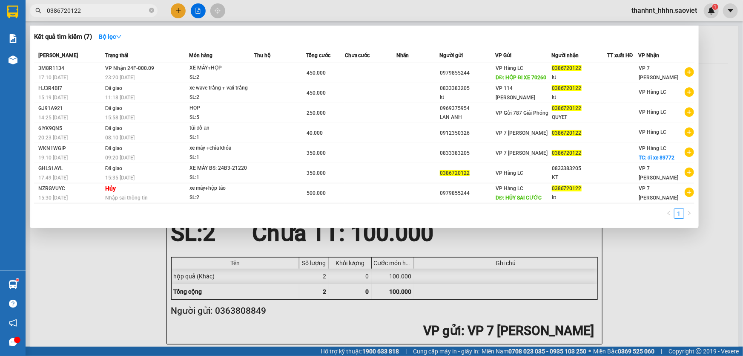
click at [100, 8] on input "0386720122" at bounding box center [97, 10] width 101 height 9
click at [97, 13] on input "0386720122" at bounding box center [97, 10] width 101 height 9
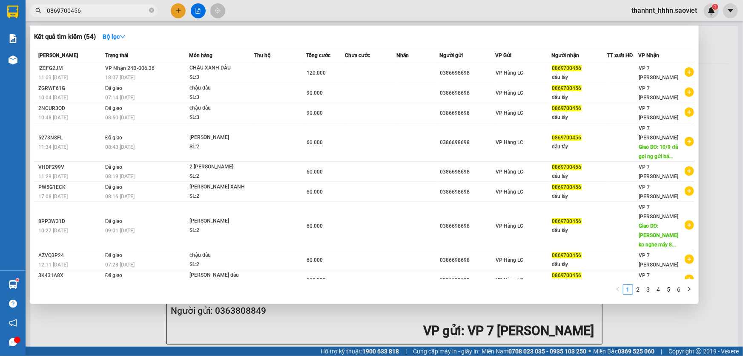
type input "0869700456"
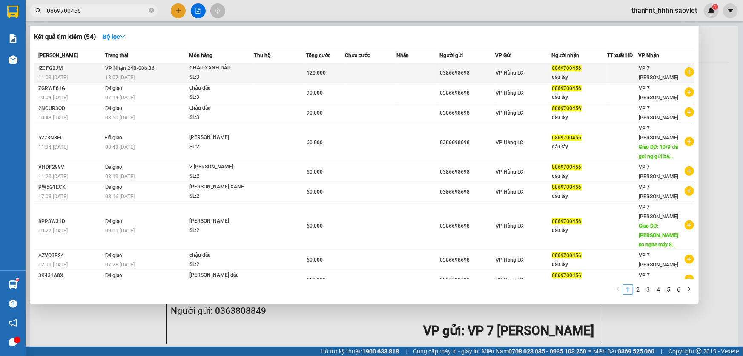
click at [250, 72] on div "CHẬU XANH DÂU" at bounding box center [222, 67] width 64 height 9
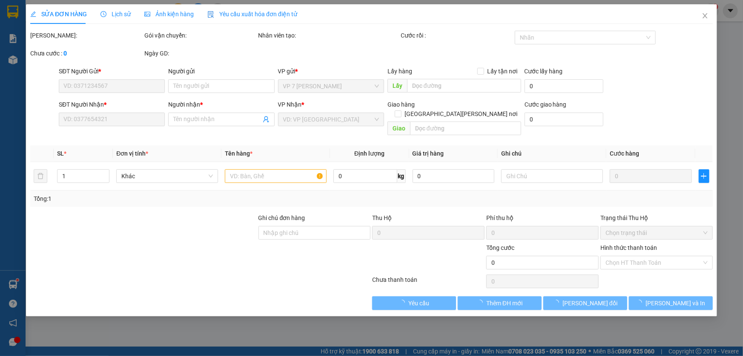
type input "0386698698"
type input "0869700456"
type input "dâu tây"
type input "120.000"
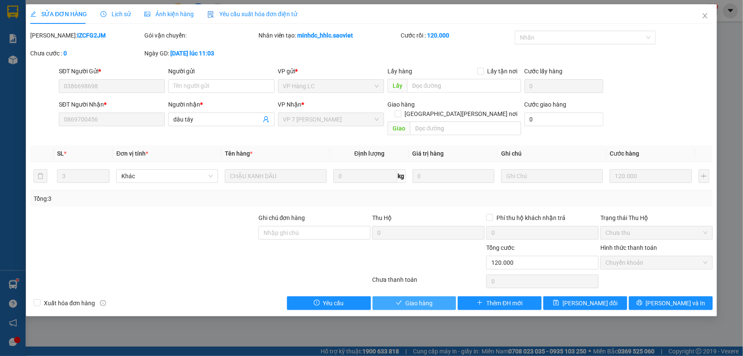
click at [435, 296] on button "Giao hàng" at bounding box center [415, 303] width 84 height 14
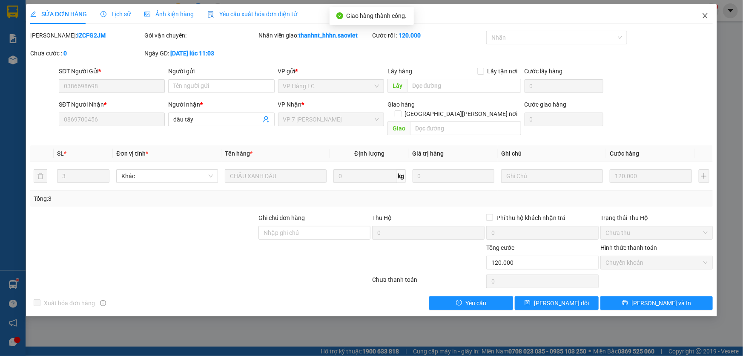
click at [708, 18] on icon "close" at bounding box center [705, 15] width 7 height 7
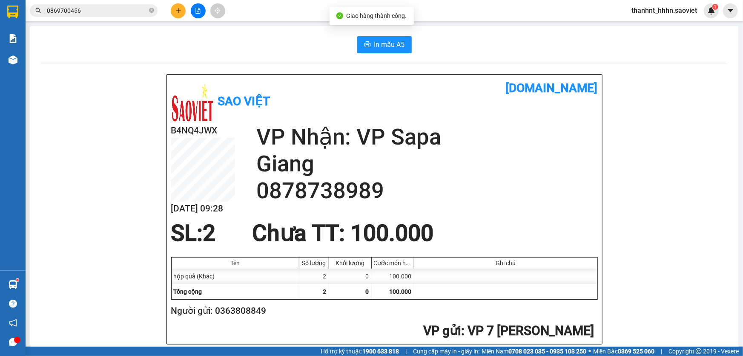
click at [116, 13] on input "0869700456" at bounding box center [97, 10] width 101 height 9
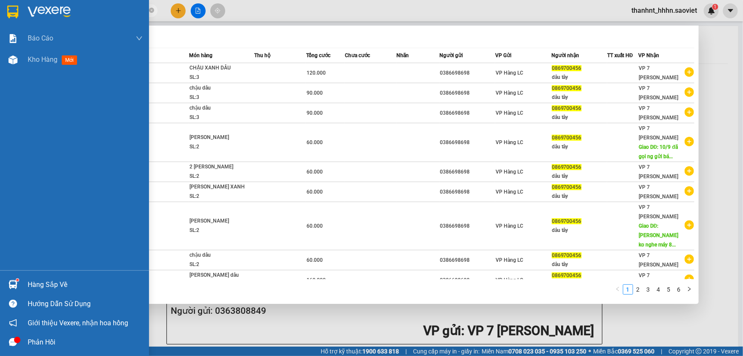
drag, startPoint x: 88, startPoint y: 10, endPoint x: 0, endPoint y: 1, distance: 88.2
click at [0, 8] on section "Kết quả tìm kiếm ( 54 ) Bộ lọc Mã ĐH Trạng thái Món hàng Thu hộ Tổng cước Chưa …" at bounding box center [371, 178] width 743 height 356
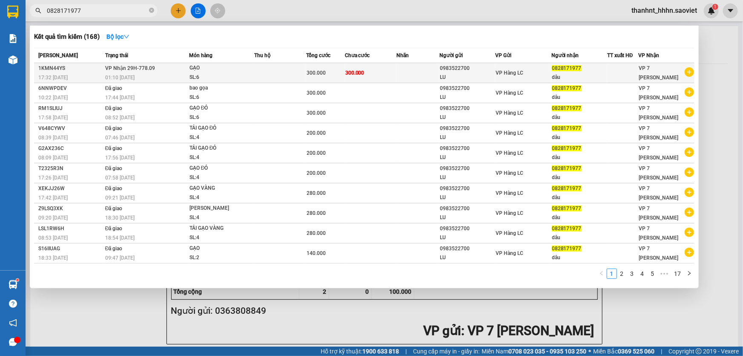
type input "0828171977"
click at [386, 75] on td "300.000" at bounding box center [371, 73] width 52 height 20
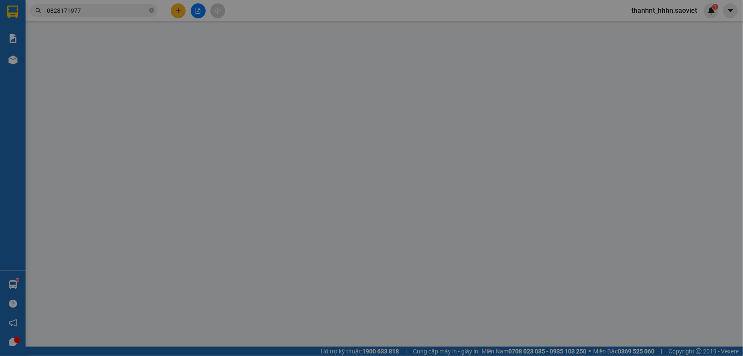
type input "0983522700"
type input "LU"
type input "0828171977"
type input "dâu"
type input "300.000"
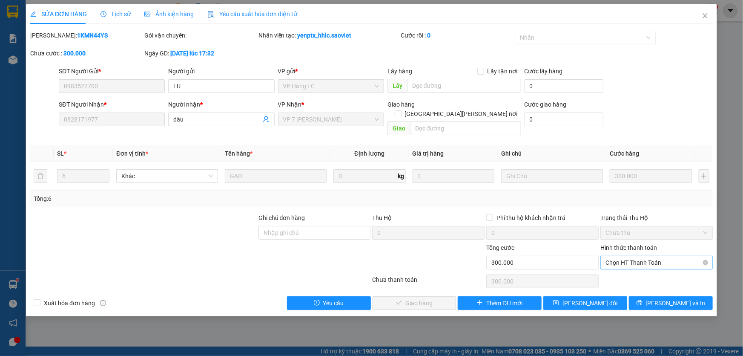
click at [662, 256] on span "Chọn HT Thanh Toán" at bounding box center [657, 262] width 102 height 13
click at [652, 271] on div "Tại văn phòng" at bounding box center [657, 269] width 102 height 9
type input "0"
click at [417, 298] on span "Lưu và Giao hàng" at bounding box center [446, 302] width 115 height 9
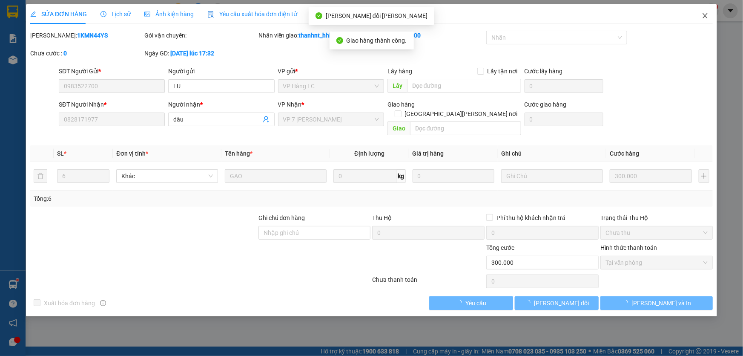
click at [705, 18] on icon "close" at bounding box center [705, 15] width 7 height 7
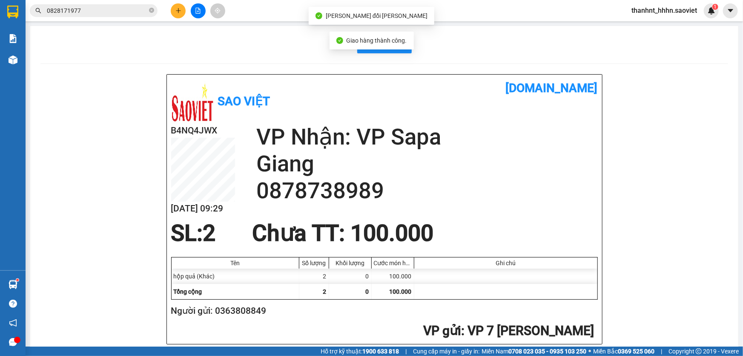
click at [94, 14] on input "0828171977" at bounding box center [97, 10] width 101 height 9
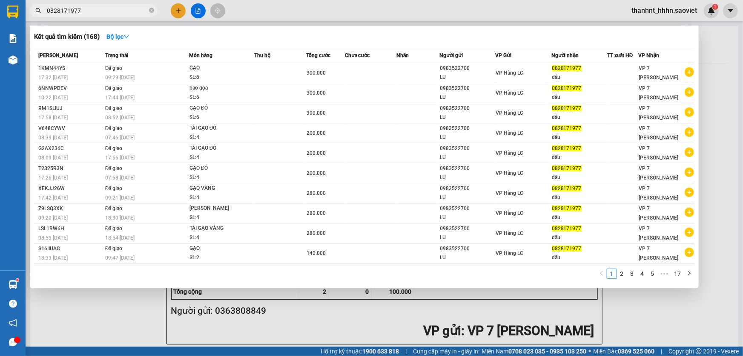
click at [89, 14] on input "0828171977" at bounding box center [97, 10] width 101 height 9
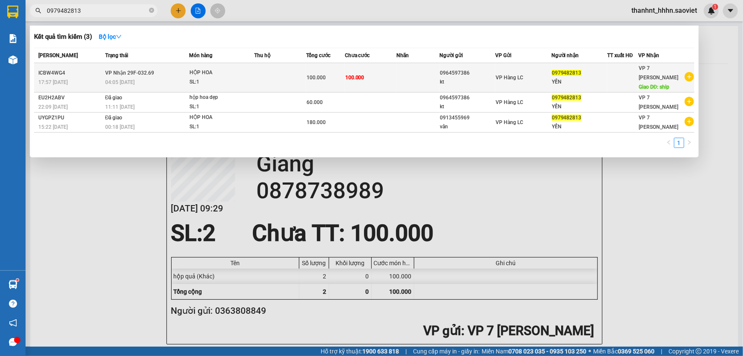
type input "0979482813"
click at [243, 87] on td "HỘP HOA SL: 1" at bounding box center [222, 77] width 66 height 29
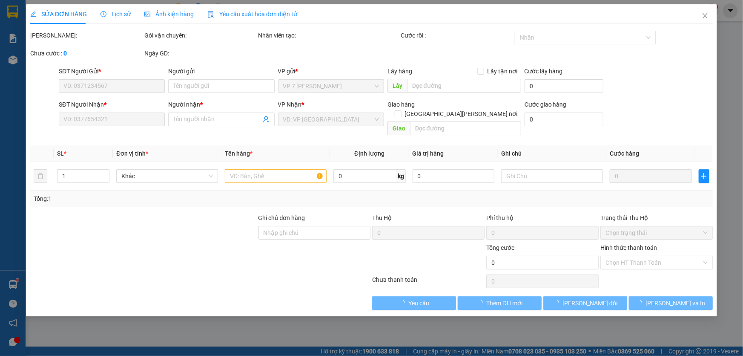
type input "0964597386"
type input "kt"
type input "0979482813"
type input "YẾN"
type input "ship"
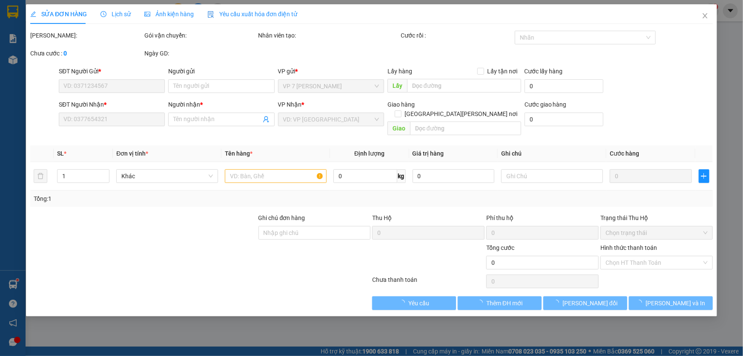
type input "100.000"
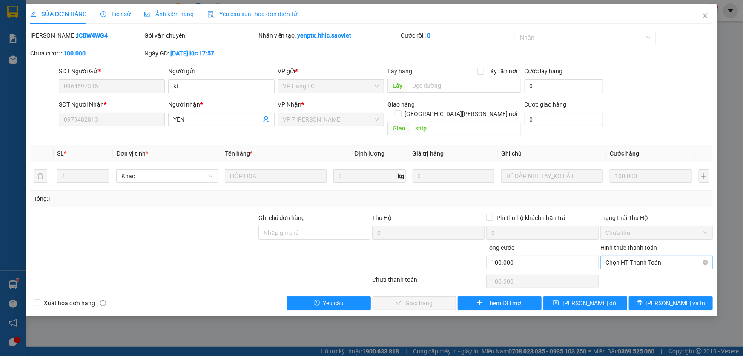
click at [631, 256] on span "Chọn HT Thanh Toán" at bounding box center [657, 262] width 102 height 13
click at [632, 284] on div "Chuyển khoản" at bounding box center [657, 283] width 102 height 9
type input "0"
click at [417, 298] on span "Lưu và Giao hàng" at bounding box center [446, 302] width 115 height 9
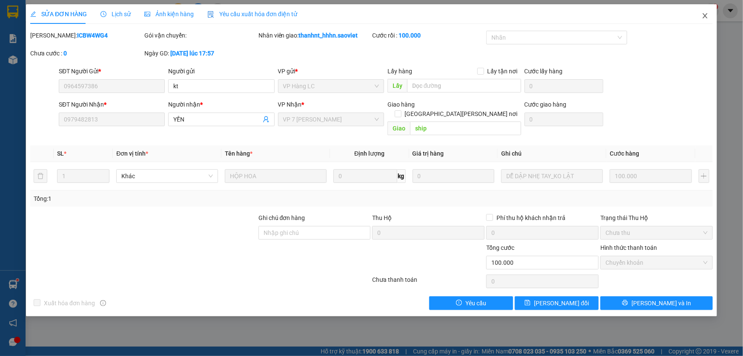
click at [704, 17] on icon "close" at bounding box center [705, 15] width 7 height 7
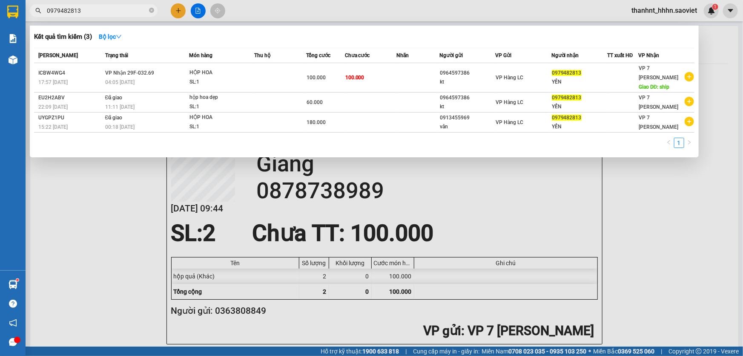
click at [103, 11] on input "0979482813" at bounding box center [97, 10] width 101 height 9
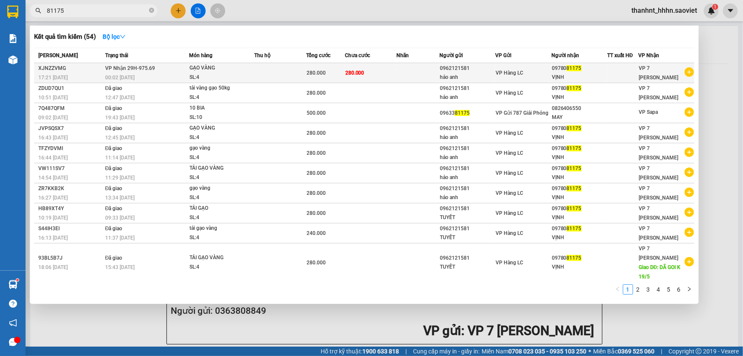
type input "81175"
click at [405, 75] on td at bounding box center [418, 73] width 43 height 20
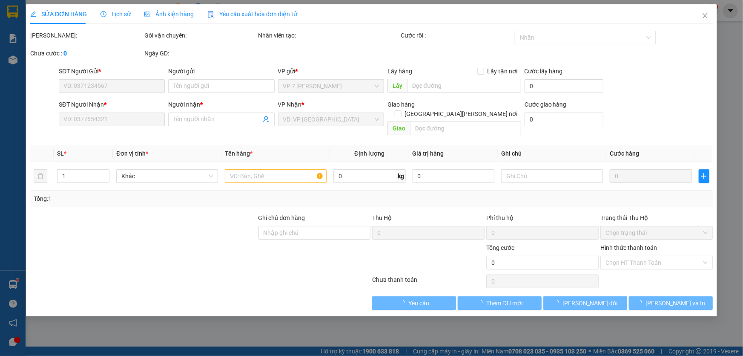
type input "0962121581"
type input "hảo anh"
type input "0978081175"
type input "VỊNH"
type input "280.000"
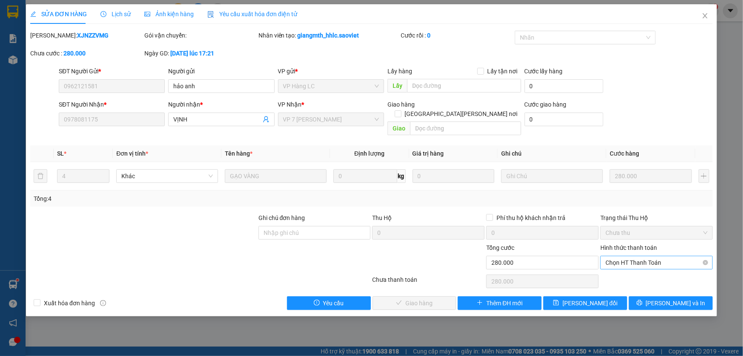
click at [639, 256] on span "Chọn HT Thanh Toán" at bounding box center [657, 262] width 102 height 13
click at [640, 271] on div "Tại văn phòng" at bounding box center [657, 269] width 102 height 9
type input "0"
click at [426, 298] on span "Lưu và Giao hàng" at bounding box center [446, 302] width 115 height 9
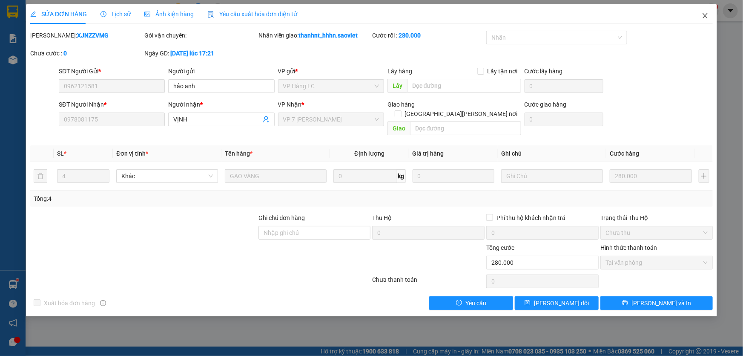
click at [708, 17] on icon "close" at bounding box center [705, 15] width 7 height 7
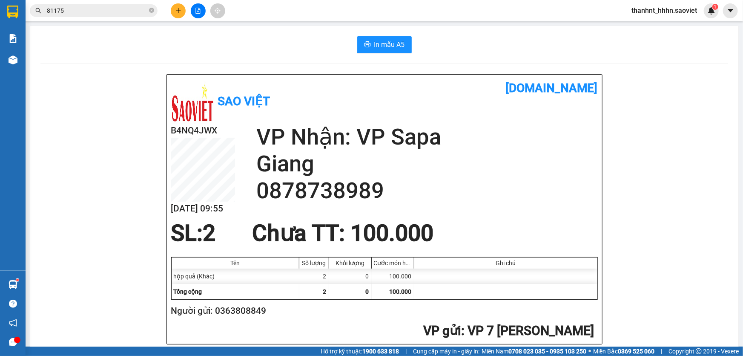
click at [121, 13] on input "81175" at bounding box center [97, 10] width 101 height 9
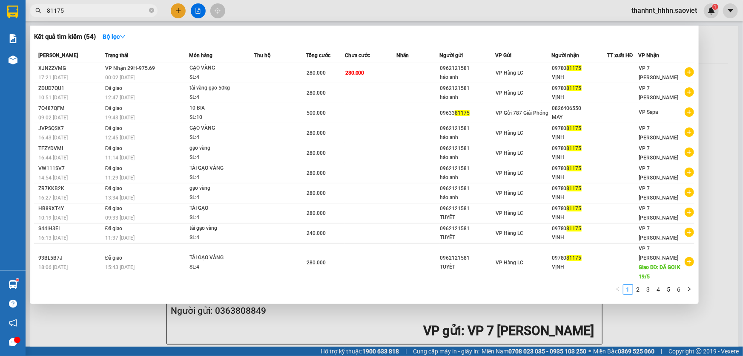
click at [121, 13] on input "81175" at bounding box center [97, 10] width 101 height 9
click at [120, 12] on input "81175" at bounding box center [97, 10] width 101 height 9
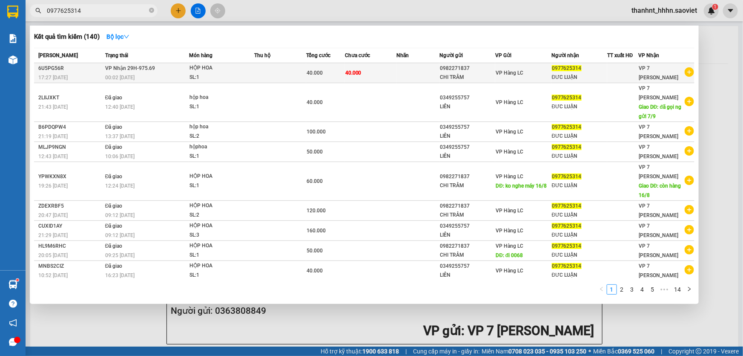
type input "0977625314"
click at [196, 69] on div "HỘP HOA" at bounding box center [222, 67] width 64 height 9
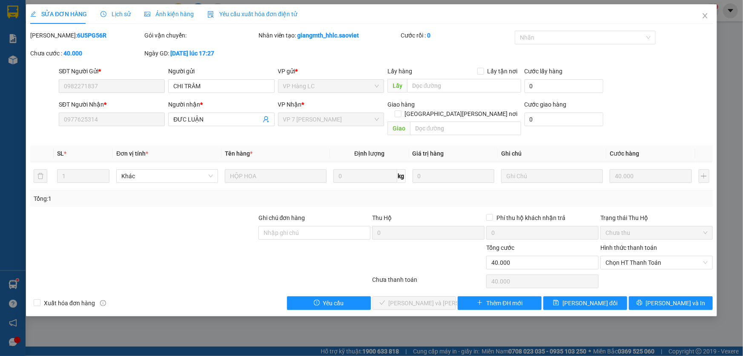
type input "0982271837"
type input "CHI TRÂM"
type input "0977625314"
type input "ĐƯC LUẬN"
type input "40.000"
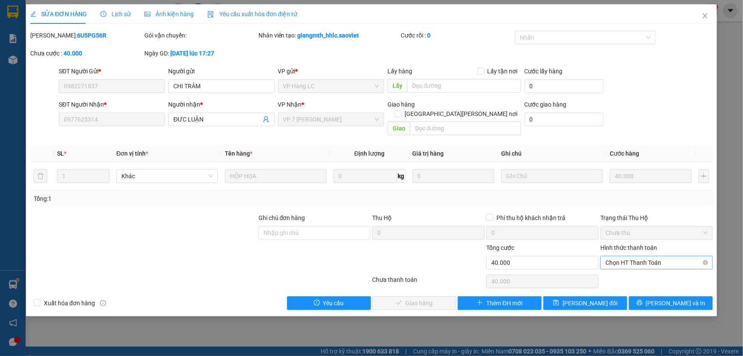
click at [648, 256] on span "Chọn HT Thanh Toán" at bounding box center [657, 262] width 102 height 13
click at [636, 273] on div "Tại văn phòng" at bounding box center [657, 269] width 102 height 9
type input "0"
click at [432, 298] on span "Lưu và Giao hàng" at bounding box center [446, 302] width 115 height 9
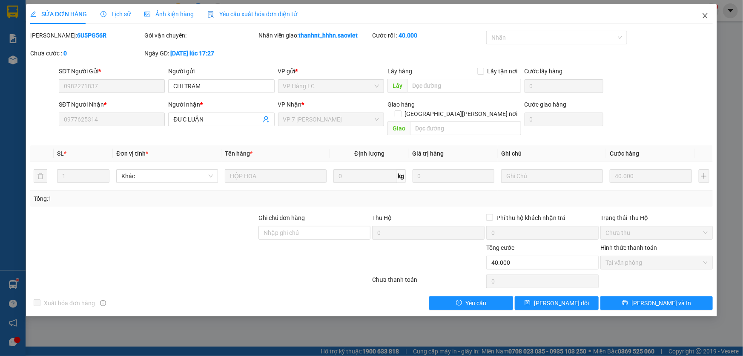
click at [704, 17] on icon "close" at bounding box center [705, 15] width 5 height 5
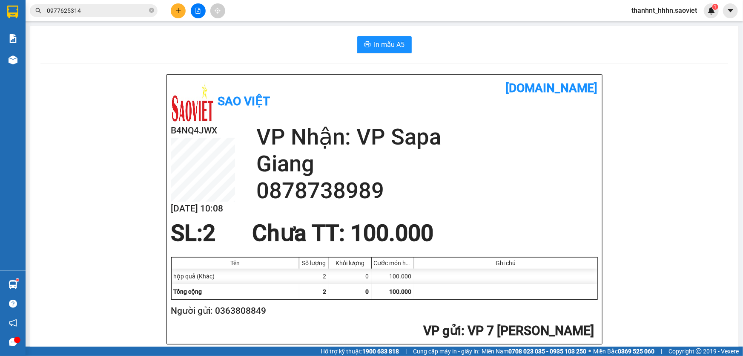
click at [88, 12] on input "0977625314" at bounding box center [97, 10] width 101 height 9
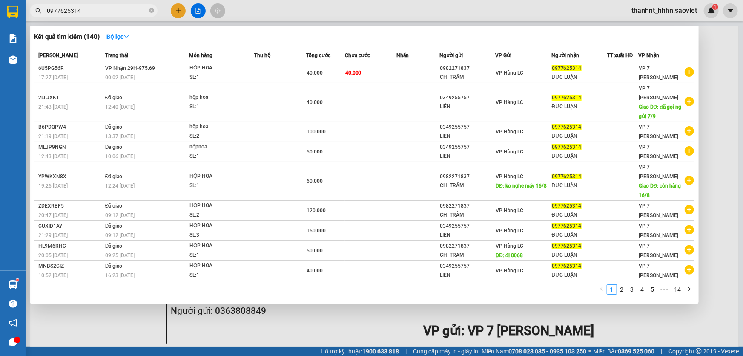
click at [88, 12] on input "0977625314" at bounding box center [97, 10] width 101 height 9
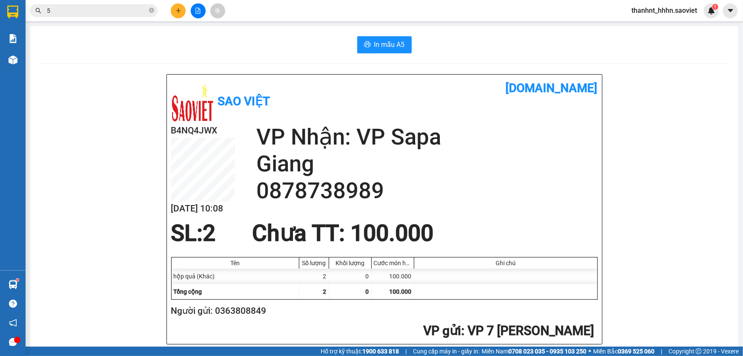
click at [98, 12] on input "5" at bounding box center [97, 10] width 101 height 9
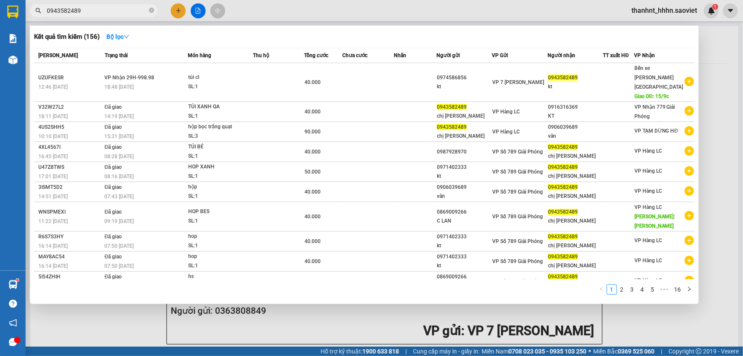
click at [103, 15] on span "0943582489" at bounding box center [94, 10] width 128 height 13
click at [103, 11] on input "0943582489" at bounding box center [97, 10] width 101 height 9
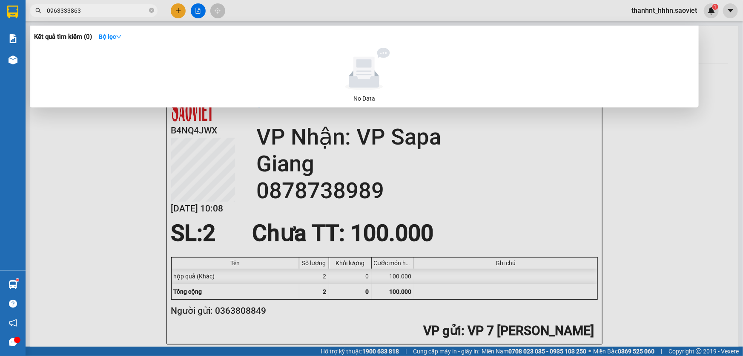
click at [103, 11] on input "0963333863" at bounding box center [97, 10] width 101 height 9
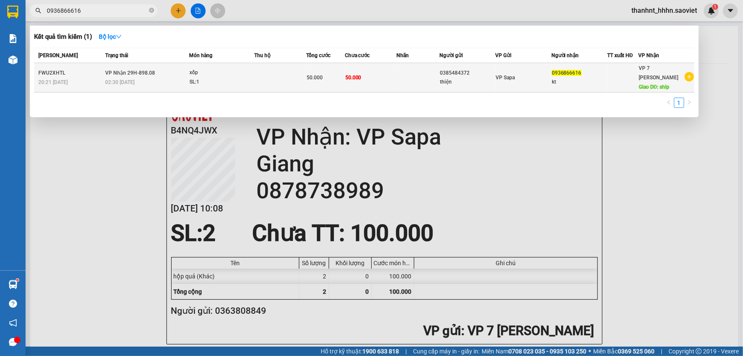
type input "0936866616"
click at [222, 76] on div "xốp" at bounding box center [222, 72] width 64 height 9
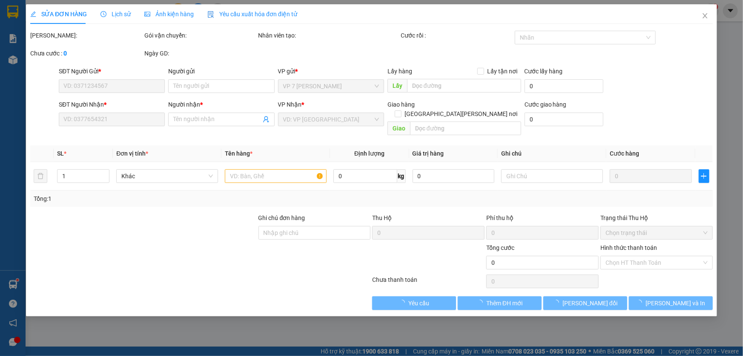
type input "0385484372"
type input "thiện"
type input "0936866616"
type input "kt"
type input "ship"
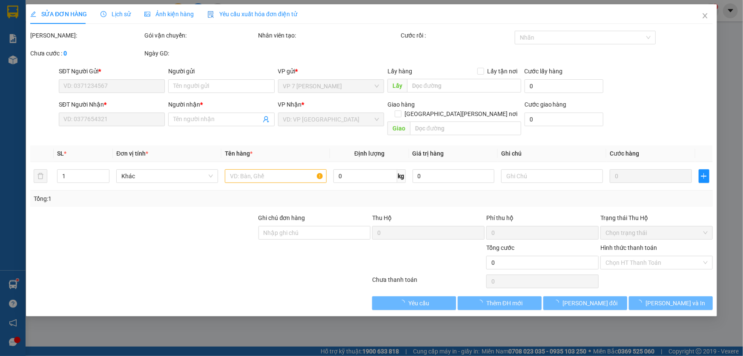
type input "50.000"
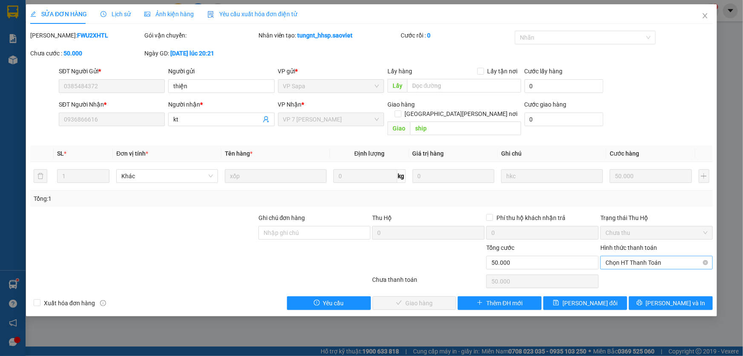
click at [655, 256] on span "Chọn HT Thanh Toán" at bounding box center [657, 262] width 102 height 13
click at [630, 282] on div "Chuyển khoản" at bounding box center [657, 283] width 102 height 9
type input "0"
click at [425, 298] on span "Lưu và Giao hàng" at bounding box center [446, 302] width 115 height 9
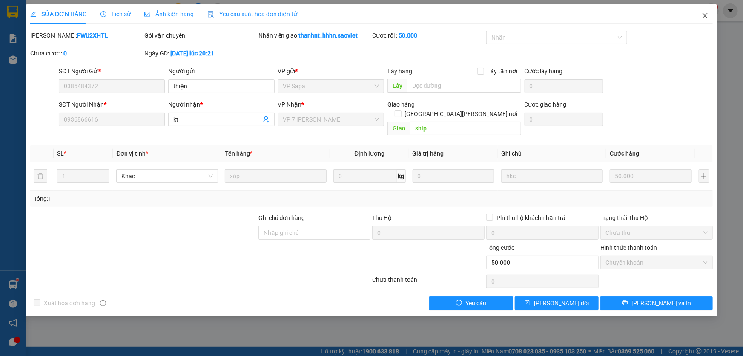
click at [708, 19] on icon "close" at bounding box center [705, 15] width 7 height 7
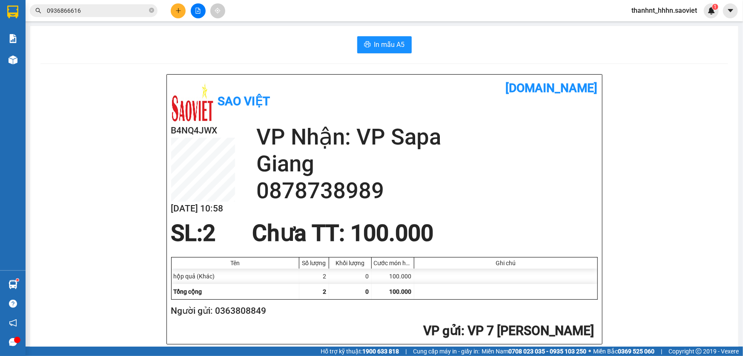
click at [125, 10] on input "0936866616" at bounding box center [97, 10] width 101 height 9
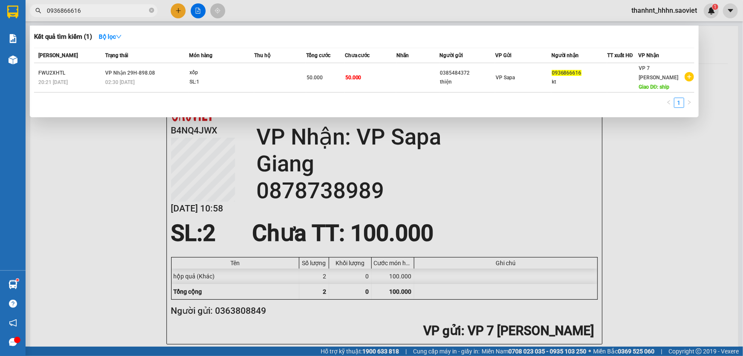
click at [125, 10] on input "0936866616" at bounding box center [97, 10] width 101 height 9
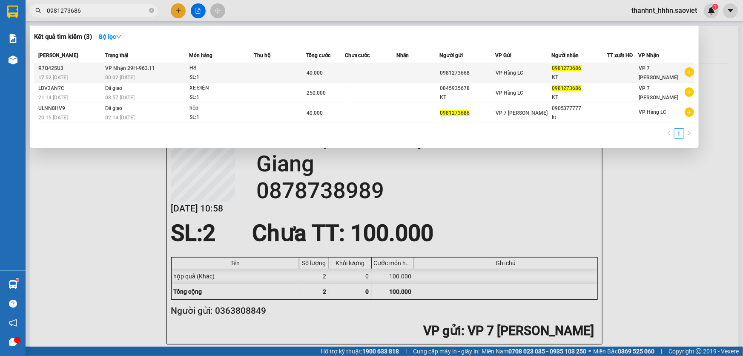
type input "0981273686"
click at [268, 78] on td at bounding box center [280, 73] width 52 height 20
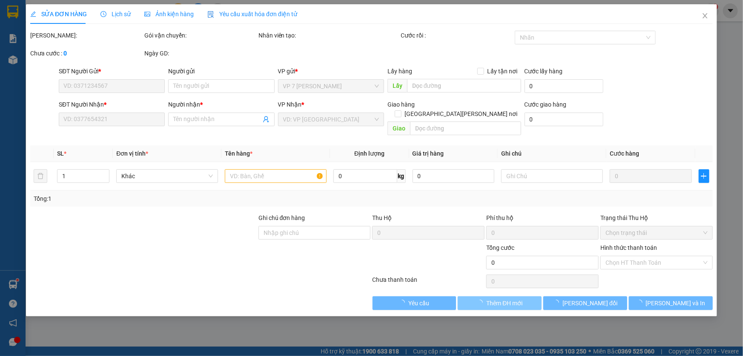
type input "0981273668"
type input "0981273686"
type input "KT"
type input "40.000"
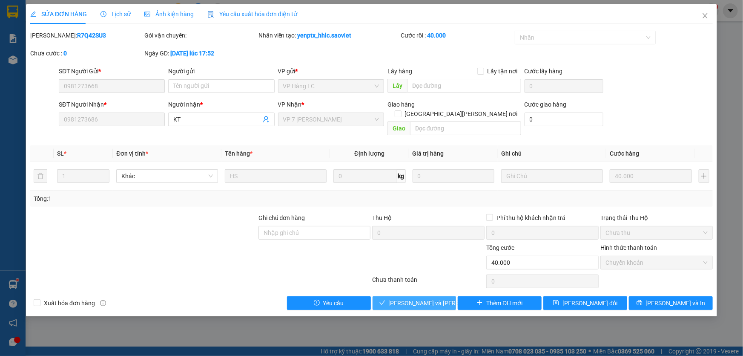
click at [416, 298] on span "Lưu và Giao hàng" at bounding box center [446, 302] width 115 height 9
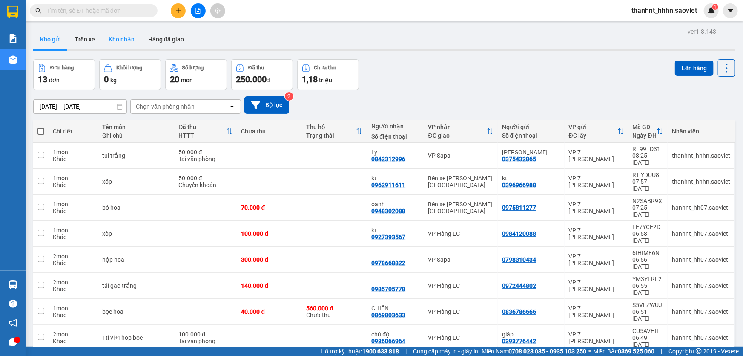
click at [124, 38] on button "Kho nhận" at bounding box center [122, 39] width 40 height 20
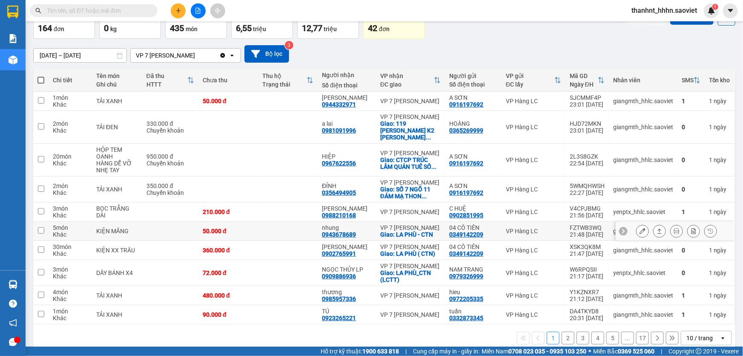
scroll to position [56, 0]
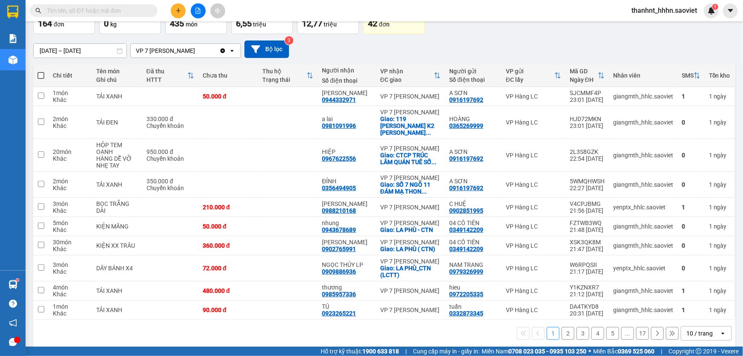
click at [77, 5] on span at bounding box center [94, 10] width 128 height 13
click at [72, 12] on input "text" at bounding box center [97, 10] width 101 height 9
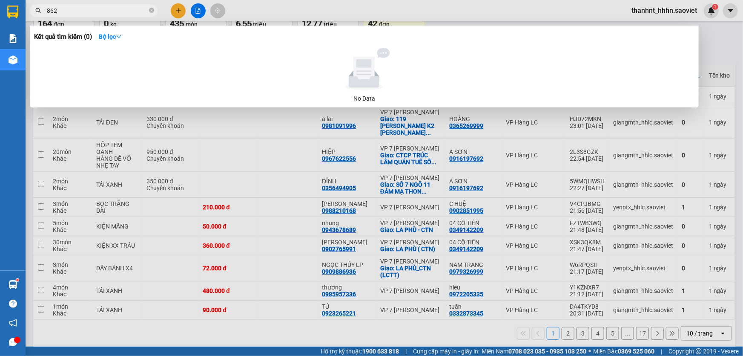
type input "8628"
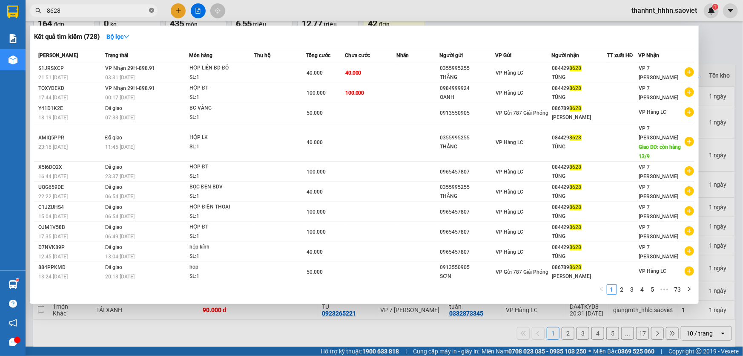
click at [150, 11] on icon "close-circle" at bounding box center [151, 10] width 5 height 5
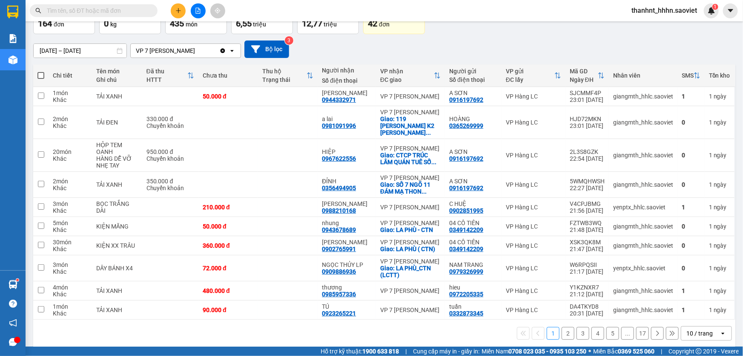
click at [90, 10] on input "text" at bounding box center [97, 10] width 101 height 9
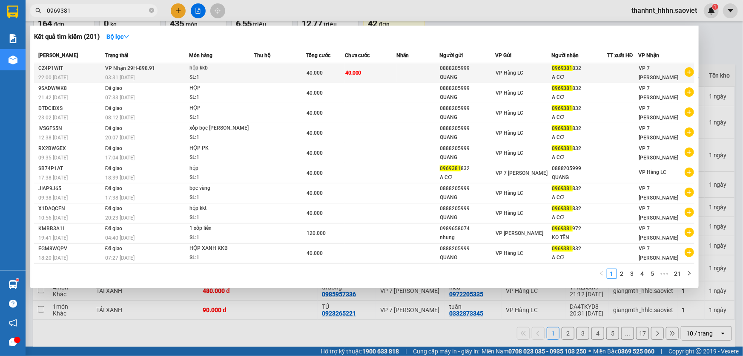
type input "0969381"
click at [229, 75] on div "SL: 1" at bounding box center [222, 77] width 64 height 9
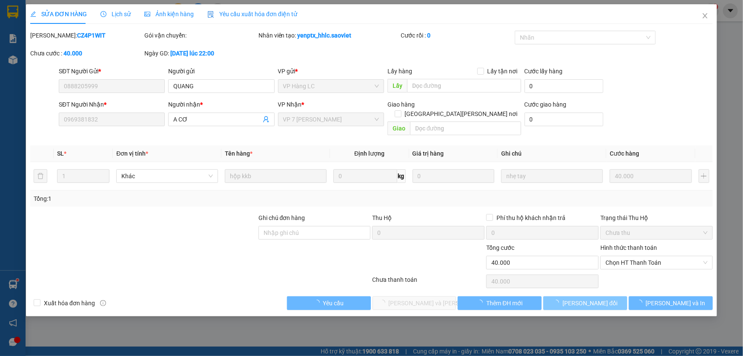
type input "0888205999"
type input "QUANG"
type input "0969381832"
type input "A CƠ"
type input "40.000"
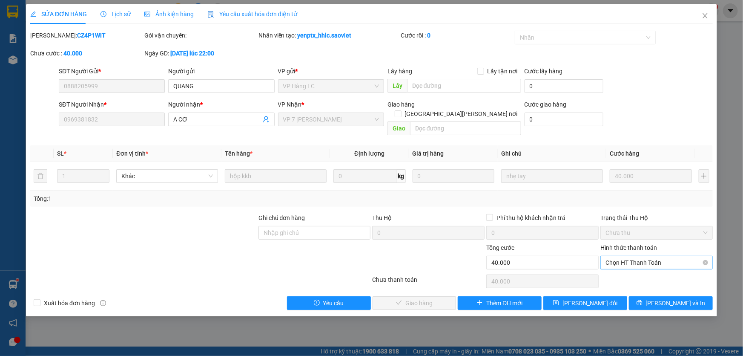
click at [622, 256] on span "Chọn HT Thanh Toán" at bounding box center [657, 262] width 102 height 13
click at [622, 268] on div "Tại văn phòng" at bounding box center [657, 269] width 102 height 9
type input "0"
click at [605, 256] on div "Tại văn phòng" at bounding box center [657, 263] width 112 height 14
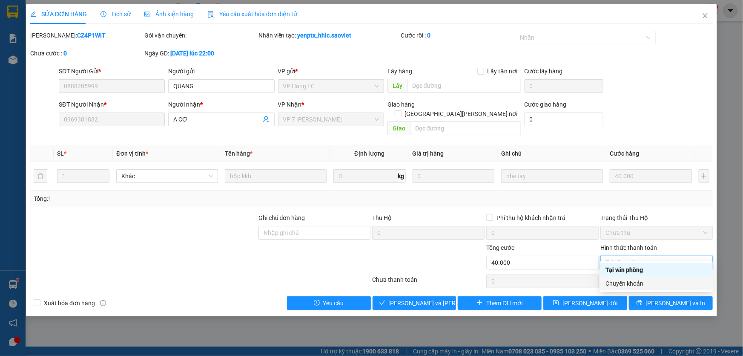
click at [619, 280] on div "Chuyển khoản" at bounding box center [657, 283] width 102 height 9
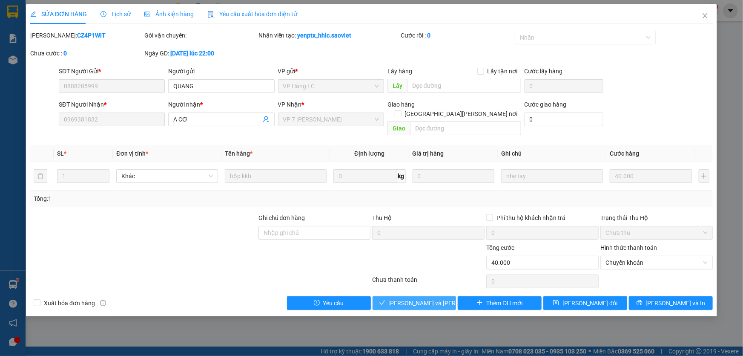
click at [427, 298] on span "[PERSON_NAME] và [PERSON_NAME] hàng" at bounding box center [446, 302] width 115 height 9
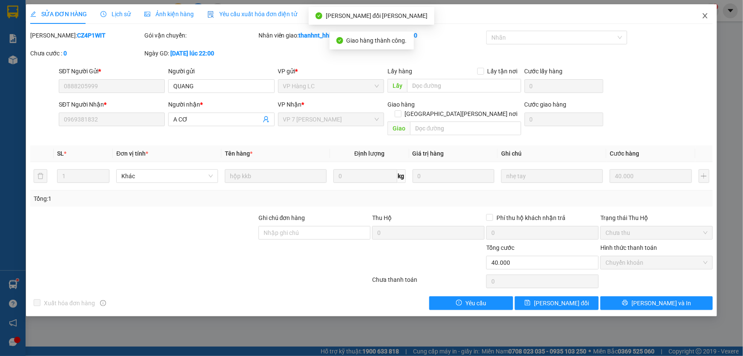
click at [711, 14] on span "Close" at bounding box center [706, 16] width 24 height 24
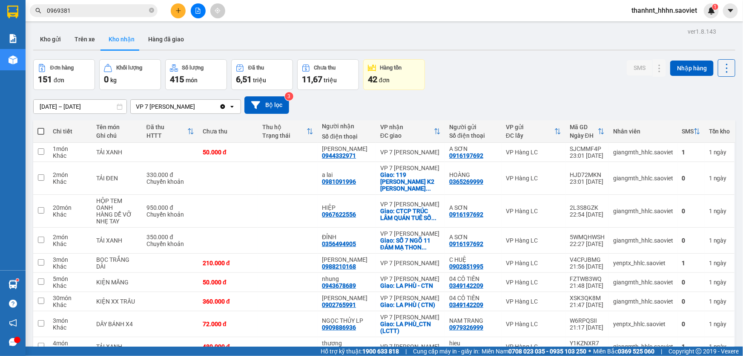
click at [118, 14] on input "0969381" at bounding box center [97, 10] width 101 height 9
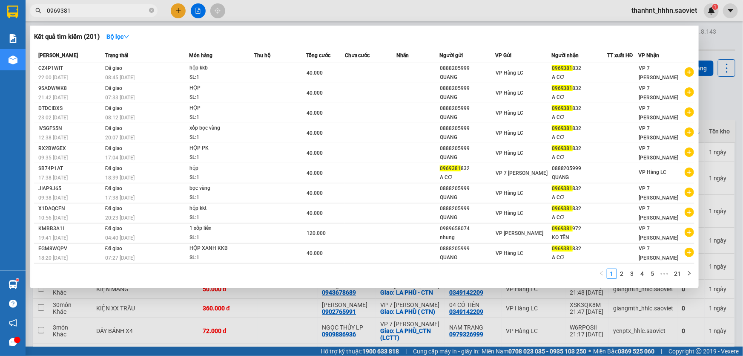
click at [176, 11] on div at bounding box center [371, 178] width 743 height 356
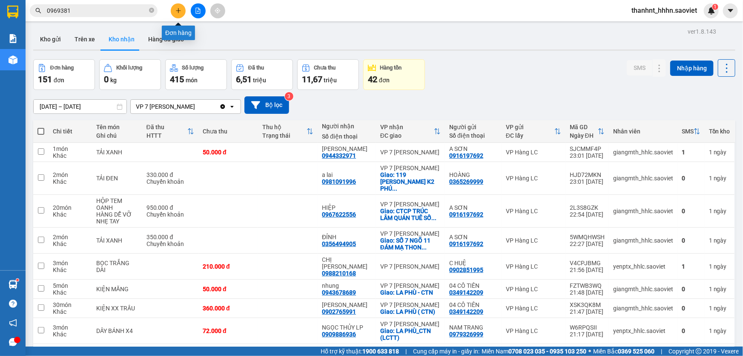
click at [179, 12] on icon "plus" at bounding box center [179, 11] width 6 height 6
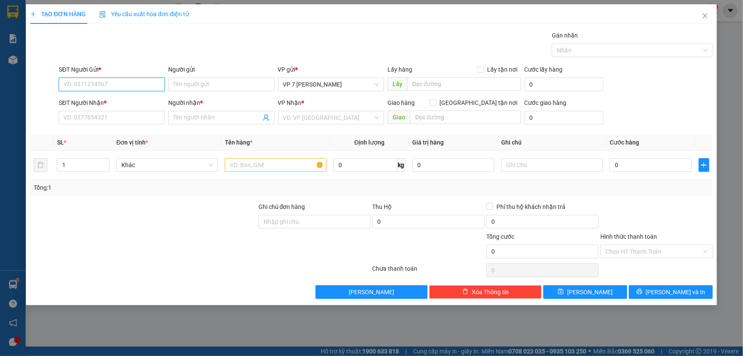
click at [119, 84] on input "SĐT Người Gửi *" at bounding box center [112, 85] width 106 height 14
type input "0986199408"
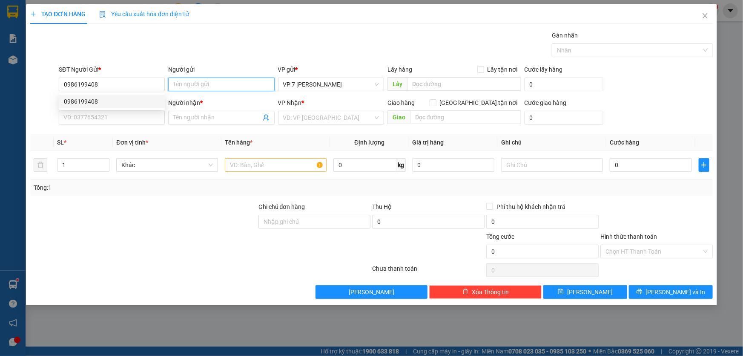
click at [179, 86] on input "Người gửi" at bounding box center [221, 85] width 106 height 14
type input "a"
click at [138, 113] on input "SĐT Người Nhận *" at bounding box center [112, 118] width 106 height 14
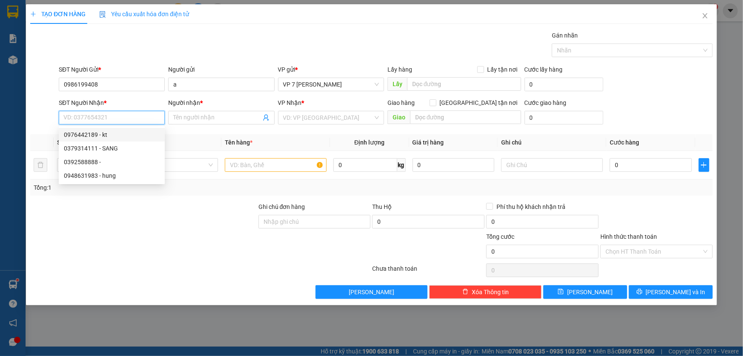
click at [104, 133] on div "0976442189 - kt" at bounding box center [112, 134] width 96 height 9
type input "0976442189"
type input "kt"
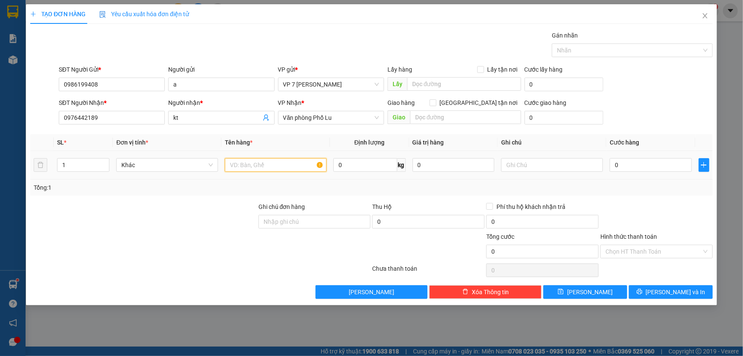
click at [275, 165] on input "text" at bounding box center [276, 165] width 102 height 14
type input "bọc đen"
click at [621, 167] on input "0" at bounding box center [651, 165] width 82 height 14
type input "5"
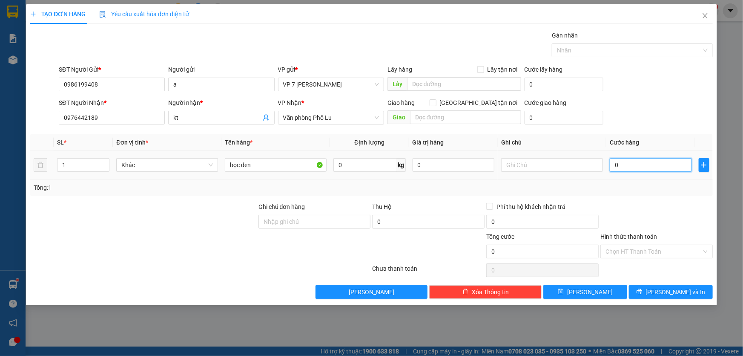
type input "5"
type input "50"
type input "500"
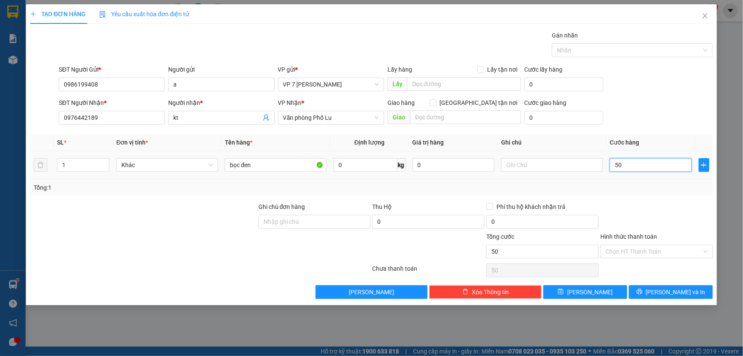
type input "500"
type input "5.000"
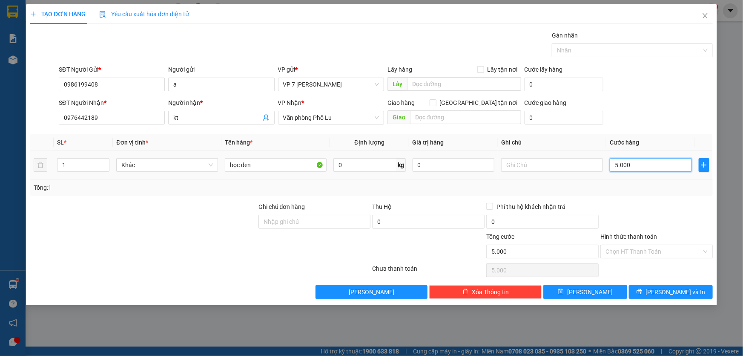
type input "50.000"
click at [261, 167] on input "bọc đen" at bounding box center [276, 165] width 102 height 14
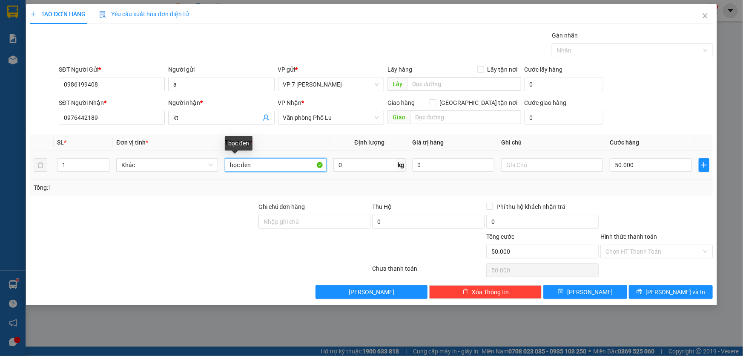
click at [261, 165] on input "bọc đen" at bounding box center [276, 165] width 102 height 14
type input "bọc đen ko khai báo"
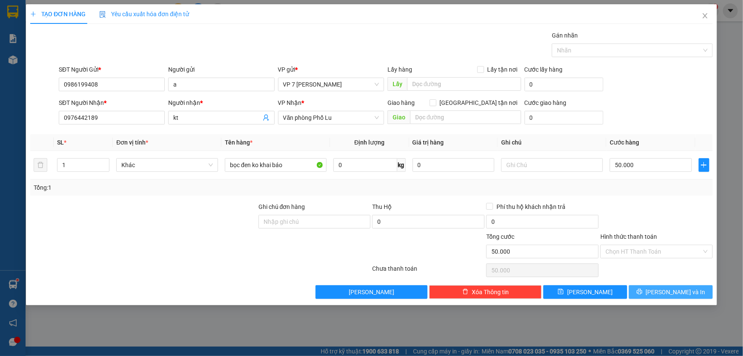
click at [674, 291] on span "[PERSON_NAME] và In" at bounding box center [676, 291] width 60 height 9
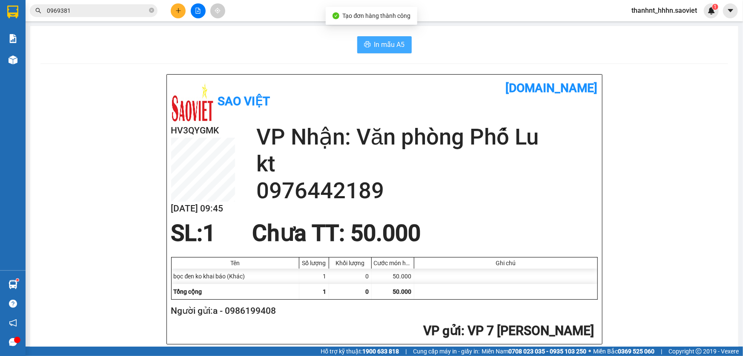
click at [385, 50] on span "In mẫu A5" at bounding box center [389, 44] width 31 height 11
